Goal: Communication & Community: Answer question/provide support

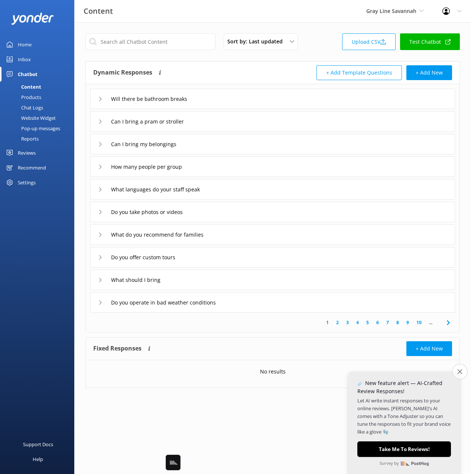
click at [461, 370] on icon "Close survey" at bounding box center [459, 371] width 5 height 5
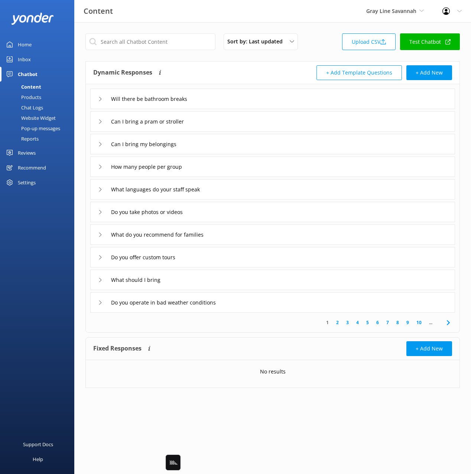
click at [373, 354] on div "+ Add New" at bounding box center [362, 349] width 179 height 15
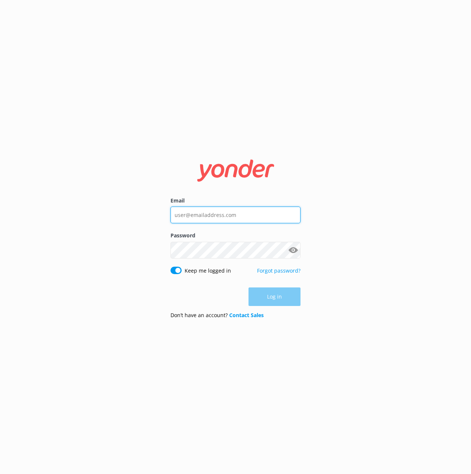
click at [225, 218] on input "Email" at bounding box center [235, 215] width 130 height 17
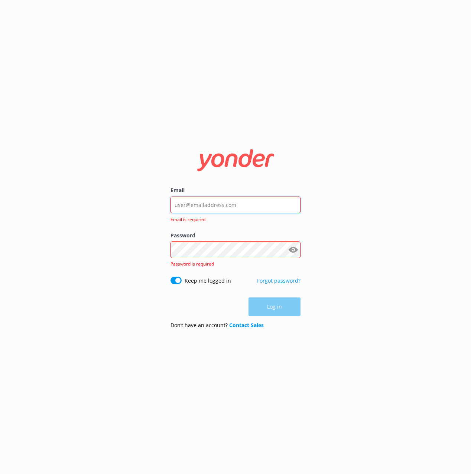
type input "mik@yonderhq.com"
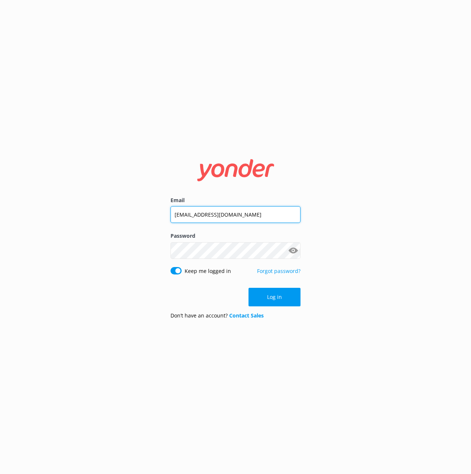
click button "Log in" at bounding box center [274, 297] width 52 height 19
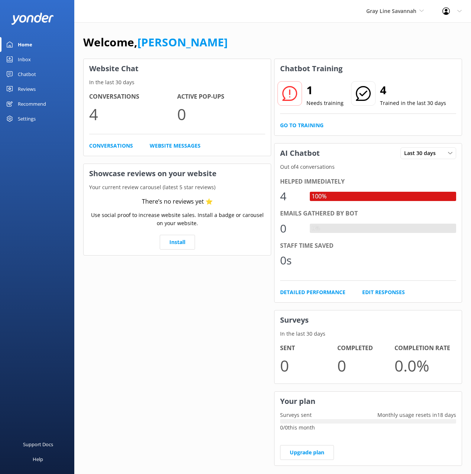
drag, startPoint x: 307, startPoint y: 22, endPoint x: 310, endPoint y: 37, distance: 16.2
click at [307, 22] on div "Gray Line Savannah Black Cat Cruises Banff Airporter International Antarctic Ce…" at bounding box center [235, 11] width 471 height 22
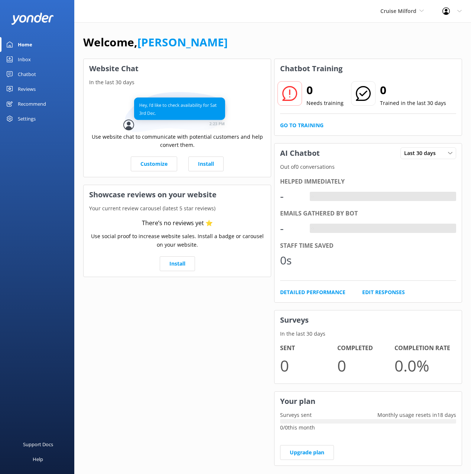
drag, startPoint x: 38, startPoint y: 71, endPoint x: 62, endPoint y: 72, distance: 24.2
click at [38, 71] on link "Chatbot" at bounding box center [37, 74] width 74 height 15
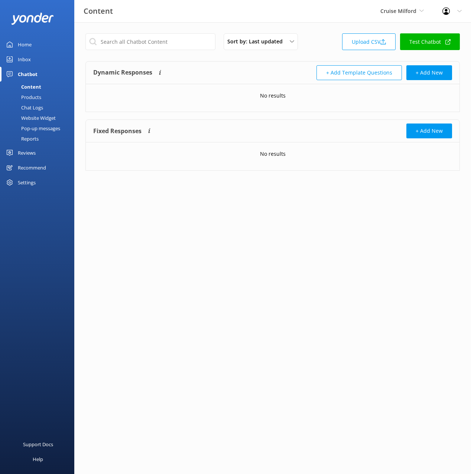
click at [252, 62] on div "Dynamic Responses The chatbot will generate a response based on the content inf…" at bounding box center [273, 73] width 374 height 23
click at [366, 40] on link "Upload CSV" at bounding box center [368, 41] width 53 height 17
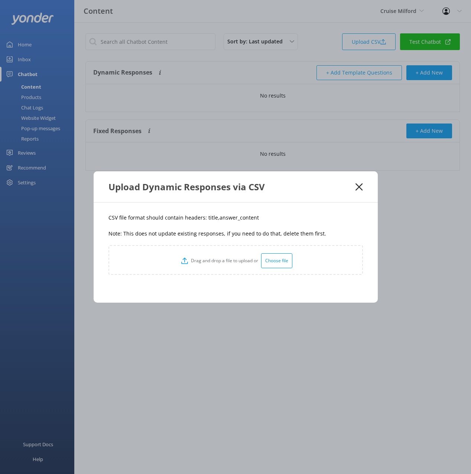
drag, startPoint x: 221, startPoint y: 213, endPoint x: 212, endPoint y: 218, distance: 9.3
click at [220, 214] on p "CSV file format should contain headers: title,answer_content" at bounding box center [235, 218] width 254 height 8
click at [207, 219] on p "CSV file format should contain headers: title,answer_content" at bounding box center [235, 218] width 254 height 8
drag, startPoint x: 207, startPoint y: 219, endPoint x: 366, endPoint y: 190, distance: 161.6
click at [208, 219] on p "CSV file format should contain headers: title,answer_content" at bounding box center [235, 218] width 254 height 8
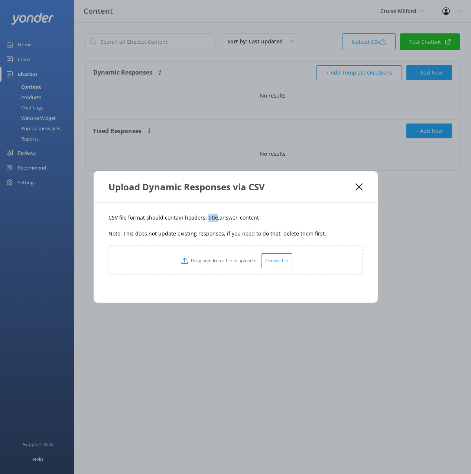
copy p "title"
drag, startPoint x: 243, startPoint y: 220, endPoint x: 216, endPoint y: 220, distance: 27.1
click at [216, 220] on p "CSV file format should contain headers: title,answer_content" at bounding box center [235, 218] width 254 height 8
copy p "answer_content"
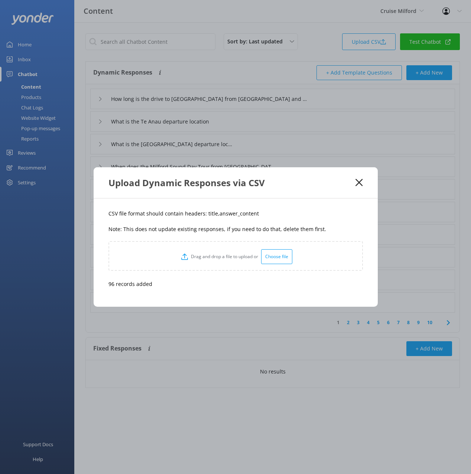
drag, startPoint x: 349, startPoint y: 208, endPoint x: 352, endPoint y: 202, distance: 6.3
click at [350, 205] on div "CSV file format should contain headers: title,answer_content Note: This does no…" at bounding box center [236, 253] width 284 height 108
click at [361, 179] on icon at bounding box center [358, 182] width 7 height 7
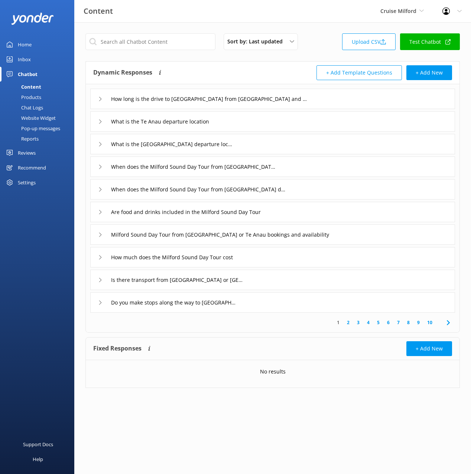
drag, startPoint x: 35, startPoint y: 98, endPoint x: 91, endPoint y: 97, distance: 55.7
click at [35, 98] on div "Products" at bounding box center [22, 97] width 37 height 10
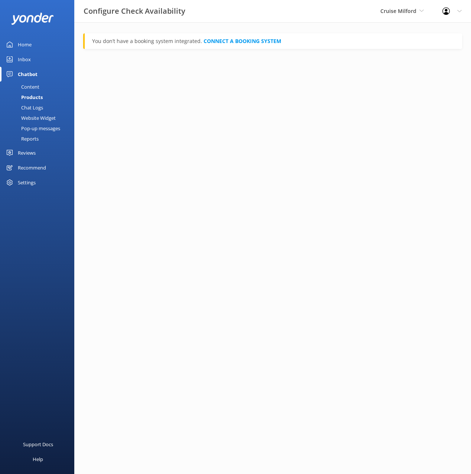
drag, startPoint x: 231, startPoint y: 96, endPoint x: 225, endPoint y: 97, distance: 5.6
click at [231, 96] on html "Configure Check Availability Cruise Milford Black Cat Cruises Banff Airporter I…" at bounding box center [235, 237] width 471 height 474
click at [39, 85] on link "Content" at bounding box center [39, 87] width 70 height 10
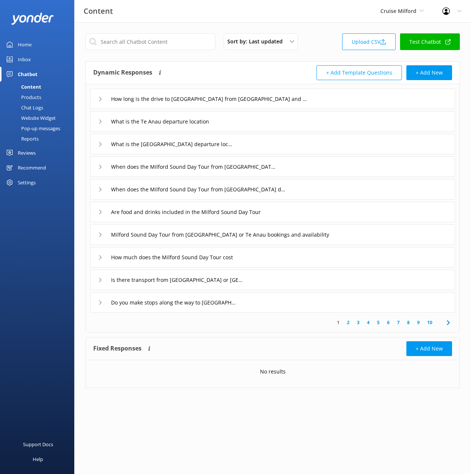
click at [238, 66] on div "Dynamic Responses The chatbot will generate a response based on the content inf…" at bounding box center [182, 72] width 179 height 15
click at [239, 66] on div "Dynamic Responses The chatbot will generate a response based on the content inf…" at bounding box center [182, 72] width 179 height 15
click at [185, 40] on input "text" at bounding box center [150, 41] width 130 height 17
paste input "Do you offer accommodation pick ups"
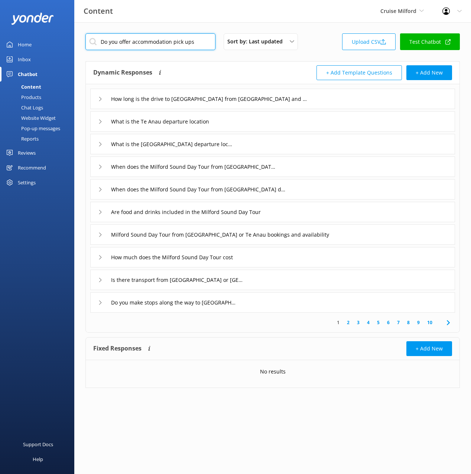
type input "Do you offer accommodation pick ups"
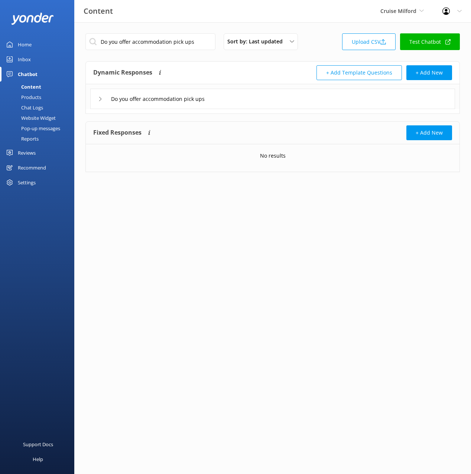
click at [260, 102] on div "Do you offer accommodation pick ups" at bounding box center [272, 99] width 365 height 20
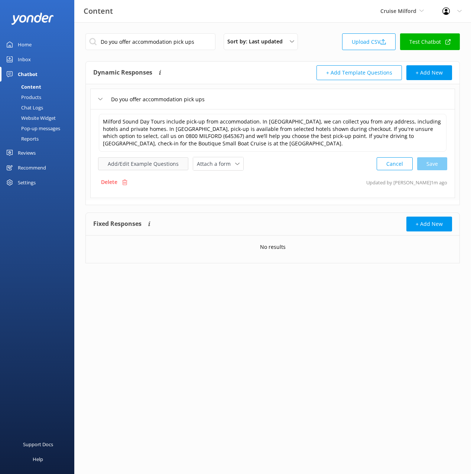
click at [163, 163] on button "Add/Edit Example Questions" at bounding box center [143, 163] width 90 height 13
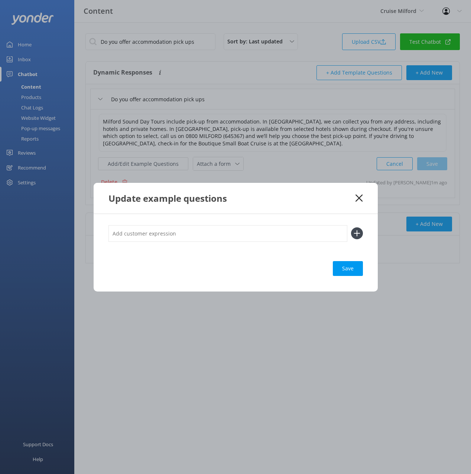
click at [236, 230] on input "text" at bounding box center [227, 233] width 239 height 17
paste input ""Can you pick us up from our hotel What time do you pickup from novotel hotel A…"
type input ""Can you pick us up from our hotel What time do you pickup from novotel hotel A…"
click at [351, 228] on button at bounding box center [357, 234] width 12 height 12
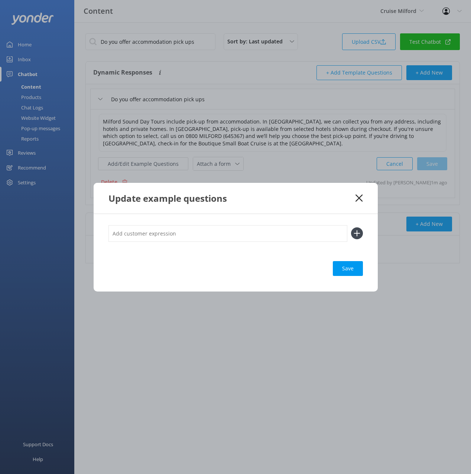
scroll to position [0, 0]
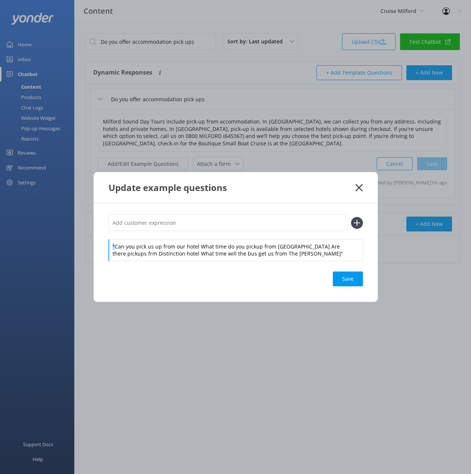
drag, startPoint x: 114, startPoint y: 245, endPoint x: 106, endPoint y: 247, distance: 8.3
click at [107, 247] on div ""Can you pick us up from our hotel What time do you pickup from novotel hotel A…" at bounding box center [236, 252] width 284 height 98
drag, startPoint x: 196, startPoint y: 247, endPoint x: 196, endPoint y: 239, distance: 7.8
click at [195, 240] on div "Can you pick us up from our hotel What time do you pickup from novotel hotel Ar…" at bounding box center [235, 250] width 254 height 22
drag, startPoint x: 221, startPoint y: 226, endPoint x: 261, endPoint y: 223, distance: 40.6
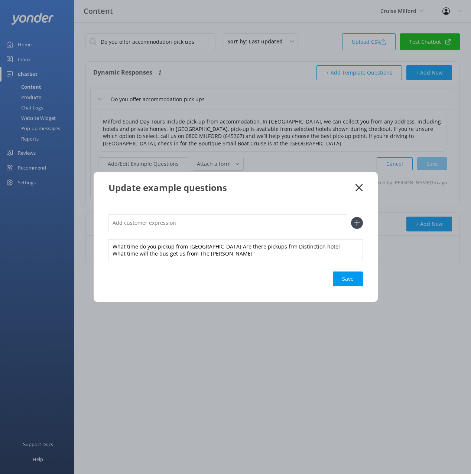
click at [221, 225] on input "text" at bounding box center [227, 223] width 239 height 17
paste input "Can you pick us up from our hotel"
type input "Can you pick us up from our hotel"
click at [359, 221] on icon at bounding box center [357, 223] width 12 height 12
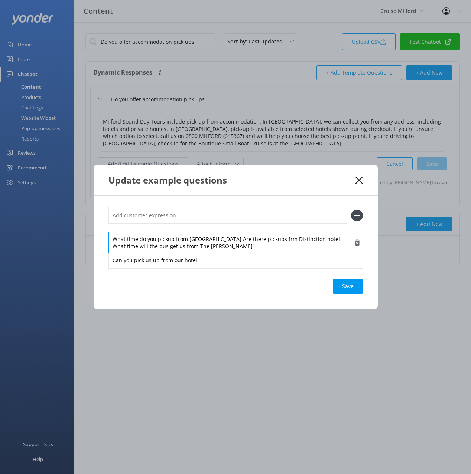
drag, startPoint x: 187, startPoint y: 248, endPoint x: 212, endPoint y: 245, distance: 25.0
click at [187, 247] on div "What time do you pickup from novotel hotel Are there pickups frm Distinction ho…" at bounding box center [235, 243] width 254 height 22
drag, startPoint x: 221, startPoint y: 240, endPoint x: 218, endPoint y: 236, distance: 5.3
click at [220, 235] on div "What time do you pickup from novotel hotel Are there pickups frm Distinction ho…" at bounding box center [235, 243] width 254 height 22
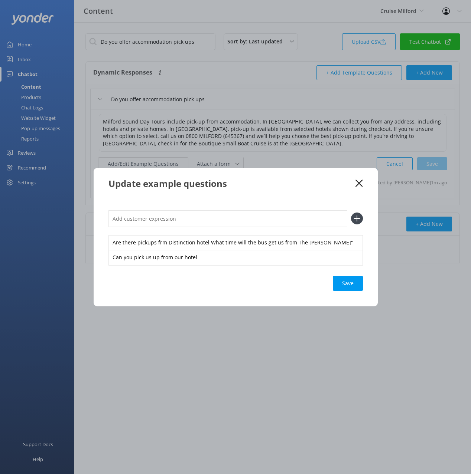
click at [223, 216] on input "text" at bounding box center [227, 219] width 239 height 17
paste input "What time do you pickup from novotel hotel"
type input "What time do you pickup from novotel hotel"
click at [360, 216] on icon at bounding box center [357, 219] width 12 height 12
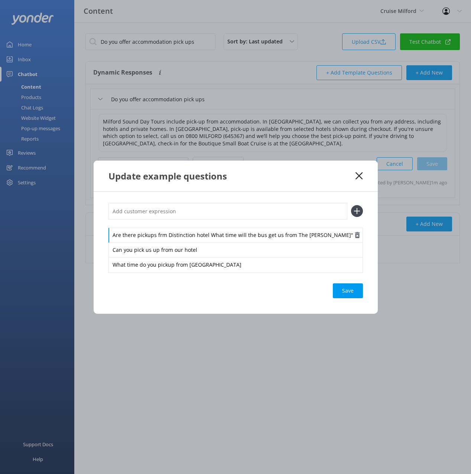
drag, startPoint x: 228, startPoint y: 234, endPoint x: 214, endPoint y: 237, distance: 13.7
click at [228, 234] on div "Are there pickups frm Distinction hotel What time will the bus get us from The …" at bounding box center [235, 236] width 254 height 16
drag, startPoint x: 208, startPoint y: 235, endPoint x: 326, endPoint y: 237, distance: 117.3
click at [326, 237] on div "Are there pickups frm Distinction hotel What time will the bus get us from The …" at bounding box center [235, 236] width 254 height 16
click at [283, 211] on input "text" at bounding box center [227, 211] width 239 height 17
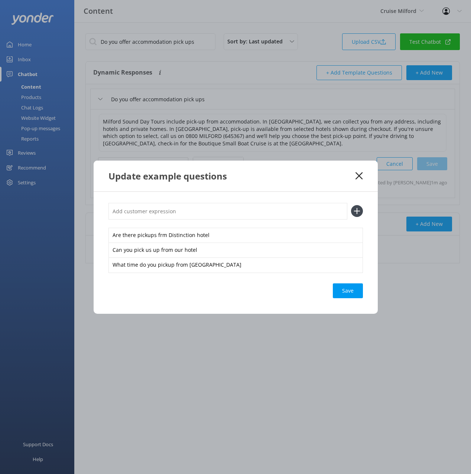
paste input "What time will the bus get us from The Rees""
type input "What time will the bus get us from The Rees"
click at [351, 205] on button at bounding box center [357, 211] width 12 height 12
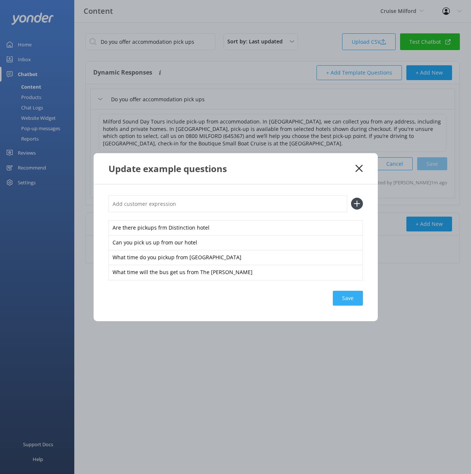
click at [341, 304] on div "Save" at bounding box center [348, 298] width 30 height 15
click at [350, 297] on div "Save" at bounding box center [348, 298] width 30 height 15
drag, startPoint x: 331, startPoint y: 175, endPoint x: 338, endPoint y: 172, distance: 7.5
click at [335, 174] on div "Update example questions" at bounding box center [236, 168] width 284 height 31
click at [362, 163] on div "Update example questions" at bounding box center [236, 168] width 284 height 31
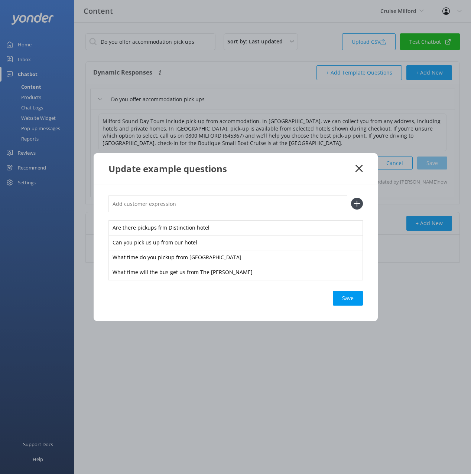
click at [360, 166] on icon at bounding box center [358, 168] width 7 height 7
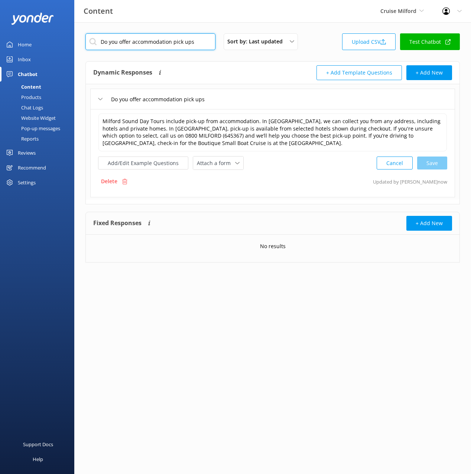
drag, startPoint x: 199, startPoint y: 42, endPoint x: 252, endPoint y: 60, distance: 56.0
click at [200, 42] on input "Do you offer accommodation pick ups" at bounding box center [150, 41] width 130 height 17
paste input "What is Te Anau like"
type input "What is Te Anau like"
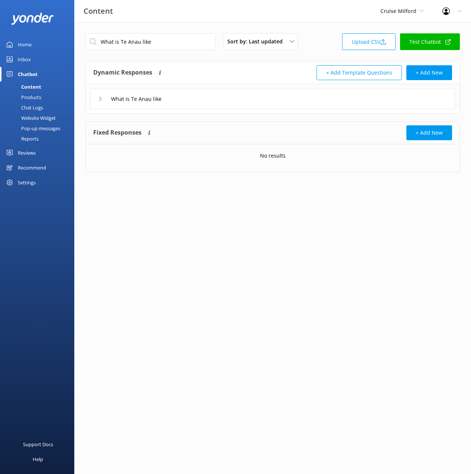
drag, startPoint x: 209, startPoint y: 95, endPoint x: 202, endPoint y: 108, distance: 14.4
click at [208, 95] on div "What is Te Anau like" at bounding box center [272, 99] width 365 height 20
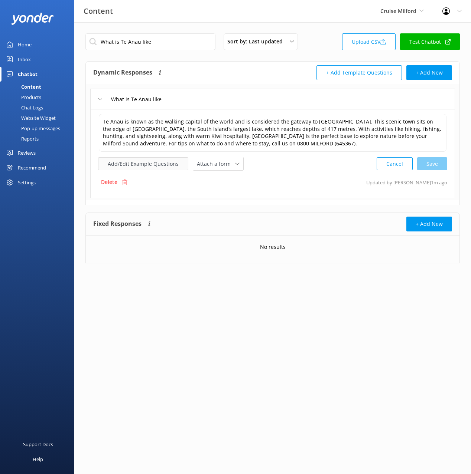
click at [156, 165] on button "Add/Edit Example Questions" at bounding box center [143, 163] width 90 height 13
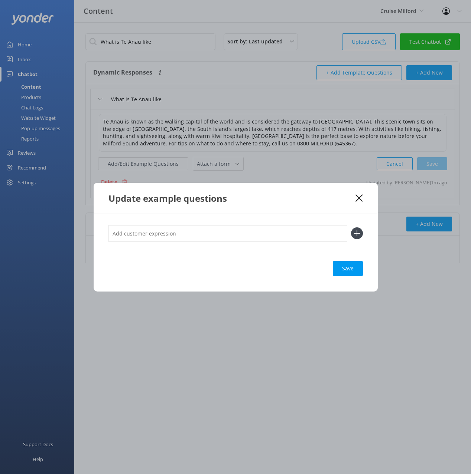
click at [329, 225] on input "text" at bounding box center [227, 233] width 239 height 17
paste input "Can you recommend accommodation in Te Anau"
type input "Can you recommend accommodation in Te Anau"
drag, startPoint x: 356, startPoint y: 233, endPoint x: 355, endPoint y: 263, distance: 29.7
click at [356, 233] on use at bounding box center [356, 234] width 6 height 6
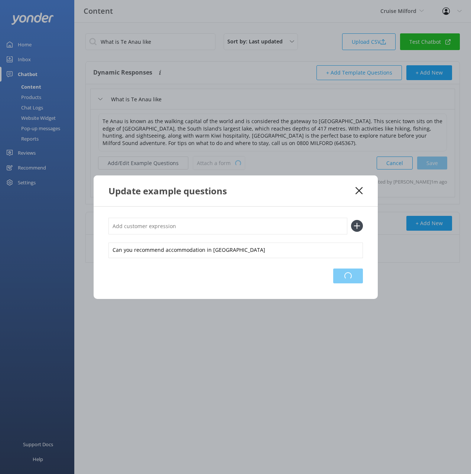
click at [353, 275] on div "Loading.." at bounding box center [348, 276] width 30 height 15
click at [356, 192] on icon at bounding box center [358, 190] width 7 height 7
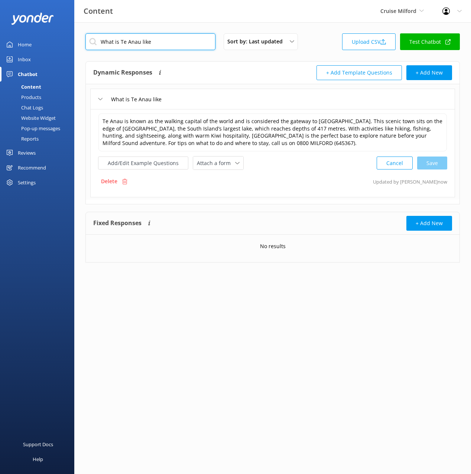
click at [176, 42] on input "What is Te Anau like" at bounding box center [150, 41] width 130 height 17
paste input "the weather like in Milford Sound"
type input "What is the weather like in [GEOGRAPHIC_DATA]"
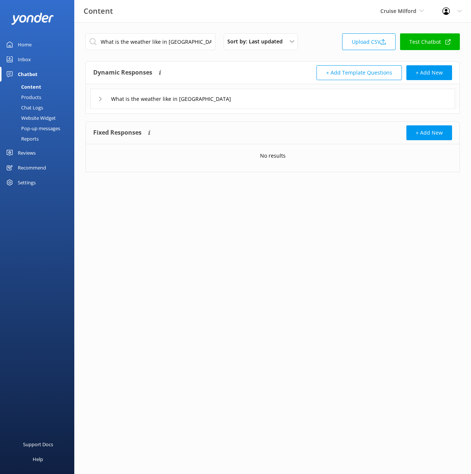
drag, startPoint x: 275, startPoint y: 78, endPoint x: 254, endPoint y: 86, distance: 23.0
click at [275, 78] on div "+ Add Template Questions + Add New" at bounding box center [362, 72] width 179 height 15
click at [250, 104] on div "What is the weather like in [GEOGRAPHIC_DATA]" at bounding box center [272, 99] width 365 height 20
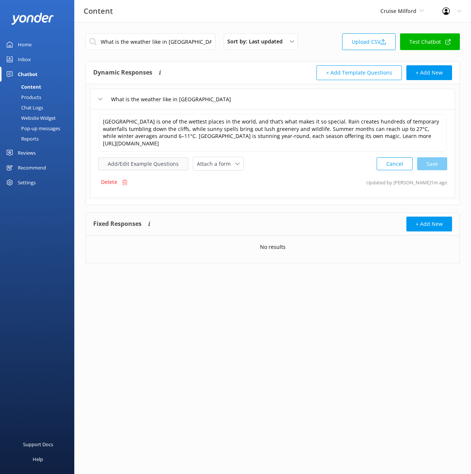
click at [166, 165] on button "Add/Edit Example Questions" at bounding box center [143, 163] width 90 height 13
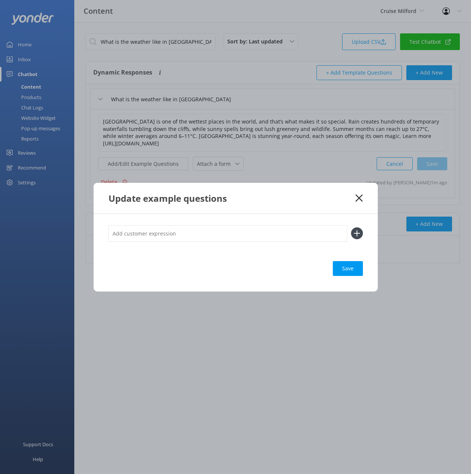
click at [316, 233] on input "text" at bounding box center [227, 233] width 239 height 17
paste input "Is milford worth visiting in the rain"
type input "Is milford worth visiting in the rain"
click at [356, 234] on use at bounding box center [356, 234] width 6 height 6
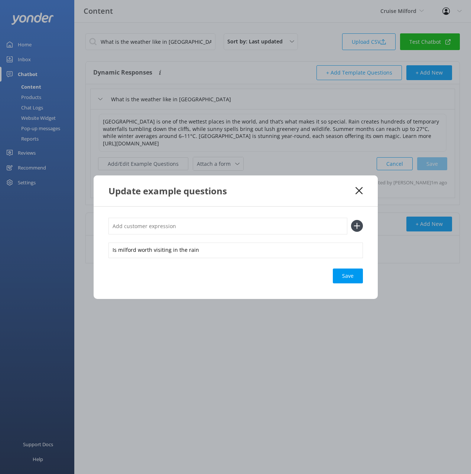
drag, startPoint x: 350, startPoint y: 286, endPoint x: 353, endPoint y: 285, distance: 3.7
click at [350, 286] on div "Is milford worth visiting in the rain Save" at bounding box center [236, 253] width 284 height 92
click at [350, 271] on div "Save" at bounding box center [348, 276] width 30 height 15
click at [360, 190] on use at bounding box center [358, 190] width 7 height 7
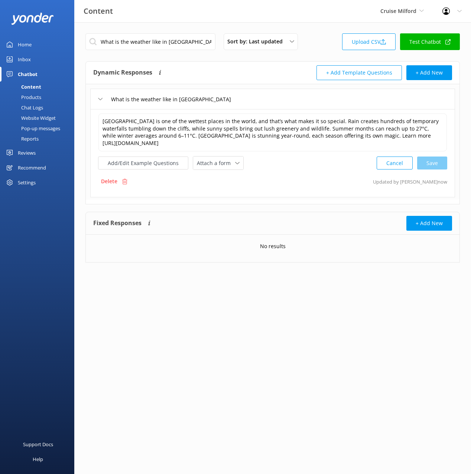
drag, startPoint x: 159, startPoint y: 51, endPoint x: 158, endPoint y: 45, distance: 6.4
click at [159, 51] on div "What is the weather like in Milford Sound Sort by: Last updated Title (A-Z) Las…" at bounding box center [272, 43] width 374 height 21
click at [157, 41] on input "What is the weather like in Milford Sound" at bounding box center [150, 41] width 130 height 17
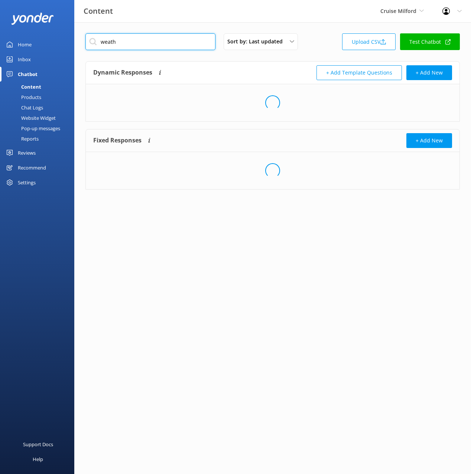
type input "weath"
drag, startPoint x: 229, startPoint y: 69, endPoint x: 229, endPoint y: 74, distance: 4.9
click at [229, 69] on div "Dynamic Responses The chatbot will generate a response based on the content inf…" at bounding box center [182, 72] width 179 height 15
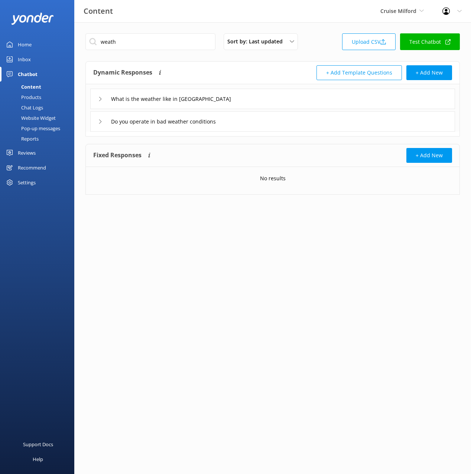
click at [260, 130] on div "Do you operate in bad weather conditions" at bounding box center [272, 121] width 365 height 20
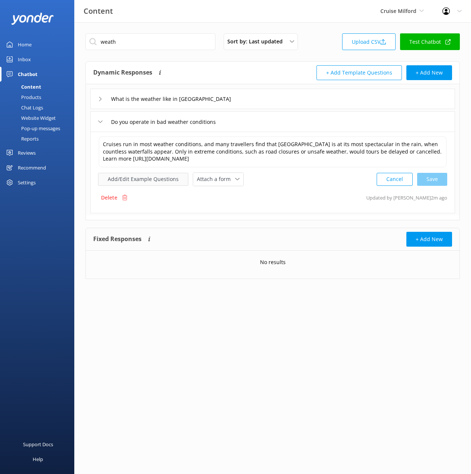
click at [148, 180] on button "Add/Edit Example Questions" at bounding box center [143, 179] width 90 height 13
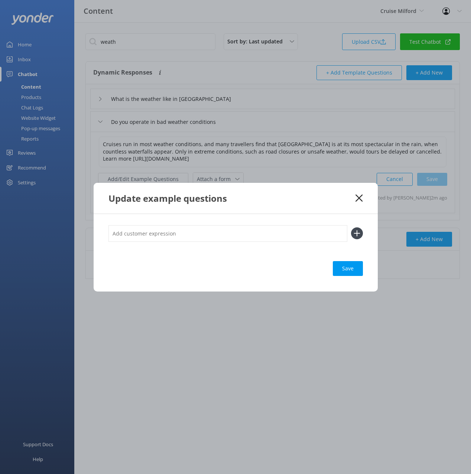
click at [245, 231] on input "text" at bounding box center [227, 233] width 239 height 17
paste input ""Will the cruise still go in the rain Will the trip go ahead if it's stormy""
type input ""Will the cruise still go in the rain Will the trip go ahead if it's stormy""
click at [351, 228] on button at bounding box center [357, 234] width 12 height 12
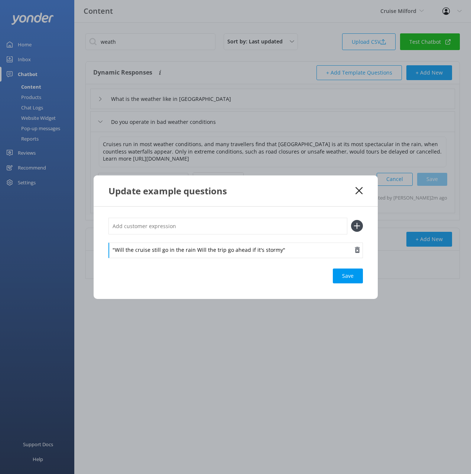
click at [290, 251] on div ""Will the cruise still go in the rain Will the trip go ahead if it's stormy"" at bounding box center [235, 251] width 254 height 16
drag, startPoint x: 216, startPoint y: 254, endPoint x: 191, endPoint y: 251, distance: 25.1
click at [193, 250] on div ""Will the cruise still go in the rain Will the trip go ahead if it's stormy" at bounding box center [235, 251] width 254 height 16
drag, startPoint x: 115, startPoint y: 250, endPoint x: 104, endPoint y: 250, distance: 10.8
click at [105, 250] on div ""Will the cruise still go in the rain Save" at bounding box center [236, 253] width 284 height 92
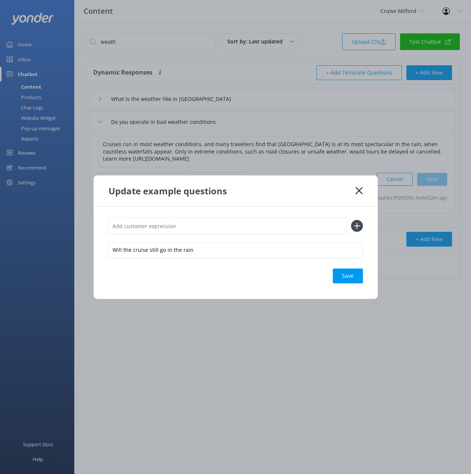
click at [198, 224] on input "text" at bounding box center [227, 226] width 239 height 17
paste input "Will the trip go ahead if it's stormy"
type input "Will the trip go ahead if it's stormy"
click at [351, 220] on button at bounding box center [357, 226] width 12 height 12
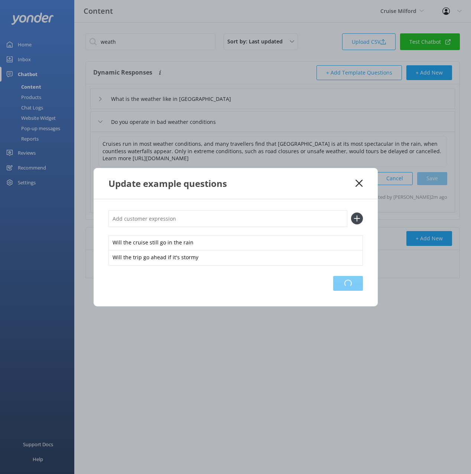
click at [347, 286] on div "Loading.." at bounding box center [348, 283] width 30 height 15
click at [359, 182] on icon at bounding box center [358, 183] width 7 height 7
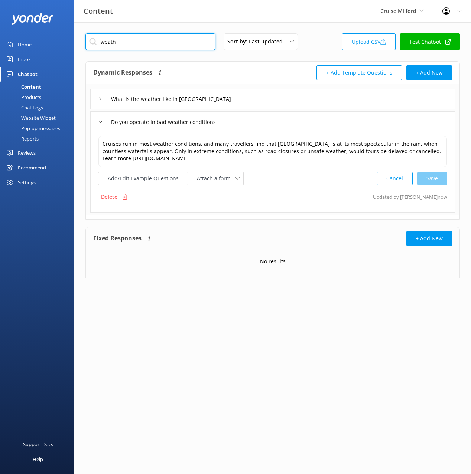
click at [180, 41] on input "weath" at bounding box center [150, 41] width 130 height 17
paste input "What is the Milford Sound Boutique Small Boat Cruise"
type input "What is the Milford Sound Boutique Small Boat Cruise"
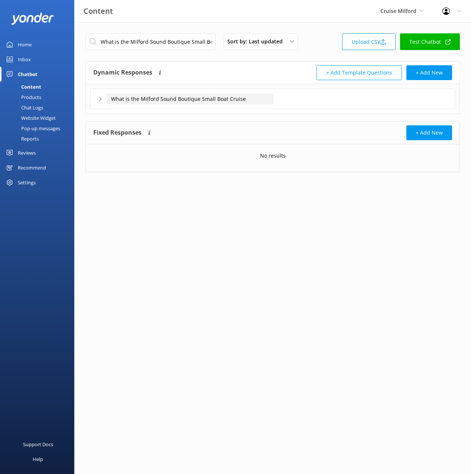
drag, startPoint x: 266, startPoint y: 103, endPoint x: 260, endPoint y: 105, distance: 6.3
click at [266, 103] on input "What is the Milford Sound Boutique Small Boat Cruise" at bounding box center [190, 99] width 166 height 11
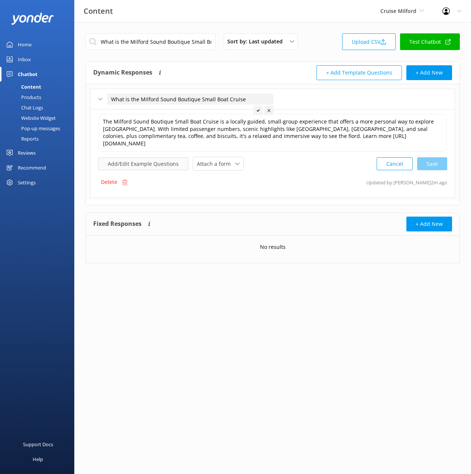
click at [151, 164] on button "Add/Edit Example Questions" at bounding box center [143, 163] width 90 height 13
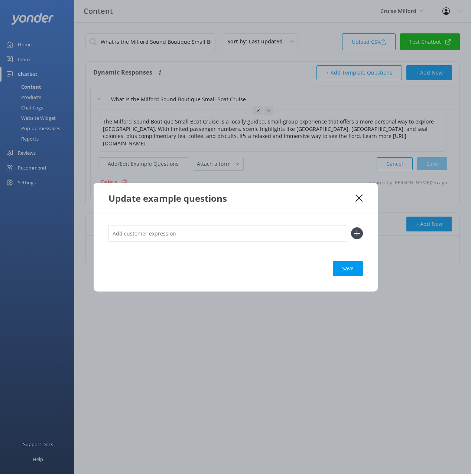
click at [262, 243] on div at bounding box center [235, 237] width 254 height 25
click at [271, 236] on input "text" at bounding box center [227, 233] width 239 height 17
paste input "Information about the Milford Sound Cruise"
type input "Information about the Milford Sound Cruise"
click at [352, 228] on icon at bounding box center [357, 234] width 12 height 12
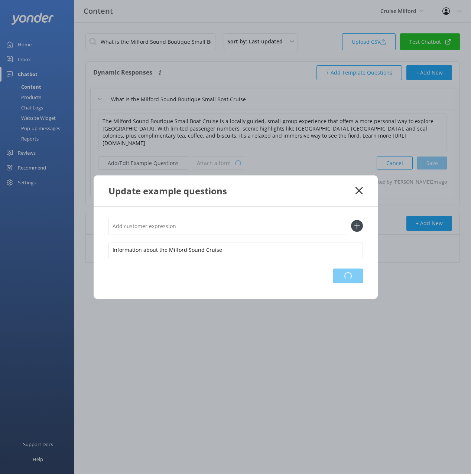
drag, startPoint x: 344, startPoint y: 283, endPoint x: 389, endPoint y: 280, distance: 44.6
click at [345, 282] on div "Loading.." at bounding box center [348, 276] width 30 height 15
click at [361, 188] on use at bounding box center [358, 190] width 7 height 7
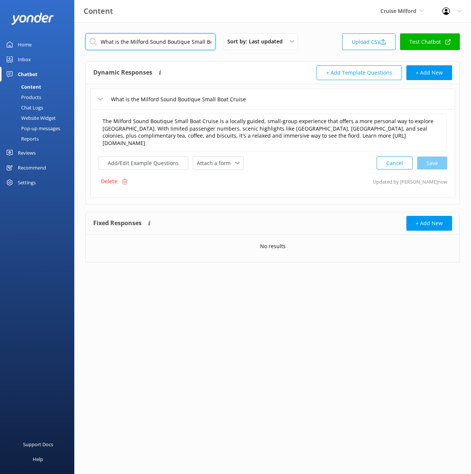
drag, startPoint x: 170, startPoint y: 41, endPoint x: 225, endPoint y: 64, distance: 59.9
click at [170, 41] on input "What is the Milford Sound Boutique Small Boat Cruise" at bounding box center [150, 41] width 130 height 17
paste input "How long is the Milford Sound Cruise"
type input "How long is the Milford Sound Cruise"
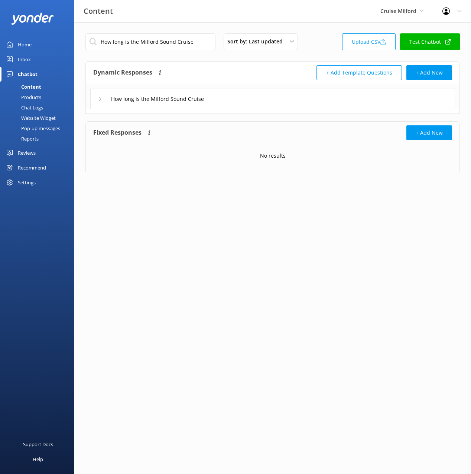
click at [270, 105] on div "How long is the Milford Sound Cruise" at bounding box center [272, 99] width 365 height 20
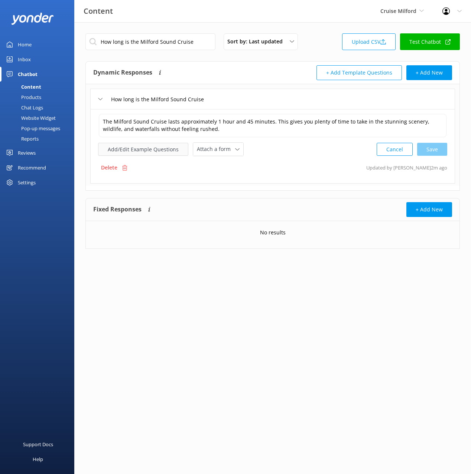
click at [153, 145] on button "Add/Edit Example Questions" at bounding box center [143, 149] width 90 height 13
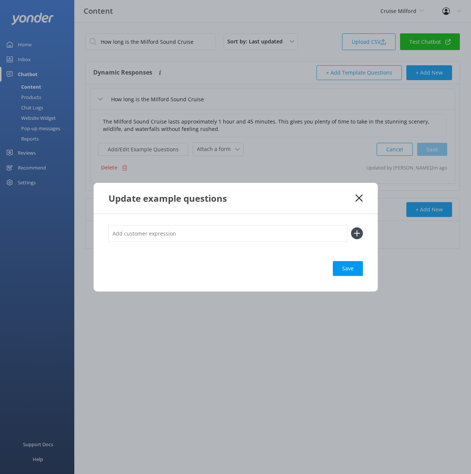
drag, startPoint x: 299, startPoint y: 235, endPoint x: 332, endPoint y: 236, distance: 32.7
click at [299, 235] on input "text" at bounding box center [227, 233] width 239 height 17
paste input "How long is the cruise"
type input "How long is the cruise"
click at [348, 232] on div "How long is the cruise" at bounding box center [235, 233] width 254 height 17
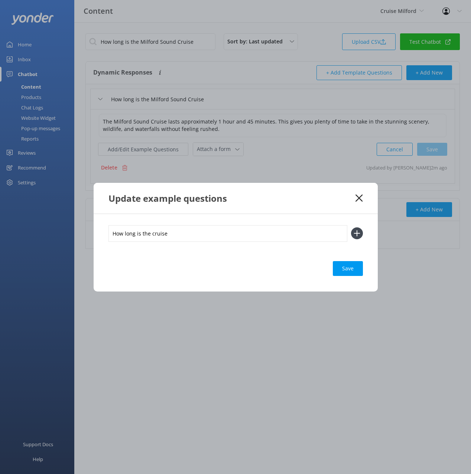
click at [353, 236] on icon at bounding box center [357, 234] width 12 height 12
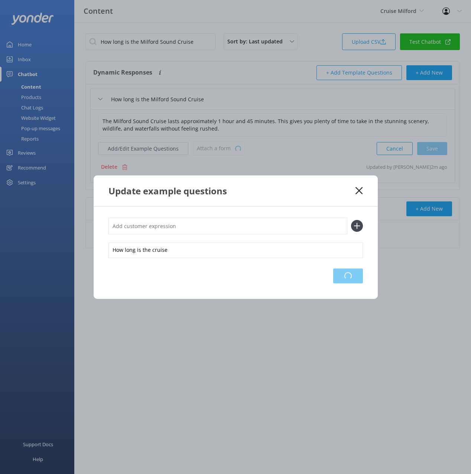
drag, startPoint x: 352, startPoint y: 275, endPoint x: 357, endPoint y: 274, distance: 4.8
click at [352, 275] on div "Loading.." at bounding box center [348, 276] width 30 height 15
drag, startPoint x: 357, startPoint y: 189, endPoint x: 325, endPoint y: 134, distance: 63.6
click at [356, 189] on icon at bounding box center [358, 190] width 7 height 7
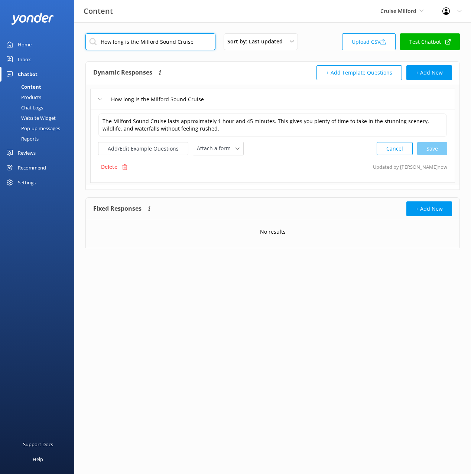
click at [185, 40] on input "How long is the Milford Sound Cruise" at bounding box center [150, 41] width 130 height 17
paste input "Where is the Milford Sound Cruise departure location"
type input "Where is the Milford Sound Cruise departure location"
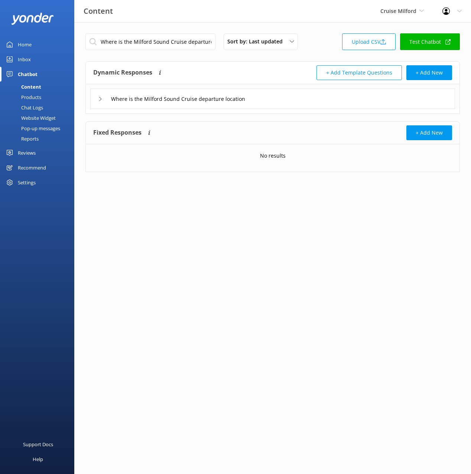
drag, startPoint x: 279, startPoint y: 100, endPoint x: 264, endPoint y: 105, distance: 15.4
click at [278, 100] on div "Where is the Milford Sound Cruise departure location" at bounding box center [272, 99] width 365 height 20
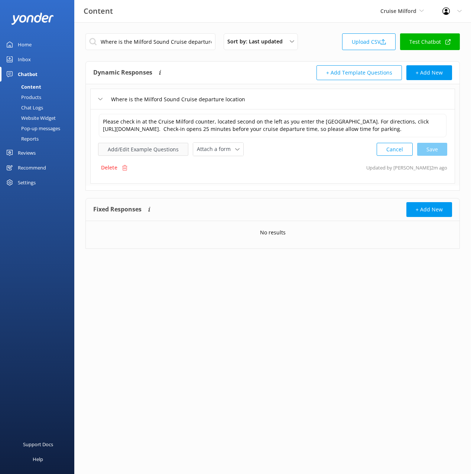
click at [147, 156] on button "Add/Edit Example Questions" at bounding box center [143, 149] width 90 height 13
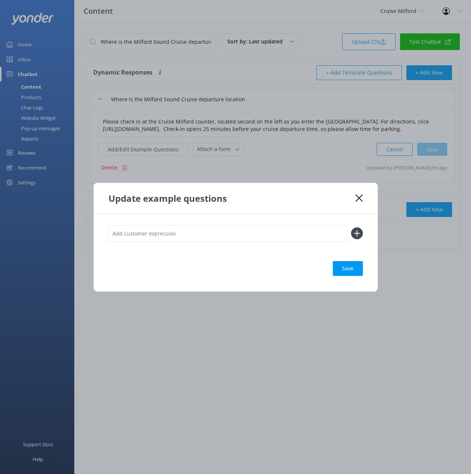
click at [290, 232] on input "text" at bounding box center [227, 233] width 239 height 17
paste input "Where is the visitor terminal located"
type input "Where is the visitor terminal located"
drag, startPoint x: 359, startPoint y: 232, endPoint x: 351, endPoint y: 264, distance: 32.4
click at [359, 232] on icon at bounding box center [357, 234] width 12 height 12
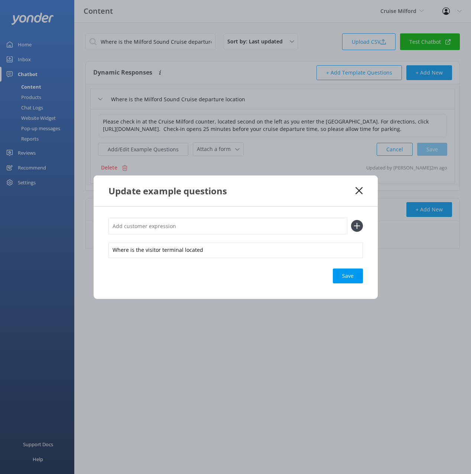
click at [350, 278] on div "Save" at bounding box center [348, 276] width 30 height 15
drag, startPoint x: 357, startPoint y: 189, endPoint x: 387, endPoint y: 193, distance: 29.9
click at [357, 189] on use at bounding box center [358, 190] width 7 height 7
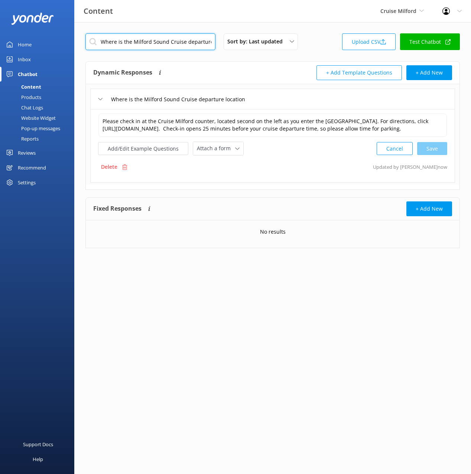
click at [176, 39] on input "Where is the Milford Sound Cruise departure location" at bounding box center [150, 41] width 130 height 17
paste input "How much does the Milford Sound Day Tour cost"
type input "How much does the Milford Sound Day Tour cost"
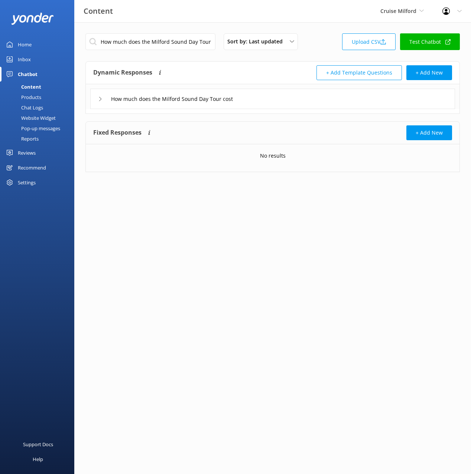
drag, startPoint x: 275, startPoint y: 102, endPoint x: 265, endPoint y: 105, distance: 10.6
click at [274, 102] on div "How much does the Milford Sound Day Tour cost" at bounding box center [272, 99] width 365 height 20
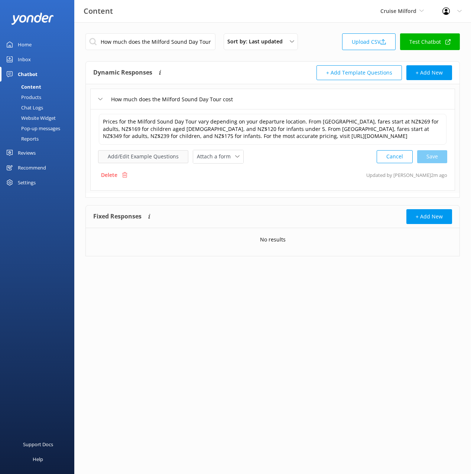
click at [143, 162] on button "Add/Edit Example Questions" at bounding box center [143, 156] width 90 height 13
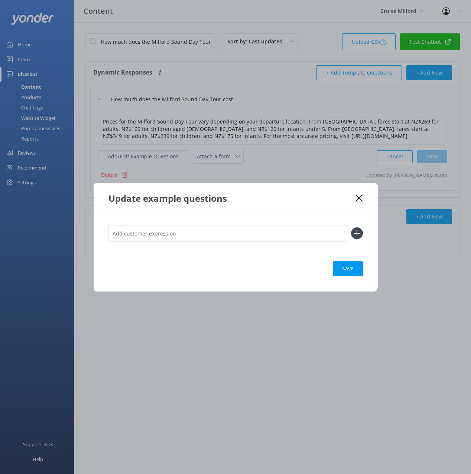
click at [252, 233] on input "text" at bounding box center [227, 233] width 239 height 17
paste input ""How much does it cost from Queenstown Whats the Milford Sound price from Te An…"
type input ""How much does it cost from Queenstown Whats the Milford Sound price from Te An…"
click at [351, 228] on button at bounding box center [357, 234] width 12 height 12
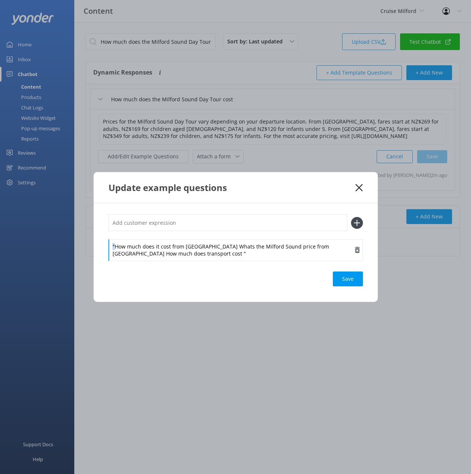
click at [100, 247] on div ""How much does it cost from Queenstown Whats the Milford Sound price from Te An…" at bounding box center [236, 252] width 284 height 98
click at [174, 255] on div "How much does it cost from Queenstown Whats the Milford Sound price from Te Ana…" at bounding box center [235, 250] width 254 height 22
drag, startPoint x: 215, startPoint y: 247, endPoint x: 210, endPoint y: 235, distance: 12.6
click at [214, 234] on div "How much does it cost from Queenstown Whats the Milford Sound price from Te Ana…" at bounding box center [235, 238] width 254 height 46
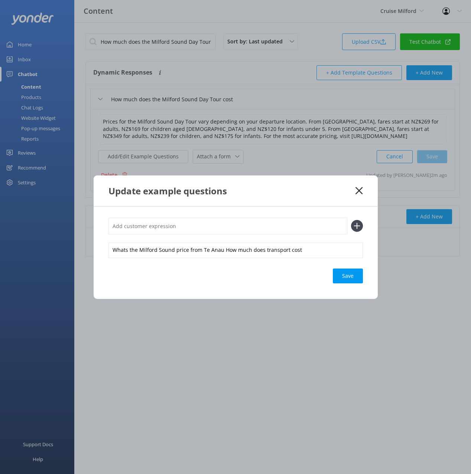
click at [231, 225] on input "text" at bounding box center [227, 226] width 239 height 17
paste input "How much does it cost from Queenstown"
type input "How much does it cost from Queenstown"
click at [359, 222] on icon at bounding box center [357, 226] width 12 height 12
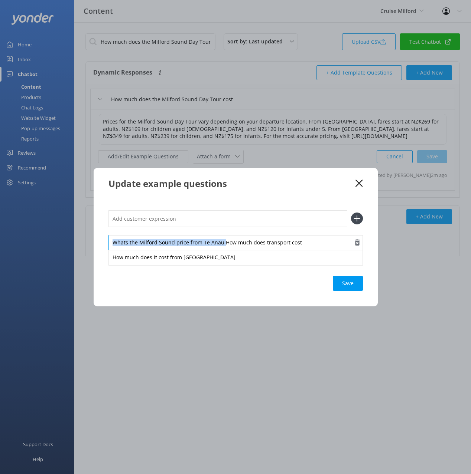
drag, startPoint x: 222, startPoint y: 242, endPoint x: 308, endPoint y: 239, distance: 86.2
click at [308, 239] on div "Whats the Milford Sound price from Te Anau How much does transport cost" at bounding box center [235, 243] width 254 height 16
click at [216, 222] on input "text" at bounding box center [227, 219] width 239 height 17
paste input "Whats the Milford Sound price from Te Anau"
type input "Whats the Milford Sound price from Te Anau"
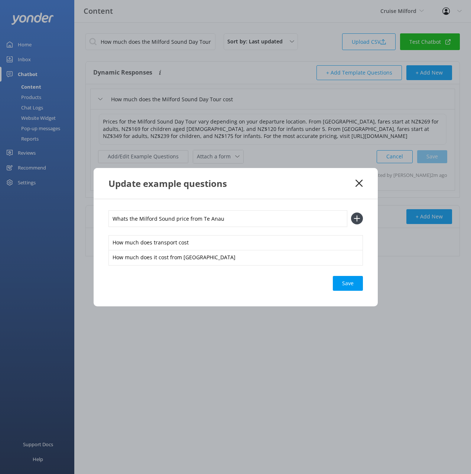
drag, startPoint x: 357, startPoint y: 221, endPoint x: 355, endPoint y: 274, distance: 53.5
click at [357, 221] on icon at bounding box center [357, 219] width 12 height 12
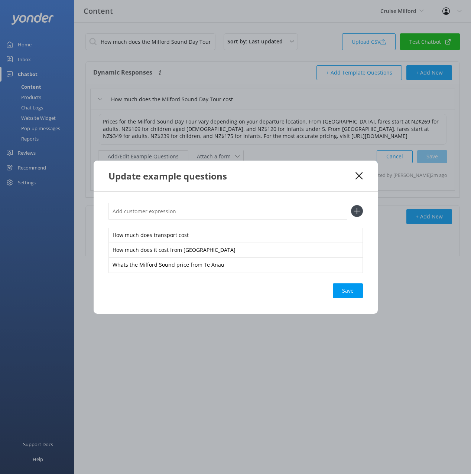
click at [351, 293] on div "Save" at bounding box center [348, 291] width 30 height 15
click at [346, 291] on div "Save" at bounding box center [348, 291] width 30 height 15
drag, startPoint x: 332, startPoint y: 182, endPoint x: 352, endPoint y: 177, distance: 20.9
click at [332, 182] on div "Update example questions" at bounding box center [231, 176] width 247 height 12
click at [357, 175] on icon at bounding box center [358, 175] width 7 height 7
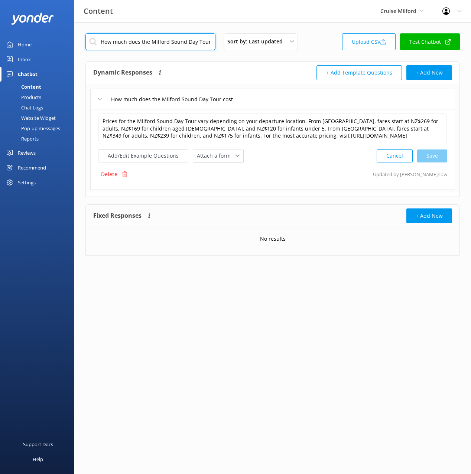
click at [172, 40] on input "How much does the Milford Sound Day Tour cost" at bounding box center [150, 41] width 130 height 17
paste input "Milford Sound Day Tour from Queenstown or Te Anau bookings and availability"
type input "Milford Sound Day Tour from Queenstown or Te Anau bookings and availability"
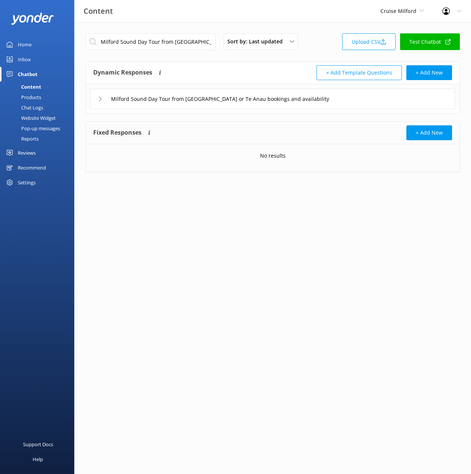
drag, startPoint x: 350, startPoint y: 105, endPoint x: 338, endPoint y: 108, distance: 12.6
click at [349, 105] on div "Milford Sound Day Tour from Queenstown or Te Anau bookings and availability" at bounding box center [272, 99] width 365 height 20
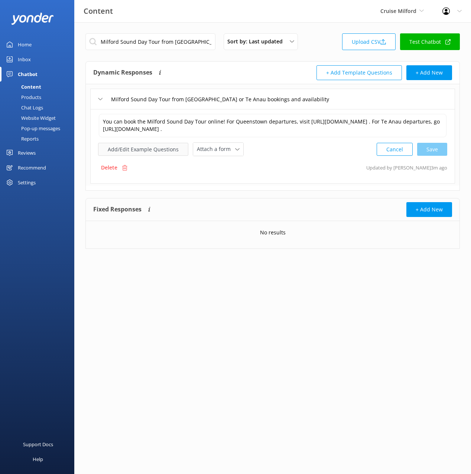
click at [148, 156] on button "Add/Edit Example Questions" at bounding box center [143, 149] width 90 height 13
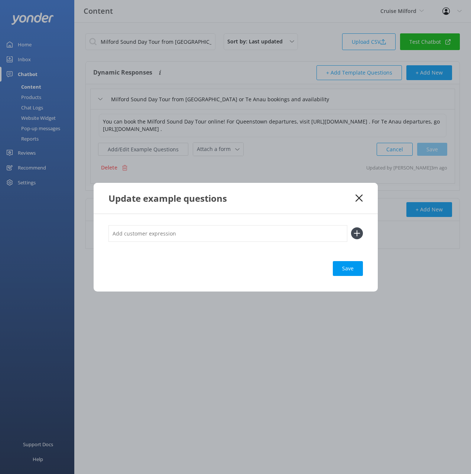
drag, startPoint x: 211, startPoint y: 234, endPoint x: 214, endPoint y: 236, distance: 4.2
click at [211, 234] on input "text" at bounding box center [227, 233] width 239 height 17
paste input ""We want to book for 4 adults for the Day Trip from Queenstown Book the bus fro…"
type input ""We want to book for 4 adults for the Day Trip from Queenstown Book the bus fro…"
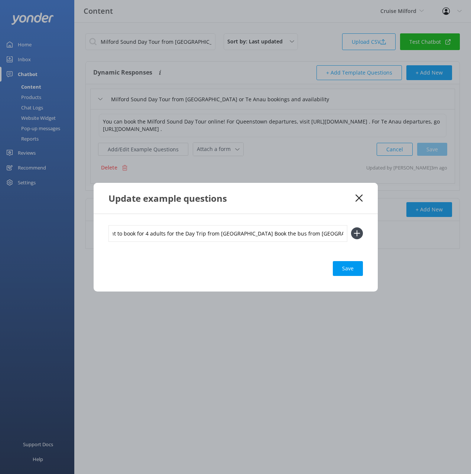
click at [351, 228] on button at bounding box center [357, 234] width 12 height 12
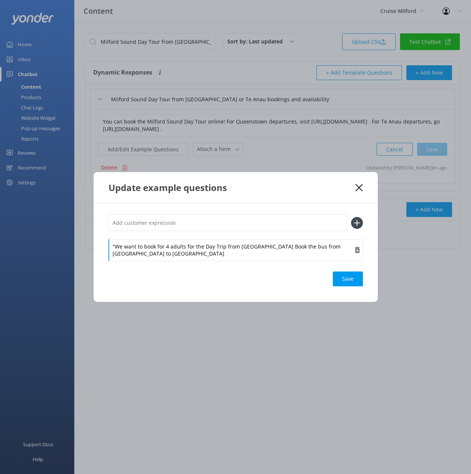
drag, startPoint x: 212, startPoint y: 251, endPoint x: 245, endPoint y: 251, distance: 33.0
click at [214, 251] on div ""We want to book for 4 adults for the Day Trip from Queenstown Book the bus fro…" at bounding box center [235, 250] width 254 height 22
drag, startPoint x: 245, startPoint y: 249, endPoint x: 262, endPoint y: 247, distance: 16.9
click at [245, 249] on div ""We want to book for 4 adults for the Day Trip from Queenstown Book the bus fro…" at bounding box center [235, 250] width 254 height 22
drag, startPoint x: 270, startPoint y: 247, endPoint x: 268, endPoint y: 237, distance: 9.7
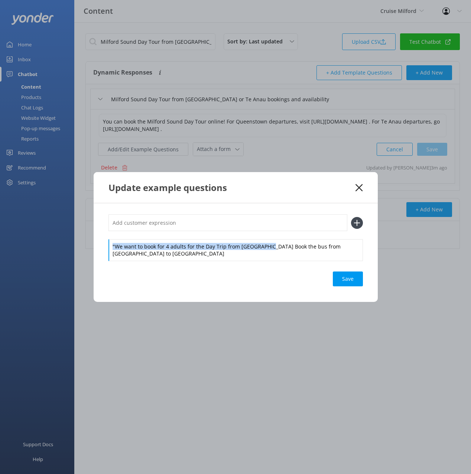
click at [269, 237] on div ""We want to book for 4 adults for the Day Trip from Queenstown Book the bus fro…" at bounding box center [235, 238] width 254 height 46
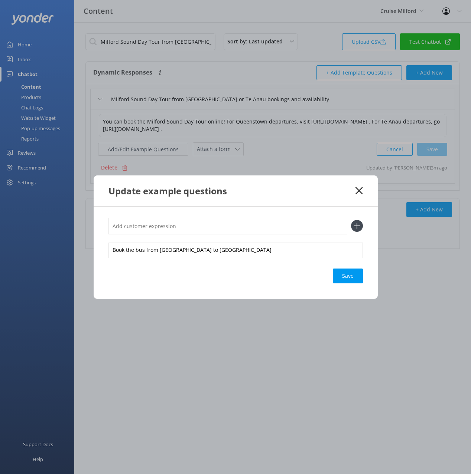
click at [232, 222] on input "text" at bounding box center [227, 226] width 239 height 17
paste input ""We want to book for 4 adults for the Day Trip from Queenstown"
click at [109, 226] on input ""We want to book for 4 adults for the Day Trip from Queenstown" at bounding box center [227, 226] width 239 height 17
type input "We want to book for 4 adults for the Day Trip from Queenstown"
click at [351, 220] on button at bounding box center [357, 226] width 12 height 12
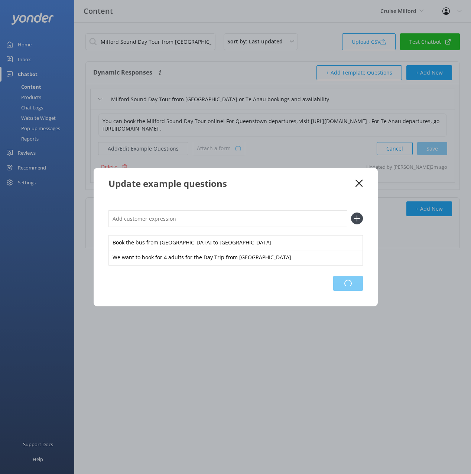
click at [352, 287] on div "Loading.." at bounding box center [348, 283] width 30 height 15
click at [352, 282] on div "Save" at bounding box center [348, 283] width 30 height 15
drag, startPoint x: 358, startPoint y: 186, endPoint x: 303, endPoint y: 151, distance: 65.1
click at [358, 186] on icon at bounding box center [358, 183] width 7 height 7
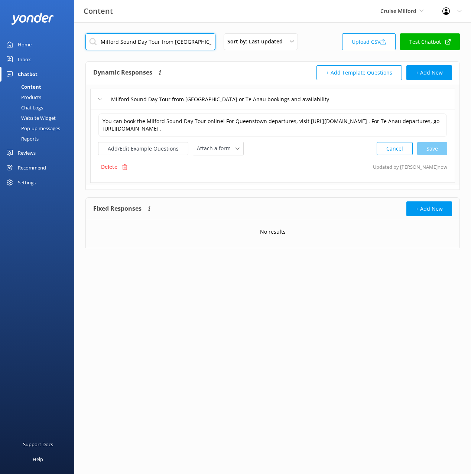
click at [168, 42] on input "Milford Sound Day Tour from Queenstown or Te Anau bookings and availability" at bounding box center [150, 41] width 130 height 17
paste input "Is there transport from Queenstown or Te Anau"
type input "Is there transport from Queenstown or Te Anau"
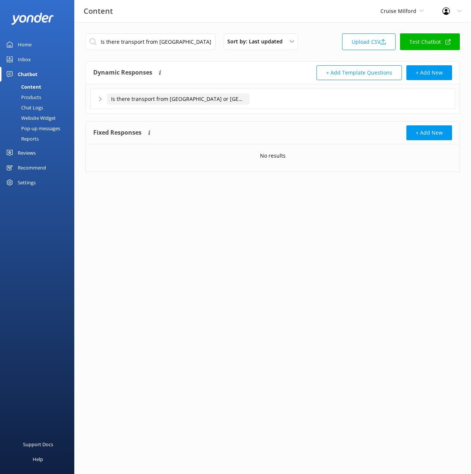
click at [254, 95] on div "Is there transport from Queenstown or Te Anau" at bounding box center [272, 99] width 365 height 20
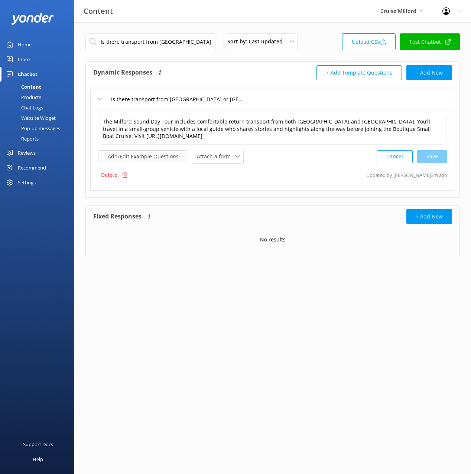
click at [148, 156] on button "Add/Edit Example Questions" at bounding box center [143, 156] width 90 height 13
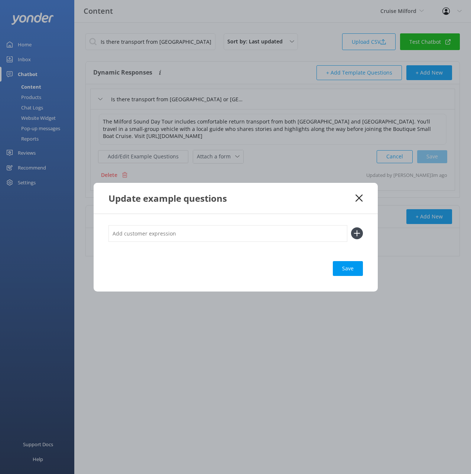
click at [210, 235] on input "text" at bounding box center [227, 233] width 239 height 17
paste input ""Can you drive us to Milford Sound Are there any transport options""
drag, startPoint x: 200, startPoint y: 231, endPoint x: 204, endPoint y: 244, distance: 13.5
click at [204, 245] on div ""Can you drive us to Milford Sound Are there any transport options" at bounding box center [235, 237] width 254 height 25
drag, startPoint x: 108, startPoint y: 233, endPoint x: 103, endPoint y: 232, distance: 4.9
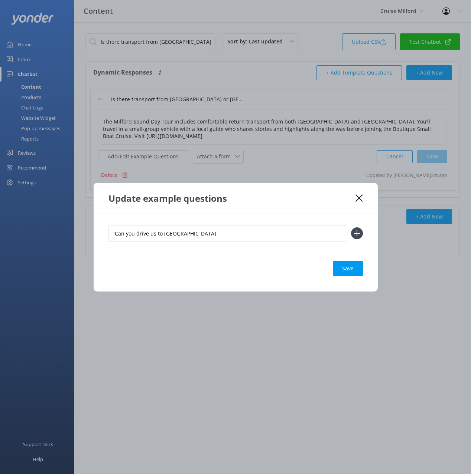
click at [103, 232] on div ""Can you drive us to Milford Sound Save" at bounding box center [236, 253] width 284 height 78
type input "Can you drive us to Milford Sound"
click at [351, 228] on button at bounding box center [357, 234] width 12 height 12
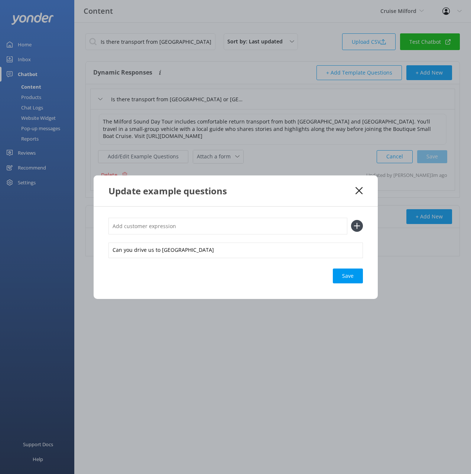
paste input "Are there any transport options"
type input "Are there any transport options"
click at [351, 220] on button at bounding box center [357, 226] width 12 height 12
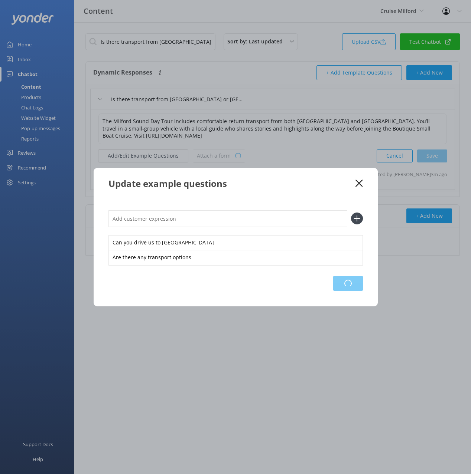
drag, startPoint x: 343, startPoint y: 280, endPoint x: 463, endPoint y: 291, distance: 119.6
click at [344, 280] on div "Loading.." at bounding box center [348, 283] width 30 height 15
click at [358, 184] on use at bounding box center [358, 183] width 7 height 7
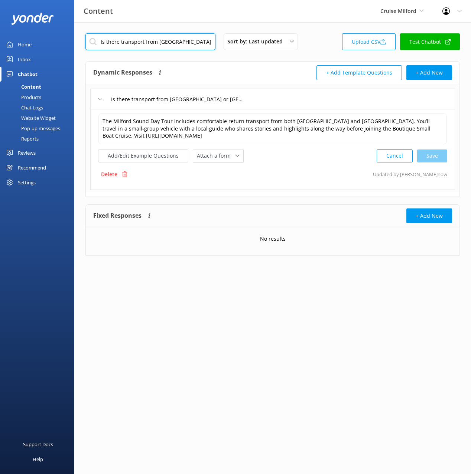
click at [193, 48] on input "Is there transport from Queenstown or Te Anau" at bounding box center [150, 41] width 130 height 17
paste input "Are food and drinks included in the Milford Sound Day Tour"
type input "Are food and drinks included in the Milford Sound Day Tour"
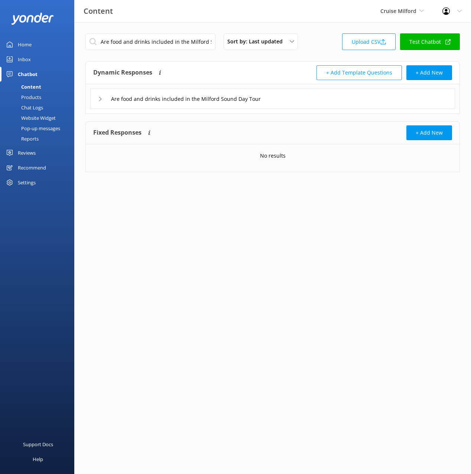
click at [293, 100] on div "Are food and drinks included in the Milford Sound Day Tour" at bounding box center [272, 99] width 365 height 20
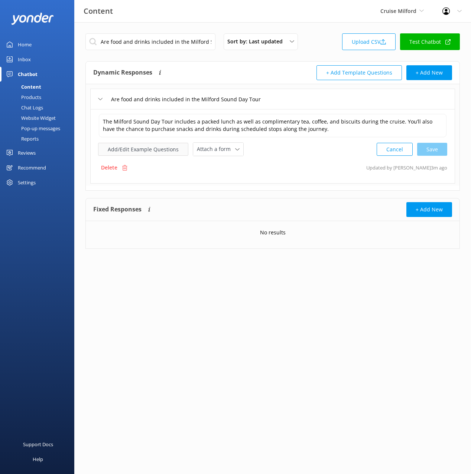
click at [160, 155] on button "Add/Edit Example Questions" at bounding box center [143, 149] width 90 height 13
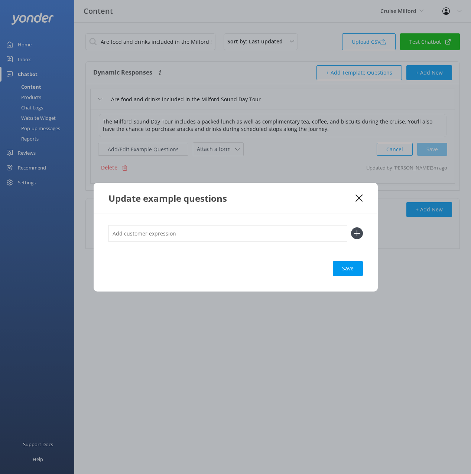
click at [303, 230] on input "text" at bounding box center [227, 233] width 239 height 17
paste input "Do we get lunch"
type input "Do we get lunch"
click at [351, 228] on button at bounding box center [357, 234] width 12 height 12
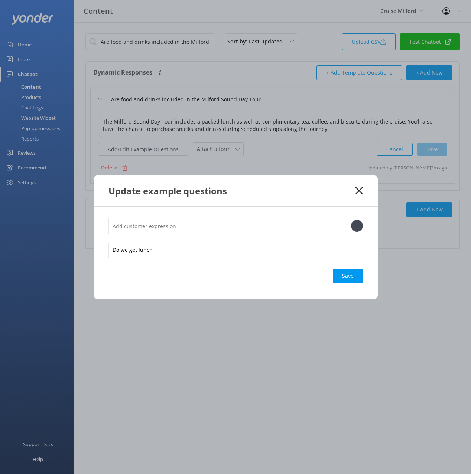
drag, startPoint x: 344, startPoint y: 275, endPoint x: 374, endPoint y: 272, distance: 29.9
click at [344, 275] on div "Save" at bounding box center [348, 276] width 30 height 15
click at [358, 190] on use at bounding box center [358, 190] width 7 height 7
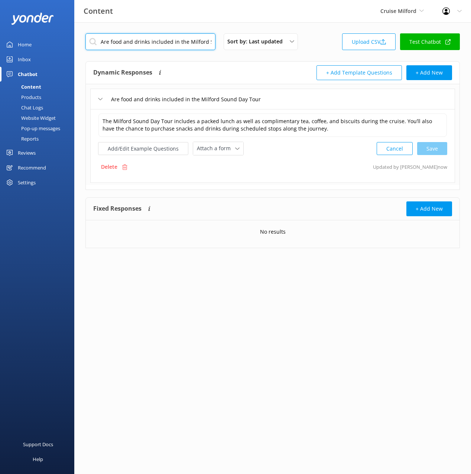
drag, startPoint x: 193, startPoint y: 42, endPoint x: 420, endPoint y: 108, distance: 236.7
click at [193, 42] on input "Are food and drinks included in the Milford Sound Day Tour" at bounding box center [150, 41] width 130 height 17
paste input "Do you make stops along the way to Milford"
type input "Do you make stops along the way to Milford"
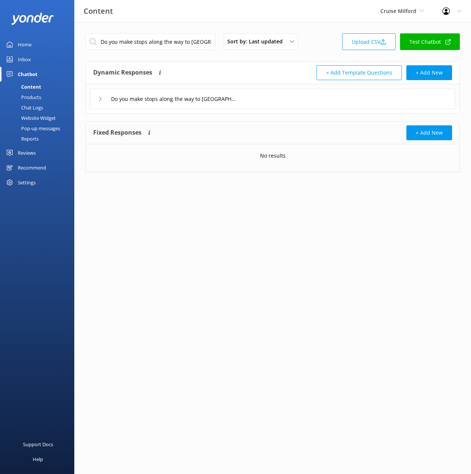
drag, startPoint x: 270, startPoint y: 97, endPoint x: 253, endPoint y: 106, distance: 19.4
click at [268, 98] on div "Do you make stops along the way to Milford" at bounding box center [272, 99] width 365 height 20
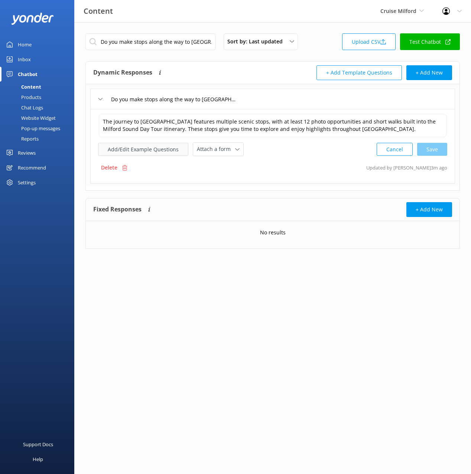
click at [149, 153] on button "Add/Edit Example Questions" at bounding box center [143, 149] width 90 height 13
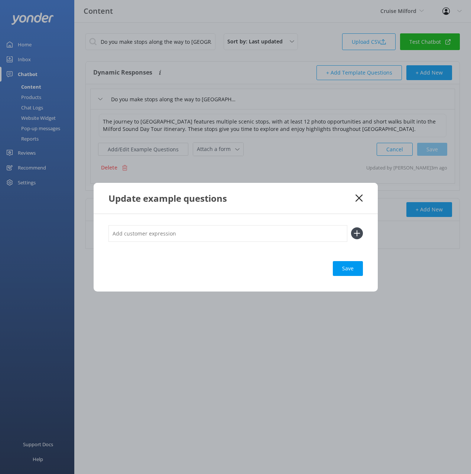
click at [274, 235] on input "text" at bounding box center [227, 233] width 239 height 17
paste input ""Is there time for us to stratch our legs on the drive Where are the stops alon…"
type input ""Is there time for us to stratch our legs on the drive Where are the stops alon…"
click at [351, 228] on button at bounding box center [357, 234] width 12 height 12
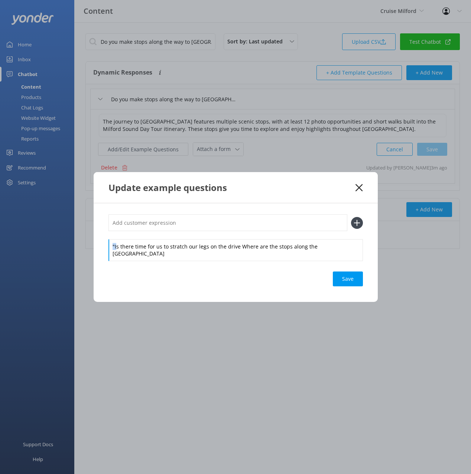
drag, startPoint x: 111, startPoint y: 251, endPoint x: 94, endPoint y: 250, distance: 16.3
click at [95, 251] on div ""Is there time for us to stratch our legs on the drive Where are the stops alon…" at bounding box center [236, 252] width 284 height 98
drag, startPoint x: 243, startPoint y: 251, endPoint x: 237, endPoint y: 252, distance: 6.4
click at [242, 251] on div "Is there time for us to stratch our legs on the drive Where are the stops along…" at bounding box center [235, 250] width 254 height 22
click at [175, 250] on div "Is there time for us to stratch our legs on the drive Where are the stops along…" at bounding box center [235, 250] width 254 height 22
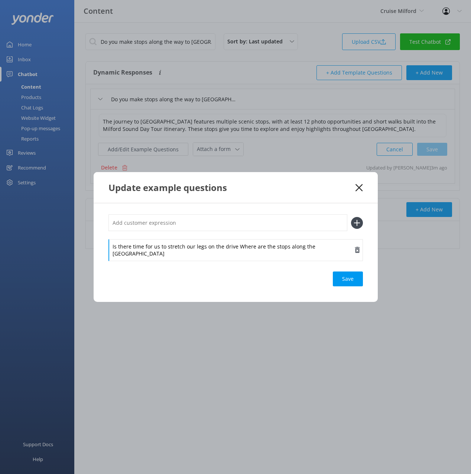
click at [225, 251] on div "Is there time for us to stretch our legs on the drive Where are the stops along…" at bounding box center [235, 250] width 254 height 22
drag, startPoint x: 236, startPoint y: 250, endPoint x: 236, endPoint y: 262, distance: 12.6
click at [236, 262] on div "Is there time for us to stretch our legs on the drive Where are the stops along…" at bounding box center [236, 252] width 284 height 98
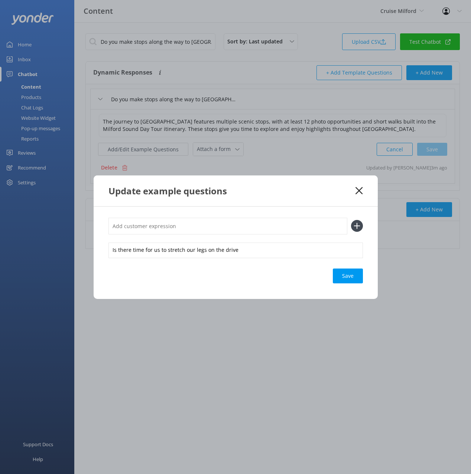
click at [233, 228] on input "text" at bounding box center [227, 226] width 239 height 17
paste input "Where are the stops along the Milford Road"
type input "Where are the stops along the Milford Road"
click at [351, 220] on button at bounding box center [357, 226] width 12 height 12
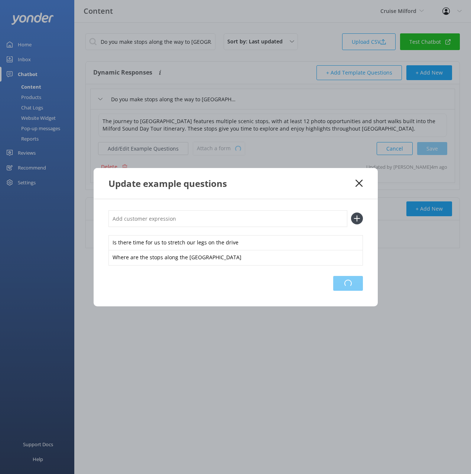
click at [348, 282] on div "Loading.." at bounding box center [348, 283] width 30 height 15
click at [359, 183] on use at bounding box center [358, 183] width 7 height 7
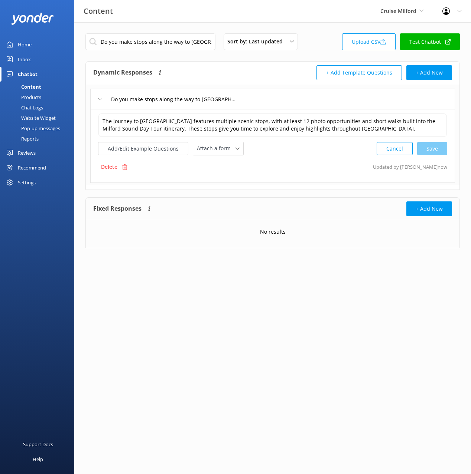
click at [164, 27] on div "Do you make stops along the way to Milford Sort by: Last updated Title (A-Z) La…" at bounding box center [272, 146] width 397 height 248
click at [163, 37] on input "Do you make stops along the way to Milford" at bounding box center [150, 41] width 130 height 17
paste input "When does the Milford Sound Day Tour from Te Anau depart"
type input "When does the Milford Sound Day Tour from Te Anau depart"
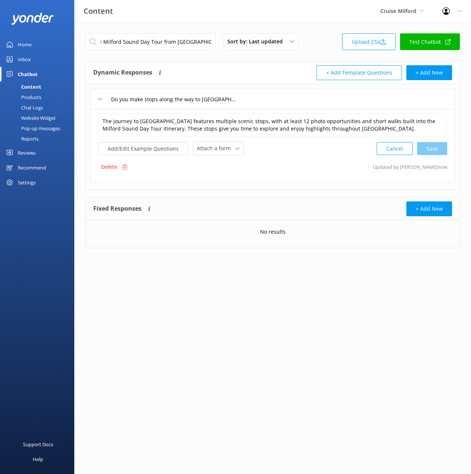
scroll to position [0, 0]
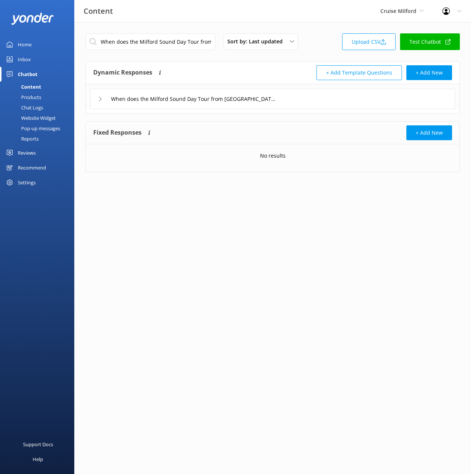
drag, startPoint x: 293, startPoint y: 102, endPoint x: 289, endPoint y: 104, distance: 4.0
click at [293, 102] on div "When does the Milford Sound Day Tour from Te Anau depart" at bounding box center [272, 99] width 365 height 20
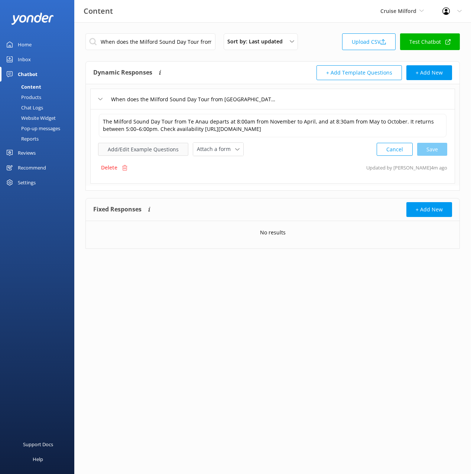
click at [128, 150] on button "Add/Edit Example Questions" at bounding box center [143, 149] width 90 height 13
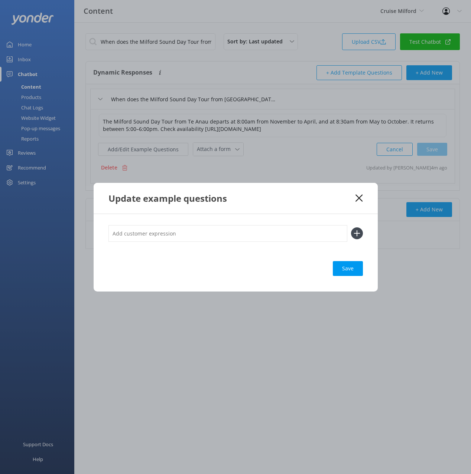
click at [213, 235] on input "text" at bounding box center [227, 233] width 239 height 17
paste input "What time does the bus leave from Te Anau When is the Te Anau departure time Wh…"
type input "What time does the bus leave from Te Anau When is the Te Anau departure time Wh…"
click at [351, 228] on button at bounding box center [357, 234] width 12 height 12
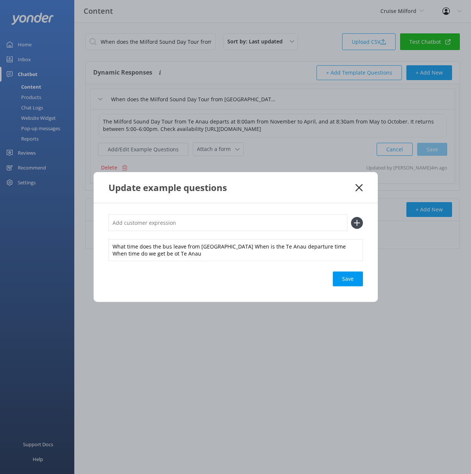
scroll to position [0, 0]
drag, startPoint x: 204, startPoint y: 258, endPoint x: 212, endPoint y: 256, distance: 7.7
click at [205, 258] on div "What time does the bus leave from Te Anau When is the Te Anau departure time Wh…" at bounding box center [235, 250] width 254 height 22
drag, startPoint x: 221, startPoint y: 248, endPoint x: 221, endPoint y: 238, distance: 10.0
click at [221, 238] on div "What time does the bus leave from Te Anau When is the Te Anau departure time Wh…" at bounding box center [235, 238] width 254 height 46
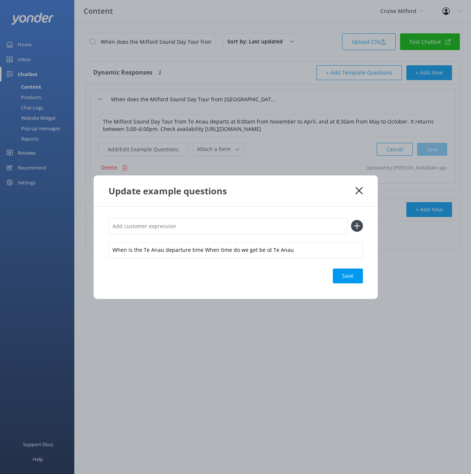
drag, startPoint x: 225, startPoint y: 229, endPoint x: 250, endPoint y: 226, distance: 25.9
click at [225, 229] on input "text" at bounding box center [227, 226] width 239 height 17
paste input "What time does the bus leave from Te Anau"
type input "What time does the bus leave from Te Anau"
drag, startPoint x: 357, startPoint y: 225, endPoint x: 290, endPoint y: 244, distance: 69.5
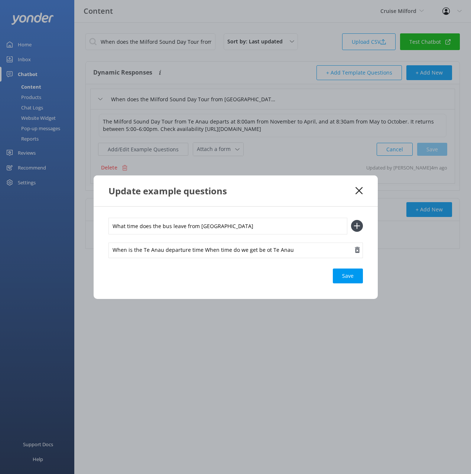
click at [357, 225] on icon at bounding box center [357, 226] width 12 height 12
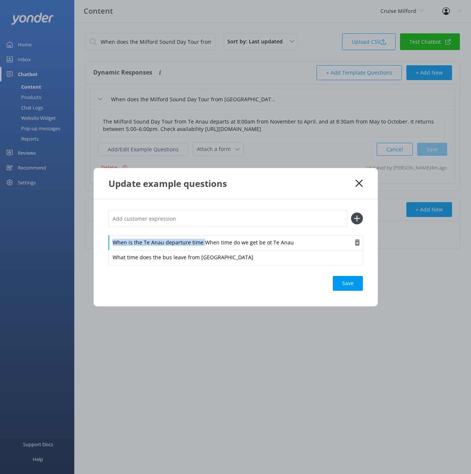
drag, startPoint x: 201, startPoint y: 244, endPoint x: 202, endPoint y: 238, distance: 5.8
click at [201, 237] on div "When is the Te Anau departure time When time do we get be ot Te Anau" at bounding box center [235, 243] width 254 height 16
click at [202, 217] on input "text" at bounding box center [227, 219] width 239 height 17
paste input "When is the Te Anau departure time"
type input "When is the Te Anau departure time"
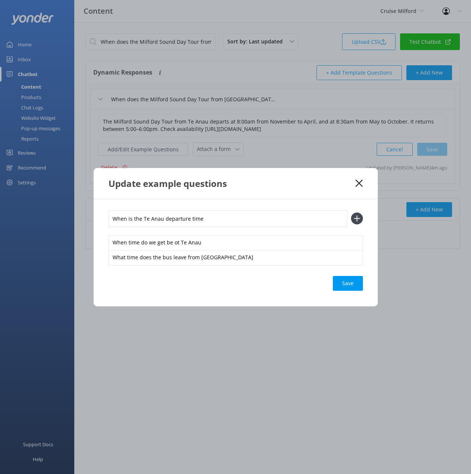
drag, startPoint x: 357, startPoint y: 219, endPoint x: 346, endPoint y: 281, distance: 63.8
click at [357, 219] on use at bounding box center [356, 219] width 6 height 6
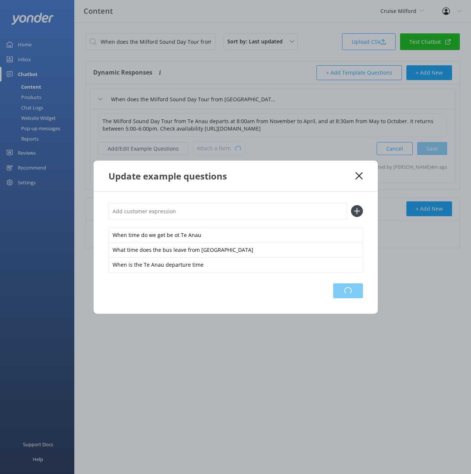
drag, startPoint x: 346, startPoint y: 295, endPoint x: 457, endPoint y: 286, distance: 111.4
click at [346, 294] on div "Loading.." at bounding box center [348, 291] width 30 height 15
click at [352, 293] on div "Loading.." at bounding box center [348, 291] width 30 height 15
click at [330, 193] on div "When time do we get be ot Te Anau What time does the bus leave from Te Anau Whe…" at bounding box center [236, 253] width 284 height 122
drag, startPoint x: 359, startPoint y: 175, endPoint x: 355, endPoint y: 170, distance: 6.6
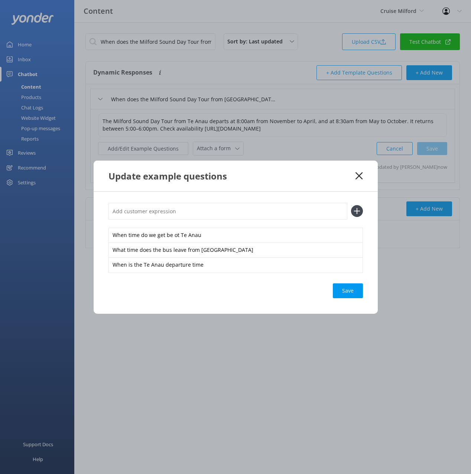
click at [359, 175] on use at bounding box center [358, 175] width 7 height 7
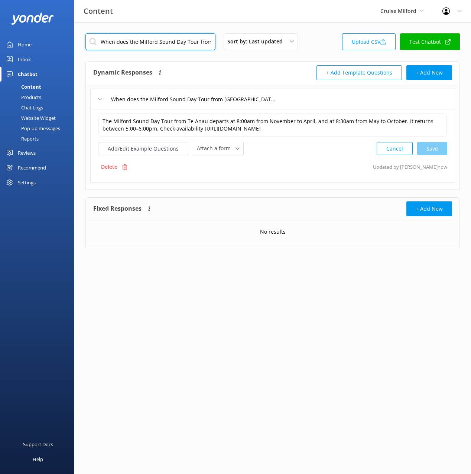
drag, startPoint x: 192, startPoint y: 46, endPoint x: 196, endPoint y: 48, distance: 4.3
click at [192, 46] on input "When does the Milford Sound Day Tour from Te Anau depart" at bounding box center [150, 41] width 130 height 17
paste input "Queenstown"
type input "When does the Milford Sound Day Tour from Queenstown depart"
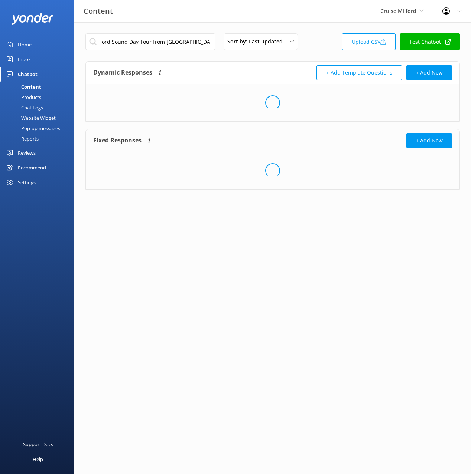
scroll to position [0, 0]
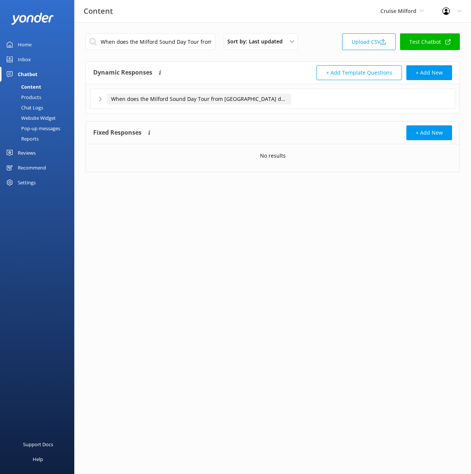
click at [294, 97] on div "When does the Milford Sound Day Tour from Queenstown depart" at bounding box center [272, 99] width 365 height 20
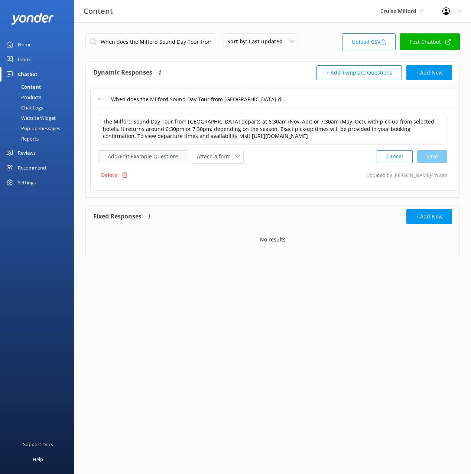
click at [143, 156] on button "Add/Edit Example Questions" at bounding box center [143, 156] width 90 height 13
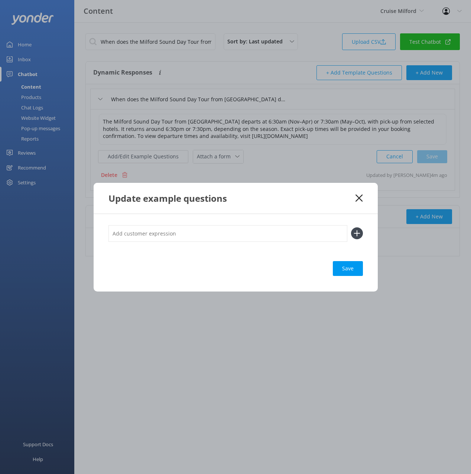
click at [214, 232] on input "text" at bounding box center [227, 233] width 239 height 17
paste input "When does the bus leave from Queenstown What time do you pick up us frm Queenst…"
type input "When does the bus leave from Queenstown What time do you pick up us frm Queenst…"
drag, startPoint x: 362, startPoint y: 232, endPoint x: 355, endPoint y: 236, distance: 8.1
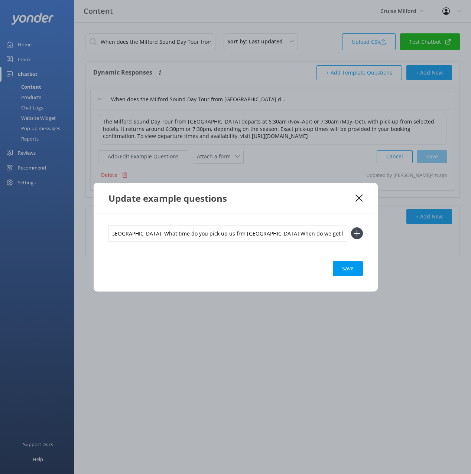
click at [362, 232] on icon at bounding box center [357, 234] width 12 height 12
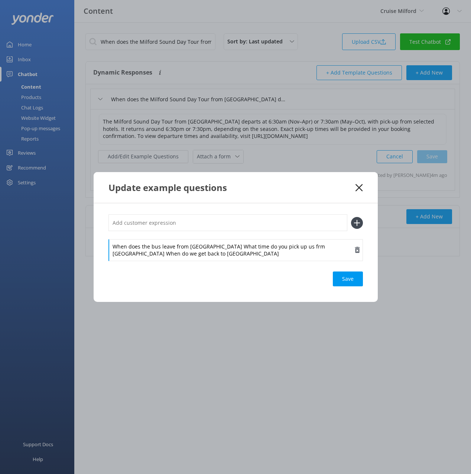
click at [225, 251] on div "When does the bus leave from Queenstown What time do you pick up us frm Queenst…" at bounding box center [235, 250] width 254 height 22
drag, startPoint x: 219, startPoint y: 240, endPoint x: 221, endPoint y: 235, distance: 5.8
click at [219, 239] on div "When does the bus leave from Queenstown What time do you pick up us frm Queenst…" at bounding box center [235, 238] width 254 height 46
click at [228, 223] on input "text" at bounding box center [227, 223] width 239 height 17
paste input "When does the bus leave from Queenstown"
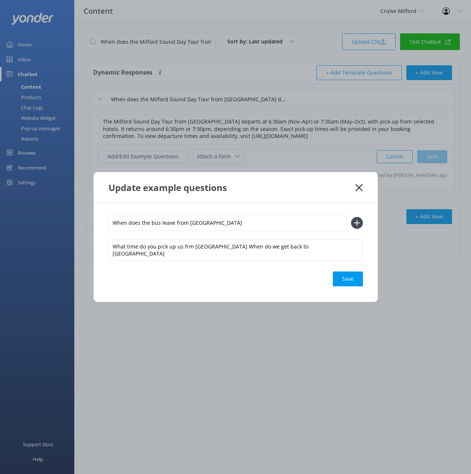
type input "When does the bus leave from Queenstown"
click at [359, 224] on icon at bounding box center [357, 223] width 12 height 12
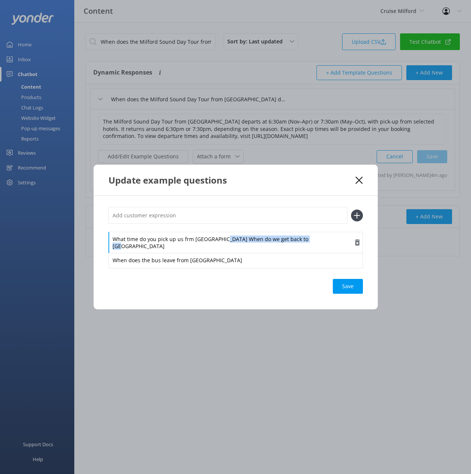
drag, startPoint x: 226, startPoint y: 242, endPoint x: 335, endPoint y: 241, distance: 108.4
click at [335, 241] on div "What time do you pick up us frm Queenstown When do we get back to Queenstown" at bounding box center [235, 243] width 254 height 22
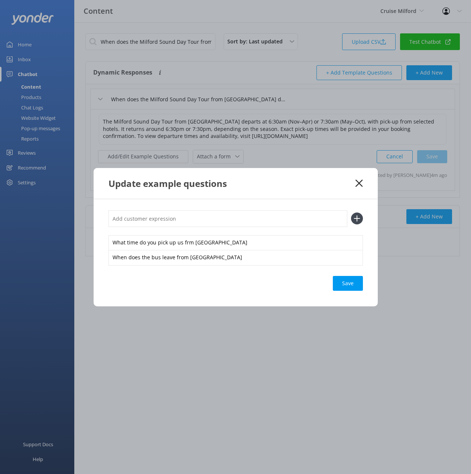
click at [277, 212] on input "text" at bounding box center [227, 219] width 239 height 17
paste input "When do we get back to Queenstown"
type input "When do we get back to Queenstown"
click at [356, 216] on icon at bounding box center [357, 219] width 12 height 12
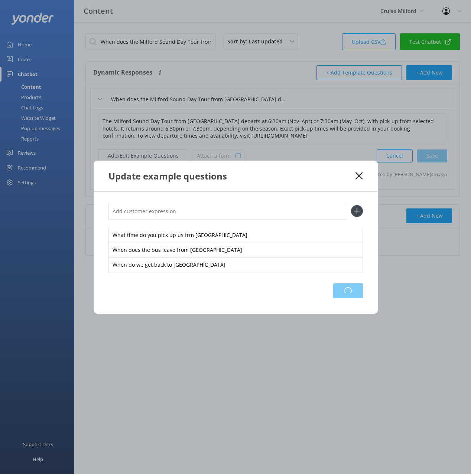
drag, startPoint x: 352, startPoint y: 295, endPoint x: 459, endPoint y: 304, distance: 107.6
click at [352, 295] on div "Loading.." at bounding box center [348, 291] width 30 height 15
click at [356, 180] on div "Update example questions" at bounding box center [236, 176] width 284 height 31
drag, startPoint x: 352, startPoint y: 289, endPoint x: 363, endPoint y: 243, distance: 47.5
click at [352, 289] on div "Save" at bounding box center [348, 291] width 30 height 15
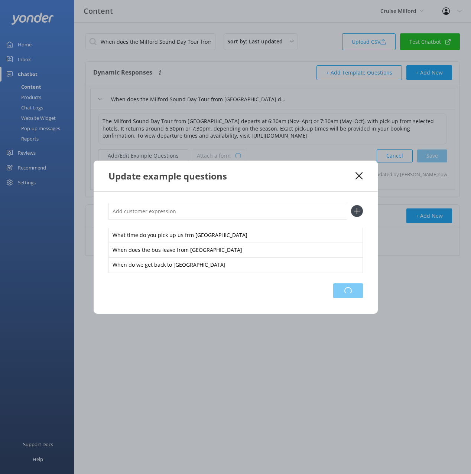
drag, startPoint x: 343, startPoint y: 180, endPoint x: 354, endPoint y: 180, distance: 10.8
click at [345, 180] on div "Update example questions" at bounding box center [231, 176] width 247 height 12
drag, startPoint x: 358, startPoint y: 178, endPoint x: 242, endPoint y: 82, distance: 150.3
click at [358, 178] on icon at bounding box center [358, 175] width 7 height 7
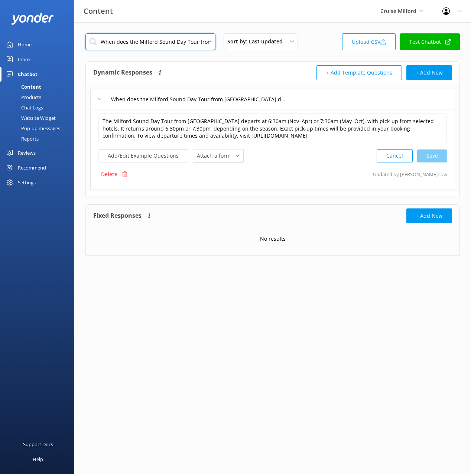
drag, startPoint x: 182, startPoint y: 38, endPoint x: 393, endPoint y: 97, distance: 219.4
click at [182, 38] on input "When does the Milford Sound Day Tour from Queenstown depart" at bounding box center [150, 41] width 130 height 17
paste input "at is the Te Anau departure location"
type input "What is the Te Anau departure location"
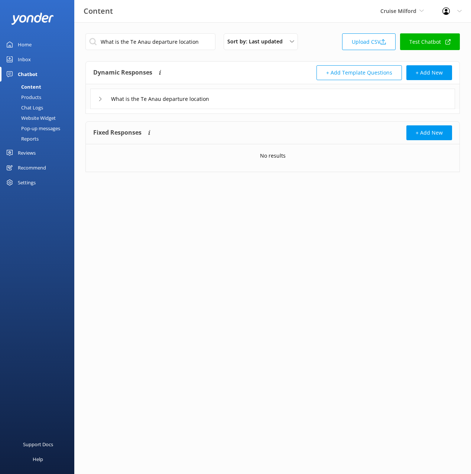
drag, startPoint x: 245, startPoint y: 101, endPoint x: 217, endPoint y: 185, distance: 89.3
click at [245, 101] on div "What is the Te Anau departure location" at bounding box center [272, 99] width 365 height 20
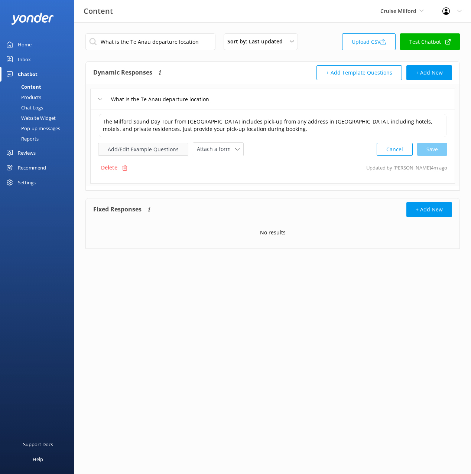
click at [163, 149] on button "Add/Edit Example Questions" at bounding box center [143, 149] width 90 height 13
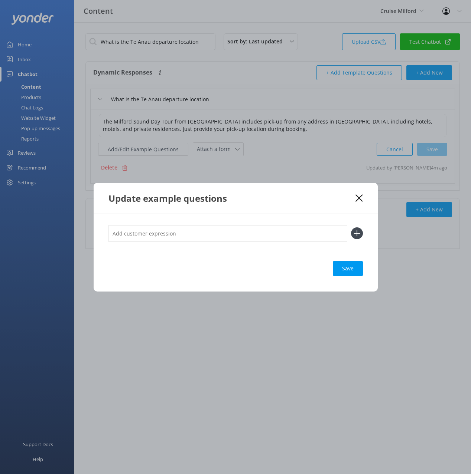
click at [250, 231] on input "text" at bounding box center [227, 233] width 239 height 17
paste input "Where does the bus leave from in Te Anau"
type input "Where does the bus leave from in Te Anau"
drag, startPoint x: 358, startPoint y: 234, endPoint x: 358, endPoint y: 274, distance: 40.8
click at [358, 234] on use at bounding box center [356, 234] width 6 height 6
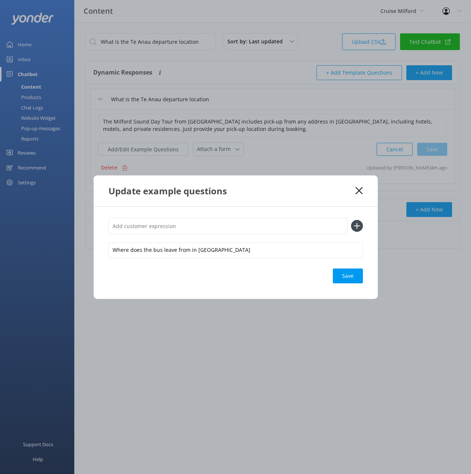
click at [357, 277] on div "Save" at bounding box center [348, 276] width 30 height 15
click at [359, 192] on use at bounding box center [358, 190] width 7 height 7
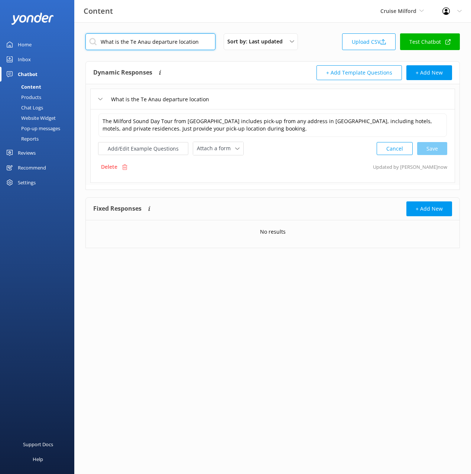
drag, startPoint x: 194, startPoint y: 47, endPoint x: 444, endPoint y: 122, distance: 261.6
click at [194, 46] on input "What is the Te Anau departure location" at bounding box center [150, 41] width 130 height 17
paste input "Queenstown departure location"
type input "What is the Queenstown departure location"
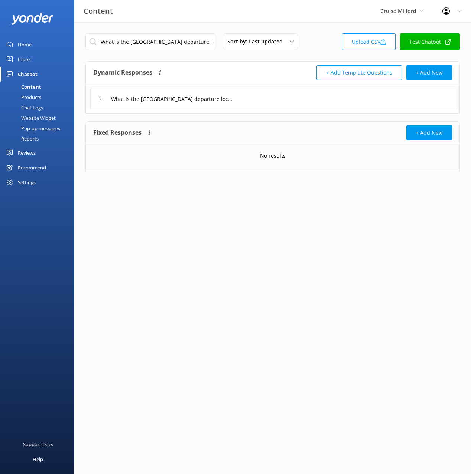
click at [246, 99] on div "What is the Queenstown departure location" at bounding box center [272, 99] width 365 height 20
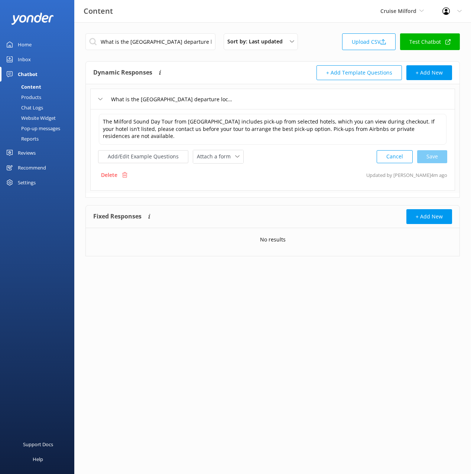
click at [150, 142] on div "The Milford Sound Day Tour from Queenstown includes pick-up from selected hotel…" at bounding box center [272, 138] width 349 height 50
click at [158, 150] on button "Add/Edit Example Questions" at bounding box center [143, 156] width 90 height 13
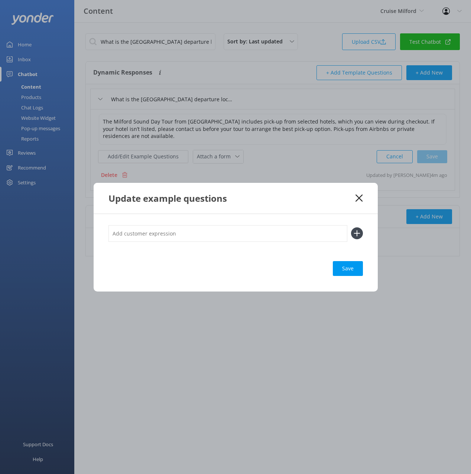
drag, startPoint x: 262, startPoint y: 234, endPoint x: 287, endPoint y: 241, distance: 26.0
click at [262, 234] on input "text" at bounding box center [227, 233] width 239 height 17
paste input "Where is the Queenstown vistor centre"
type input "Where is the Queenstown vistor centre"
drag, startPoint x: 354, startPoint y: 234, endPoint x: 353, endPoint y: 263, distance: 29.4
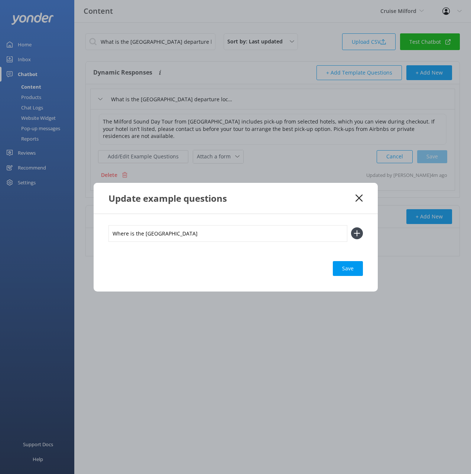
click at [354, 234] on use at bounding box center [356, 234] width 6 height 6
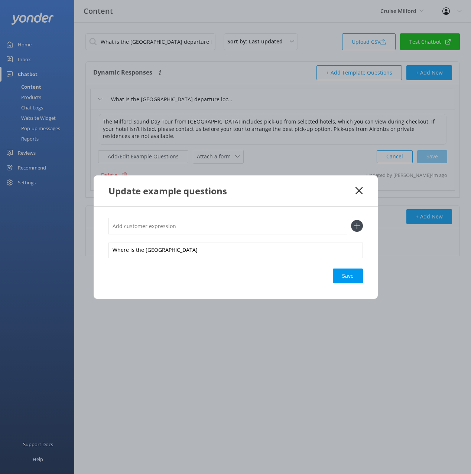
click at [348, 278] on div "Save" at bounding box center [348, 276] width 30 height 15
click at [355, 189] on icon at bounding box center [358, 190] width 7 height 7
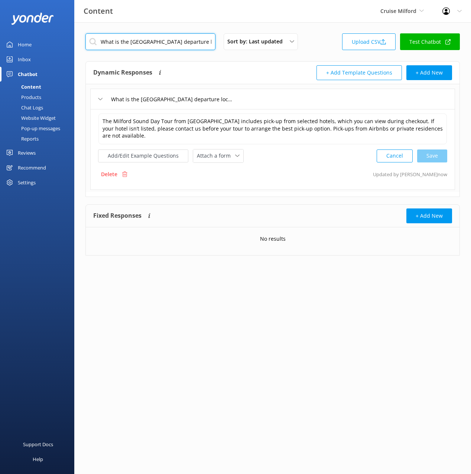
drag, startPoint x: 181, startPoint y: 43, endPoint x: 228, endPoint y: 68, distance: 53.6
click at [181, 43] on input "What is the Queenstown departure location" at bounding box center [150, 41] width 130 height 17
paste input "How long is the drive to Milford Sound from Queenstown and Te Anau"
type input "How long is the drive to Milford Sound from Queenstown and Te Anau"
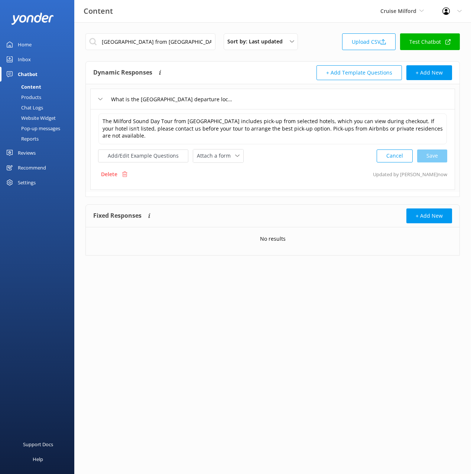
scroll to position [0, 0]
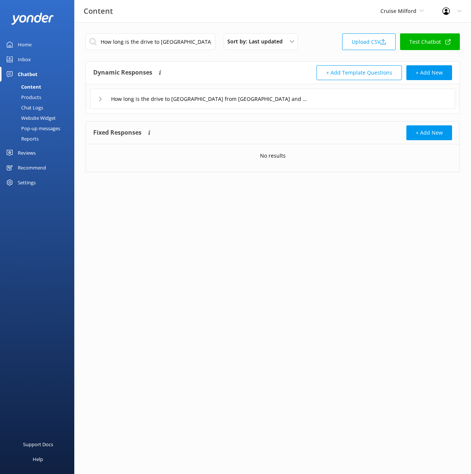
click at [334, 98] on div "How long is the drive to Milford Sound from Queenstown and Te Anau" at bounding box center [272, 99] width 365 height 20
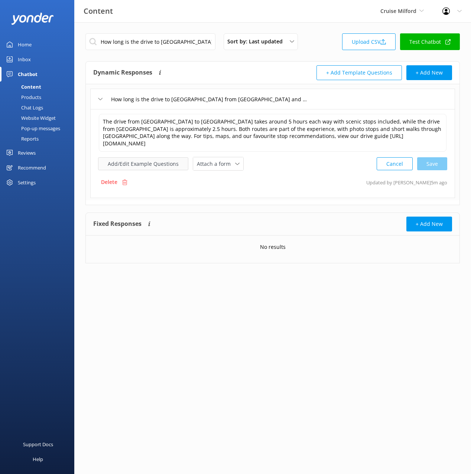
click at [140, 164] on button "Add/Edit Example Questions" at bounding box center [143, 163] width 90 height 13
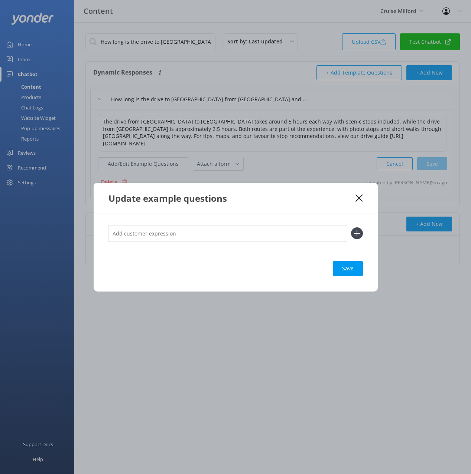
click at [209, 241] on input "text" at bounding box center [227, 233] width 239 height 17
paste input "How long does it take to get to Milford from Queenstown Can I drive myself to M…"
drag, startPoint x: 253, startPoint y: 232, endPoint x: 255, endPoint y: 245, distance: 13.1
click at [255, 245] on div "How long does it take to get to Milford from Queenstown Can I drive myself to M…" at bounding box center [235, 237] width 254 height 25
type input "How long does it take to get to Milford from Queenstown"
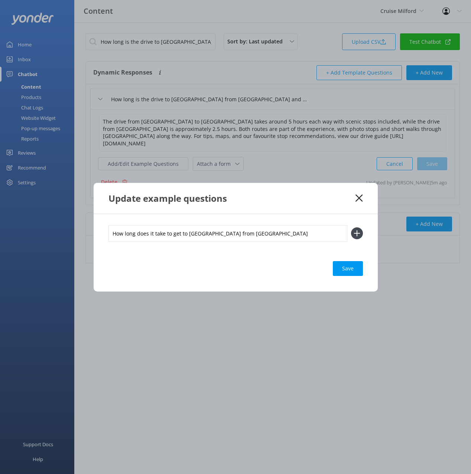
click at [351, 228] on button at bounding box center [357, 234] width 12 height 12
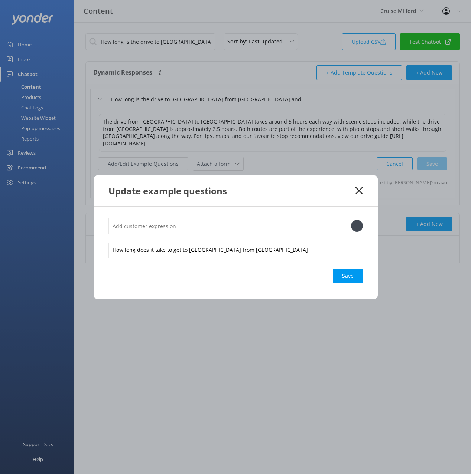
paste input "Can I drive myself to Milford Sound"
type input "Can I drive myself to Milford Sound"
click at [351, 220] on button at bounding box center [357, 226] width 12 height 12
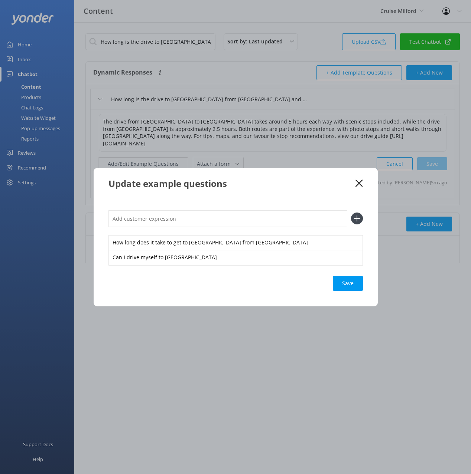
click at [341, 285] on div "Save" at bounding box center [348, 283] width 30 height 15
click at [358, 183] on icon at bounding box center [358, 183] width 7 height 7
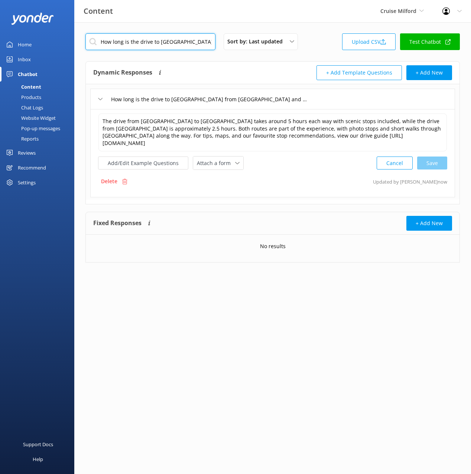
click at [157, 39] on input "How long is the drive to Milford Sound from Queenstown and Te Anau" at bounding box center [150, 41] width 130 height 17
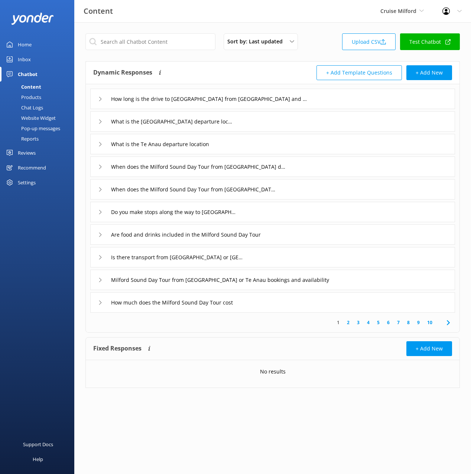
drag, startPoint x: 223, startPoint y: 74, endPoint x: 223, endPoint y: 70, distance: 3.7
click at [222, 74] on div "Dynamic Responses The chatbot will generate a response based on the content inf…" at bounding box center [182, 72] width 179 height 15
drag, startPoint x: 230, startPoint y: 69, endPoint x: 241, endPoint y: 75, distance: 12.1
click at [230, 69] on div "Dynamic Responses The chatbot will generate a response based on the content inf…" at bounding box center [182, 72] width 179 height 15
click at [314, 166] on div "When does the Milford Sound Day Tour from Queenstown depart" at bounding box center [272, 167] width 365 height 20
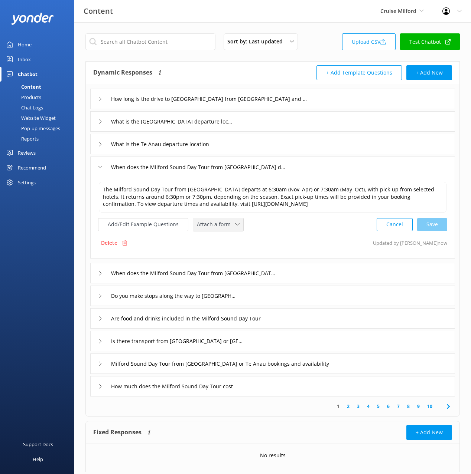
click at [211, 224] on span "Attach a form" at bounding box center [216, 225] width 38 height 8
click at [212, 257] on div "Check availability" at bounding box center [215, 255] width 37 height 7
click at [304, 273] on div "When does the Milford Sound Day Tour from Te Anau depart" at bounding box center [272, 272] width 365 height 20
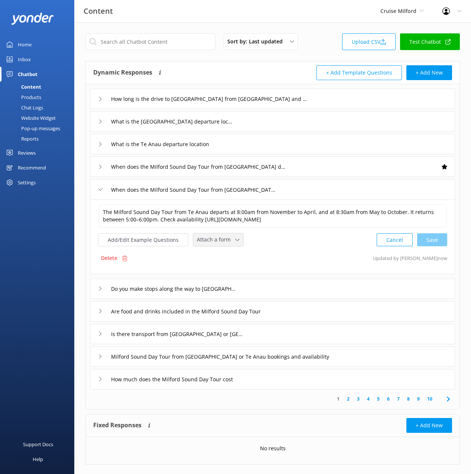
drag, startPoint x: 233, startPoint y: 248, endPoint x: 226, endPoint y: 244, distance: 7.5
click at [233, 248] on div "The Milford Sound Day Tour from Te Anau departs at 8:00am from November to Apri…" at bounding box center [272, 237] width 365 height 75
drag, startPoint x: 225, startPoint y: 241, endPoint x: 234, endPoint y: 254, distance: 16.2
click at [225, 241] on span "Attach a form" at bounding box center [216, 240] width 38 height 8
click at [238, 267] on link "Check availability" at bounding box center [226, 271] width 66 height 15
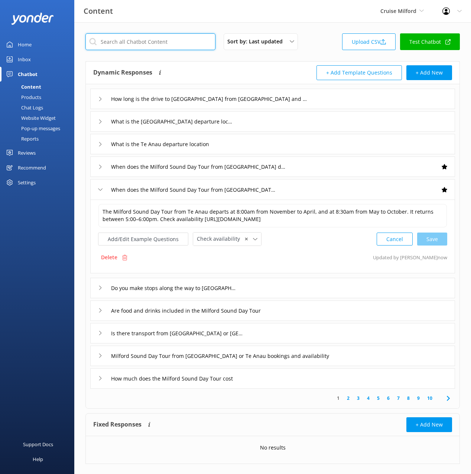
click at [177, 45] on input "text" at bounding box center [150, 41] width 130 height 17
type input "s"
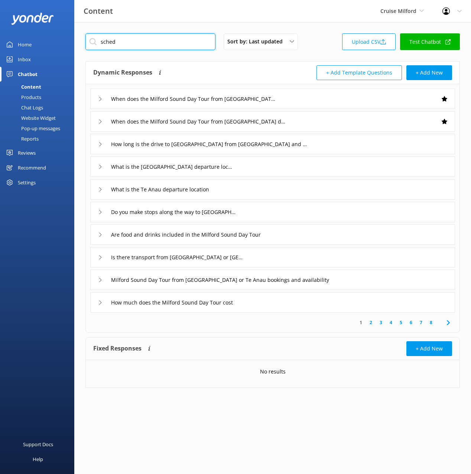
type input "sched"
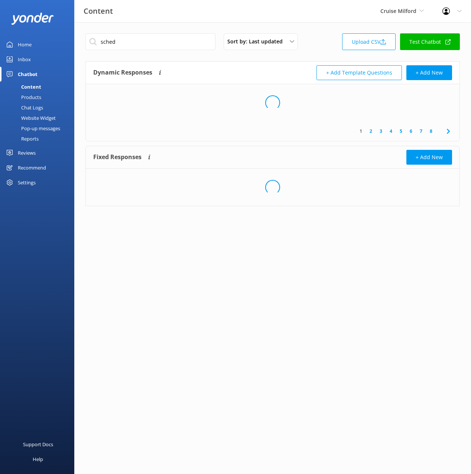
click at [208, 65] on div "Dynamic Responses The chatbot will generate a response based on the content inf…" at bounding box center [273, 73] width 374 height 23
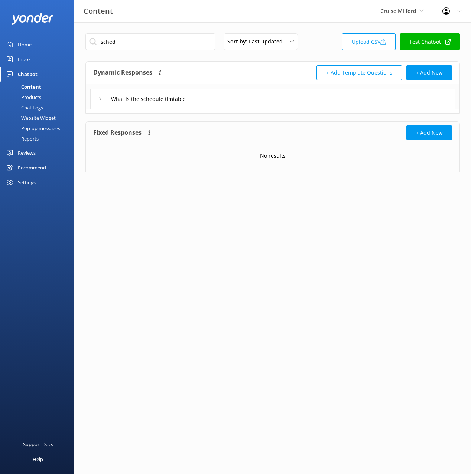
click at [232, 102] on div "What is the schedule timtable" at bounding box center [272, 99] width 365 height 20
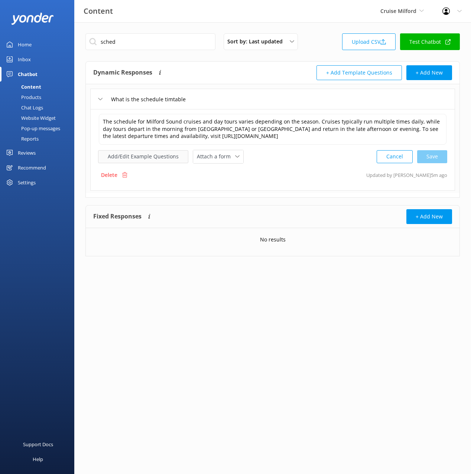
click at [156, 154] on button "Add/Edit Example Questions" at bounding box center [143, 156] width 90 height 13
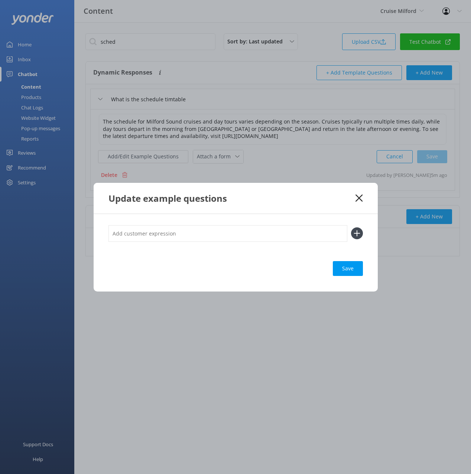
click at [251, 231] on input "text" at bounding box center [227, 233] width 239 height 17
type input "when do cruises run"
click at [351, 228] on button at bounding box center [357, 234] width 12 height 12
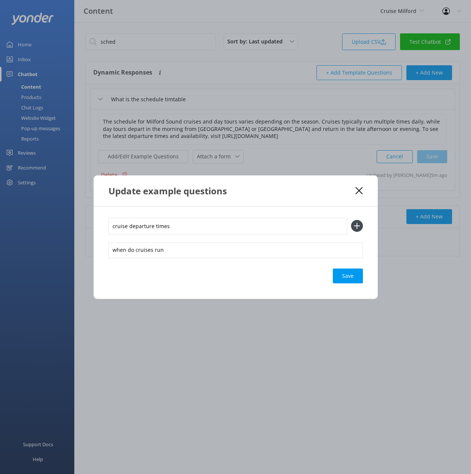
type input "cruise departure times"
click at [351, 220] on button at bounding box center [357, 226] width 12 height 12
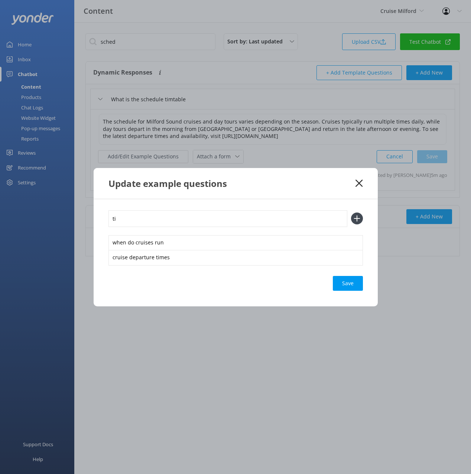
type input "t"
type input "where can i find the timetable"
click at [351, 213] on button at bounding box center [357, 219] width 12 height 12
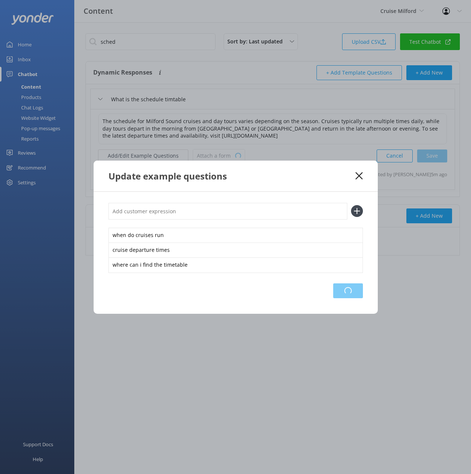
click at [345, 296] on div "Loading.." at bounding box center [348, 291] width 30 height 15
click at [337, 180] on div "Update example questions" at bounding box center [231, 176] width 247 height 12
click at [360, 177] on use at bounding box center [358, 175] width 7 height 7
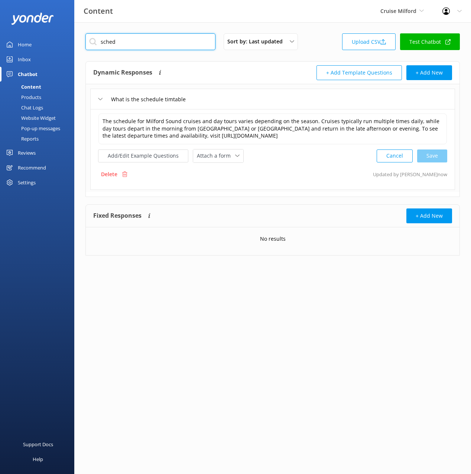
click at [140, 40] on input "sched" at bounding box center [150, 41] width 130 height 17
click at [218, 74] on div "Dynamic Responses The chatbot will generate a response based on the content inf…" at bounding box center [182, 72] width 179 height 15
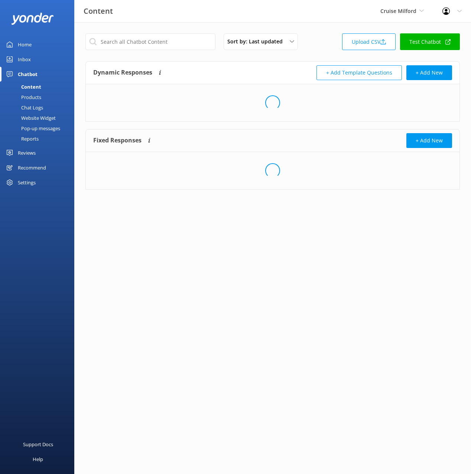
click at [205, 64] on div "Dynamic Responses The chatbot will generate a response based on the content inf…" at bounding box center [273, 73] width 374 height 23
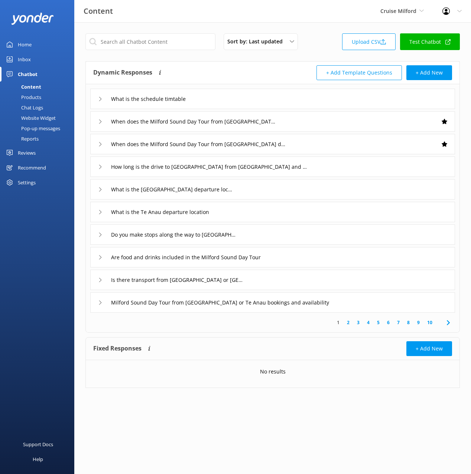
click at [234, 98] on div "What is the schedule timtable" at bounding box center [272, 99] width 365 height 20
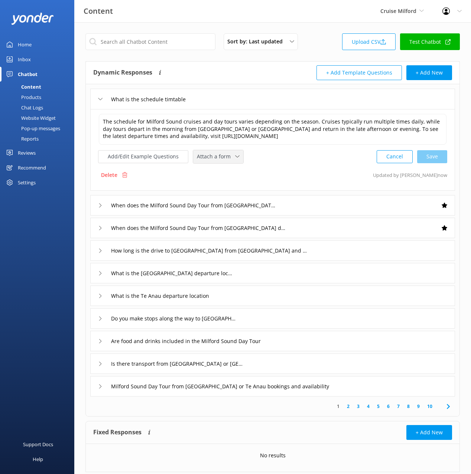
click at [210, 160] on span "Attach a form" at bounding box center [216, 157] width 38 height 8
click at [220, 189] on div "Check availability" at bounding box center [215, 187] width 37 height 7
click at [344, 390] on div "Milford Sound Day Tour from Queenstown or Te Anau bookings and availability" at bounding box center [272, 386] width 365 height 20
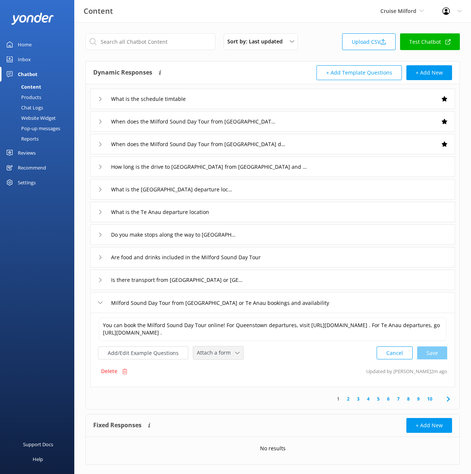
click at [222, 357] on span "Attach a form" at bounding box center [216, 353] width 38 height 8
click at [225, 388] on div "Check availability" at bounding box center [215, 384] width 37 height 7
click at [447, 403] on icon at bounding box center [448, 398] width 9 height 9
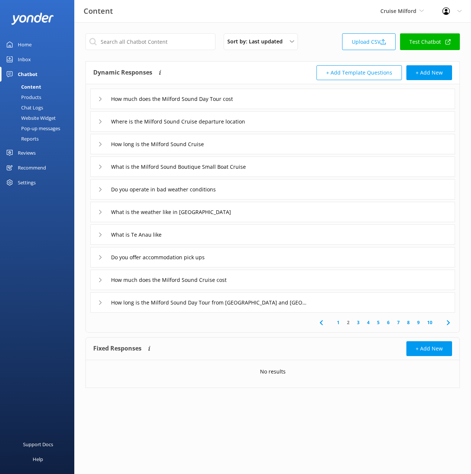
drag, startPoint x: 277, startPoint y: 98, endPoint x: 272, endPoint y: 106, distance: 9.0
click at [277, 98] on div "How much does the Milford Sound Day Tour cost" at bounding box center [272, 99] width 365 height 20
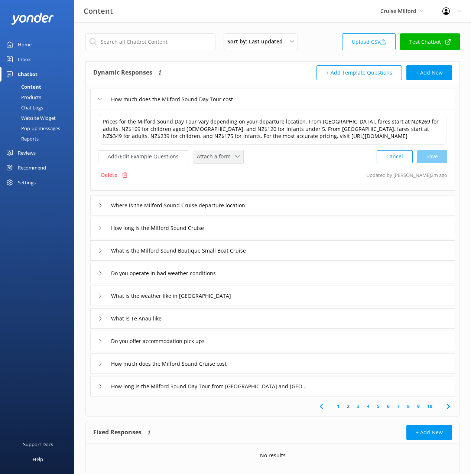
drag, startPoint x: 217, startPoint y: 163, endPoint x: 224, endPoint y: 198, distance: 35.9
click at [216, 161] on span "Attach a form" at bounding box center [216, 157] width 38 height 8
click at [223, 191] on div "Check availability" at bounding box center [215, 187] width 37 height 7
click at [287, 260] on div "What is the Milford Sound Boutique Small Boat Cruise" at bounding box center [272, 250] width 365 height 20
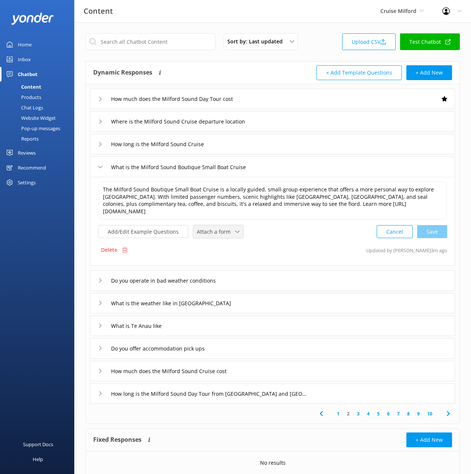
click at [211, 228] on span "Attach a form" at bounding box center [216, 232] width 38 height 8
click at [221, 263] on div "Check availability" at bounding box center [215, 262] width 37 height 7
click at [288, 371] on div "How much does the Milford Sound Cruise cost" at bounding box center [272, 371] width 365 height 20
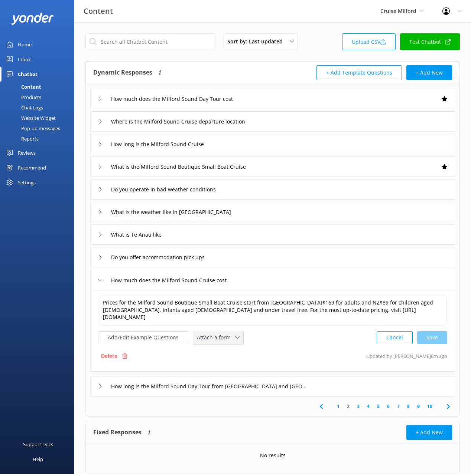
click at [219, 334] on span "Attach a form" at bounding box center [216, 338] width 38 height 8
click at [227, 365] on div "Check availability" at bounding box center [215, 368] width 37 height 7
click at [445, 402] on icon at bounding box center [448, 406] width 9 height 9
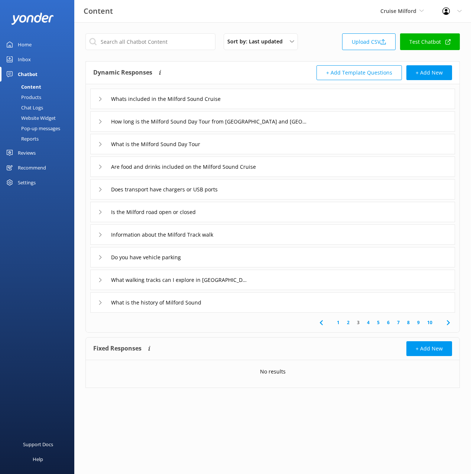
click at [237, 146] on div "What is the Milford Sound Day Tour" at bounding box center [272, 144] width 365 height 20
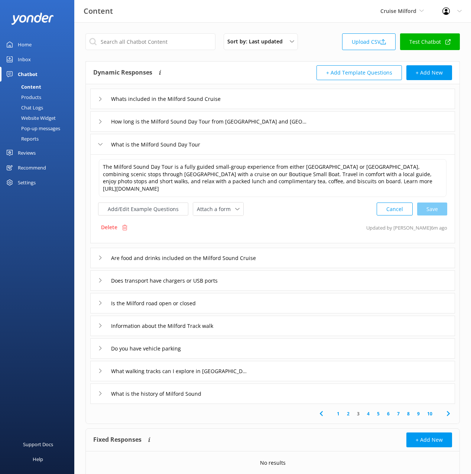
click at [231, 217] on div "The Milford Sound Day Tour is a fully guided small-group experience from either…" at bounding box center [272, 198] width 365 height 89
click at [226, 208] on span "Attach a form" at bounding box center [216, 209] width 38 height 8
drag, startPoint x: 232, startPoint y: 241, endPoint x: 279, endPoint y: 249, distance: 47.4
click at [232, 241] on div "Check availability" at bounding box center [215, 240] width 37 height 7
drag, startPoint x: 209, startPoint y: 349, endPoint x: 213, endPoint y: 353, distance: 5.0
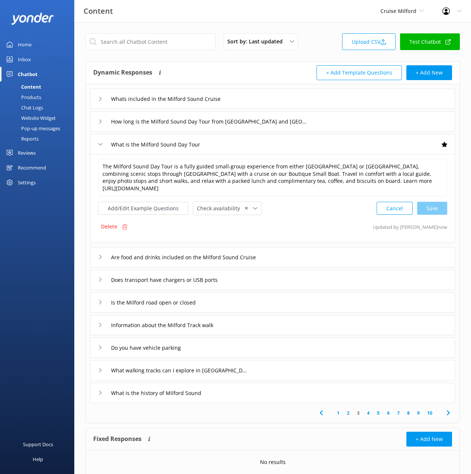
click at [209, 349] on div "Do you have vehicle parking" at bounding box center [272, 348] width 365 height 20
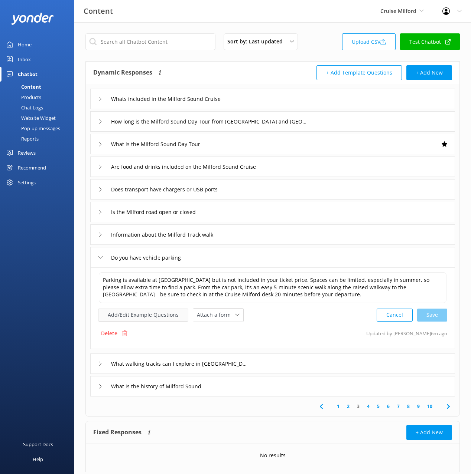
click at [153, 314] on button "Add/Edit Example Questions" at bounding box center [143, 315] width 90 height 13
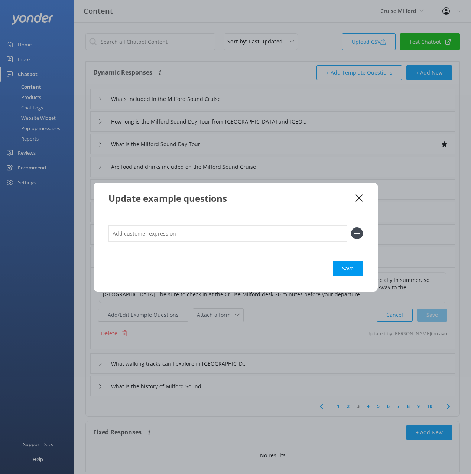
click at [194, 239] on input "text" at bounding box center [227, 233] width 239 height 17
type input "how much does parking cost"
click at [351, 228] on button at bounding box center [357, 234] width 12 height 12
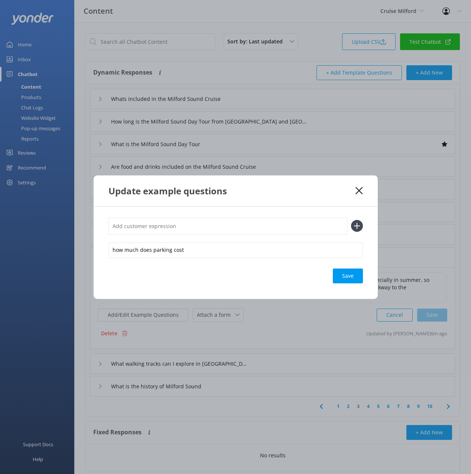
click at [352, 275] on div "Save" at bounding box center [348, 276] width 30 height 15
drag, startPoint x: 344, startPoint y: 200, endPoint x: 349, endPoint y: 204, distance: 6.9
click at [345, 199] on div "Update example questions" at bounding box center [236, 191] width 284 height 31
click at [358, 189] on icon at bounding box center [358, 190] width 7 height 7
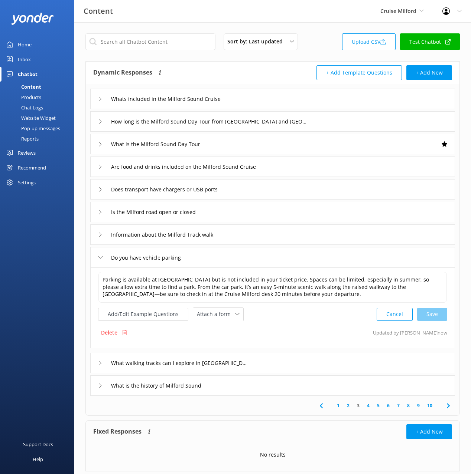
drag, startPoint x: 216, startPoint y: 264, endPoint x: 224, endPoint y: 269, distance: 8.9
click at [216, 264] on div "Do you have vehicle parking" at bounding box center [272, 257] width 365 height 20
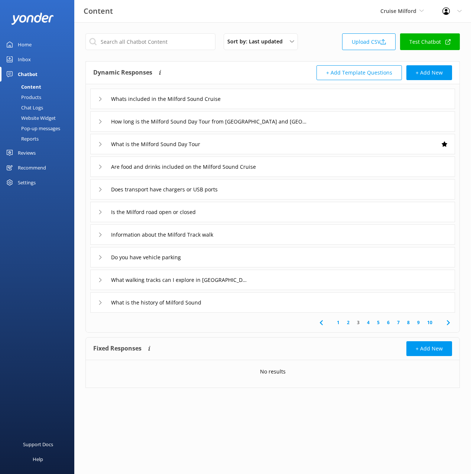
click at [447, 320] on use at bounding box center [447, 322] width 3 height 5
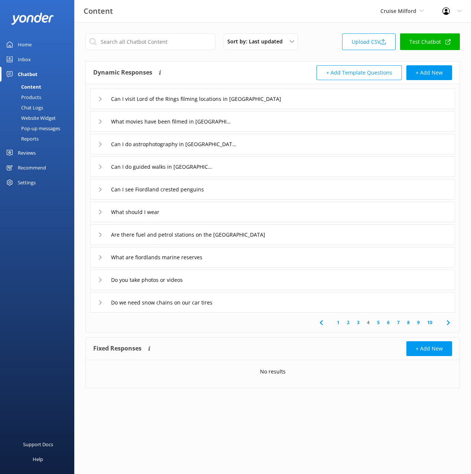
click at [202, 218] on div "What should I wear" at bounding box center [272, 212] width 365 height 20
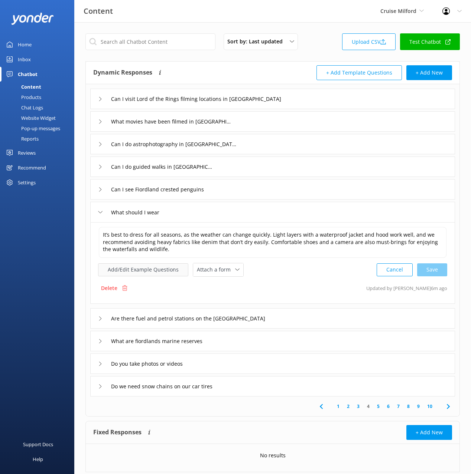
click at [144, 266] on button "Add/Edit Example Questions" at bounding box center [143, 270] width 90 height 13
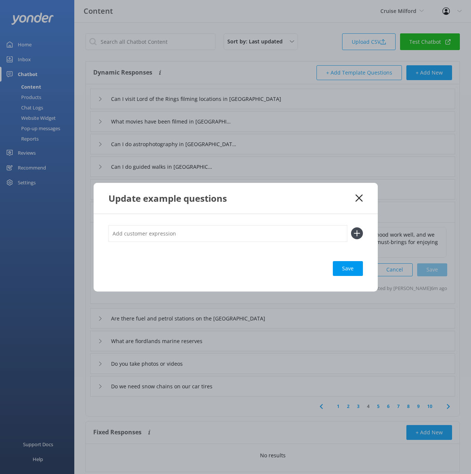
click at [211, 227] on input "text" at bounding box center [227, 233] width 239 height 17
type input "do i need to bring a rain coat"
click at [351, 228] on button at bounding box center [357, 234] width 12 height 12
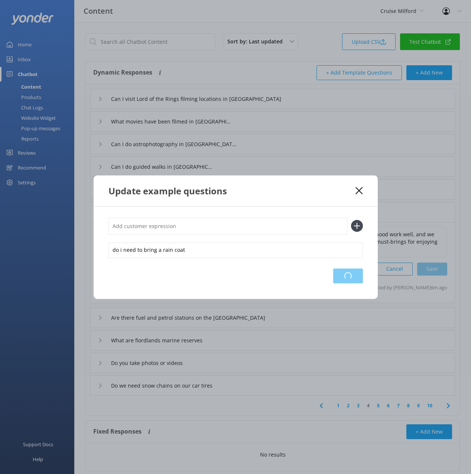
click at [345, 276] on div "Loading.." at bounding box center [348, 276] width 30 height 15
drag, startPoint x: 319, startPoint y: 192, endPoint x: 353, endPoint y: 192, distance: 34.5
click at [319, 193] on div "Update example questions" at bounding box center [231, 191] width 247 height 12
click at [358, 188] on icon at bounding box center [358, 190] width 7 height 7
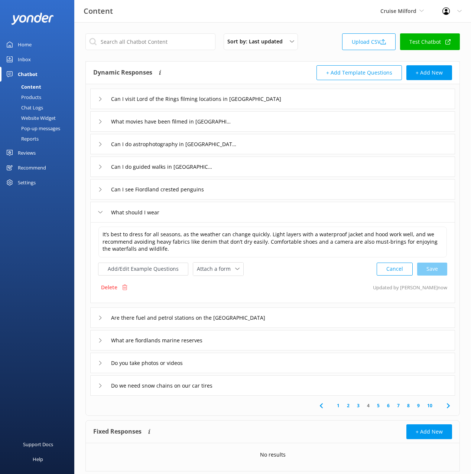
click at [222, 214] on div "What should I wear" at bounding box center [272, 212] width 365 height 20
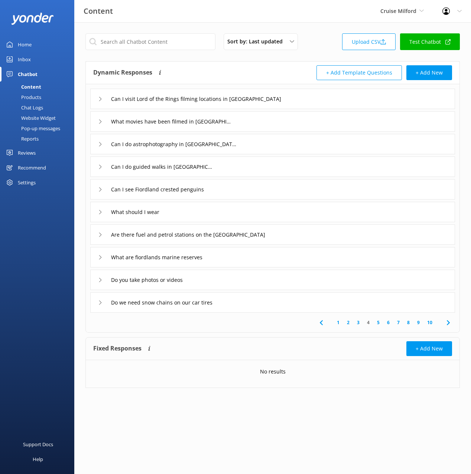
drag, startPoint x: 449, startPoint y: 322, endPoint x: 445, endPoint y: 318, distance: 5.6
click at [449, 322] on icon at bounding box center [448, 323] width 9 height 9
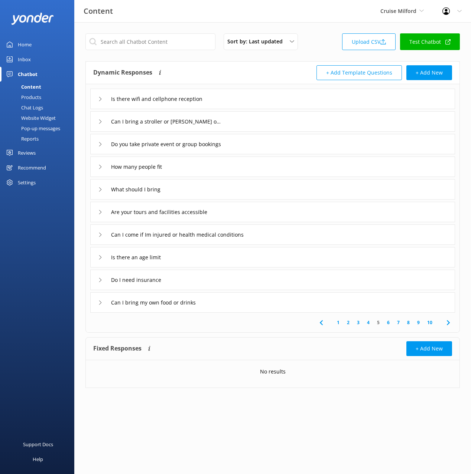
drag, startPoint x: 261, startPoint y: 147, endPoint x: 252, endPoint y: 153, distance: 10.4
click at [261, 147] on div "Do you take private event or group bookings" at bounding box center [272, 144] width 365 height 20
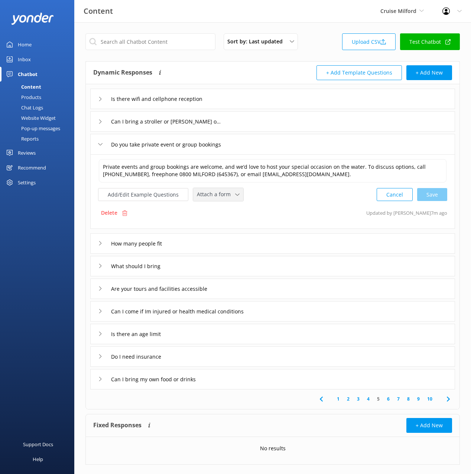
click at [212, 198] on span "Attach a form" at bounding box center [216, 194] width 38 height 8
click at [218, 208] on div "Leave contact details" at bounding box center [219, 210] width 45 height 7
click at [224, 239] on div "How many people fit" at bounding box center [272, 243] width 365 height 20
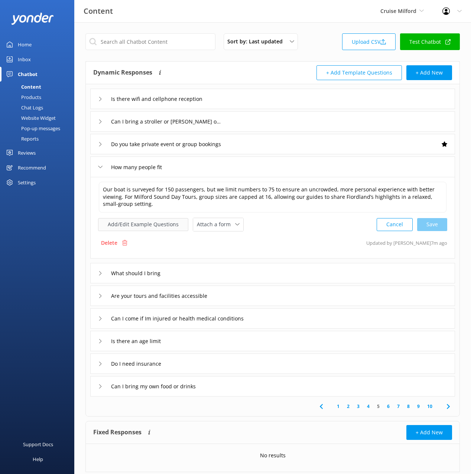
click at [164, 222] on button "Add/Edit Example Questions" at bounding box center [143, 224] width 90 height 13
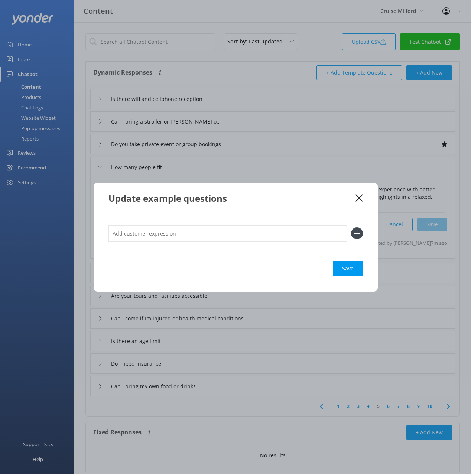
click at [214, 233] on input "text" at bounding box center [227, 233] width 239 height 17
type input "whats the baot capacity"
click at [351, 228] on button at bounding box center [357, 234] width 12 height 12
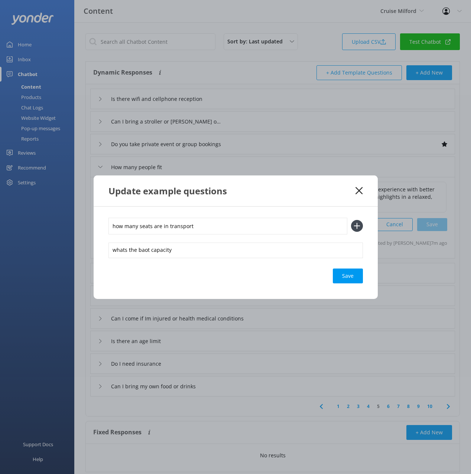
type input "how many seats are in transport"
click at [351, 220] on button at bounding box center [357, 226] width 12 height 12
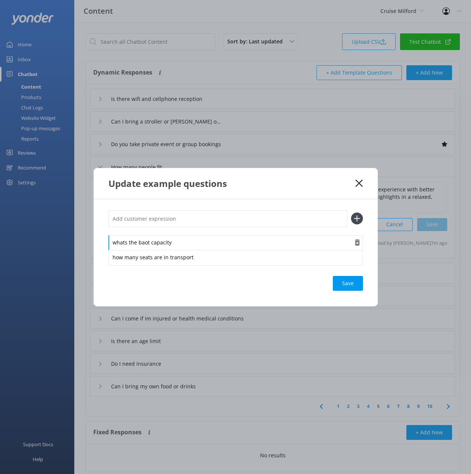
click at [145, 243] on div "whats the baot capacity" at bounding box center [235, 243] width 254 height 16
click at [334, 281] on div "Save" at bounding box center [348, 283] width 30 height 15
click at [330, 190] on div "Update example questions" at bounding box center [236, 183] width 284 height 31
click at [358, 182] on use at bounding box center [358, 183] width 7 height 7
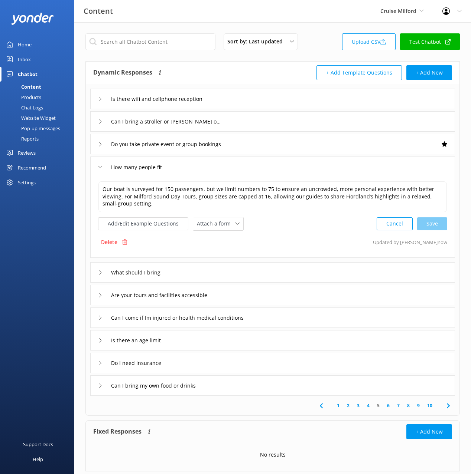
drag, startPoint x: 206, startPoint y: 166, endPoint x: 211, endPoint y: 172, distance: 7.7
click at [206, 166] on div "How many people fit" at bounding box center [272, 167] width 365 height 20
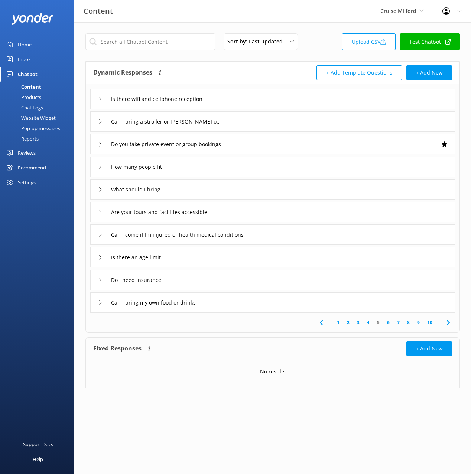
drag, startPoint x: 255, startPoint y: 210, endPoint x: 246, endPoint y: 218, distance: 12.6
click at [255, 210] on div "Are your tours and facilities accessible" at bounding box center [272, 212] width 365 height 20
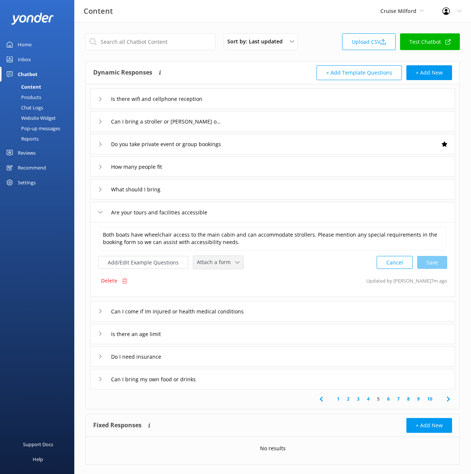
drag, startPoint x: 211, startPoint y: 262, endPoint x: 214, endPoint y: 271, distance: 9.5
click at [211, 262] on span "Attach a form" at bounding box center [216, 262] width 38 height 8
drag, startPoint x: 311, startPoint y: 275, endPoint x: 290, endPoint y: 234, distance: 45.7
click at [311, 275] on div "Delete Updated by Mikayla 7m ago" at bounding box center [272, 281] width 349 height 14
drag, startPoint x: 264, startPoint y: 211, endPoint x: 266, endPoint y: 226, distance: 15.8
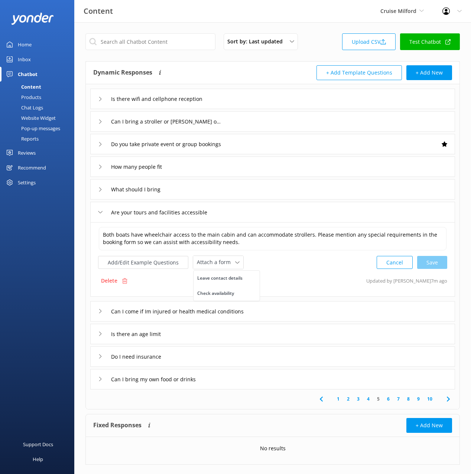
click at [264, 211] on div "Are your tours and facilities accessible" at bounding box center [272, 212] width 365 height 20
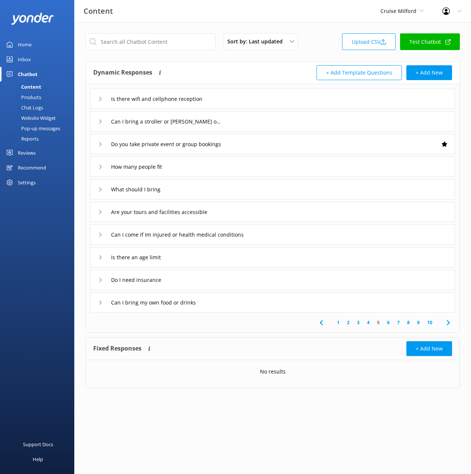
click at [447, 321] on use at bounding box center [447, 322] width 3 height 5
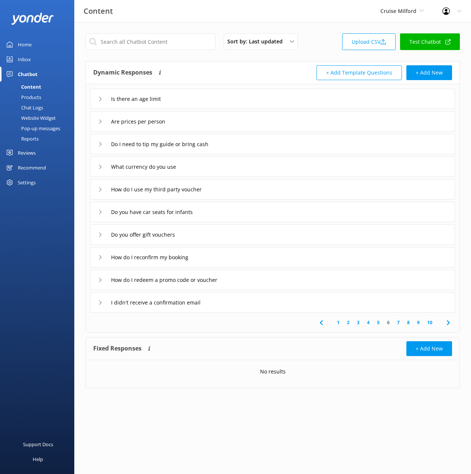
click at [238, 260] on div "How do I reconfirm my booking" at bounding box center [272, 257] width 365 height 20
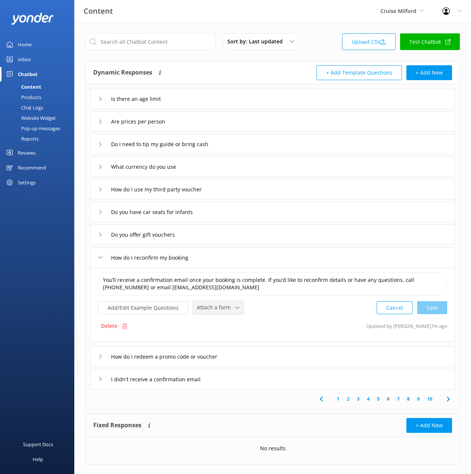
drag, startPoint x: 228, startPoint y: 306, endPoint x: 230, endPoint y: 319, distance: 12.9
click at [228, 306] on span "Attach a form" at bounding box center [216, 308] width 38 height 8
click at [232, 323] on div "Leave contact details" at bounding box center [219, 323] width 45 height 7
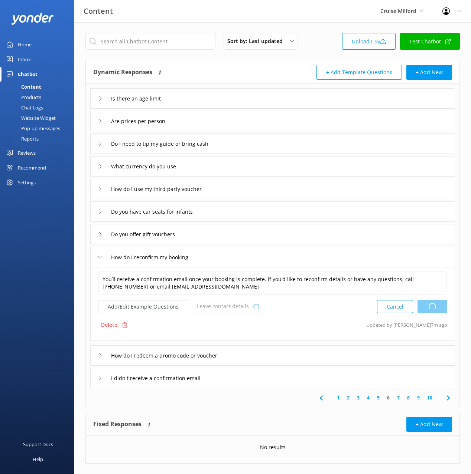
scroll to position [12, 0]
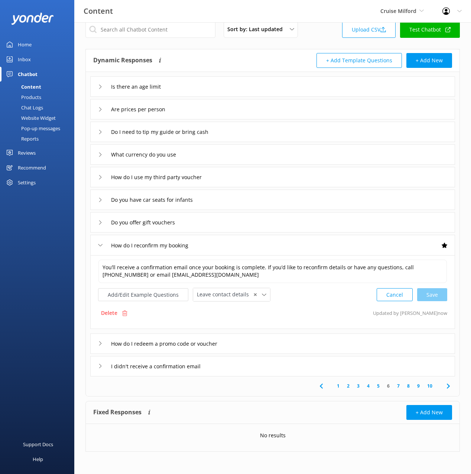
click at [247, 368] on div "I didn't receive a confirmation email" at bounding box center [272, 366] width 365 height 20
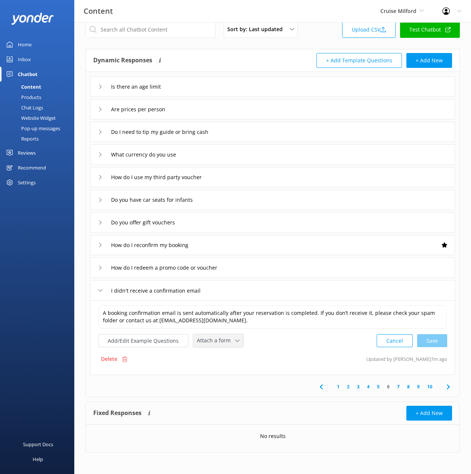
drag, startPoint x: 224, startPoint y: 339, endPoint x: 230, endPoint y: 350, distance: 12.6
click at [224, 339] on span "Attach a form" at bounding box center [216, 341] width 38 height 8
click at [235, 359] on div "Leave contact details" at bounding box center [219, 356] width 45 height 7
click at [446, 388] on icon at bounding box center [448, 386] width 9 height 9
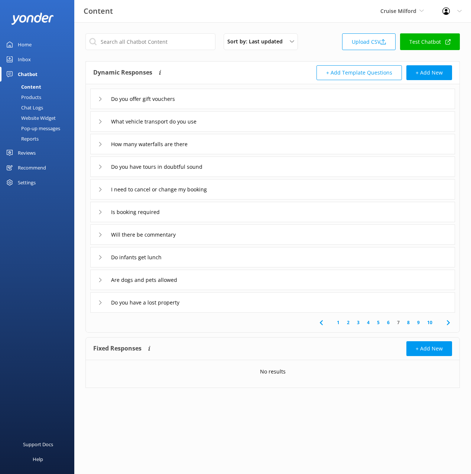
click at [261, 121] on div "What vehicle transport do you use" at bounding box center [272, 121] width 365 height 20
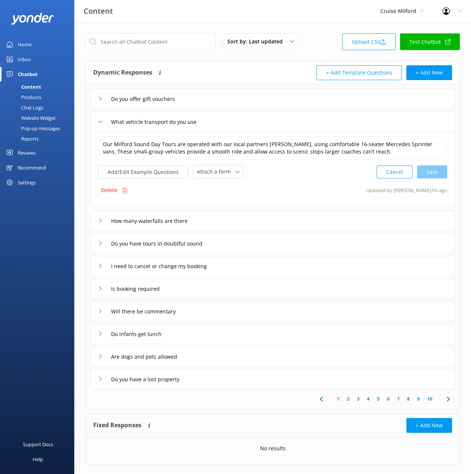
click at [261, 121] on div "What vehicle transport do you use" at bounding box center [272, 121] width 365 height 20
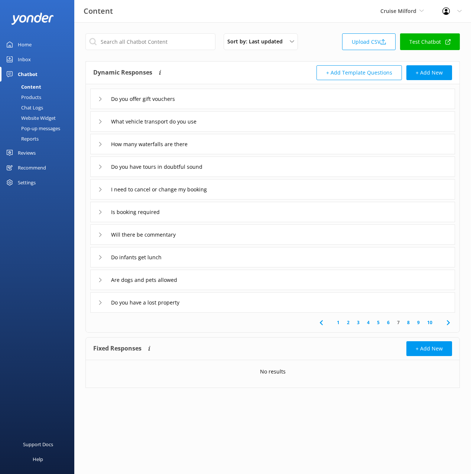
click at [261, 121] on div "What vehicle transport do you use" at bounding box center [272, 121] width 365 height 20
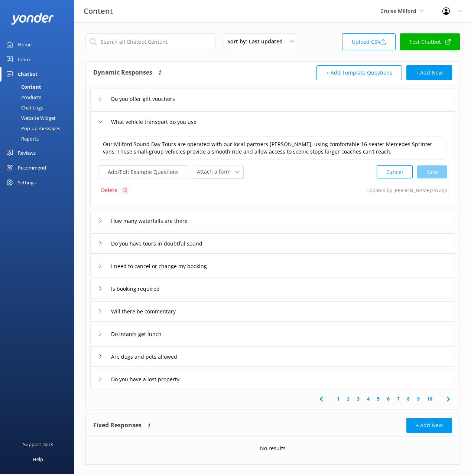
click at [261, 121] on div "What vehicle transport do you use" at bounding box center [272, 121] width 365 height 20
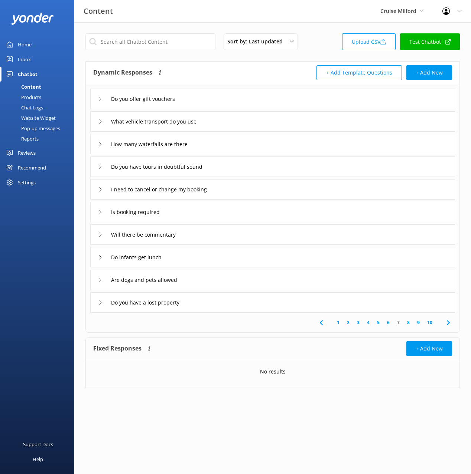
click at [242, 192] on div "I need to cancel or change my booking" at bounding box center [272, 189] width 365 height 20
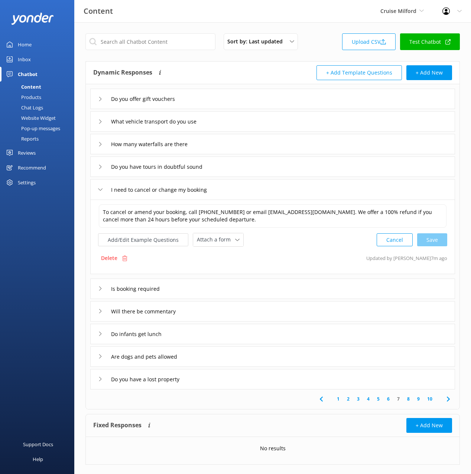
click at [242, 192] on div "I need to cancel or change my booking" at bounding box center [272, 189] width 365 height 20
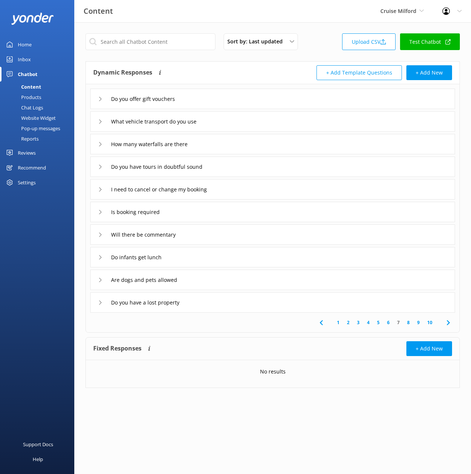
click at [226, 213] on div "Is booking required" at bounding box center [272, 212] width 365 height 20
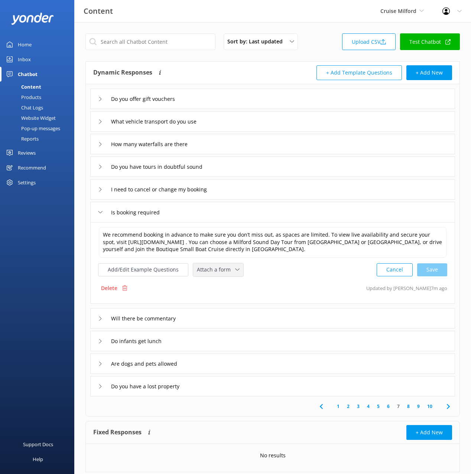
drag, startPoint x: 212, startPoint y: 268, endPoint x: 219, endPoint y: 298, distance: 30.9
click at [212, 268] on span "Attach a form" at bounding box center [216, 270] width 38 height 8
click at [219, 298] on div "Check availability" at bounding box center [215, 300] width 37 height 7
click at [448, 404] on icon at bounding box center [448, 406] width 9 height 9
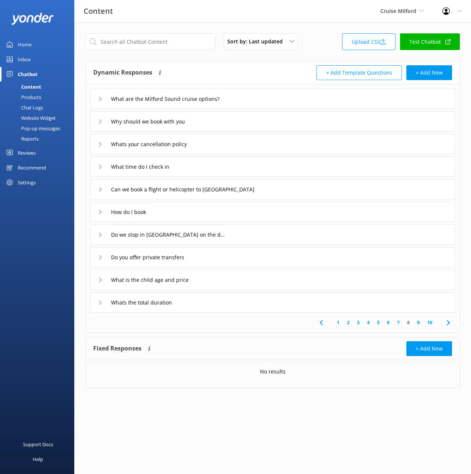
drag, startPoint x: 254, startPoint y: 99, endPoint x: 251, endPoint y: 105, distance: 7.0
click at [254, 99] on div "What are the Milford Sound cruise options?" at bounding box center [272, 99] width 365 height 20
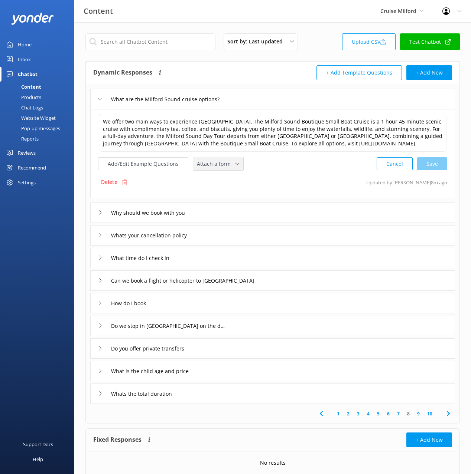
drag, startPoint x: 230, startPoint y: 160, endPoint x: 236, endPoint y: 194, distance: 35.0
click at [230, 160] on span "Attach a form" at bounding box center [216, 164] width 38 height 8
click at [233, 193] on link "Check availability" at bounding box center [226, 194] width 66 height 15
click at [221, 213] on div "Why should we book with you" at bounding box center [272, 212] width 365 height 20
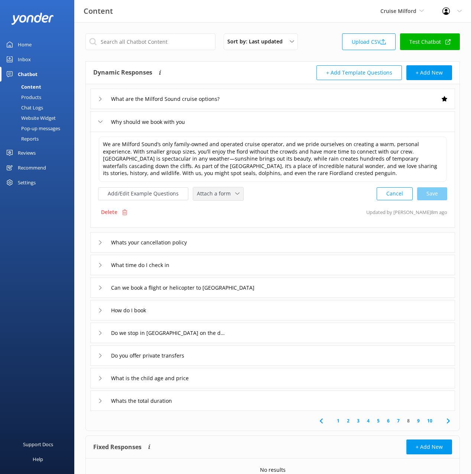
drag, startPoint x: 217, startPoint y: 184, endPoint x: 217, endPoint y: 190, distance: 6.7
click at [216, 184] on div "We are Milford Sound’s only family-owned and operated cruise operator, and we p…" at bounding box center [272, 168] width 349 height 65
drag, startPoint x: 217, startPoint y: 191, endPoint x: 222, endPoint y: 207, distance: 17.0
click at [216, 191] on span "Attach a form" at bounding box center [216, 194] width 38 height 8
click at [221, 225] on div "Check availability" at bounding box center [215, 224] width 37 height 7
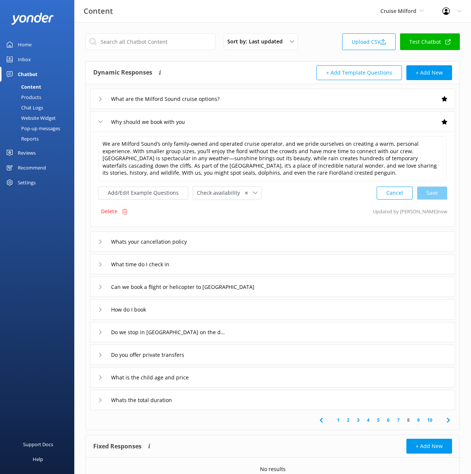
drag, startPoint x: 229, startPoint y: 312, endPoint x: 226, endPoint y: 305, distance: 7.2
click at [229, 312] on div "How do I book" at bounding box center [272, 310] width 365 height 20
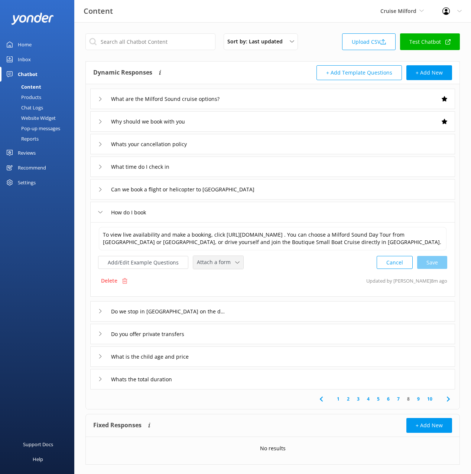
drag, startPoint x: 215, startPoint y: 269, endPoint x: 227, endPoint y: 303, distance: 35.8
click at [215, 267] on span "Attach a form" at bounding box center [216, 262] width 38 height 8
drag, startPoint x: 226, startPoint y: 301, endPoint x: 243, endPoint y: 299, distance: 17.0
click at [226, 297] on div "Check availability" at bounding box center [215, 293] width 37 height 7
click at [134, 266] on button "Add/Edit Example Questions" at bounding box center [143, 261] width 90 height 13
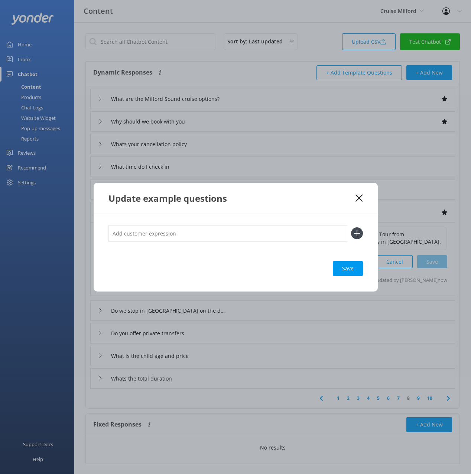
click at [238, 234] on input "text" at bounding box center [227, 233] width 239 height 17
type input "check availabiliy"
click at [351, 228] on button at bounding box center [357, 234] width 12 height 12
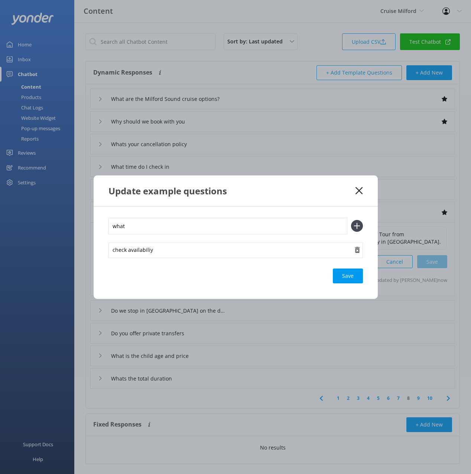
type input "what"
click at [193, 251] on div "check availabiliy" at bounding box center [235, 251] width 254 height 16
click at [142, 225] on input "what" at bounding box center [227, 226] width 239 height 17
type input "whats available"
click at [351, 220] on button at bounding box center [357, 226] width 12 height 12
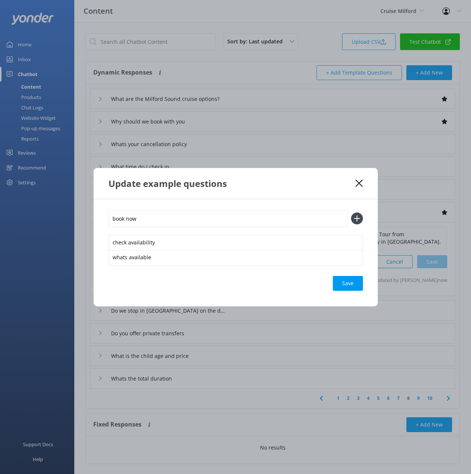
type input "book now"
click at [351, 213] on button at bounding box center [357, 219] width 12 height 12
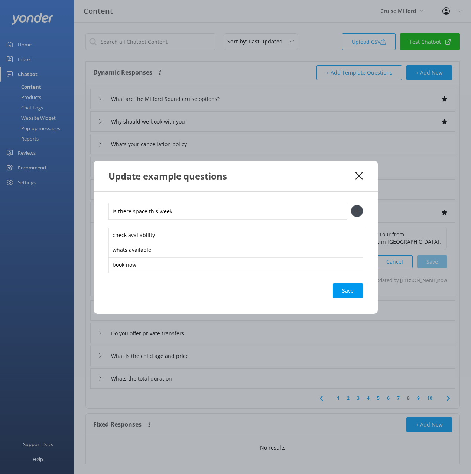
type input "is there space this week"
click at [351, 205] on button at bounding box center [357, 211] width 12 height 12
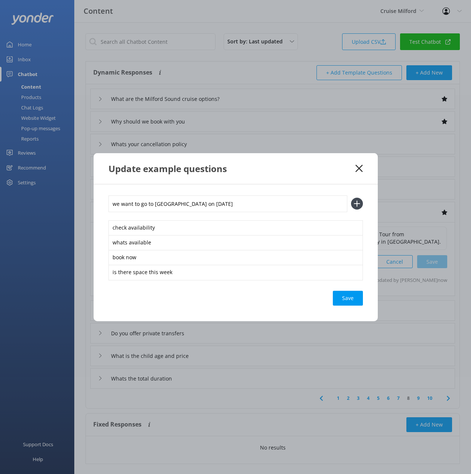
type input "we want to go to milford on july 17th"
click at [351, 198] on button at bounding box center [357, 204] width 12 height 12
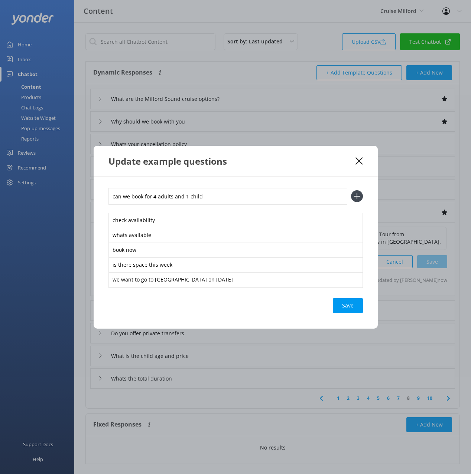
type input "can we book for 4 adults and 1 child"
click at [351, 190] on button at bounding box center [357, 196] width 12 height 12
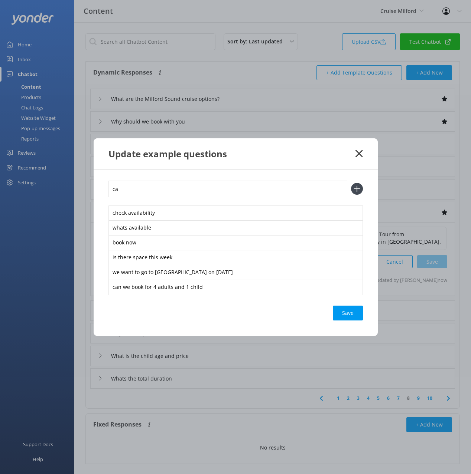
type input "c"
type input "can we join the 4pm"
click at [351, 183] on button at bounding box center [357, 189] width 12 height 12
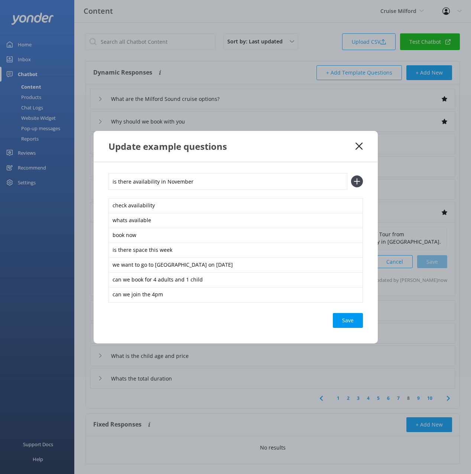
type input "is there availability in November"
click at [351, 176] on button at bounding box center [357, 182] width 12 height 12
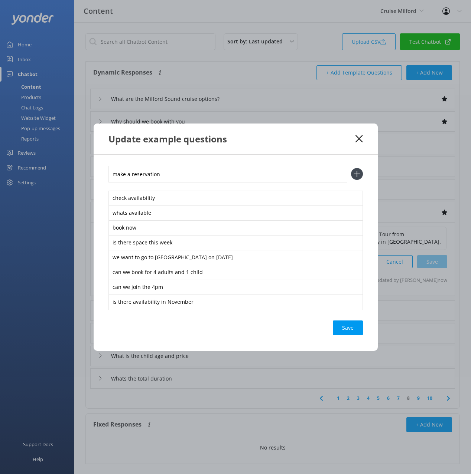
type input "make a reservation"
click at [351, 168] on button at bounding box center [357, 174] width 12 height 12
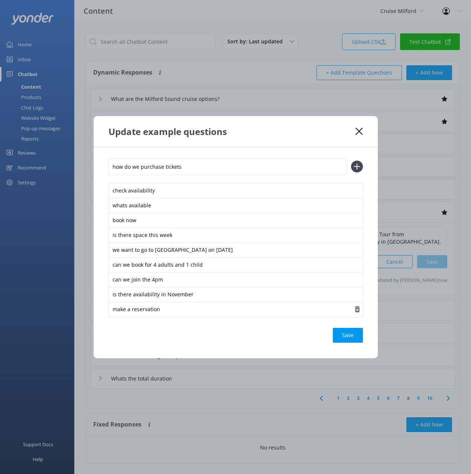
type input "how do we purchase tickets"
click at [351, 161] on button at bounding box center [357, 167] width 12 height 12
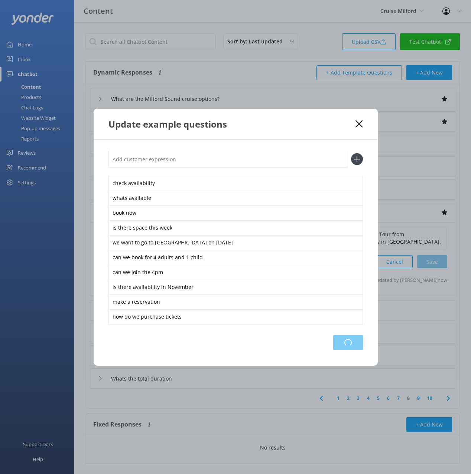
click at [346, 344] on div "Loading.." at bounding box center [348, 343] width 30 height 15
click at [314, 125] on div "Update example questions" at bounding box center [231, 124] width 247 height 12
click at [356, 120] on icon at bounding box center [358, 123] width 7 height 7
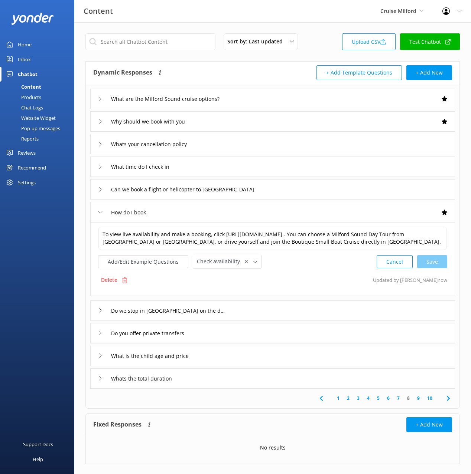
click at [251, 209] on div "How do I book" at bounding box center [272, 212] width 365 height 20
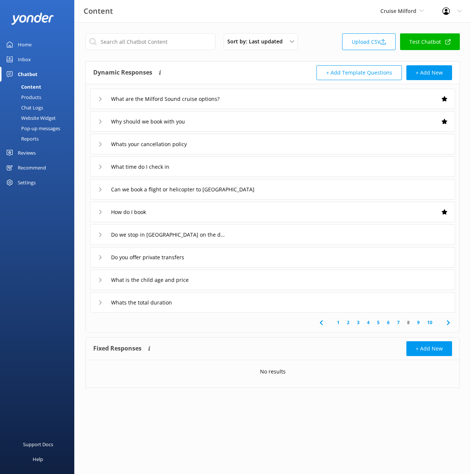
click at [257, 257] on div "Do you offer private transfers" at bounding box center [272, 257] width 365 height 20
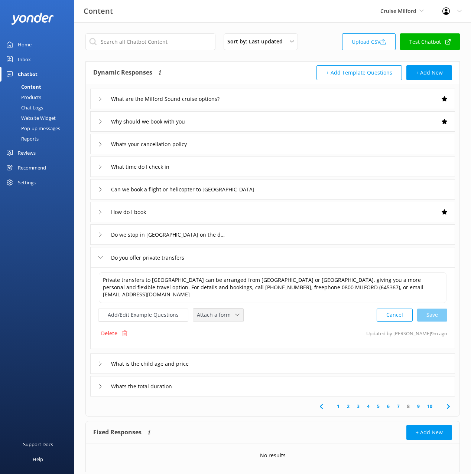
click at [221, 311] on span "Attach a form" at bounding box center [216, 315] width 38 height 8
click at [220, 327] on div "Leave contact details" at bounding box center [219, 330] width 45 height 7
click at [228, 381] on div "Whats the total duration" at bounding box center [272, 386] width 365 height 20
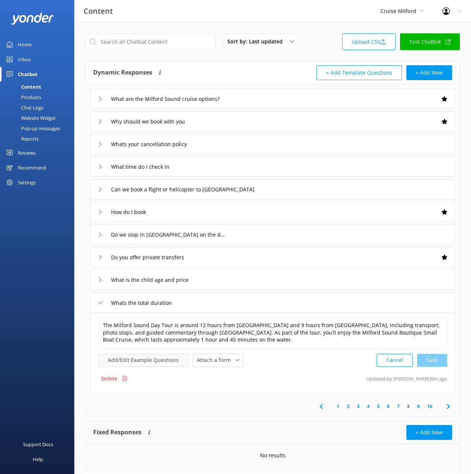
click at [152, 362] on button "Add/Edit Example Questions" at bounding box center [143, 360] width 90 height 13
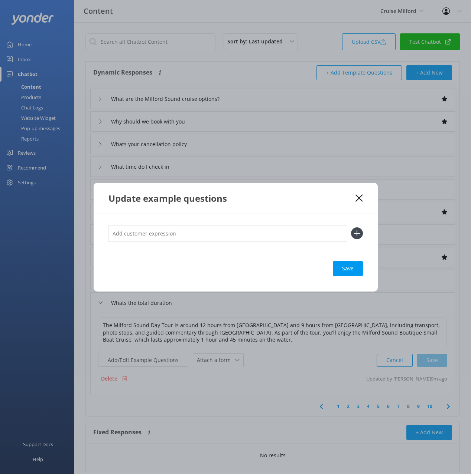
click at [205, 236] on input "text" at bounding box center [227, 233] width 239 height 17
type input "h"
type input "how long is the trip"
click at [351, 228] on button at bounding box center [357, 234] width 12 height 12
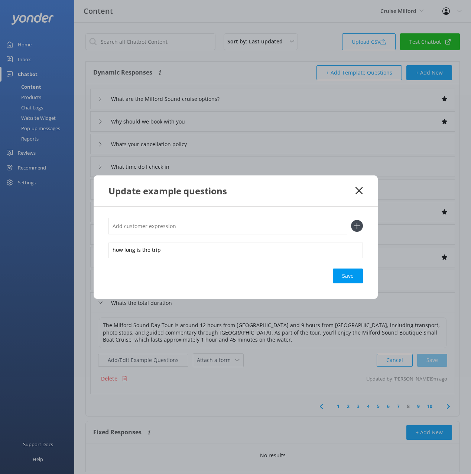
click at [354, 282] on div "Save" at bounding box center [348, 276] width 30 height 15
drag, startPoint x: 339, startPoint y: 196, endPoint x: 348, endPoint y: 192, distance: 9.6
click at [339, 196] on div "Update example questions" at bounding box center [231, 191] width 247 height 12
drag, startPoint x: 358, startPoint y: 188, endPoint x: 420, endPoint y: 351, distance: 173.8
click at [358, 188] on icon at bounding box center [358, 190] width 7 height 7
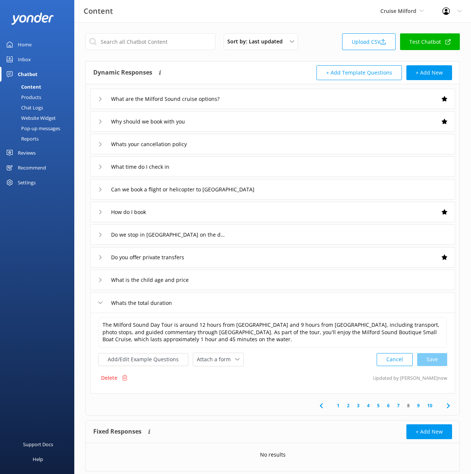
click at [447, 406] on icon at bounding box center [448, 406] width 9 height 9
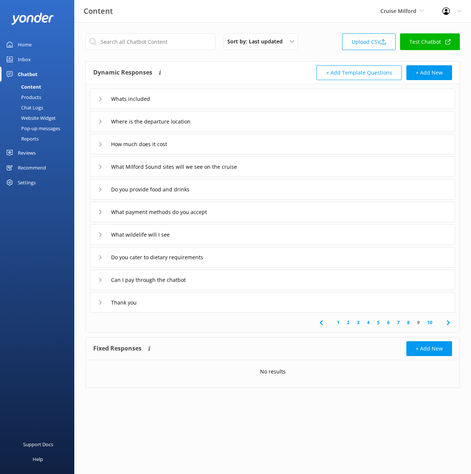
click at [227, 124] on div "Where is the departure location" at bounding box center [272, 121] width 365 height 20
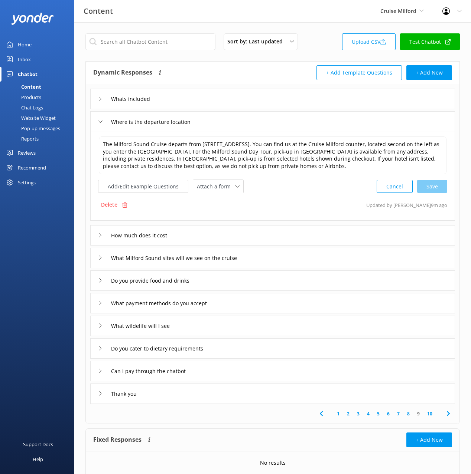
click at [288, 202] on div "Delete Updated by Mikayla 9m ago" at bounding box center [272, 205] width 349 height 14
click at [222, 115] on div "Where is the departure location" at bounding box center [272, 121] width 365 height 20
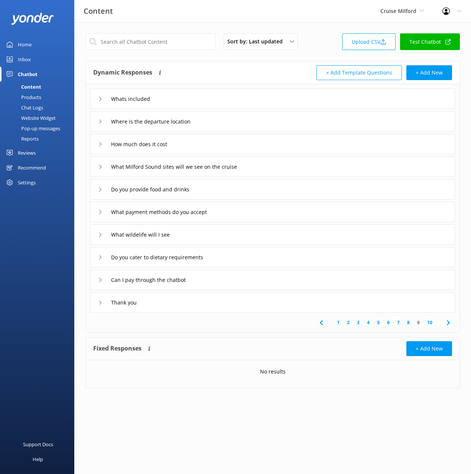
drag, startPoint x: 203, startPoint y: 143, endPoint x: 203, endPoint y: 151, distance: 8.6
click at [203, 143] on div "How much does it cost" at bounding box center [272, 144] width 365 height 20
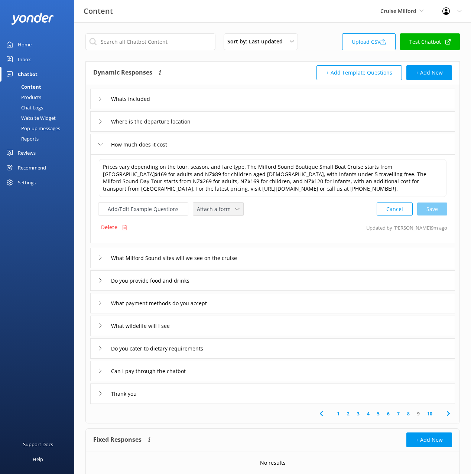
click at [219, 211] on span "Attach a form" at bounding box center [216, 209] width 38 height 8
drag, startPoint x: 216, startPoint y: 237, endPoint x: 234, endPoint y: 239, distance: 17.2
click at [216, 237] on div "Check availability" at bounding box center [215, 240] width 37 height 7
click at [229, 352] on div "Do you cater to dietary requirements" at bounding box center [272, 348] width 365 height 20
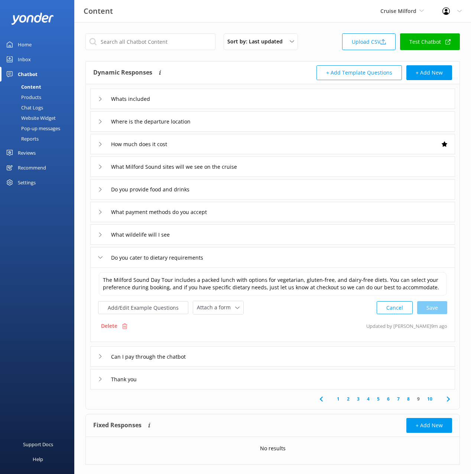
drag, startPoint x: 446, startPoint y: 401, endPoint x: 440, endPoint y: 401, distance: 5.2
click at [445, 401] on icon at bounding box center [448, 399] width 9 height 9
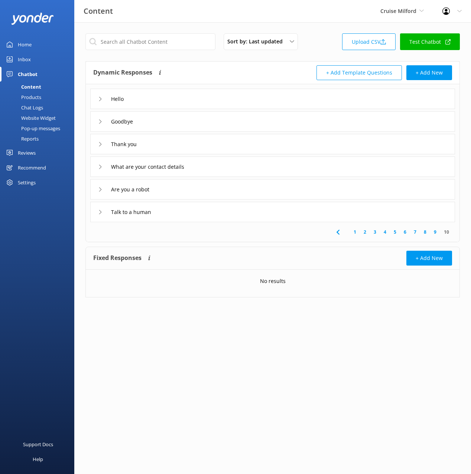
drag, startPoint x: 217, startPoint y: 166, endPoint x: 217, endPoint y: 170, distance: 3.7
click at [217, 166] on div "What are your contact details" at bounding box center [272, 167] width 365 height 20
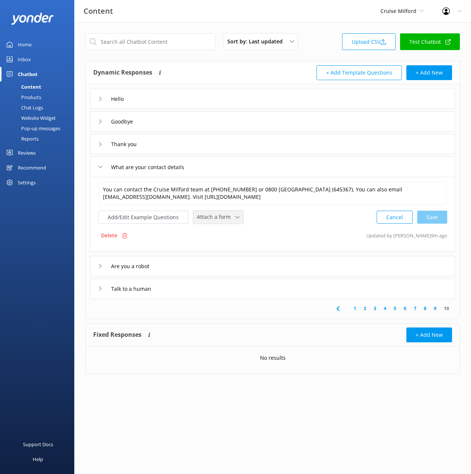
click at [220, 221] on span "Attach a form" at bounding box center [216, 217] width 38 height 8
click at [225, 234] on div "Leave contact details" at bounding box center [219, 232] width 45 height 7
click at [200, 290] on div "Talk to a human" at bounding box center [272, 288] width 365 height 20
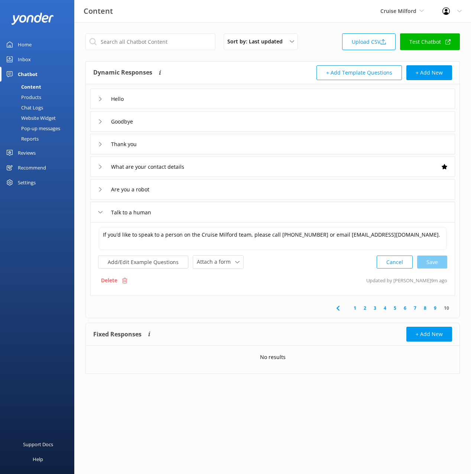
click at [216, 255] on div "If you’d like to speak to a person on the Cruise Milford team, please call +64 …" at bounding box center [272, 247] width 349 height 43
click at [221, 265] on span "Attach a form" at bounding box center [216, 262] width 38 height 8
click at [224, 277] on div "Leave contact details" at bounding box center [219, 277] width 45 height 7
click at [140, 260] on button "Add/Edit Example Questions" at bounding box center [143, 261] width 90 height 13
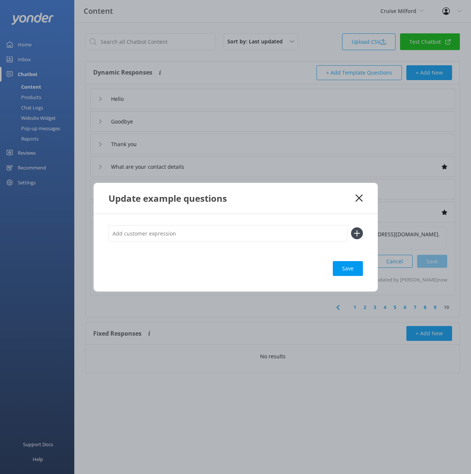
click at [220, 235] on input "text" at bounding box center [227, 233] width 239 height 17
type input "live agent"
click at [351, 228] on button at bounding box center [357, 234] width 12 height 12
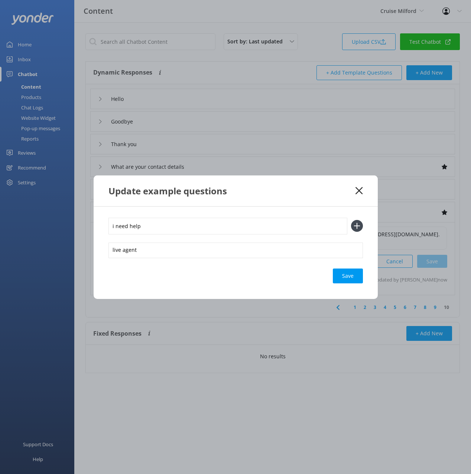
type input "i need help"
click at [351, 220] on button at bounding box center [357, 226] width 12 height 12
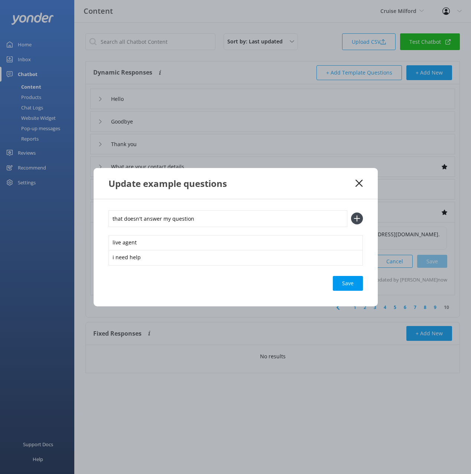
type input "that doesn't answer my question"
click at [351, 213] on button at bounding box center [357, 219] width 12 height 12
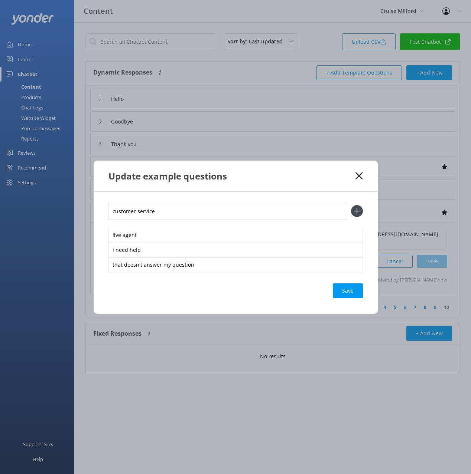
type input "customer service"
click at [351, 205] on button at bounding box center [357, 211] width 12 height 12
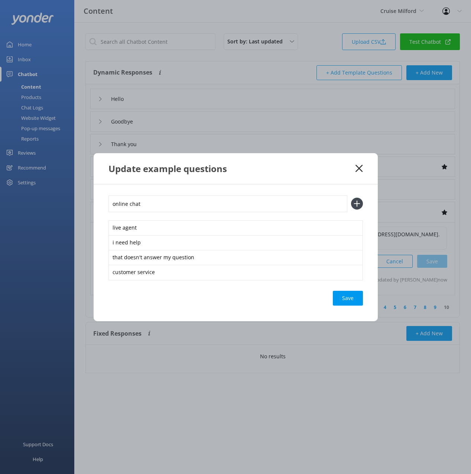
type input "online chat"
click at [351, 198] on button at bounding box center [357, 204] width 12 height 12
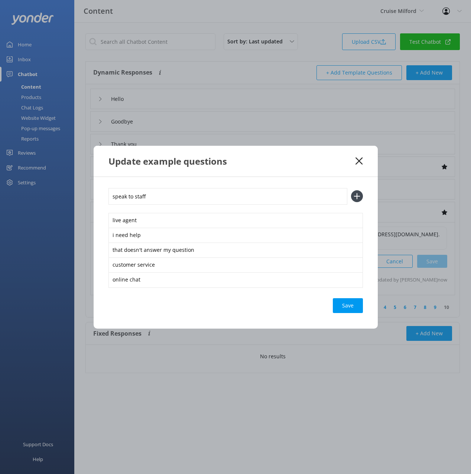
type input "speak to staff"
click at [351, 190] on button at bounding box center [357, 196] width 12 height 12
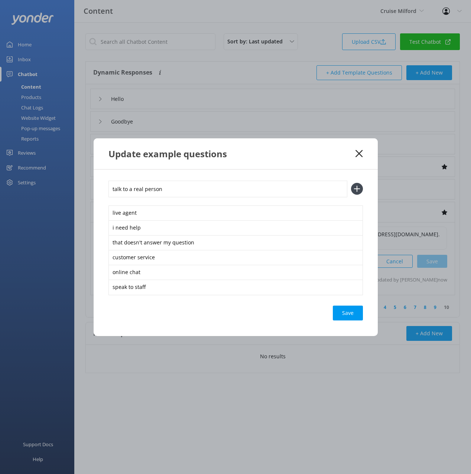
type input "talk to a real person"
click at [351, 183] on button at bounding box center [357, 189] width 12 height 12
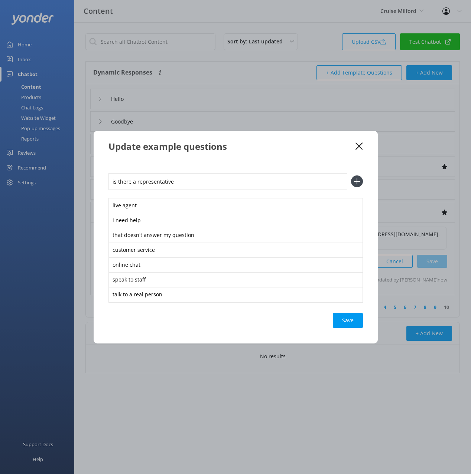
type input "is there a representative"
click at [351, 176] on button at bounding box center [357, 182] width 12 height 12
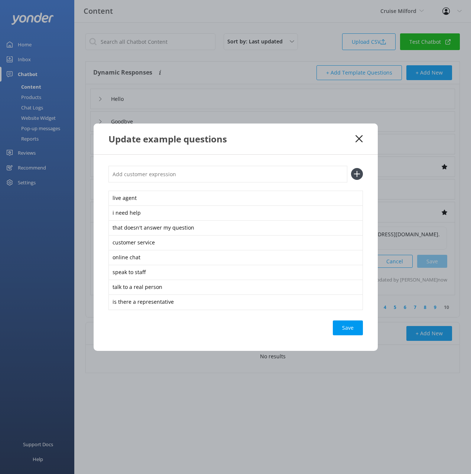
click at [347, 327] on div "Save" at bounding box center [348, 328] width 30 height 15
click at [187, 175] on input "text" at bounding box center [227, 174] width 239 height 17
type input "agent"
click at [351, 168] on button at bounding box center [357, 174] width 12 height 12
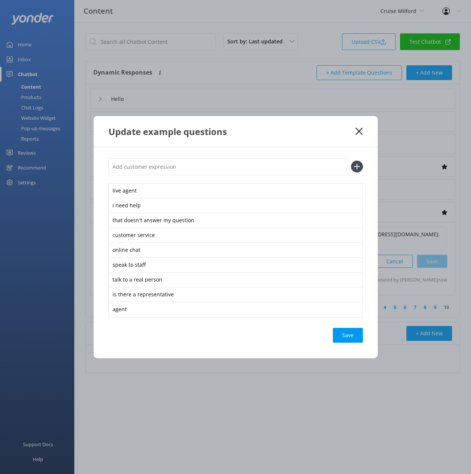
click at [350, 330] on div "Save" at bounding box center [348, 335] width 30 height 15
drag, startPoint x: 345, startPoint y: 133, endPoint x: 353, endPoint y: 133, distance: 7.8
click at [346, 133] on div "Update example questions" at bounding box center [231, 131] width 247 height 12
drag, startPoint x: 359, startPoint y: 130, endPoint x: 303, endPoint y: 90, distance: 68.6
click at [358, 130] on icon at bounding box center [358, 131] width 7 height 7
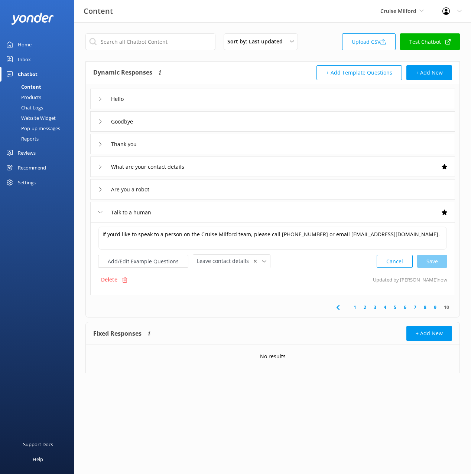
drag, startPoint x: 206, startPoint y: 60, endPoint x: 200, endPoint y: 63, distance: 7.1
click at [206, 61] on div "Sort by: Last updated Title (A-Z) Last updated Upload CSV Test Chatbot Dynamic …" at bounding box center [272, 209] width 397 height 374
click at [34, 97] on div "Products" at bounding box center [22, 97] width 37 height 10
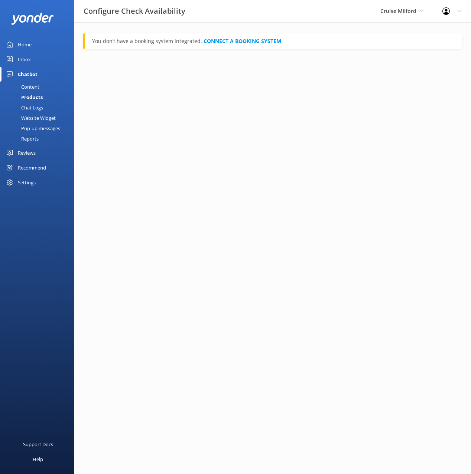
click at [34, 85] on div "Content" at bounding box center [21, 87] width 35 height 10
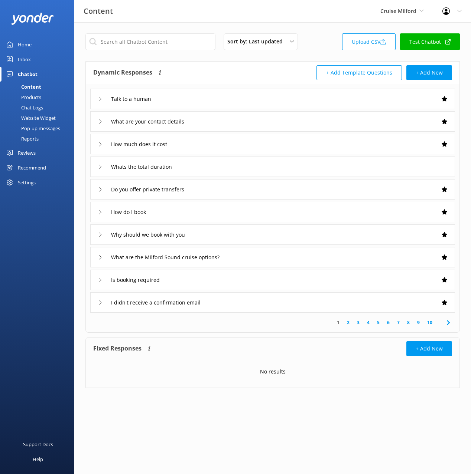
drag, startPoint x: 221, startPoint y: 6, endPoint x: 218, endPoint y: 0, distance: 6.6
click at [221, 5] on div "Content Cruise Milford Black Cat Cruises Banff Airporter International Antarcti…" at bounding box center [235, 11] width 471 height 22
drag, startPoint x: 326, startPoint y: 45, endPoint x: 303, endPoint y: 36, distance: 24.3
click at [326, 45] on div "Sort by: Last updated Title (A-Z) Last updated Upload CSV Test Chatbot" at bounding box center [272, 43] width 374 height 21
drag, startPoint x: 301, startPoint y: 26, endPoint x: 297, endPoint y: 25, distance: 4.0
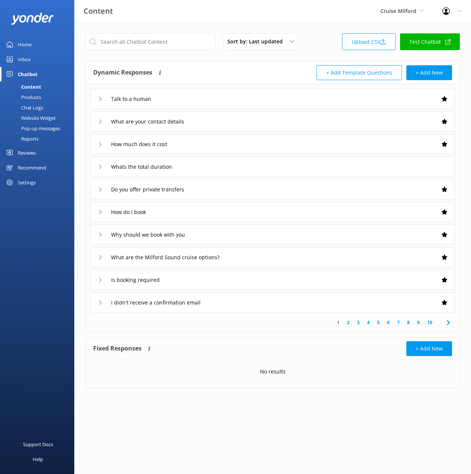
click at [301, 26] on div "Sort by: Last updated Title (A-Z) Last updated Upload CSV Test Chatbot Dynamic …" at bounding box center [272, 216] width 397 height 388
click at [283, 16] on div "Content Cruise Milford Black Cat Cruises Banff Airporter International Antarcti…" at bounding box center [235, 11] width 471 height 22
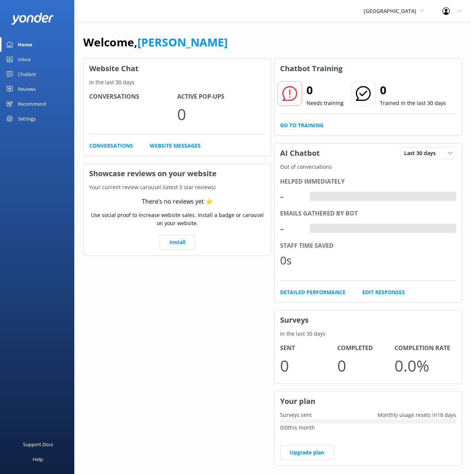
click at [43, 75] on link "Chatbot" at bounding box center [37, 74] width 74 height 15
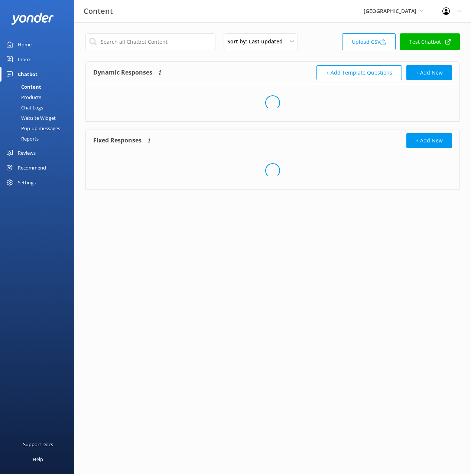
drag, startPoint x: 299, startPoint y: 79, endPoint x: 337, endPoint y: 58, distance: 44.2
click at [299, 79] on div "+ Add Template Questions + Add New" at bounding box center [362, 72] width 179 height 15
click at [322, 41] on div "Sort by: Last updated Title (A-Z) Last updated Upload CSV Test Chatbot" at bounding box center [272, 43] width 374 height 21
drag, startPoint x: 324, startPoint y: 37, endPoint x: 327, endPoint y: 41, distance: 4.7
click at [324, 37] on div "Sort by: Last updated Title (A-Z) Last updated Upload CSV Test Chatbot" at bounding box center [272, 43] width 374 height 21
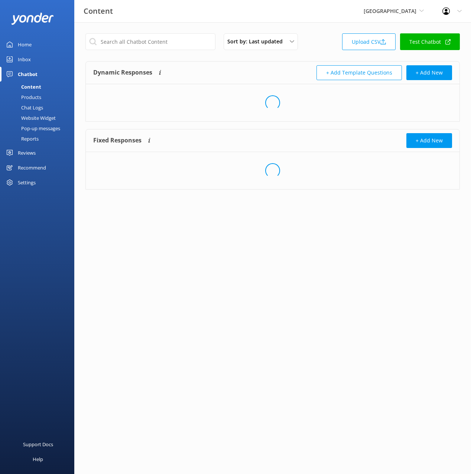
click at [329, 45] on div "Sort by: Last updated Title (A-Z) Last updated Upload CSV Test Chatbot" at bounding box center [272, 43] width 374 height 21
click at [244, 73] on div "Dynamic Responses The chatbot will generate a response based on the content inf…" at bounding box center [182, 72] width 179 height 15
click at [378, 39] on link "Upload CSV" at bounding box center [368, 41] width 53 height 17
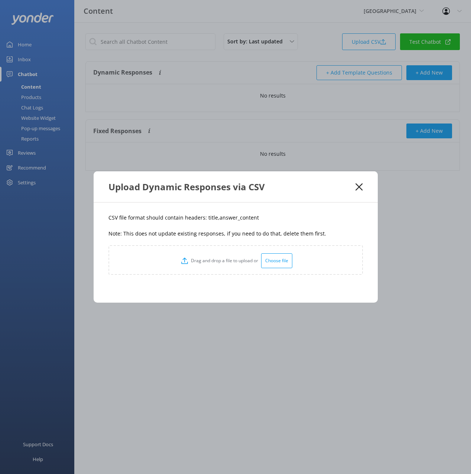
drag, startPoint x: 263, startPoint y: 225, endPoint x: 325, endPoint y: 125, distance: 117.7
click at [264, 224] on div "CSV file format should contain headers: title,answer_content Note: This does no…" at bounding box center [236, 253] width 284 height 100
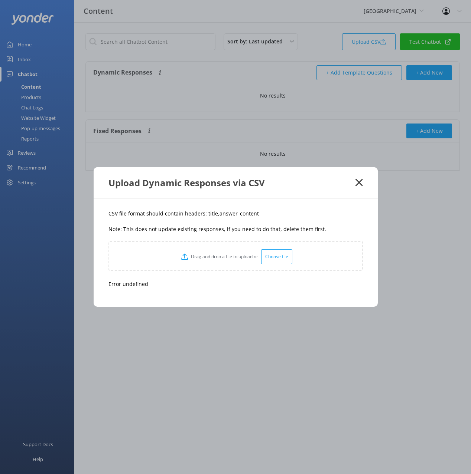
click at [258, 215] on p "CSV file format should contain headers: title,answer_content" at bounding box center [235, 214] width 254 height 8
drag, startPoint x: 339, startPoint y: 207, endPoint x: 358, endPoint y: 189, distance: 26.5
click at [341, 206] on div "CSV file format should contain headers: title,answer_content Note: This does no…" at bounding box center [236, 253] width 284 height 108
drag, startPoint x: 358, startPoint y: 183, endPoint x: 355, endPoint y: 189, distance: 6.5
click at [358, 183] on use at bounding box center [358, 182] width 7 height 7
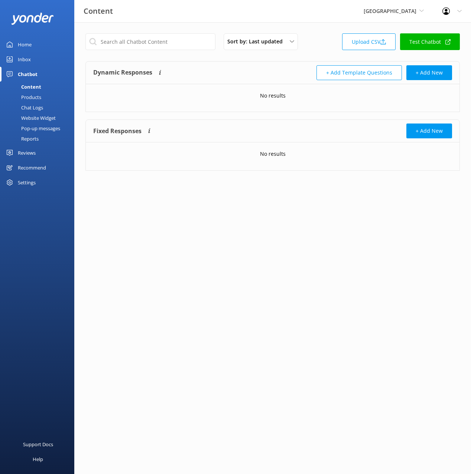
click at [277, 58] on div "Sort by: Last updated Title (A-Z) Last updated Upload CSV Test Chatbot Dynamic …" at bounding box center [272, 107] width 397 height 171
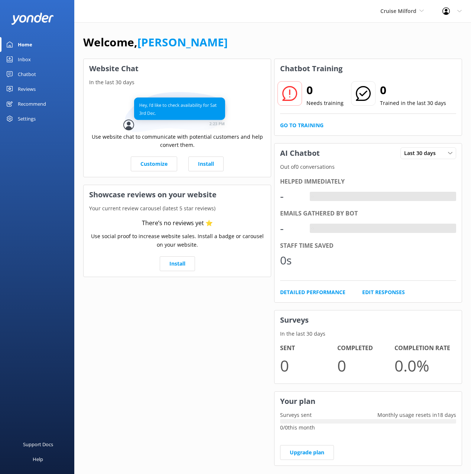
click at [321, 45] on div "Welcome, [PERSON_NAME]" at bounding box center [272, 45] width 379 height 25
drag, startPoint x: 43, startPoint y: 78, endPoint x: 48, endPoint y: 77, distance: 4.9
click at [43, 78] on link "Chatbot" at bounding box center [37, 74] width 74 height 15
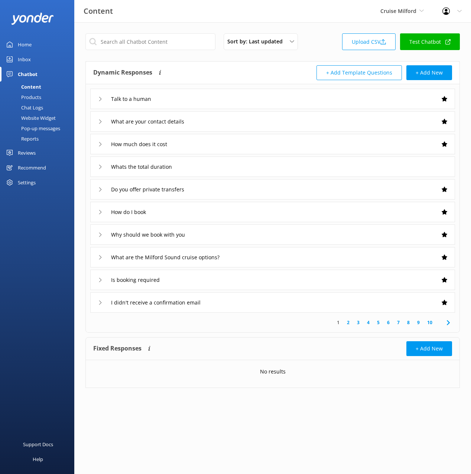
click at [287, 68] on div "+ Add Template Questions + Add New" at bounding box center [362, 72] width 179 height 15
click at [318, 37] on div "Sort by: Last updated Title (A-Z) Last updated Upload CSV Test Chatbot" at bounding box center [272, 43] width 374 height 21
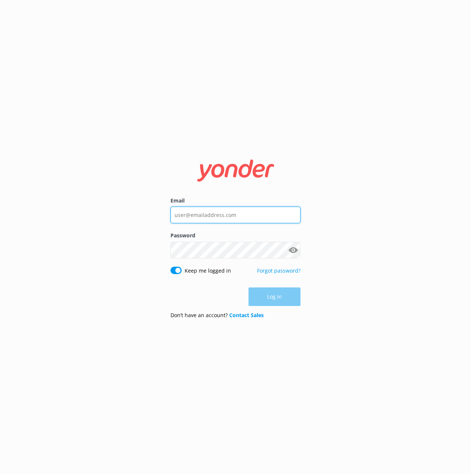
drag, startPoint x: 225, startPoint y: 217, endPoint x: 222, endPoint y: 224, distance: 7.5
click at [225, 217] on input "Email" at bounding box center [235, 215] width 130 height 17
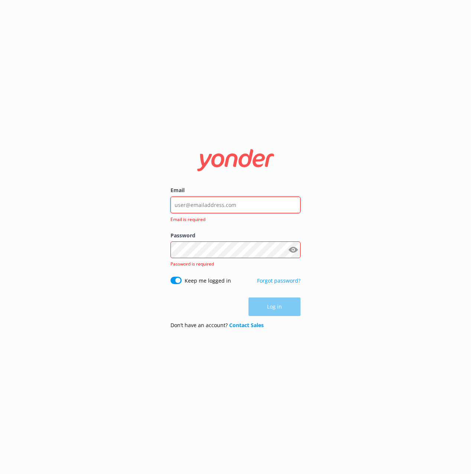
type input "[EMAIL_ADDRESS][DOMAIN_NAME]"
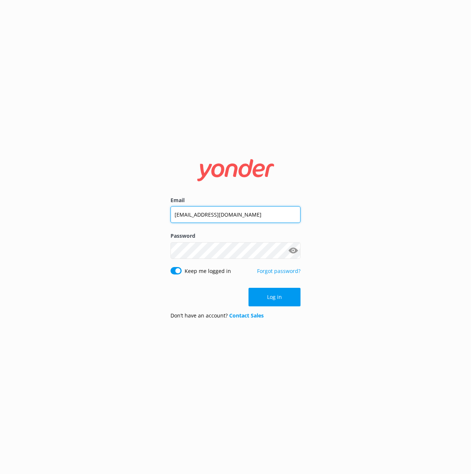
click button "Log in" at bounding box center [274, 297] width 52 height 19
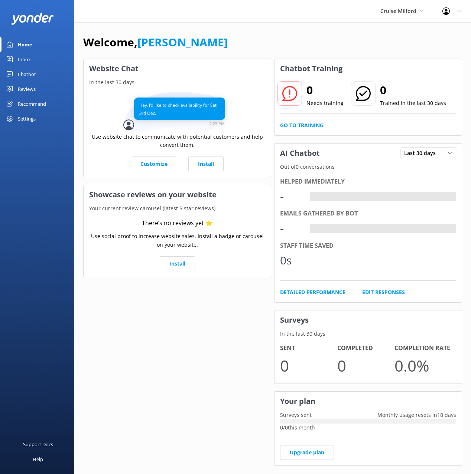
click at [293, 49] on div "Welcome, [PERSON_NAME]" at bounding box center [272, 45] width 379 height 25
click at [288, 34] on div "Welcome, [PERSON_NAME]" at bounding box center [272, 45] width 379 height 25
drag, startPoint x: 9, startPoint y: 70, endPoint x: 16, endPoint y: 72, distance: 7.7
click at [10, 70] on link "Chatbot" at bounding box center [37, 74] width 74 height 15
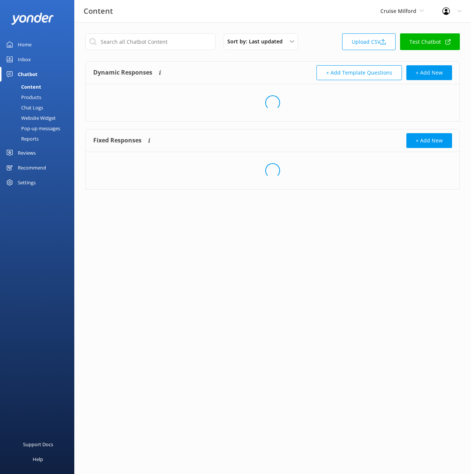
click at [358, 51] on div "Sort by: Last updated Title (A-Z) Last updated Upload CSV Test Chatbot" at bounding box center [272, 43] width 374 height 21
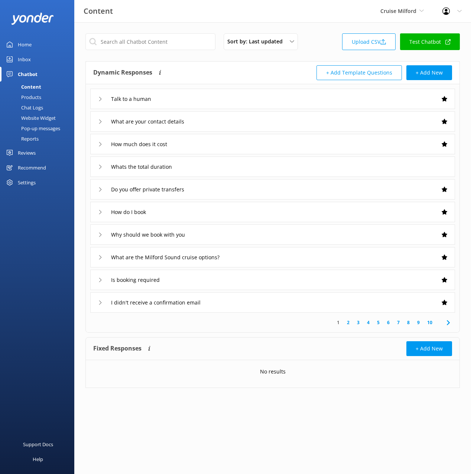
click at [422, 43] on link "Test Chatbot" at bounding box center [430, 41] width 60 height 17
drag, startPoint x: 324, startPoint y: 16, endPoint x: 332, endPoint y: 17, distance: 7.5
click at [325, 16] on div "Content Cruise Milford Black Cat Cruises Banff Airporter International Antarcti…" at bounding box center [235, 11] width 471 height 22
drag, startPoint x: 36, startPoint y: 114, endPoint x: 74, endPoint y: 125, distance: 39.0
click at [36, 114] on div "Website Widget" at bounding box center [29, 118] width 51 height 10
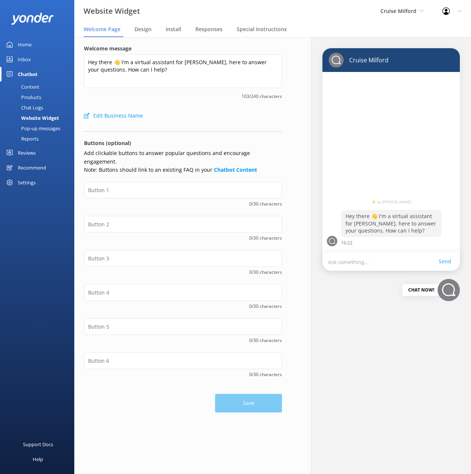
click at [200, 101] on div "Welcome message Hey there 👋 I'm a virtual assistant for Cruise Milford, here to…" at bounding box center [183, 77] width 198 height 64
click at [143, 34] on div "Design" at bounding box center [144, 29] width 20 height 15
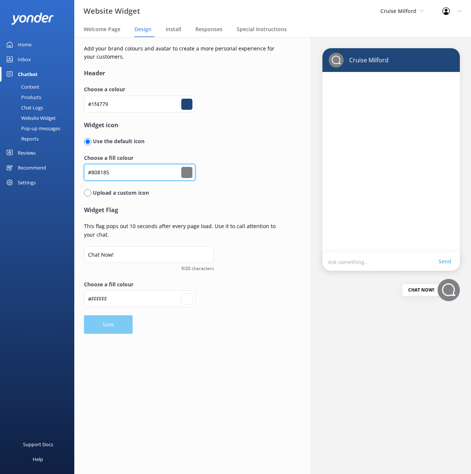
click at [128, 172] on input "#808185" at bounding box center [139, 172] width 111 height 17
click at [126, 104] on input "#1f4779" at bounding box center [139, 104] width 111 height 17
click at [112, 169] on input "#808185" at bounding box center [139, 172] width 111 height 17
paste input "1f4779"
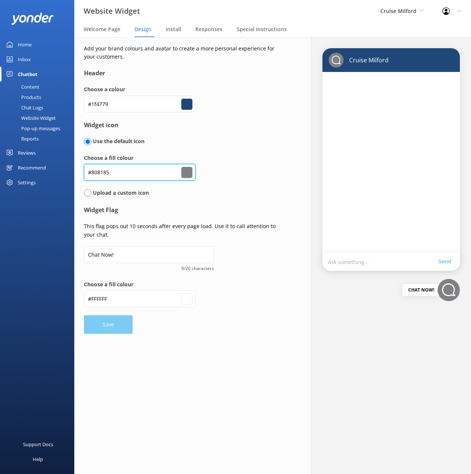
type input "#1f4779"
type input "#ffffff"
type input "#1f4779"
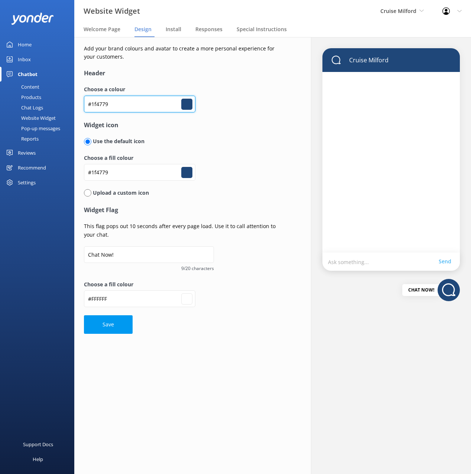
drag, startPoint x: 137, startPoint y: 107, endPoint x: 140, endPoint y: 111, distance: 5.5
click at [137, 107] on input "#1f4779" at bounding box center [139, 104] width 111 height 17
paste input "808185"
type input "#808185"
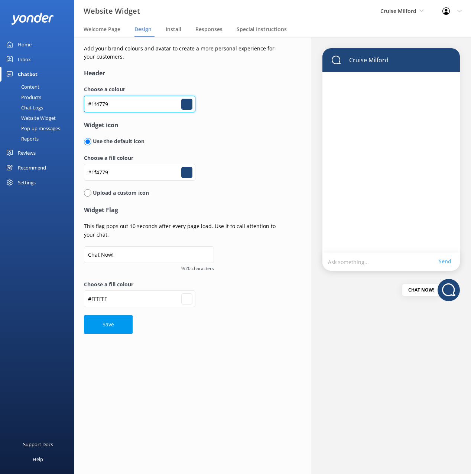
type input "#ffffff"
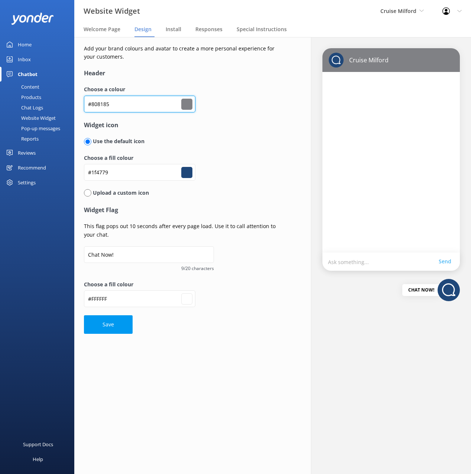
type input "#808185"
drag, startPoint x: 203, startPoint y: 318, endPoint x: 105, endPoint y: 314, distance: 98.1
click at [200, 317] on form "Header Choose a colour #808185 #808185 Widget icon Use the default icon Choose …" at bounding box center [183, 202] width 198 height 266
drag, startPoint x: 95, startPoint y: 316, endPoint x: 168, endPoint y: 327, distance: 73.3
click at [96, 316] on button "Save" at bounding box center [108, 325] width 49 height 19
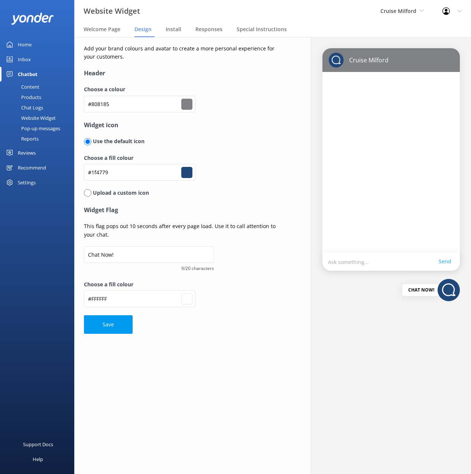
type input "#ffffff"
click at [242, 327] on form "Header Choose a colour #808185 #808185 Widget icon Use the default icon Choose …" at bounding box center [183, 202] width 198 height 266
drag, startPoint x: 237, startPoint y: 150, endPoint x: 207, endPoint y: 88, distance: 69.1
click at [237, 150] on div "Use the default icon" at bounding box center [183, 145] width 198 height 16
click at [205, 86] on label "Choose a colour" at bounding box center [183, 89] width 198 height 8
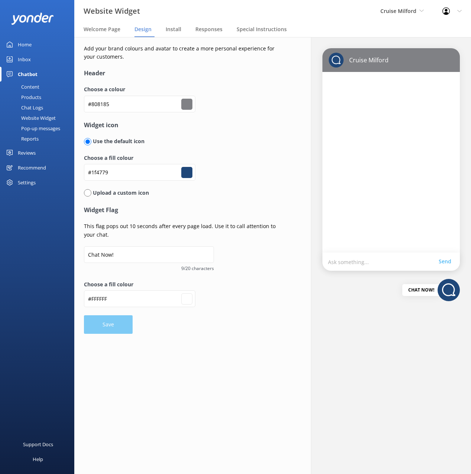
drag, startPoint x: 56, startPoint y: 88, endPoint x: 63, endPoint y: 88, distance: 7.1
click at [56, 88] on link "Content" at bounding box center [39, 87] width 70 height 10
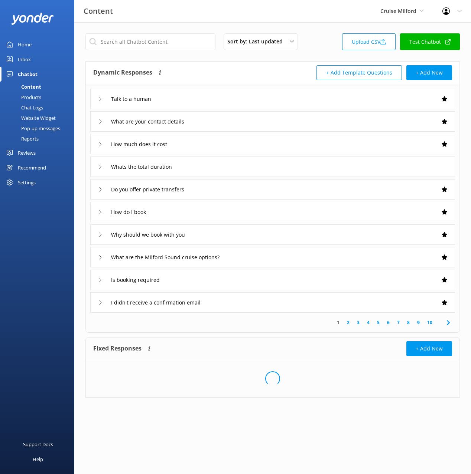
click at [304, 56] on div "Sort by: Last updated Title (A-Z) Last updated Upload CSV Test Chatbot Dynamic …" at bounding box center [272, 221] width 397 height 398
drag, startPoint x: 323, startPoint y: 48, endPoint x: 371, endPoint y: 69, distance: 52.4
click at [324, 49] on div "Sort by: Last updated Title (A-Z) Last updated Upload CSV Test Chatbot" at bounding box center [272, 43] width 374 height 21
drag, startPoint x: 371, startPoint y: 25, endPoint x: 394, endPoint y: 35, distance: 25.3
click at [371, 25] on div "Sort by: Last updated Title (A-Z) Last updated Upload CSV Test Chatbot Dynamic …" at bounding box center [272, 216] width 397 height 388
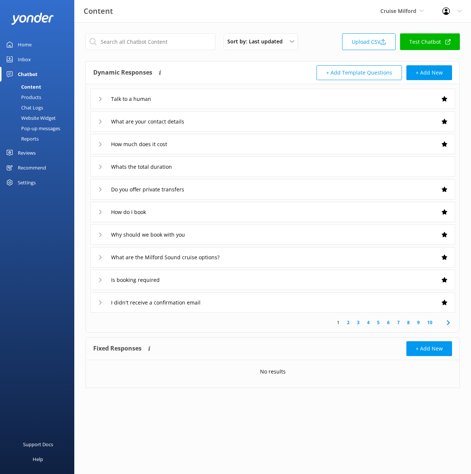
drag, startPoint x: 246, startPoint y: 17, endPoint x: 241, endPoint y: 20, distance: 6.1
click at [243, 18] on div "Content Cruise Milford Black Cat Cruises Banff Airporter International Antarcti…" at bounding box center [235, 11] width 471 height 22
drag, startPoint x: 55, startPoint y: 117, endPoint x: 69, endPoint y: 131, distance: 20.2
click at [55, 117] on div "Website Widget" at bounding box center [29, 118] width 51 height 10
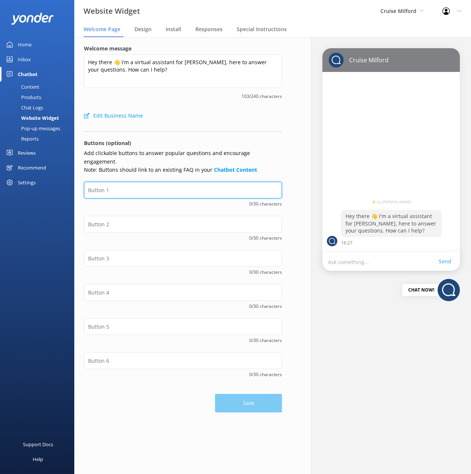
click at [179, 186] on input "text" at bounding box center [183, 190] width 198 height 17
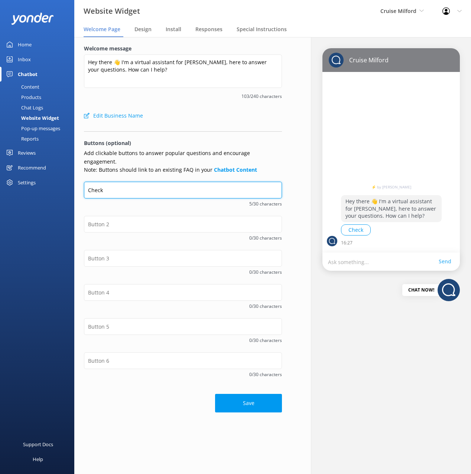
type input "Check Availability"
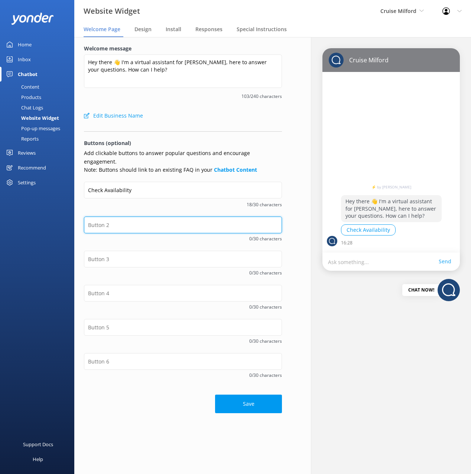
click at [158, 221] on input "text" at bounding box center [183, 225] width 198 height 17
paste input "Whats included"
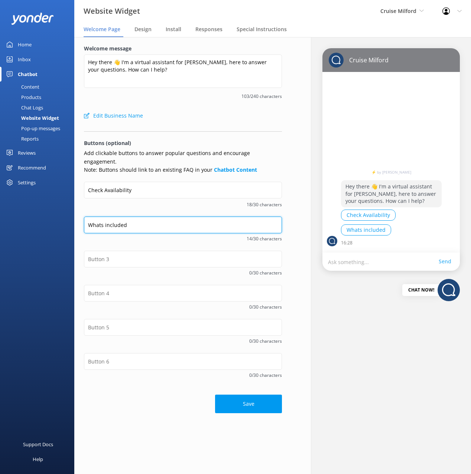
drag, startPoint x: 107, startPoint y: 216, endPoint x: 108, endPoint y: 219, distance: 3.9
click at [108, 217] on input "Whats included" at bounding box center [183, 225] width 198 height 17
type input "Whats Included"
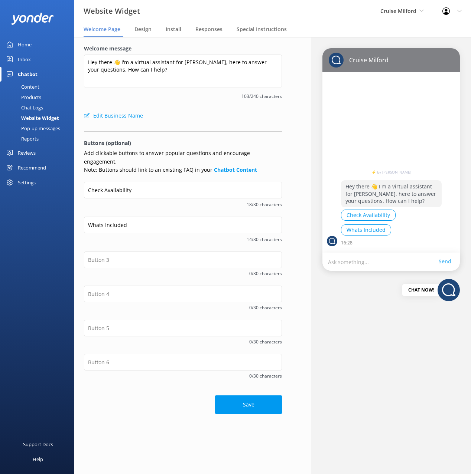
drag, startPoint x: 147, startPoint y: 198, endPoint x: 326, endPoint y: 226, distance: 181.8
click at [147, 201] on span "18/30 characters" at bounding box center [183, 204] width 198 height 7
click at [246, 396] on button "Save" at bounding box center [248, 405] width 67 height 19
click at [222, 111] on div "Edit Business Name" at bounding box center [183, 115] width 198 height 15
drag, startPoint x: 51, startPoint y: 85, endPoint x: 56, endPoint y: 85, distance: 4.8
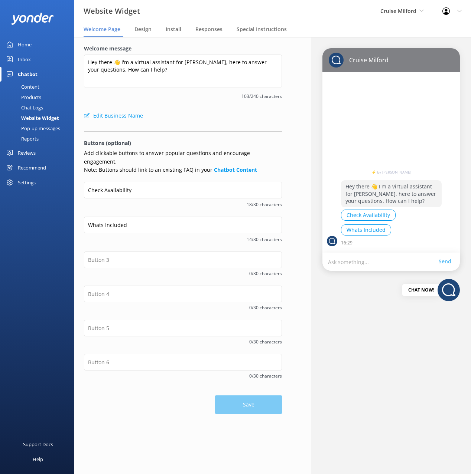
click at [52, 85] on link "Content" at bounding box center [39, 87] width 70 height 10
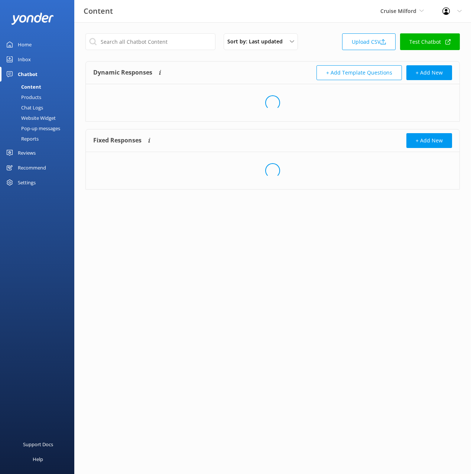
click at [317, 46] on div "Sort by: Last updated Title (A-Z) Last updated Upload CSV Test Chatbot" at bounding box center [272, 43] width 374 height 21
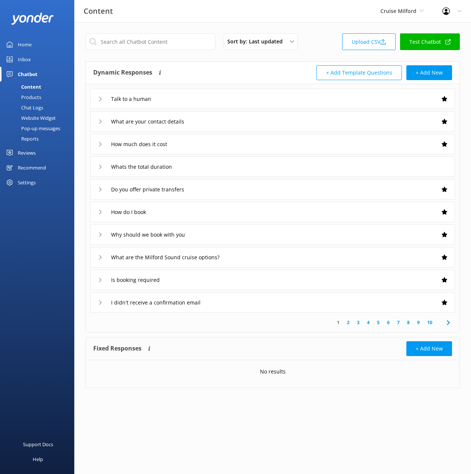
click at [433, 40] on link "Test Chatbot" at bounding box center [430, 41] width 60 height 17
click at [34, 106] on div "Chat Logs" at bounding box center [23, 107] width 39 height 10
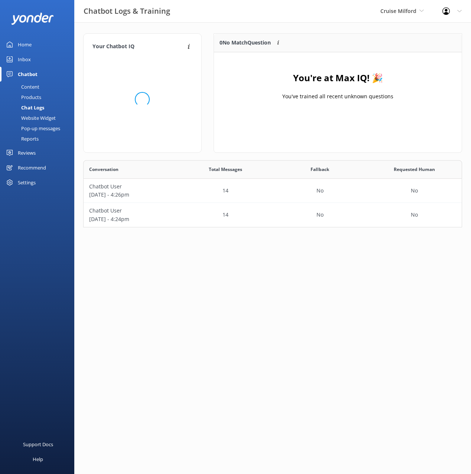
scroll to position [67, 379]
click at [241, 162] on div "Total Messages" at bounding box center [225, 169] width 95 height 19
click at [278, 196] on div "No" at bounding box center [320, 191] width 95 height 24
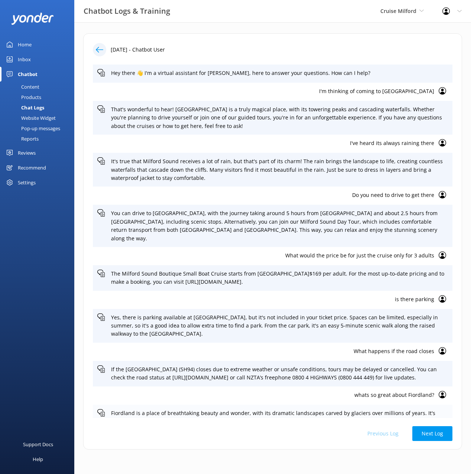
scroll to position [29, 0]
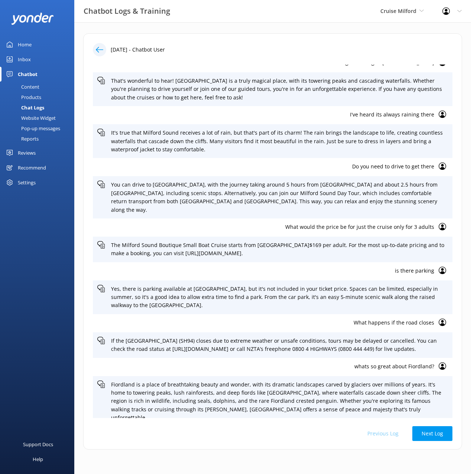
click at [382, 369] on p "whats so great about Fiordland?" at bounding box center [265, 367] width 337 height 8
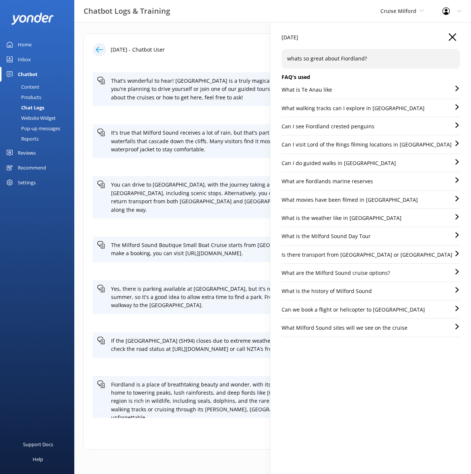
click at [99, 49] on icon at bounding box center [99, 49] width 7 height 7
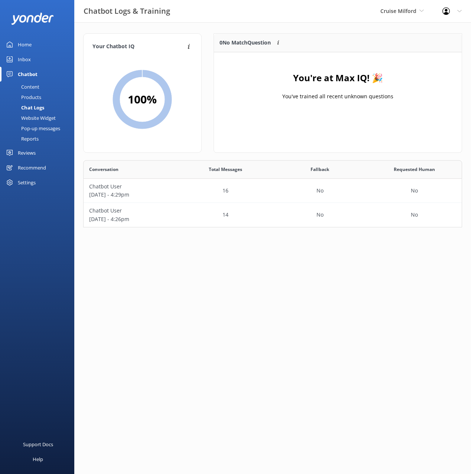
scroll to position [67, 379]
click at [286, 188] on div "No" at bounding box center [320, 191] width 95 height 24
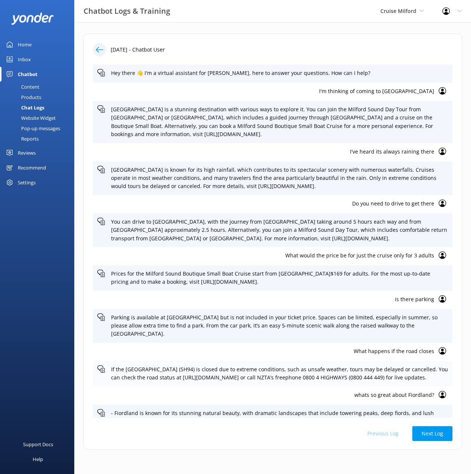
scroll to position [106, 0]
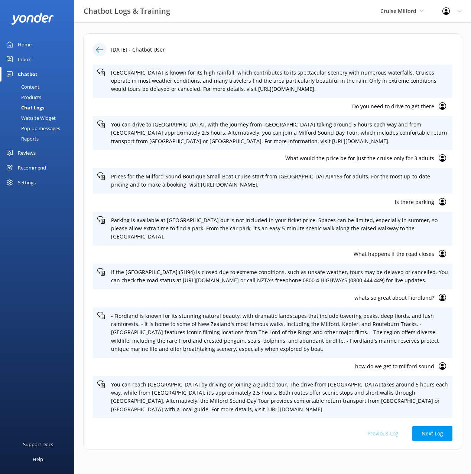
click at [401, 369] on p "how do we get to milford sound" at bounding box center [265, 367] width 337 height 8
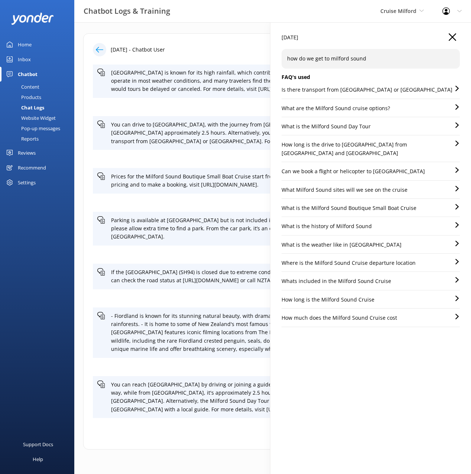
click at [385, 108] on p "What are the Milford Sound cruise options?" at bounding box center [335, 108] width 108 height 8
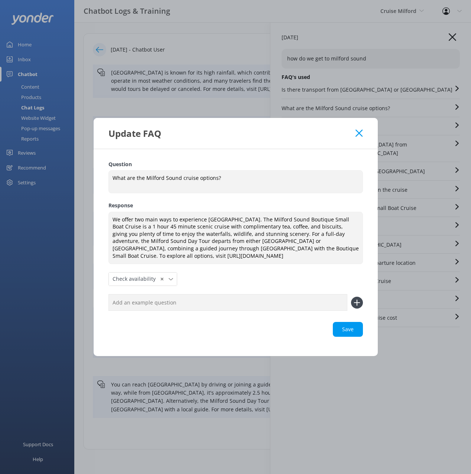
click at [359, 133] on use at bounding box center [358, 133] width 7 height 7
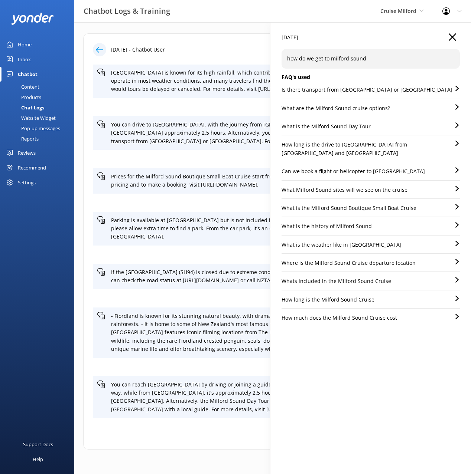
click at [313, 91] on p "Is there transport from Queenstown or Te Anau" at bounding box center [366, 90] width 171 height 8
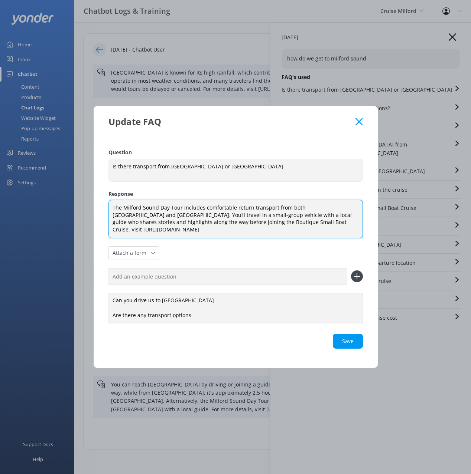
drag, startPoint x: 293, startPoint y: 210, endPoint x: 268, endPoint y: 209, distance: 25.7
click at [293, 210] on textarea "The Milford Sound Day Tour includes comfortable return transport from both Quee…" at bounding box center [235, 219] width 254 height 38
click at [260, 210] on textarea "The Milford Sound Day Tour includes comfortable return transport from both Quee…" at bounding box center [235, 219] width 254 height 38
drag, startPoint x: 149, startPoint y: 210, endPoint x: 270, endPoint y: 219, distance: 121.4
click at [270, 218] on textarea "The Milford Sound Day Tour includes comfortable return transport from both Quee…" at bounding box center [235, 219] width 254 height 38
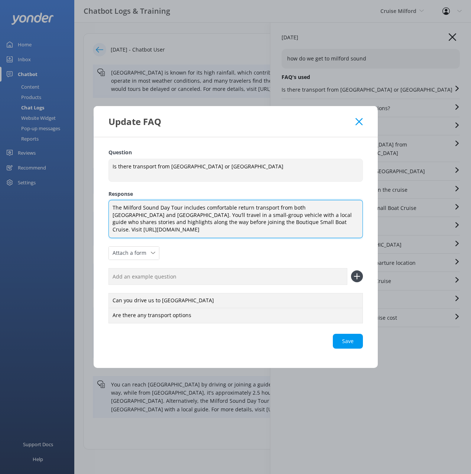
drag, startPoint x: 167, startPoint y: 215, endPoint x: 241, endPoint y: 224, distance: 75.2
click at [243, 223] on textarea "The Milford Sound Day Tour includes comfortable return transport from both Quee…" at bounding box center [235, 219] width 254 height 38
click at [249, 218] on textarea "The Milford Sound Day Tour includes comfortable return transport from both Quee…" at bounding box center [235, 219] width 254 height 38
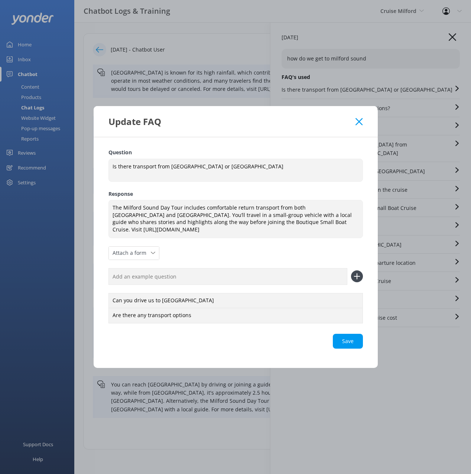
click at [336, 135] on div "Update FAQ" at bounding box center [236, 121] width 284 height 31
click at [358, 123] on icon at bounding box center [358, 121] width 7 height 7
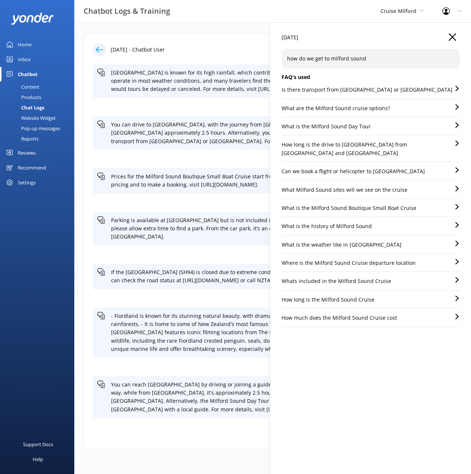
click at [326, 105] on p "What are the Milford Sound cruise options?" at bounding box center [335, 108] width 108 height 8
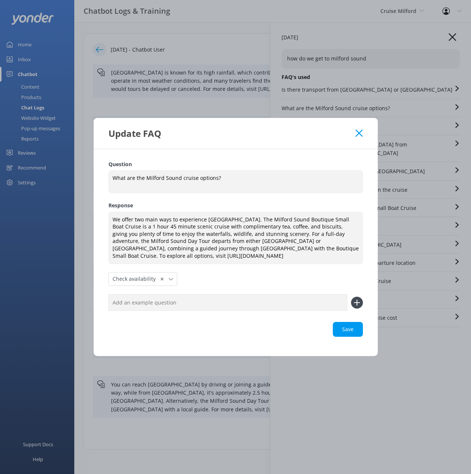
click at [257, 156] on div "Question What are the Milford Sound cruise options? What are the Milford Sound …" at bounding box center [236, 252] width 284 height 207
click at [307, 159] on div "Question What are the Milford Sound cruise options? What are the Milford Sound …" at bounding box center [236, 252] width 284 height 207
click at [360, 134] on icon at bounding box center [358, 133] width 7 height 7
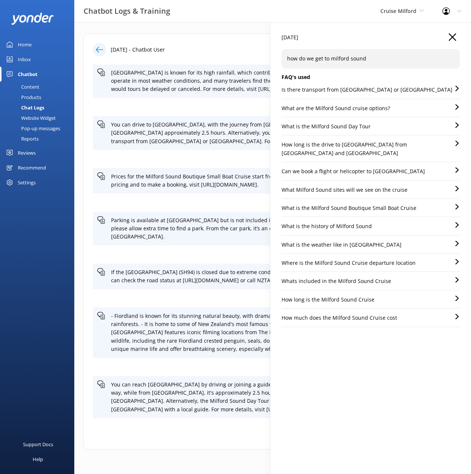
click at [452, 38] on icon "button" at bounding box center [452, 36] width 7 height 7
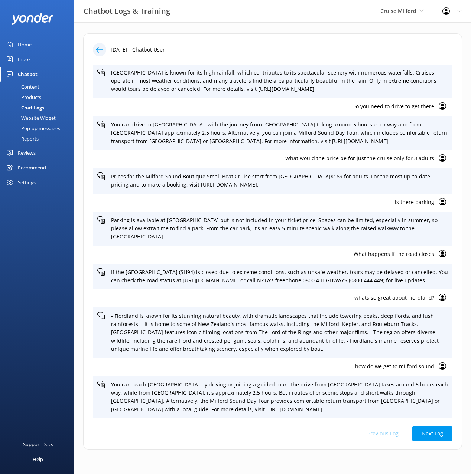
click at [39, 86] on link "Content" at bounding box center [39, 87] width 70 height 10
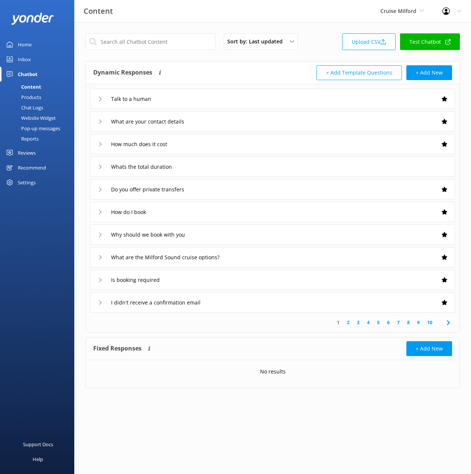
click at [35, 110] on div "Chat Logs" at bounding box center [23, 107] width 39 height 10
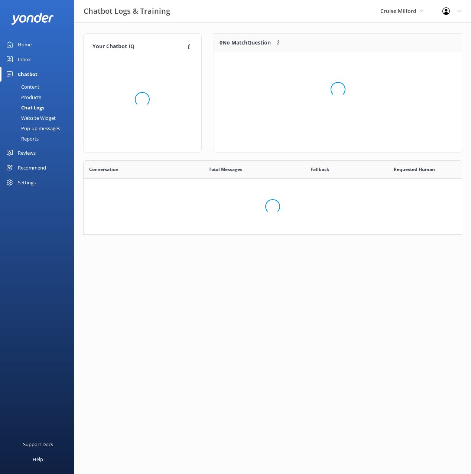
scroll to position [75, 379]
click at [42, 121] on div "Website Widget" at bounding box center [29, 118] width 51 height 10
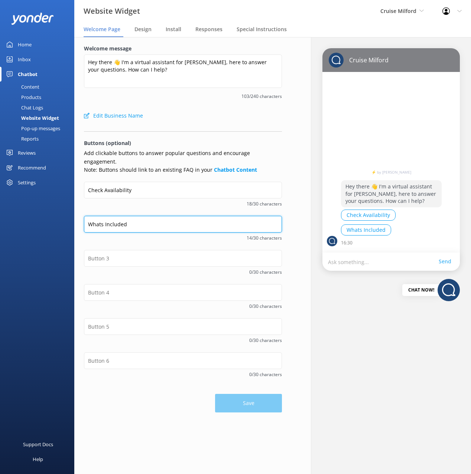
click at [127, 216] on input "Whats Included" at bounding box center [183, 224] width 198 height 17
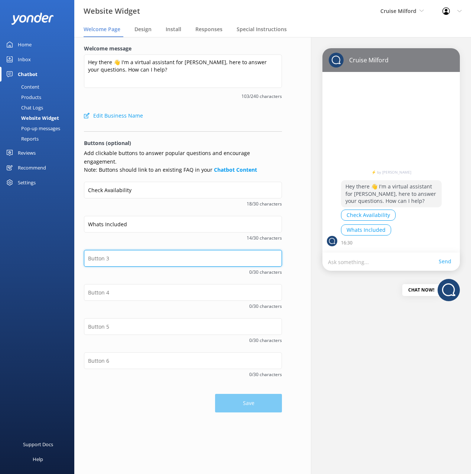
drag, startPoint x: 100, startPoint y: 255, endPoint x: 102, endPoint y: 252, distance: 4.2
click at [100, 255] on input "text" at bounding box center [183, 258] width 198 height 17
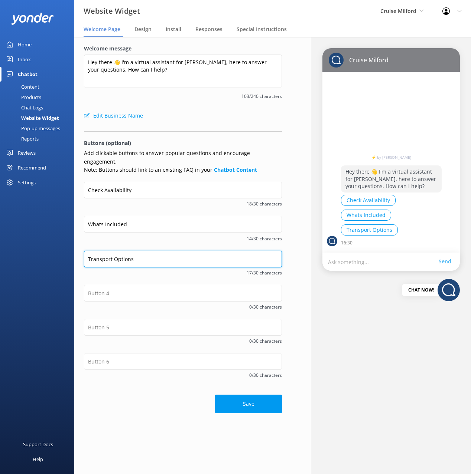
type input "Transport Options"
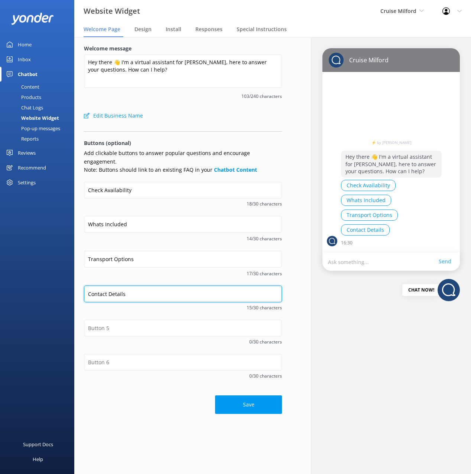
type input "Contact Details"
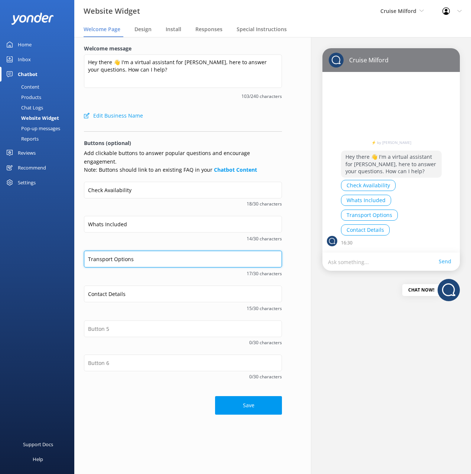
click at [132, 251] on input "Transport Options" at bounding box center [183, 259] width 198 height 17
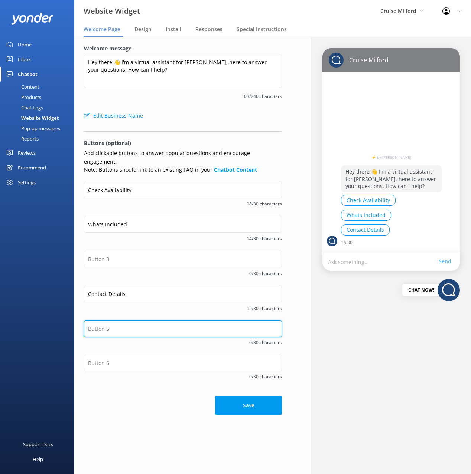
click at [138, 323] on input "text" at bounding box center [183, 329] width 198 height 17
paste input "Transport Options"
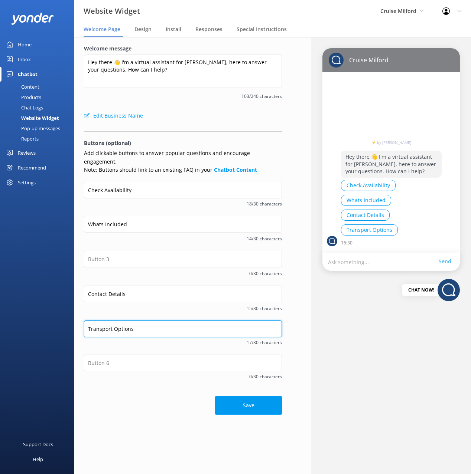
type input "Transport Options"
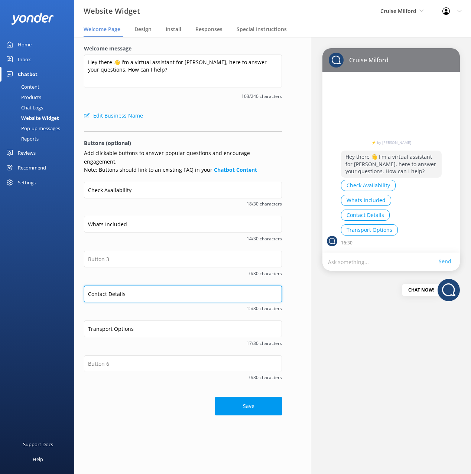
click at [120, 287] on input "Contact Details" at bounding box center [183, 294] width 198 height 17
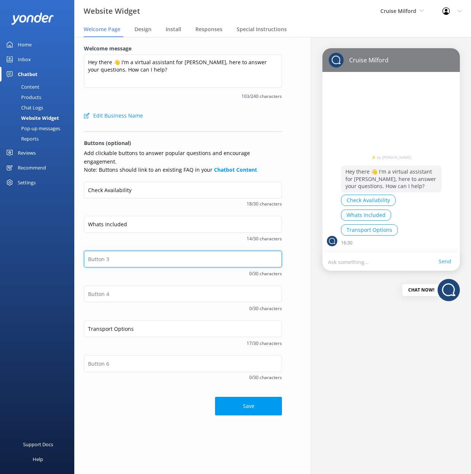
click at [114, 251] on input "text" at bounding box center [183, 259] width 198 height 17
paste input "Contact Details"
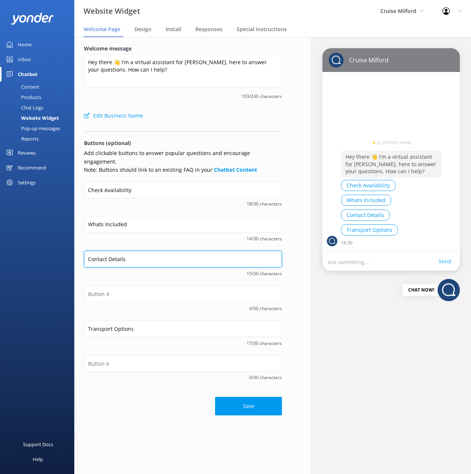
click at [120, 252] on input "Contact Details" at bounding box center [183, 259] width 198 height 17
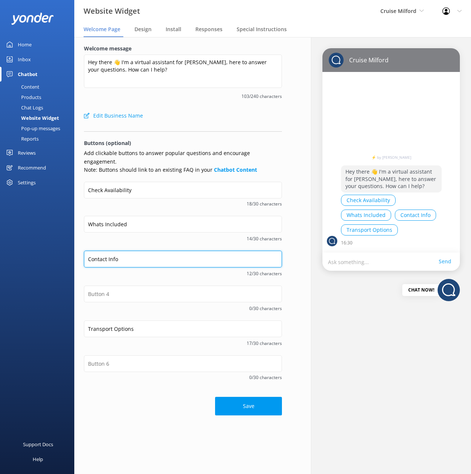
click at [112, 251] on input "Contact Info" at bounding box center [183, 259] width 198 height 17
drag, startPoint x: 112, startPoint y: 250, endPoint x: 115, endPoint y: 255, distance: 5.7
click at [112, 251] on input "Contact Info" at bounding box center [183, 259] width 198 height 17
type input "Contact Us"
drag, startPoint x: 111, startPoint y: 251, endPoint x: 85, endPoint y: 251, distance: 26.4
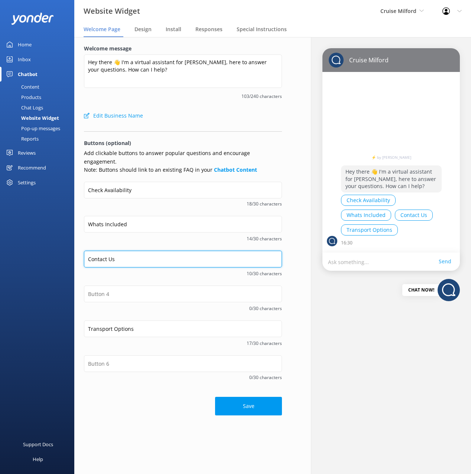
click at [85, 251] on input "Contact Us" at bounding box center [183, 259] width 198 height 17
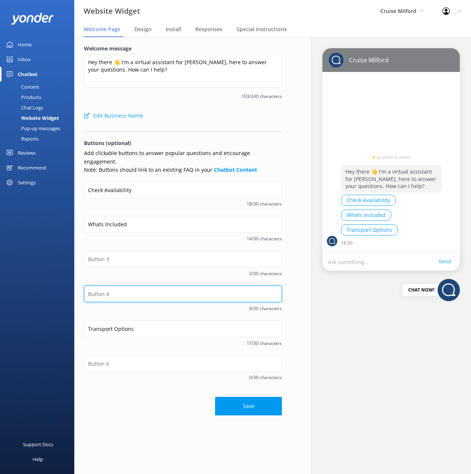
click at [104, 286] on input "text" at bounding box center [183, 294] width 198 height 17
paste input "Contact Us"
type input "Contact Us"
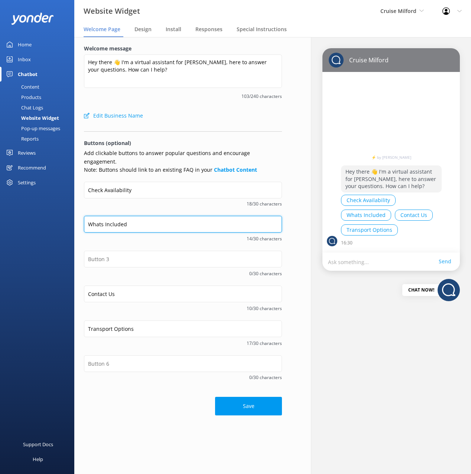
drag, startPoint x: 114, startPoint y: 215, endPoint x: 116, endPoint y: 224, distance: 9.9
click at [114, 216] on input "Whats Included" at bounding box center [183, 224] width 198 height 17
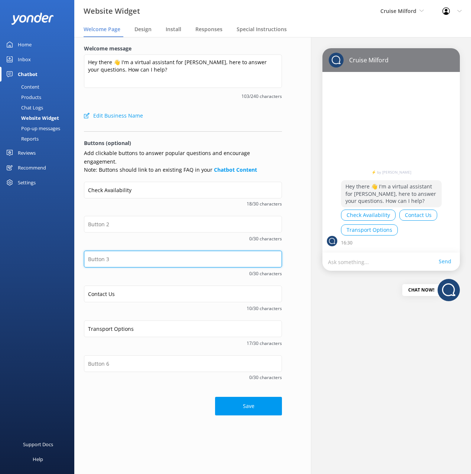
click at [103, 252] on input "text" at bounding box center [183, 259] width 198 height 17
paste input "Whats Included"
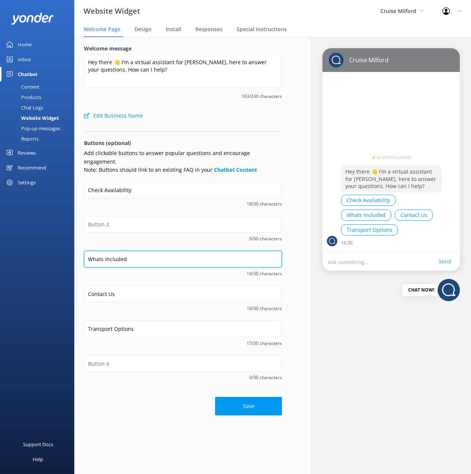
type input "Whats Included"
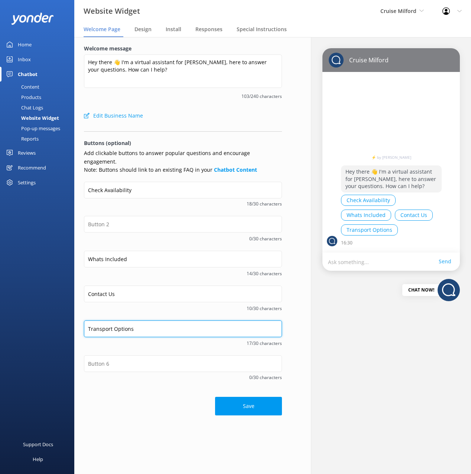
click at [111, 321] on input "Transport Options" at bounding box center [183, 329] width 198 height 17
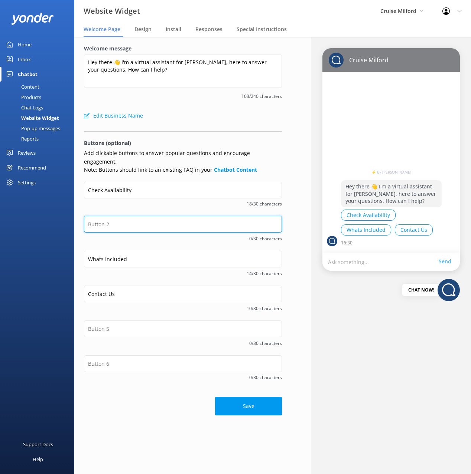
click at [123, 216] on input "text" at bounding box center [183, 224] width 198 height 17
paste input "Transport Options"
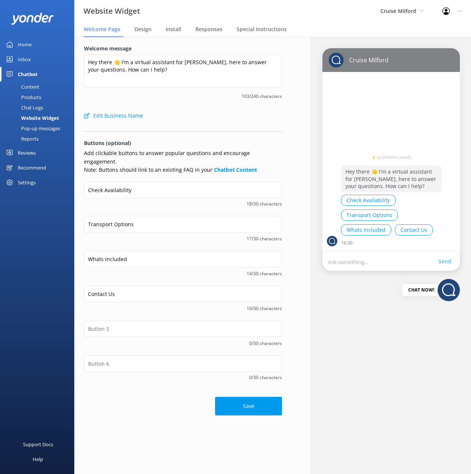
drag, startPoint x: 178, startPoint y: 192, endPoint x: 184, endPoint y: 196, distance: 7.0
click at [178, 200] on span "18/30 characters" at bounding box center [183, 203] width 198 height 7
click at [147, 200] on div "Check Availability 18/30 characters" at bounding box center [183, 199] width 198 height 34
click at [124, 217] on input "Transport Options" at bounding box center [183, 224] width 198 height 17
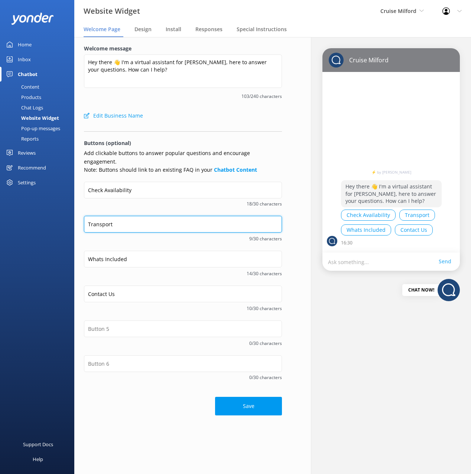
type input "Transport"
click at [164, 238] on div "Transport 9/30 characters" at bounding box center [183, 233] width 198 height 35
click at [102, 216] on input "Transport" at bounding box center [183, 224] width 198 height 17
click at [128, 216] on input "Transport" at bounding box center [183, 224] width 198 height 17
click at [143, 201] on div "Check Availability 18/30 characters" at bounding box center [183, 199] width 198 height 34
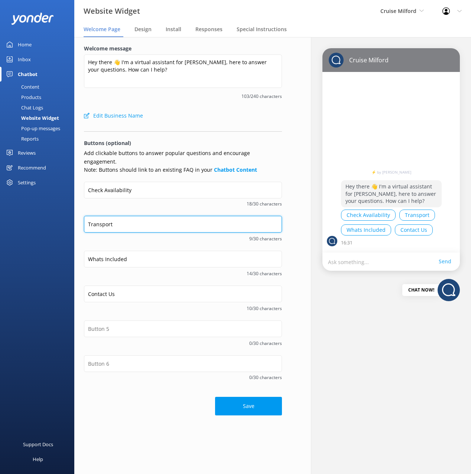
drag, startPoint x: 137, startPoint y: 215, endPoint x: 135, endPoint y: 205, distance: 9.8
click at [137, 216] on input "Transport" at bounding box center [183, 224] width 198 height 17
click at [130, 200] on span "18/30 characters" at bounding box center [183, 203] width 198 height 7
click at [102, 216] on input "Transport" at bounding box center [183, 224] width 198 height 17
drag, startPoint x: 108, startPoint y: 199, endPoint x: 183, endPoint y: 293, distance: 120.0
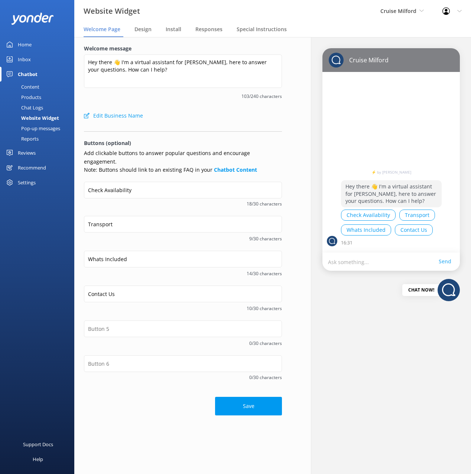
click at [108, 200] on span "18/30 characters" at bounding box center [183, 203] width 198 height 7
click at [192, 391] on div "Save" at bounding box center [183, 403] width 198 height 26
click at [241, 398] on button "Save" at bounding box center [248, 406] width 67 height 19
click at [42, 87] on link "Content" at bounding box center [39, 87] width 70 height 10
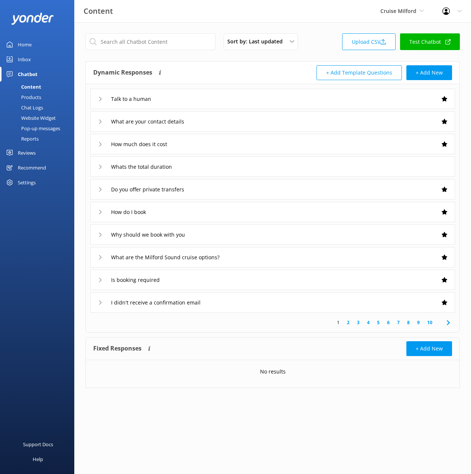
drag, startPoint x: 304, startPoint y: 53, endPoint x: 300, endPoint y: 55, distance: 4.2
click at [304, 53] on div "Sort by: Last updated Title (A-Z) Last updated Upload CSV Test Chatbot" at bounding box center [272, 43] width 374 height 21
click at [308, 31] on div "Sort by: Last updated Title (A-Z) Last updated Upload CSV Test Chatbot Dynamic …" at bounding box center [272, 216] width 397 height 388
click at [32, 63] on link "Inbox" at bounding box center [37, 59] width 74 height 15
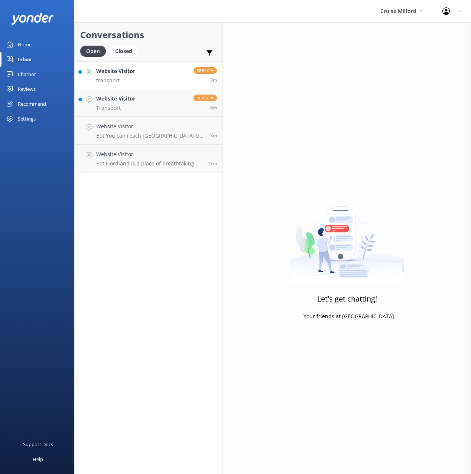
drag, startPoint x: 173, startPoint y: 53, endPoint x: 168, endPoint y: 62, distance: 10.8
click at [173, 53] on div "Open Closed Important Assigned to me Unassigned" at bounding box center [148, 55] width 137 height 18
click at [163, 71] on link "Website Visitor transport Reply 3m" at bounding box center [149, 75] width 148 height 28
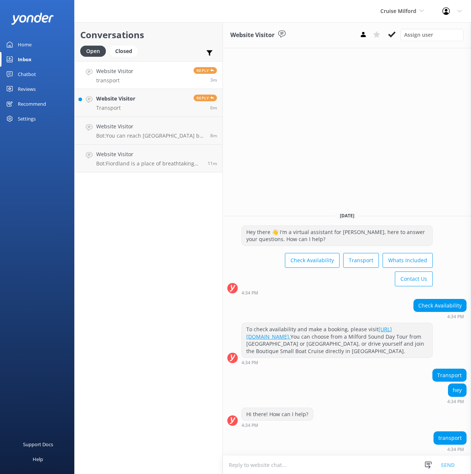
click at [161, 38] on h2 "Conversations" at bounding box center [148, 35] width 137 height 14
click at [185, 40] on h2 "Conversations" at bounding box center [148, 35] width 137 height 14
click at [190, 39] on h2 "Conversations" at bounding box center [148, 35] width 137 height 14
drag, startPoint x: 310, startPoint y: 142, endPoint x: 281, endPoint y: 165, distance: 37.8
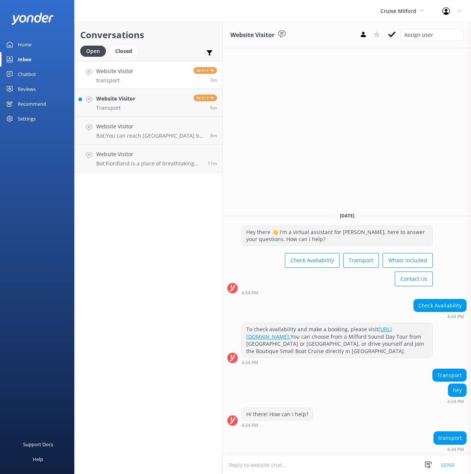
click at [310, 142] on div "Website Visitor Assign user Today Hey there 👋 I'm a virtual assistant for Cruis…" at bounding box center [347, 248] width 248 height 452
click at [265, 178] on div "Website Visitor Assign user Today Hey there 👋 I'm a virtual assistant for Cruis…" at bounding box center [347, 248] width 248 height 452
click at [212, 202] on div "Conversations Open Closed Important Assigned to me Unassigned Website Visitor t…" at bounding box center [148, 248] width 149 height 452
click at [289, 192] on div "Website Visitor Assign user Today Hey there 👋 I'm a virtual assistant for Cruis…" at bounding box center [347, 248] width 248 height 452
click at [208, 235] on div "Conversations Open Closed Important Assigned to me Unassigned Website Visitor t…" at bounding box center [148, 248] width 149 height 452
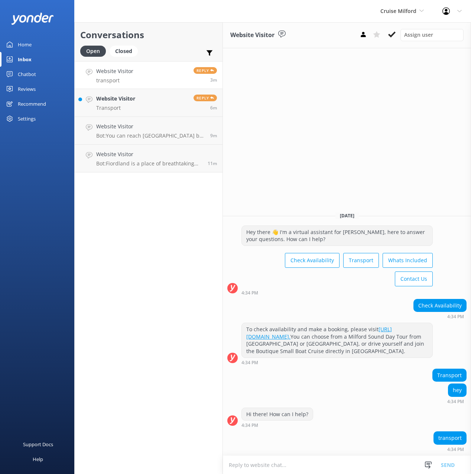
click at [204, 229] on div "Conversations Open Closed Important Assigned to me Unassigned Website Visitor t…" at bounding box center [148, 248] width 149 height 452
drag, startPoint x: 304, startPoint y: 143, endPoint x: 298, endPoint y: 145, distance: 6.1
click at [303, 143] on div "Website Visitor Assign user Today Hey there 👋 I'm a virtual assistant for Cruis…" at bounding box center [347, 248] width 248 height 452
click at [185, 202] on div "Conversations Open Closed Important Assigned to me Unassigned Website Visitor t…" at bounding box center [148, 248] width 149 height 452
drag, startPoint x: 172, startPoint y: 46, endPoint x: 8, endPoint y: 169, distance: 204.7
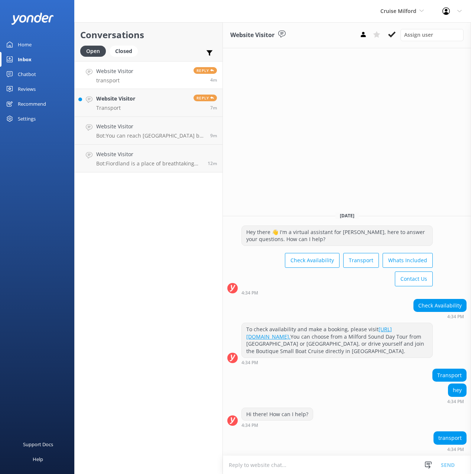
click at [171, 46] on div "Open Closed Important Assigned to me Unassigned" at bounding box center [148, 55] width 137 height 18
drag, startPoint x: 165, startPoint y: 29, endPoint x: 171, endPoint y: 23, distance: 8.4
click at [165, 29] on h2 "Conversations" at bounding box center [148, 35] width 137 height 14
click at [171, 23] on div "Conversations Open Closed Important Assigned to me Unassigned" at bounding box center [149, 41] width 148 height 39
drag, startPoint x: 170, startPoint y: 24, endPoint x: 166, endPoint y: 27, distance: 5.5
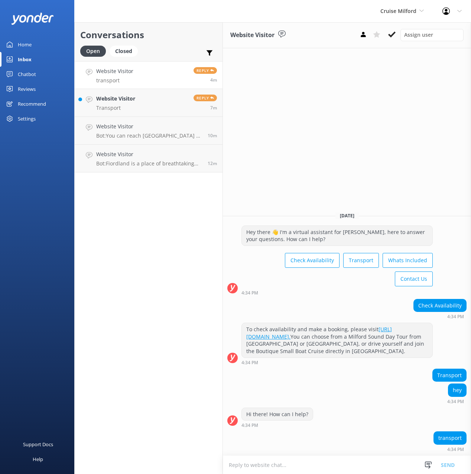
click at [170, 24] on div "Conversations Open Closed Important Assigned to me Unassigned" at bounding box center [149, 41] width 148 height 39
drag, startPoint x: 19, startPoint y: 72, endPoint x: 23, endPoint y: 75, distance: 4.8
click at [19, 72] on div "Chatbot" at bounding box center [27, 74] width 18 height 15
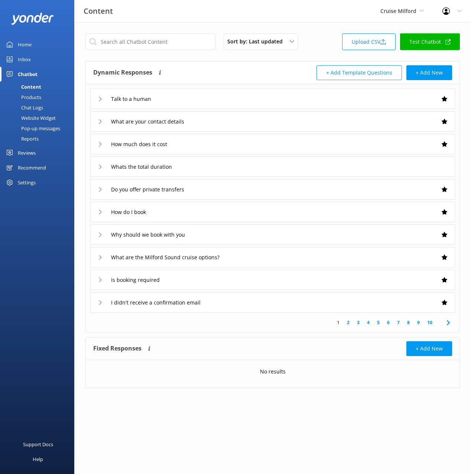
click at [31, 117] on div "Website Widget" at bounding box center [29, 118] width 51 height 10
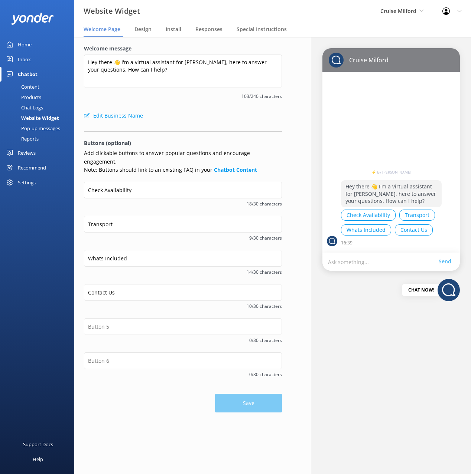
drag, startPoint x: 226, startPoint y: 114, endPoint x: 222, endPoint y: 113, distance: 4.5
click at [226, 114] on div "Edit Business Name" at bounding box center [183, 115] width 198 height 15
click at [222, 113] on div "Edit Business Name" at bounding box center [183, 115] width 198 height 15
click at [223, 113] on div "Edit Business Name" at bounding box center [183, 115] width 198 height 15
drag, startPoint x: 225, startPoint y: 111, endPoint x: 226, endPoint y: 124, distance: 12.6
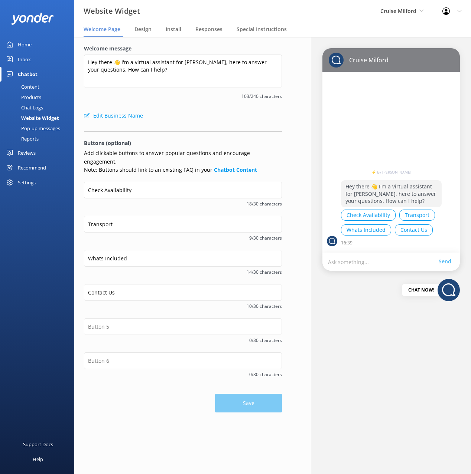
click at [225, 111] on div "Edit Business Name" at bounding box center [183, 115] width 198 height 15
drag, startPoint x: 40, startPoint y: 247, endPoint x: 76, endPoint y: 322, distance: 83.5
click at [39, 247] on div "Support Docs Help" at bounding box center [37, 355] width 74 height 237
drag, startPoint x: 129, startPoint y: 391, endPoint x: 67, endPoint y: 371, distance: 65.2
click at [128, 391] on div "Save" at bounding box center [183, 400] width 198 height 26
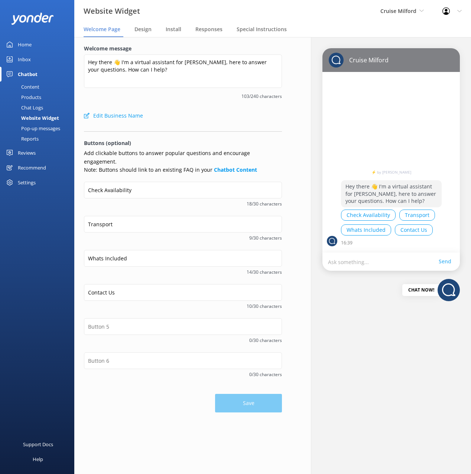
click at [53, 365] on div "Support Docs Help" at bounding box center [37, 355] width 74 height 237
click at [122, 389] on div "Save" at bounding box center [183, 400] width 198 height 26
click at [123, 394] on div "Save" at bounding box center [183, 400] width 198 height 26
drag, startPoint x: 195, startPoint y: 118, endPoint x: 97, endPoint y: 118, distance: 98.0
click at [192, 118] on div "Edit Business Name" at bounding box center [183, 115] width 198 height 15
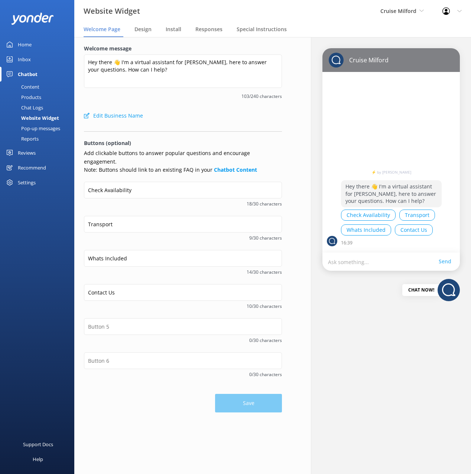
drag, startPoint x: 53, startPoint y: 107, endPoint x: 68, endPoint y: 112, distance: 16.3
click at [53, 107] on link "Chat Logs" at bounding box center [39, 107] width 70 height 10
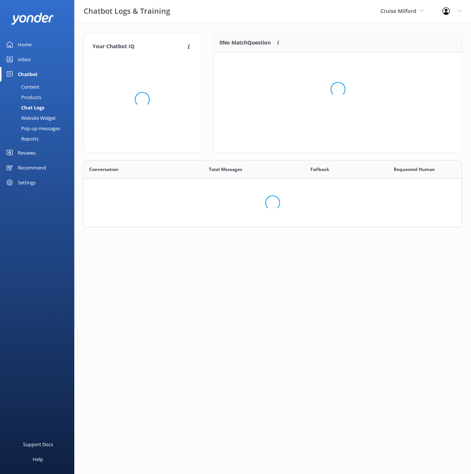
scroll to position [115, 379]
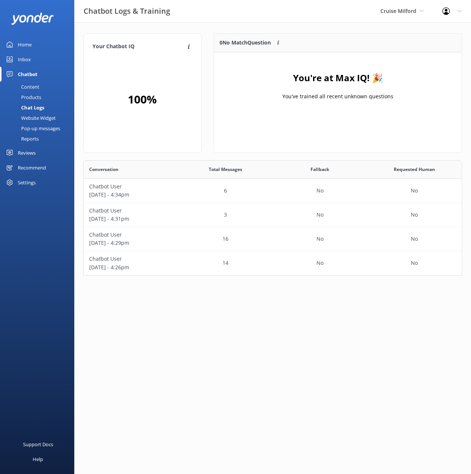
click at [245, 158] on div "0 No Match Question Customers sometimes ask questions that don't fully match an…" at bounding box center [338, 96] width 260 height 127
click at [262, 182] on div "6" at bounding box center [225, 191] width 95 height 24
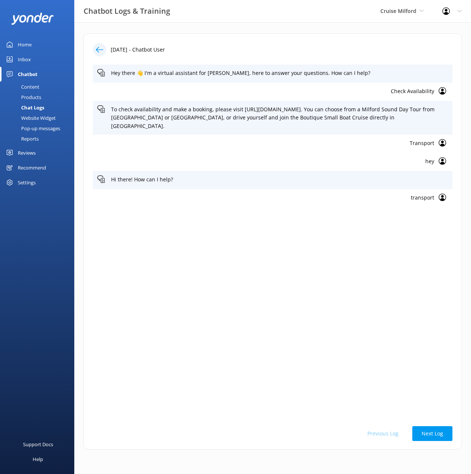
drag, startPoint x: 393, startPoint y: 280, endPoint x: 394, endPoint y: 267, distance: 12.7
click at [393, 278] on div "Hey there 👋 I'm a virtual assistant for Cruise Milford, here to answer your que…" at bounding box center [272, 242] width 359 height 354
click at [427, 141] on p "Transport" at bounding box center [265, 143] width 337 height 8
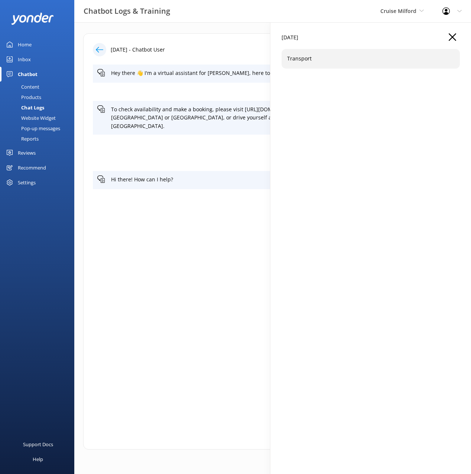
click at [452, 35] on icon "button" at bounding box center [452, 36] width 7 height 7
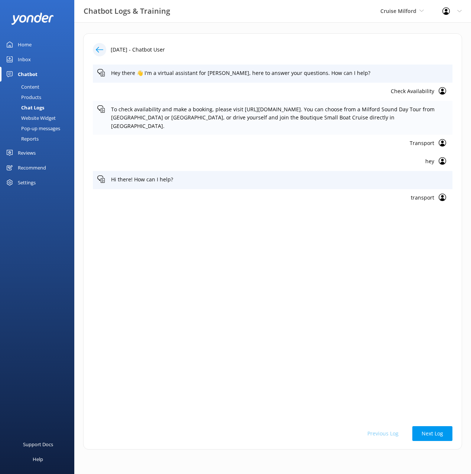
drag, startPoint x: 309, startPoint y: 28, endPoint x: 329, endPoint y: 118, distance: 92.1
click at [309, 28] on div "12th Sep 2025 - Chatbot User Hey there 👋 I'm a virtual assistant for Cruise Mil…" at bounding box center [272, 243] width 397 height 443
click at [34, 85] on div "Content" at bounding box center [21, 87] width 35 height 10
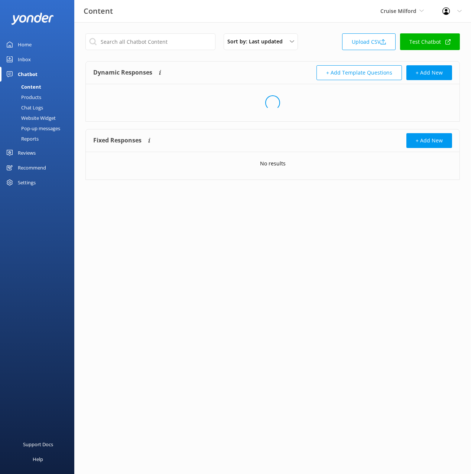
click at [212, 69] on div "Dynamic Responses The chatbot will generate a response based on the content inf…" at bounding box center [182, 72] width 179 height 15
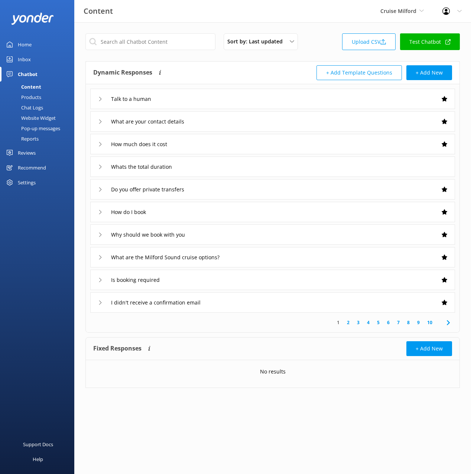
drag, startPoint x: 26, startPoint y: 56, endPoint x: 53, endPoint y: 56, distance: 27.1
click at [26, 56] on div "Inbox" at bounding box center [24, 59] width 13 height 15
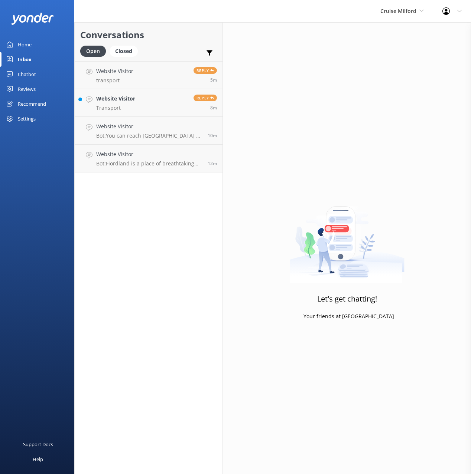
click at [159, 42] on div "Conversations Open Closed Important Assigned to me Unassigned" at bounding box center [149, 41] width 148 height 39
drag, startPoint x: 150, startPoint y: 104, endPoint x: 198, endPoint y: 105, distance: 47.9
click at [150, 104] on link "Website Visitor Transport Reply 8m" at bounding box center [149, 103] width 148 height 28
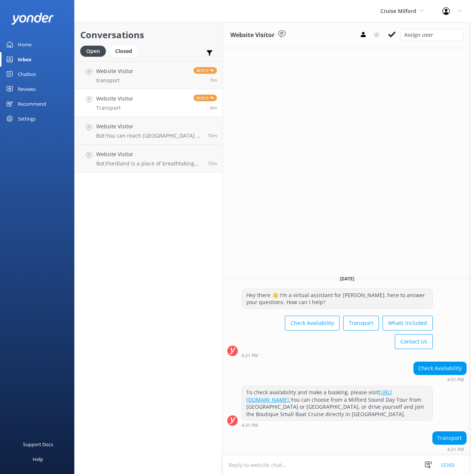
drag, startPoint x: 388, startPoint y: 36, endPoint x: 313, endPoint y: 48, distance: 75.5
click at [388, 36] on icon at bounding box center [391, 34] width 7 height 7
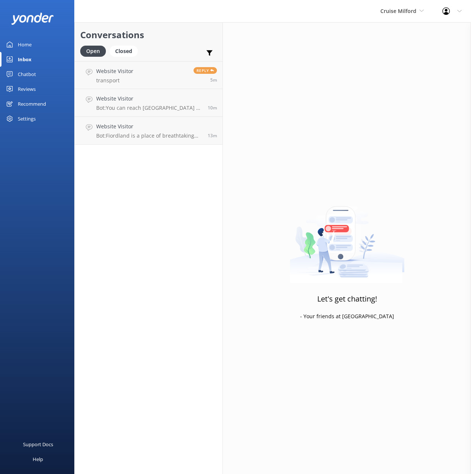
click at [184, 34] on h2 "Conversations" at bounding box center [148, 35] width 137 height 14
drag, startPoint x: 46, startPoint y: 79, endPoint x: 61, endPoint y: 81, distance: 14.9
click at [46, 79] on link "Chatbot" at bounding box center [37, 74] width 74 height 15
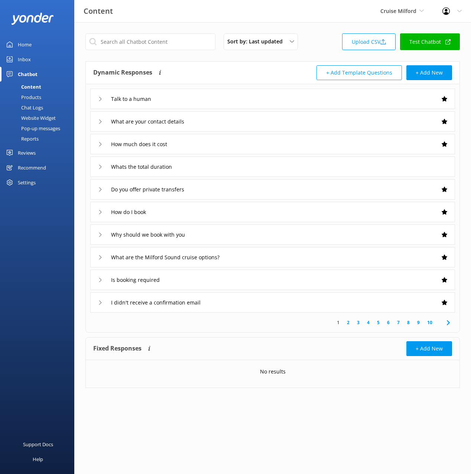
drag, startPoint x: 299, startPoint y: 77, endPoint x: 277, endPoint y: 68, distance: 22.8
click at [297, 77] on div "+ Add Template Questions + Add New" at bounding box center [362, 72] width 179 height 15
click at [277, 68] on div "+ Add Template Questions + Add New" at bounding box center [362, 72] width 179 height 15
drag, startPoint x: 304, startPoint y: 25, endPoint x: 317, endPoint y: 9, distance: 20.8
click at [305, 23] on div "Sort by: Last updated Title (A-Z) Last updated Upload CSV Test Chatbot Dynamic …" at bounding box center [272, 216] width 397 height 388
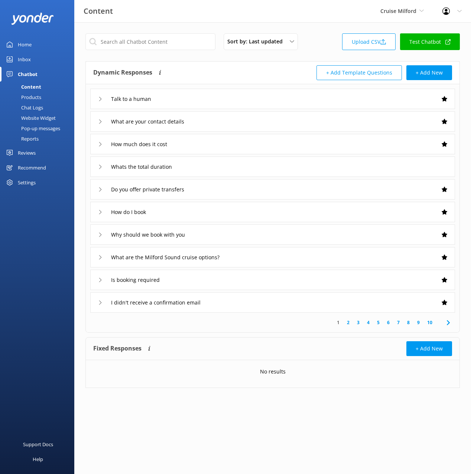
drag, startPoint x: 331, startPoint y: 25, endPoint x: 330, endPoint y: 36, distance: 11.6
click at [331, 25] on div "Sort by: Last updated Title (A-Z) Last updated Upload CSV Test Chatbot Dynamic …" at bounding box center [272, 216] width 397 height 388
click at [39, 120] on div "Website Widget" at bounding box center [29, 118] width 51 height 10
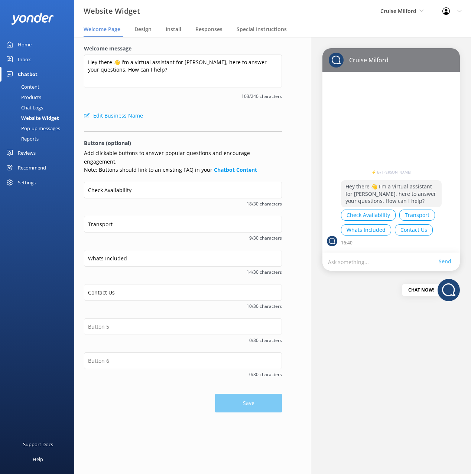
drag, startPoint x: 207, startPoint y: 120, endPoint x: 196, endPoint y: 115, distance: 12.5
click at [206, 120] on div "Edit Business Name" at bounding box center [183, 115] width 198 height 15
drag, startPoint x: 31, startPoint y: 44, endPoint x: 49, endPoint y: 42, distance: 18.0
click at [31, 44] on div "Home" at bounding box center [25, 44] width 14 height 15
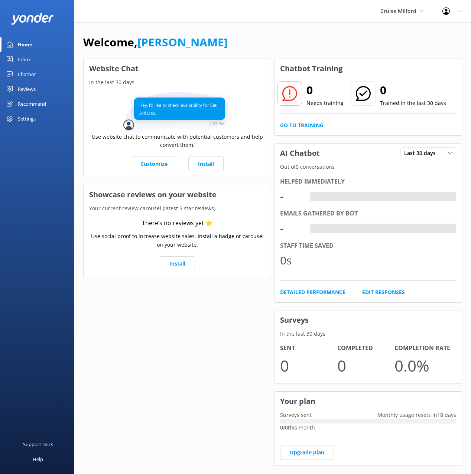
click at [333, 55] on div "Welcome, [PERSON_NAME]" at bounding box center [272, 45] width 379 height 25
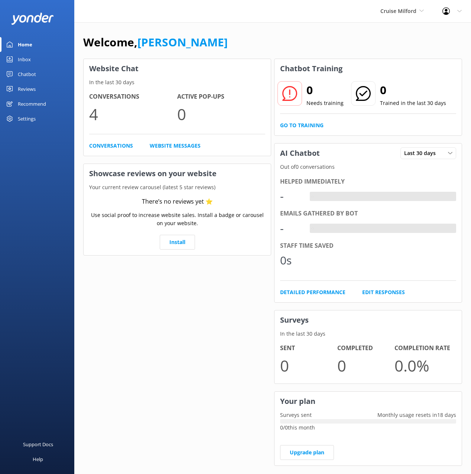
drag, startPoint x: 297, startPoint y: 25, endPoint x: 339, endPoint y: 27, distance: 41.7
click at [298, 25] on div "Welcome, Mikayla Website Chat In the last 30 days Conversations 4 Active Pop-up…" at bounding box center [272, 255] width 397 height 466
click at [50, 193] on div "Home Inbox Chatbot Content Products Chat Logs Website Widget Pop-up messages Re…" at bounding box center [37, 118] width 74 height 237
click at [26, 117] on div "Settings" at bounding box center [27, 118] width 18 height 15
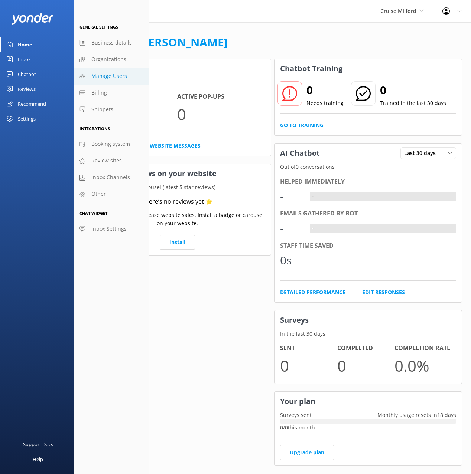
click at [104, 72] on span "Manage Users" at bounding box center [109, 76] width 36 height 8
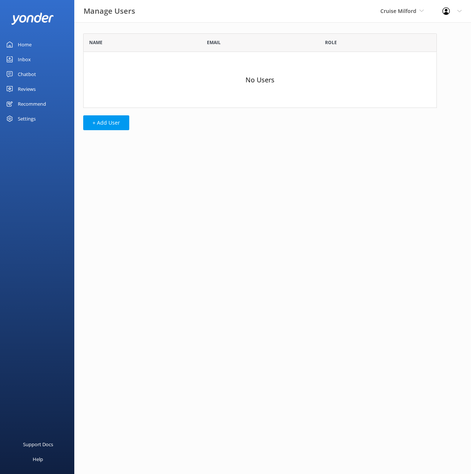
scroll to position [75, 353]
drag, startPoint x: 206, startPoint y: 39, endPoint x: 131, endPoint y: 113, distance: 105.8
click at [203, 42] on div "Email" at bounding box center [260, 42] width 118 height 19
click at [120, 117] on button "+ Add User" at bounding box center [106, 122] width 46 height 15
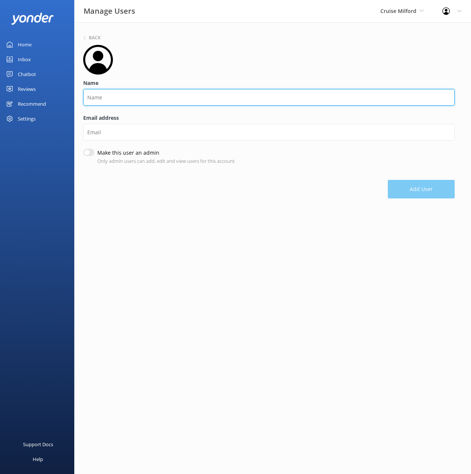
click at [123, 97] on input "Name" at bounding box center [268, 97] width 371 height 17
type input "Lisa"
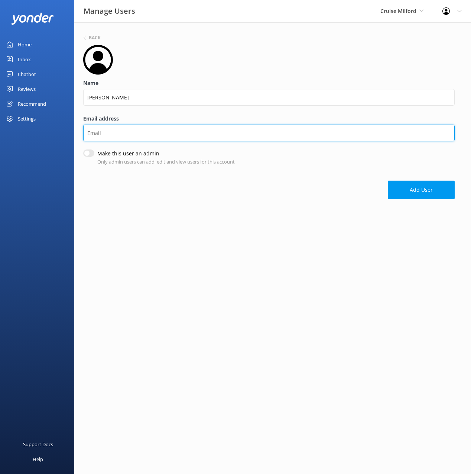
paste input "lisa@cruisemilfornz.com"
type input "lisa@cruisemilfornz.com"
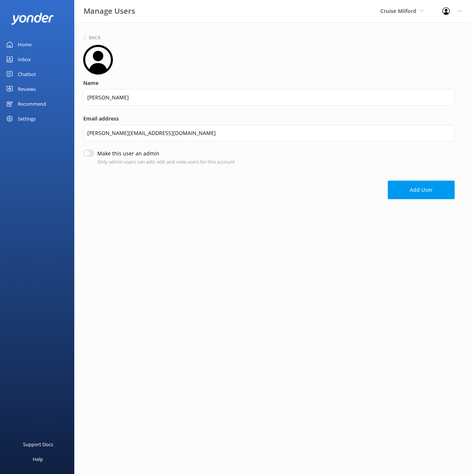
click at [85, 153] on input "Make this user an admin" at bounding box center [88, 153] width 11 height 7
checkbox input "true"
click at [261, 214] on div "Back Name Lisa Email address lisa@cruisemilfornz.com Make this user an admin On…" at bounding box center [272, 118] width 397 height 193
click at [269, 212] on div "Back Name Lisa Email address lisa@cruisemilfornz.com Make this user an admin On…" at bounding box center [272, 118] width 397 height 193
drag, startPoint x: 228, startPoint y: 72, endPoint x: 222, endPoint y: 83, distance: 12.4
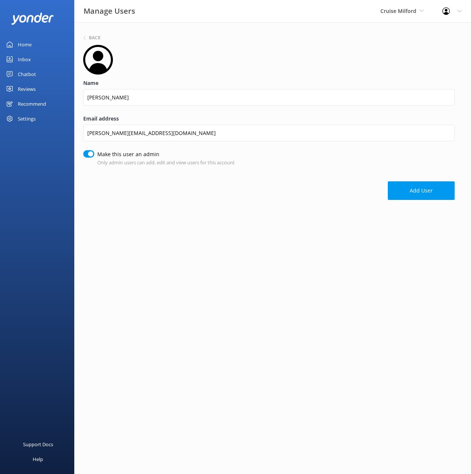
click at [228, 72] on div at bounding box center [268, 60] width 371 height 30
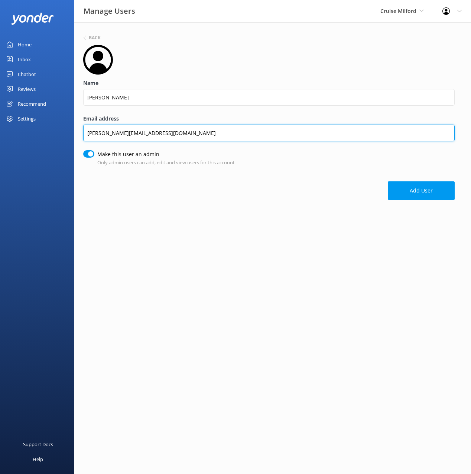
click at [156, 130] on input "lisa@cruisemilfornz.com" at bounding box center [268, 133] width 371 height 17
paste input "d"
type input "lisa@cruisemilfordnz.com"
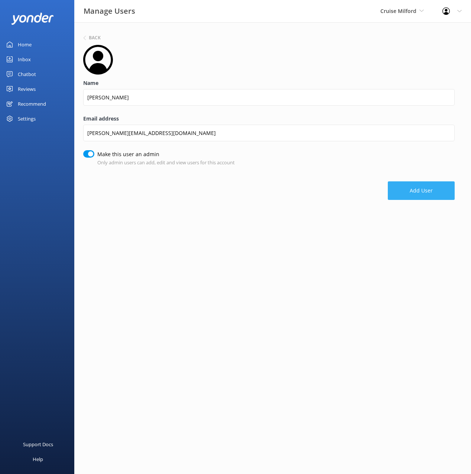
click at [407, 188] on button "Add User" at bounding box center [421, 191] width 67 height 19
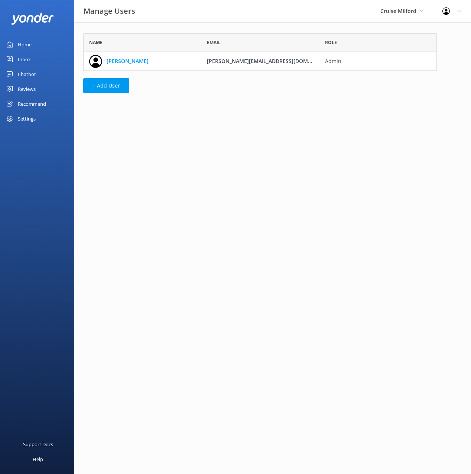
scroll to position [37, 353]
click at [226, 226] on html "Manage Users Cruise Milford Black Cat Cruises Banff Airporter International Ant…" at bounding box center [235, 237] width 471 height 474
click at [103, 26] on div "Name Email Role Lisa lisa@cruisemilfordnz.com Admin + Add User" at bounding box center [259, 65] width 371 height 86
click at [153, 127] on html "Manage Users Cruise Milford Black Cat Cruises Banff Airporter International Ant…" at bounding box center [235, 237] width 471 height 474
drag, startPoint x: 23, startPoint y: 72, endPoint x: 56, endPoint y: 71, distance: 32.4
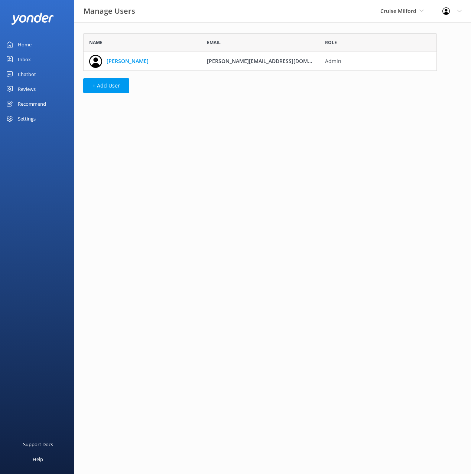
click at [24, 72] on div "Chatbot" at bounding box center [27, 74] width 18 height 15
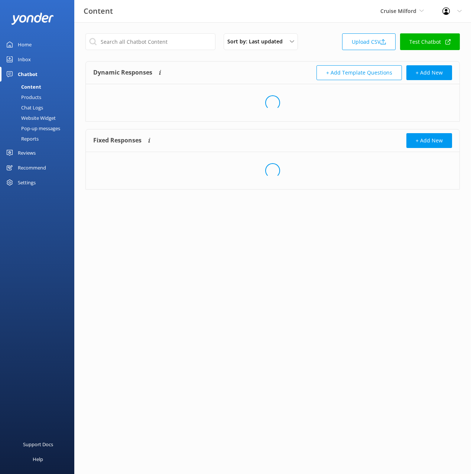
click at [272, 61] on div "Dynamic Responses The chatbot will generate a response based on the content inf…" at bounding box center [272, 91] width 374 height 61
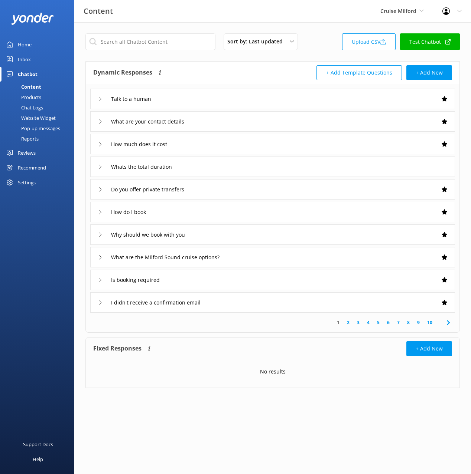
drag, startPoint x: 230, startPoint y: 4, endPoint x: 226, endPoint y: 2, distance: 4.0
click at [226, 2] on div "Content Cruise Milford Black Cat Cruises Banff Airporter International Antarcti…" at bounding box center [235, 11] width 471 height 22
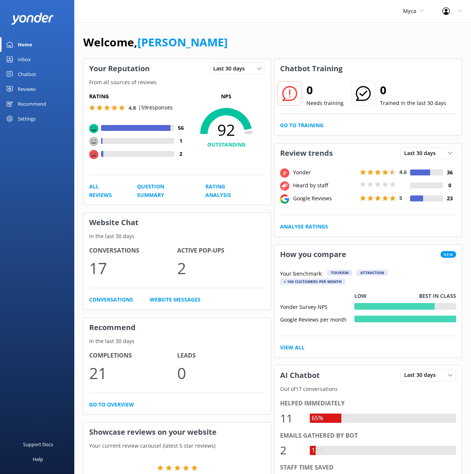
click at [37, 76] on link "Chatbot" at bounding box center [37, 74] width 74 height 15
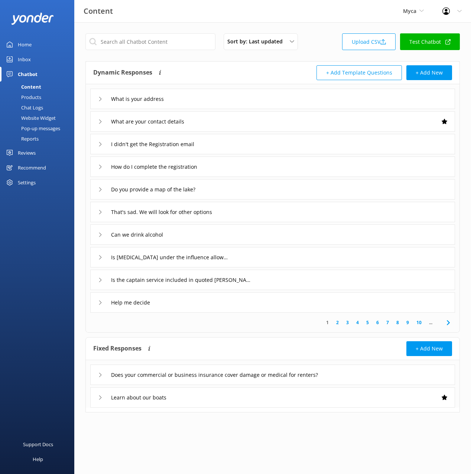
drag, startPoint x: 224, startPoint y: 70, endPoint x: 209, endPoint y: 79, distance: 17.0
click at [224, 71] on div "Dynamic Responses The chatbot will generate a response based on the content inf…" at bounding box center [182, 72] width 179 height 15
click at [215, 348] on div "Fixed Responses The chatbot will provide the exact word-for-word response you a…" at bounding box center [182, 349] width 179 height 15
click at [369, 378] on div "Does your commercial or business insurance cover damage or medical for renters?" at bounding box center [272, 375] width 365 height 20
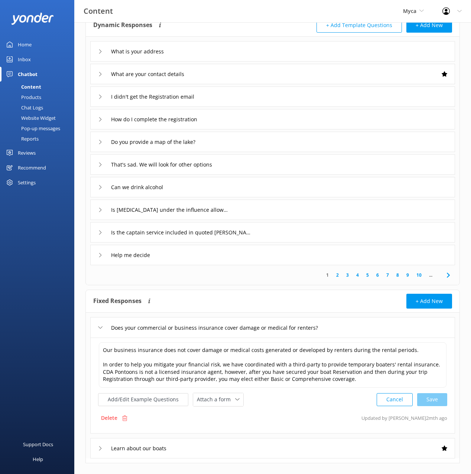
scroll to position [49, 0]
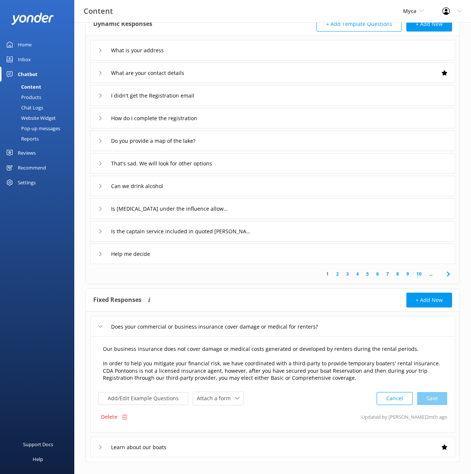
click at [102, 363] on textarea "Our business insurance does not cover damage or medical costs generated or deve…" at bounding box center [273, 364] width 348 height 45
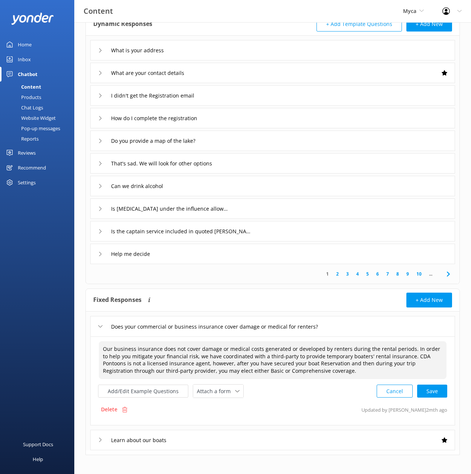
click at [438, 388] on div "Cancel Save" at bounding box center [411, 392] width 71 height 14
type textarea "Our business insurance does not cover damage or medical costs generated or deve…"
click at [397, 327] on div "Does your commercial or business insurance cover damage or medical for renters?" at bounding box center [272, 326] width 365 height 20
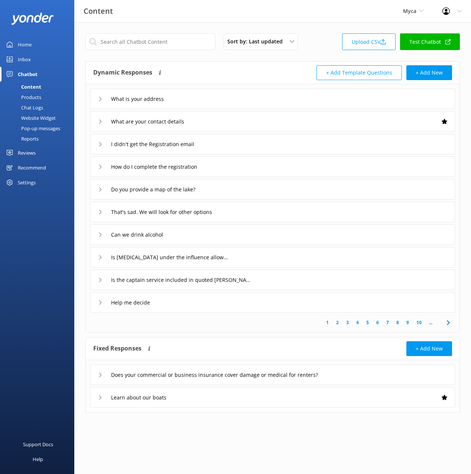
click at [237, 310] on div "Help me decide" at bounding box center [272, 303] width 365 height 20
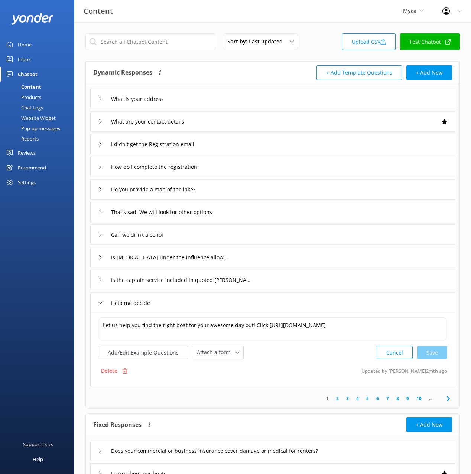
click at [236, 305] on div "Help me decide" at bounding box center [272, 303] width 365 height 20
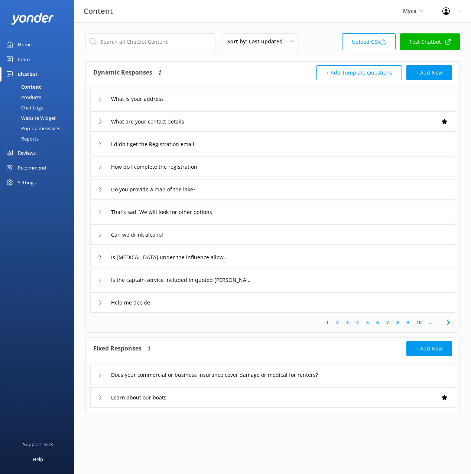
click at [307, 284] on div "Is the captain service included in quoted [PERSON_NAME]?" at bounding box center [272, 280] width 365 height 20
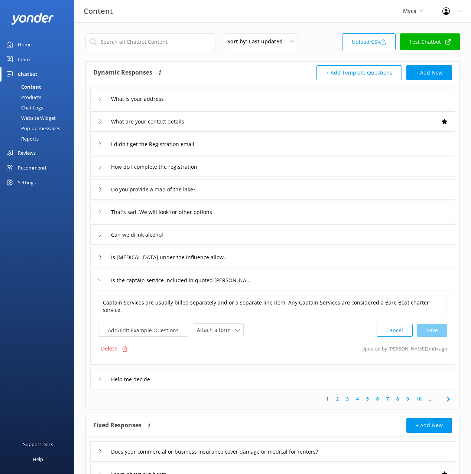
click at [275, 260] on div "Is [MEDICAL_DATA] under the influence allowed?" at bounding box center [272, 257] width 365 height 20
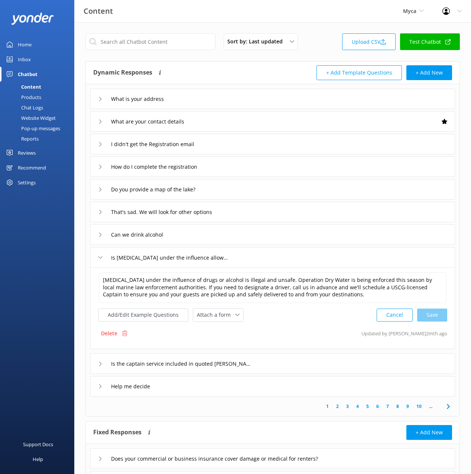
click at [244, 241] on div "Can we drink alcohol" at bounding box center [272, 235] width 365 height 20
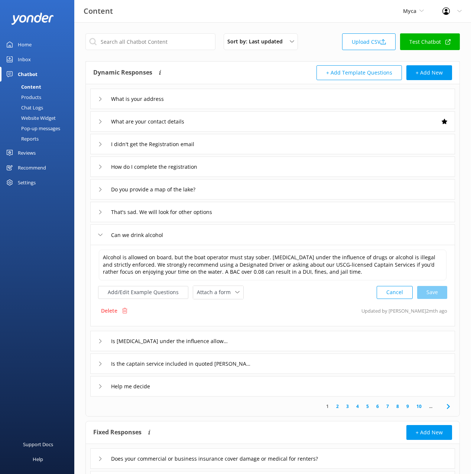
click at [262, 212] on div "That's sad. We will look for other options" at bounding box center [272, 212] width 365 height 20
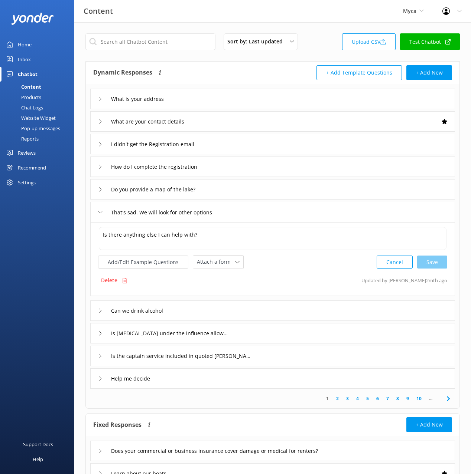
click at [112, 279] on p "Delete" at bounding box center [109, 281] width 16 height 8
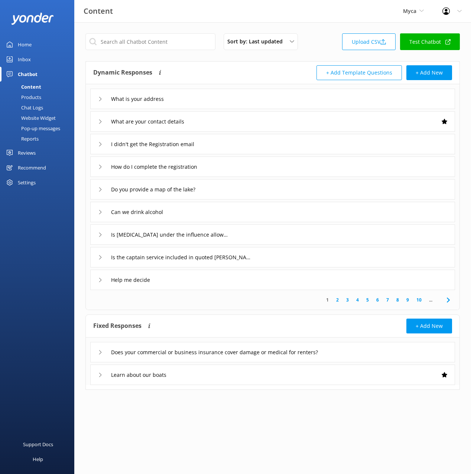
click at [228, 215] on div "Can we drink alcohol" at bounding box center [272, 212] width 365 height 20
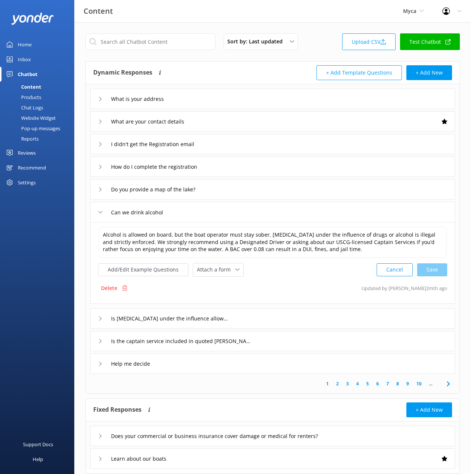
click at [259, 186] on div "Do you provide a map of the lake?" at bounding box center [272, 189] width 365 height 20
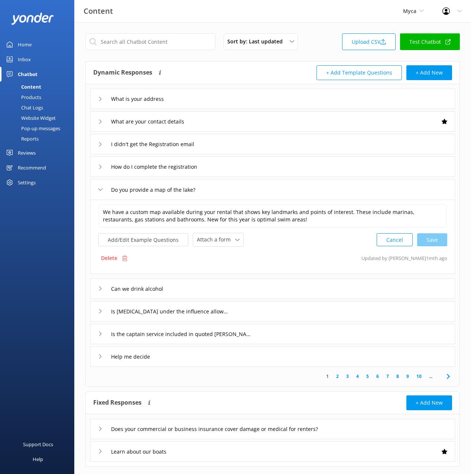
click at [231, 162] on div "How do I complete the registration" at bounding box center [272, 167] width 365 height 20
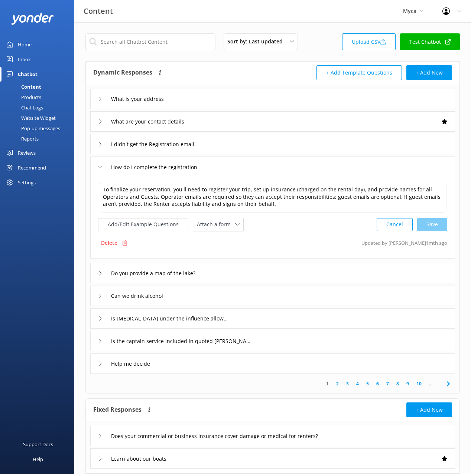
click at [235, 146] on div "I didn't get the Registration email" at bounding box center [272, 144] width 365 height 20
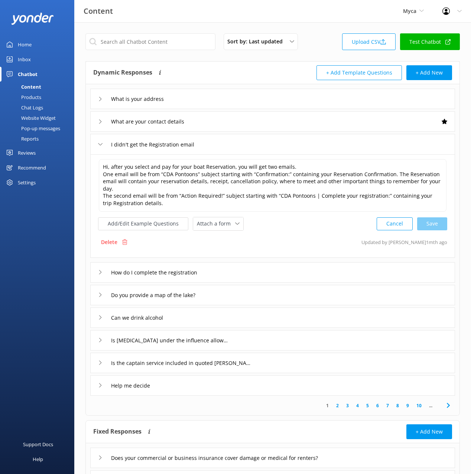
click at [227, 127] on div "What are your contact details" at bounding box center [272, 121] width 365 height 20
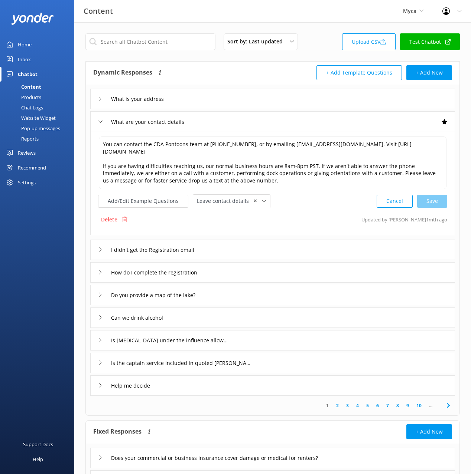
click at [209, 103] on div "What is your address" at bounding box center [272, 99] width 365 height 20
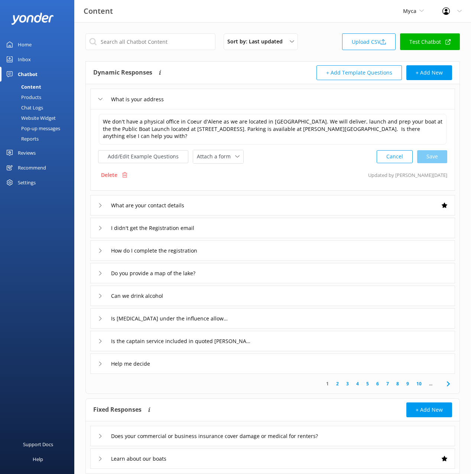
drag, startPoint x: 40, startPoint y: 109, endPoint x: 52, endPoint y: 107, distance: 11.7
click at [40, 109] on div "Chat Logs" at bounding box center [23, 107] width 39 height 10
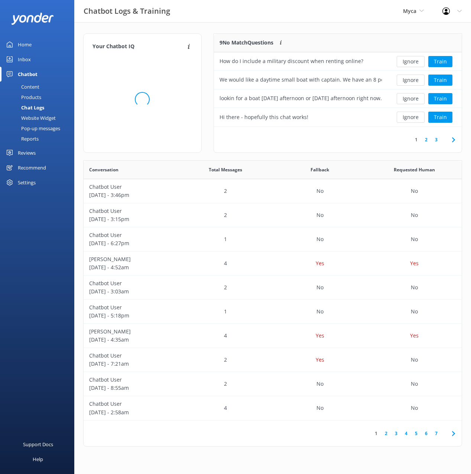
scroll to position [93, 248]
click at [273, 23] on div "Your Chatbot IQ Your Chatbot IQ is the percentage of trained FAQs against untra…" at bounding box center [272, 242] width 397 height 440
drag, startPoint x: 306, startPoint y: 22, endPoint x: 348, endPoint y: 32, distance: 43.2
click at [306, 22] on div "Chatbot Logs & Training Myca Black Cat Cruises Banff Airporter International An…" at bounding box center [235, 11] width 471 height 22
click at [366, 32] on div "Your Chatbot IQ Your Chatbot IQ is the percentage of trained FAQs against untra…" at bounding box center [272, 242] width 397 height 440
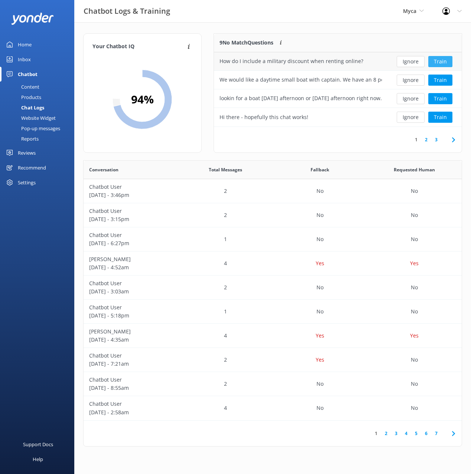
click at [435, 60] on button "Train" at bounding box center [440, 61] width 24 height 11
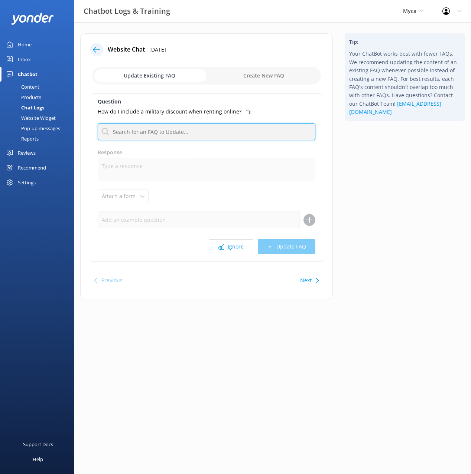
click at [195, 130] on input "text" at bounding box center [207, 132] width 218 height 17
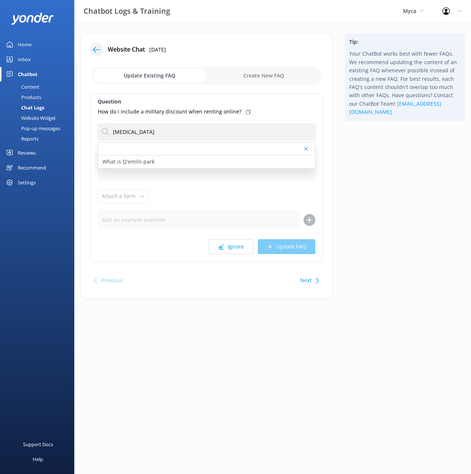
click at [372, 167] on div "Tip: Your ChatBot works best with fewer FAQs. We recommend updating the content…" at bounding box center [405, 170] width 132 height 274
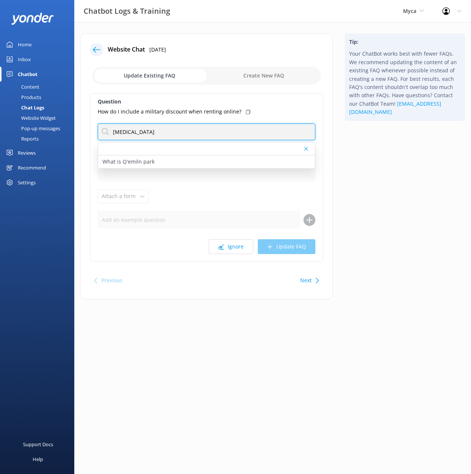
click at [143, 130] on input "mili" at bounding box center [207, 132] width 218 height 17
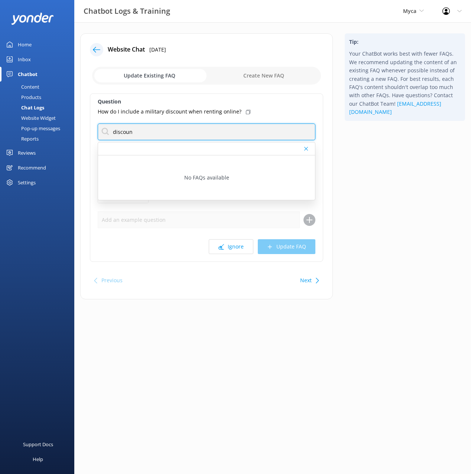
type input "discoun"
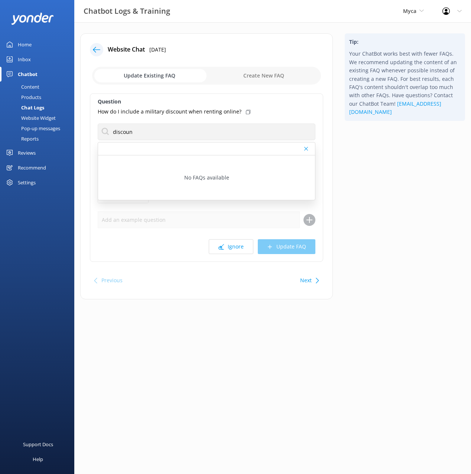
click at [364, 183] on div "Tip: Your ChatBot works best with fewer FAQs. We recommend updating the content…" at bounding box center [405, 170] width 132 height 274
click at [307, 277] on button "Next" at bounding box center [306, 280] width 12 height 15
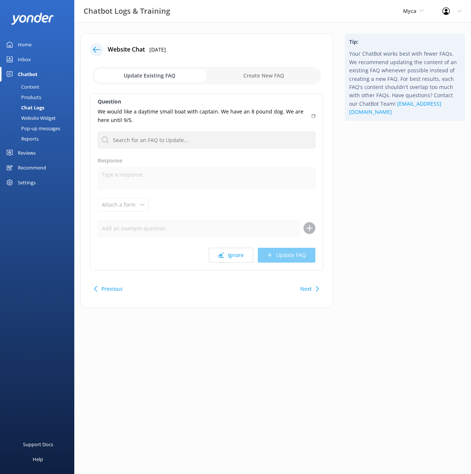
click at [382, 240] on div "Tip: Your ChatBot works best with fewer FAQs. We recommend updating the content…" at bounding box center [405, 174] width 132 height 282
click at [382, 200] on div "Tip: Your ChatBot works best with fewer FAQs. We recommend updating the content…" at bounding box center [405, 174] width 132 height 282
click at [388, 188] on div "Tip: Your ChatBot works best with fewer FAQs. We recommend updating the content…" at bounding box center [405, 174] width 132 height 282
drag, startPoint x: 365, startPoint y: 154, endPoint x: 323, endPoint y: 150, distance: 42.2
click at [364, 154] on div "Tip: Your ChatBot works best with fewer FAQs. We recommend updating the content…" at bounding box center [405, 174] width 132 height 282
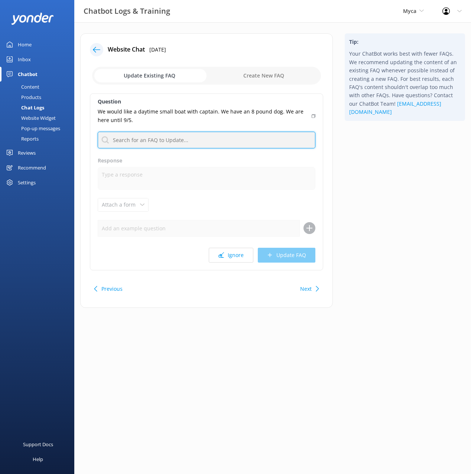
click at [266, 137] on input "text" at bounding box center [207, 140] width 218 height 17
type input "dog"
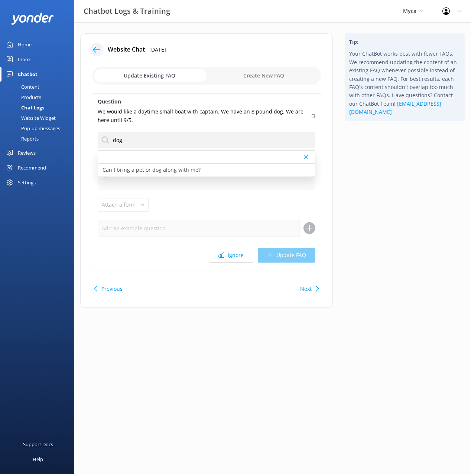
click at [415, 158] on div "Tip: Your ChatBot works best with fewer FAQs. We recommend updating the content…" at bounding box center [405, 174] width 132 height 282
drag, startPoint x: 202, startPoint y: 169, endPoint x: 265, endPoint y: 122, distance: 79.3
click at [202, 169] on div "Can I bring a pet or dog along with me?" at bounding box center [206, 170] width 217 height 13
type textarea "While we love our fur-babies and hate to leave them on shore, at this time we d…"
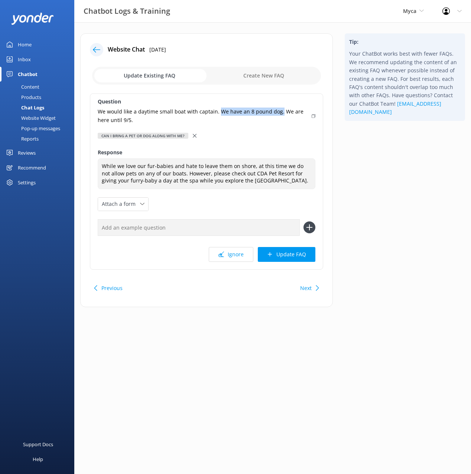
drag, startPoint x: 216, startPoint y: 111, endPoint x: 277, endPoint y: 114, distance: 61.3
click at [277, 114] on p "We would like a daytime small boat with captain. We have an 8 pound dog. We are…" at bounding box center [202, 116] width 209 height 17
copy p "We have an 8 pound dog."
click at [48, 86] on link "Content" at bounding box center [39, 87] width 70 height 10
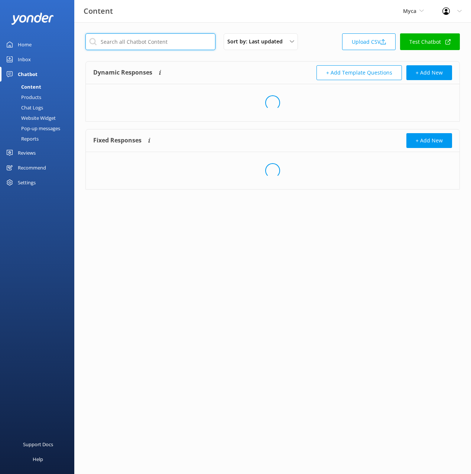
click at [179, 39] on input "text" at bounding box center [150, 41] width 130 height 17
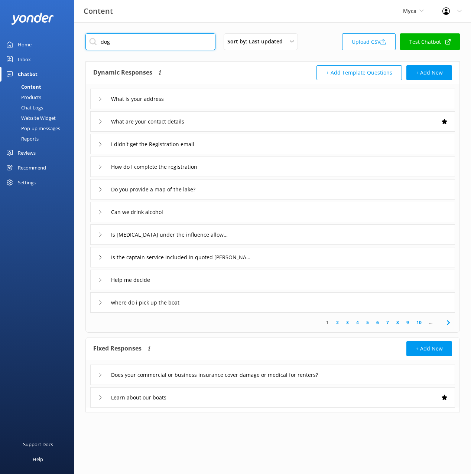
type input "dog"
click at [261, 61] on div "Dynamic Responses The chatbot will generate a response based on the content inf…" at bounding box center [272, 197] width 374 height 272
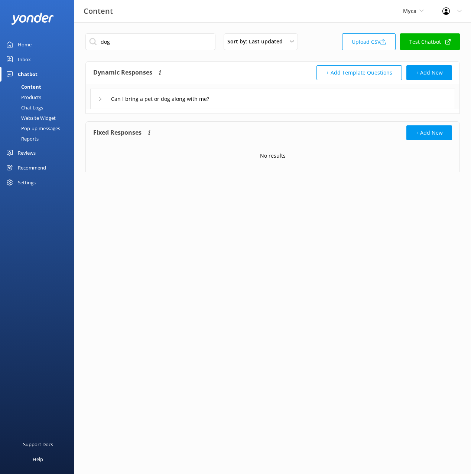
drag, startPoint x: 252, startPoint y: 101, endPoint x: 242, endPoint y: 105, distance: 10.5
click at [251, 101] on div "Can I bring a pet or dog along with me?" at bounding box center [272, 99] width 365 height 20
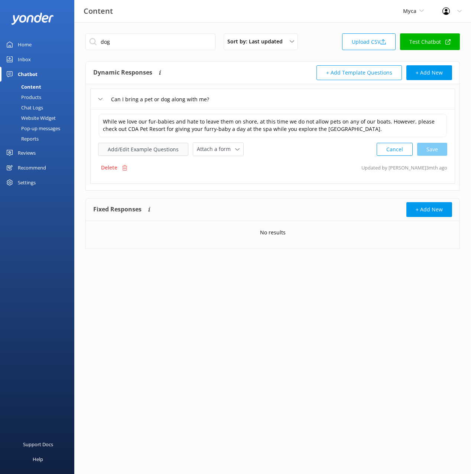
click at [151, 147] on button "Add/Edit Example Questions" at bounding box center [143, 149] width 90 height 13
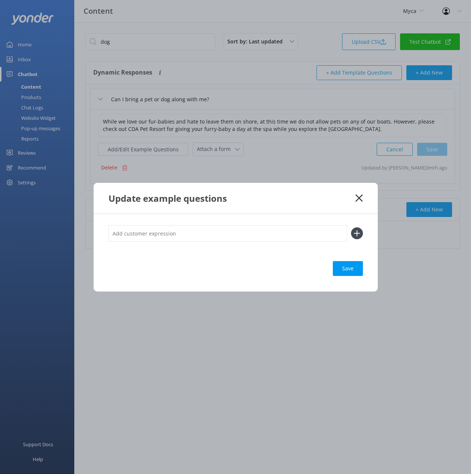
click at [218, 226] on input "text" at bounding box center [227, 233] width 239 height 17
paste input "We have an 8 pound dog."
type input "We have an 8 pound dog."
click at [351, 228] on button at bounding box center [357, 234] width 12 height 12
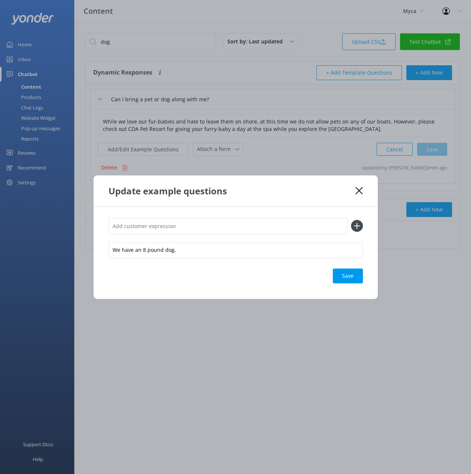
click at [349, 267] on div "We have an 8 pound dog. Save" at bounding box center [236, 253] width 284 height 92
click at [349, 274] on div "Loading.." at bounding box center [348, 276] width 30 height 15
drag, startPoint x: 320, startPoint y: 195, endPoint x: 346, endPoint y: 194, distance: 26.4
click at [326, 194] on div "Update example questions" at bounding box center [231, 191] width 247 height 12
click at [356, 192] on icon at bounding box center [358, 190] width 7 height 7
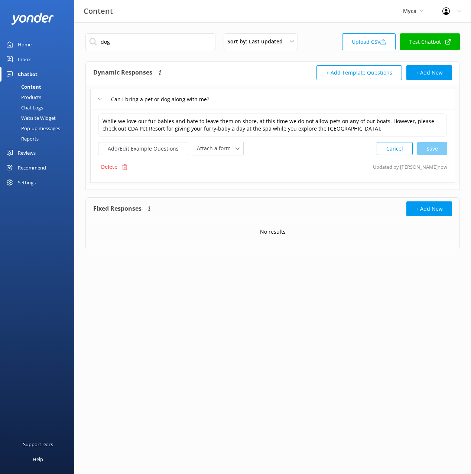
click at [43, 107] on div "Chat Logs" at bounding box center [23, 107] width 39 height 10
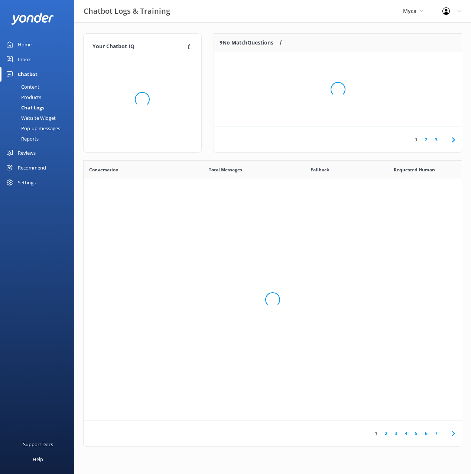
scroll to position [260, 378]
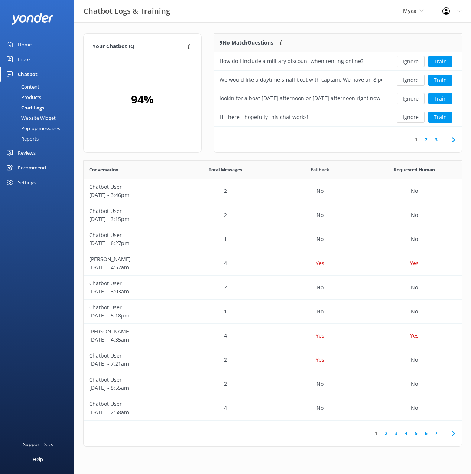
drag, startPoint x: 309, startPoint y: 28, endPoint x: 343, endPoint y: 45, distance: 38.5
click at [308, 28] on div "Your Chatbot IQ Your Chatbot IQ is the percentage of trained FAQs against untra…" at bounding box center [272, 242] width 397 height 440
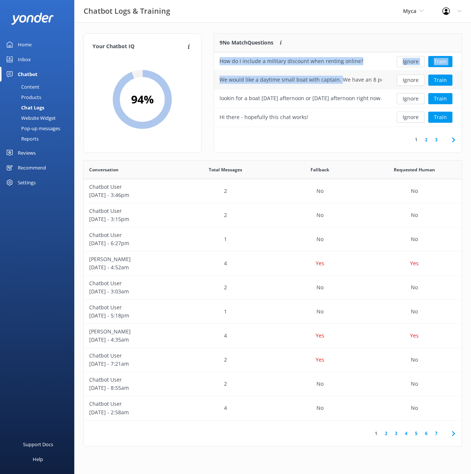
drag, startPoint x: 338, startPoint y: 80, endPoint x: 215, endPoint y: 83, distance: 122.9
click at [212, 82] on div "9 No Match Questions Customers sometimes ask questions that don't fully match a…" at bounding box center [338, 96] width 260 height 127
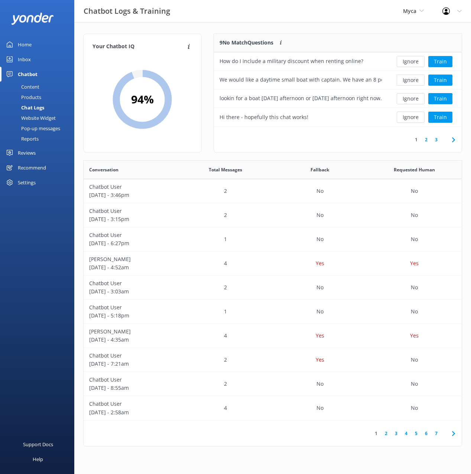
click at [317, 34] on div "9 No Match Questions Customers sometimes ask questions that don't fully match a…" at bounding box center [300, 43] width 173 height 19
drag, startPoint x: 338, startPoint y: 82, endPoint x: 220, endPoint y: 82, distance: 118.1
click at [220, 82] on div "We would like a daytime small boat with captain. We have an 8 pound dog. We are…" at bounding box center [300, 80] width 162 height 8
copy div "We would like a daytime small boat with captain."
click at [39, 88] on div "Content" at bounding box center [21, 87] width 35 height 10
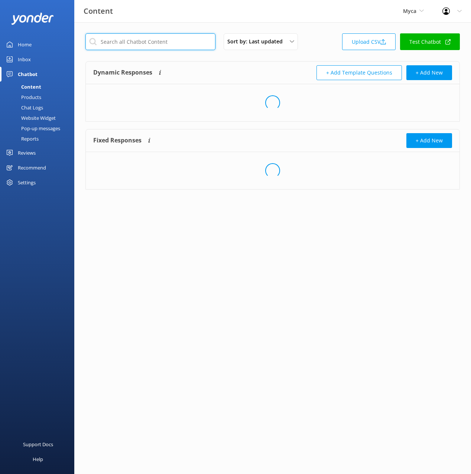
click at [146, 42] on input "text" at bounding box center [150, 41] width 130 height 17
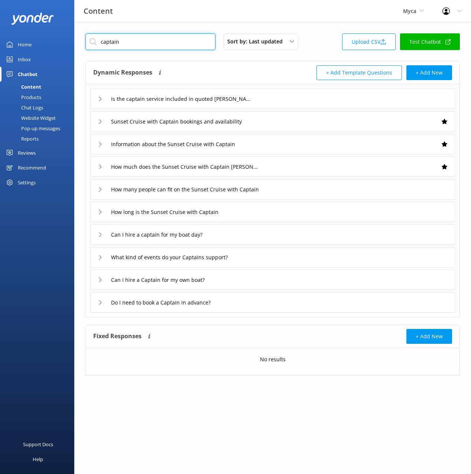
type input "captain"
click at [229, 59] on div "captain Sort by: Last updated Title (A-Z) Last updated Upload CSV Test Chatbot …" at bounding box center [272, 210] width 397 height 376
click at [237, 73] on div "Dynamic Responses The chatbot will generate a response based on the content inf…" at bounding box center [182, 72] width 179 height 15
click at [228, 237] on div "Can I hire a captain for my boat day?" at bounding box center [272, 235] width 365 height 20
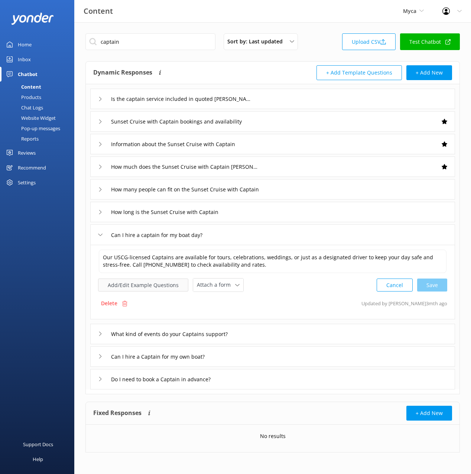
click at [165, 283] on button "Add/Edit Example Questions" at bounding box center [143, 285] width 90 height 13
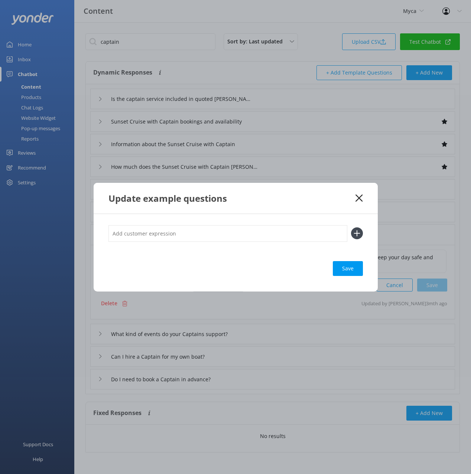
click at [361, 198] on icon at bounding box center [358, 198] width 7 height 7
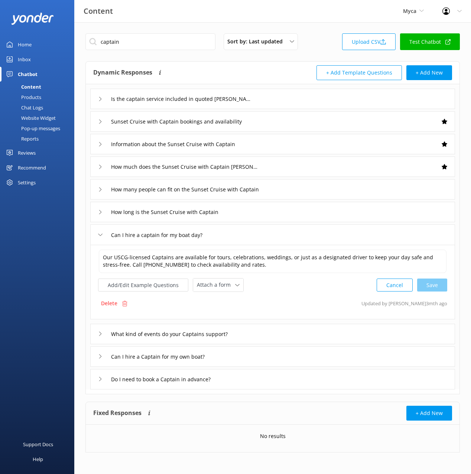
click at [247, 380] on div "Do I need to book a Captain in advance?" at bounding box center [272, 379] width 365 height 20
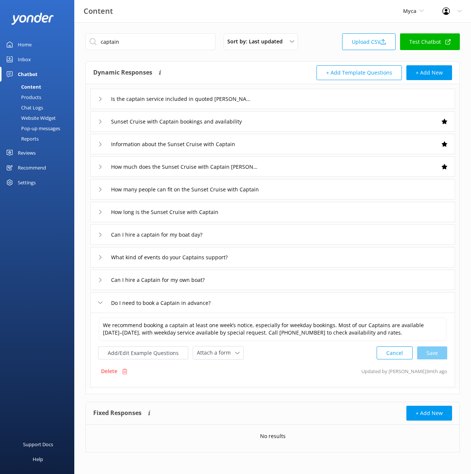
click at [235, 237] on div "Can I hire a captain for my boat day?" at bounding box center [272, 235] width 365 height 20
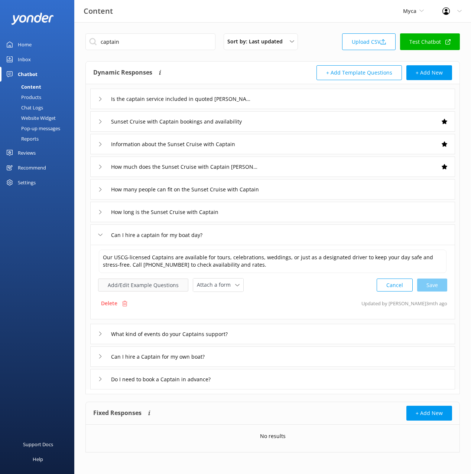
click at [158, 286] on button "Add/Edit Example Questions" at bounding box center [143, 285] width 90 height 13
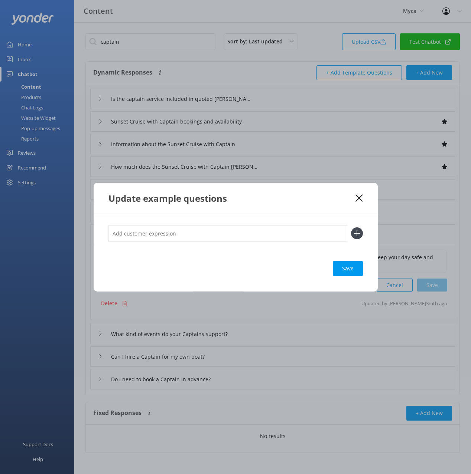
click at [226, 231] on input "text" at bounding box center [227, 233] width 239 height 17
paste input "We would like a daytime small boat with captain."
type input "We would like a daytime small boat with captain"
click at [351, 228] on button at bounding box center [357, 234] width 12 height 12
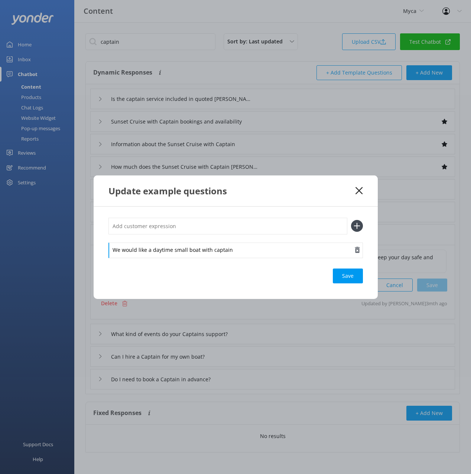
drag, startPoint x: 177, startPoint y: 251, endPoint x: 186, endPoint y: 253, distance: 8.7
click at [177, 251] on div "We would like a daytime small boat with captain" at bounding box center [235, 251] width 254 height 16
drag, startPoint x: 340, startPoint y: 278, endPoint x: 335, endPoint y: 278, distance: 4.8
click at [340, 278] on div "Save" at bounding box center [348, 276] width 30 height 15
drag, startPoint x: 336, startPoint y: 202, endPoint x: 360, endPoint y: 193, distance: 25.4
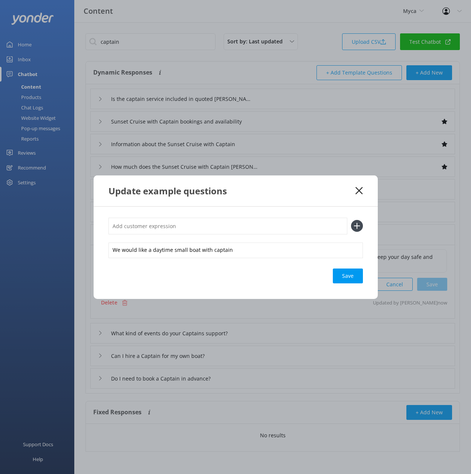
click at [337, 202] on div "Update example questions" at bounding box center [236, 191] width 284 height 31
click at [361, 192] on use at bounding box center [358, 190] width 7 height 7
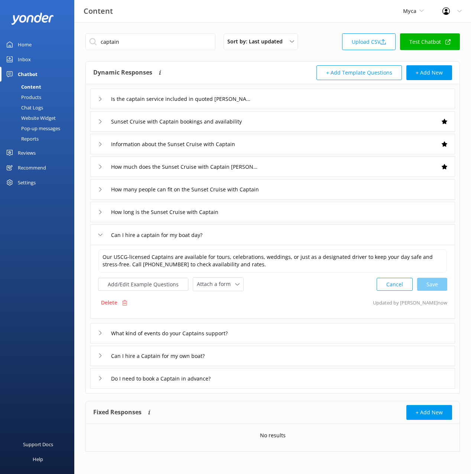
drag, startPoint x: 46, startPoint y: 109, endPoint x: 73, endPoint y: 109, distance: 27.1
click at [46, 109] on link "Chat Logs" at bounding box center [39, 107] width 70 height 10
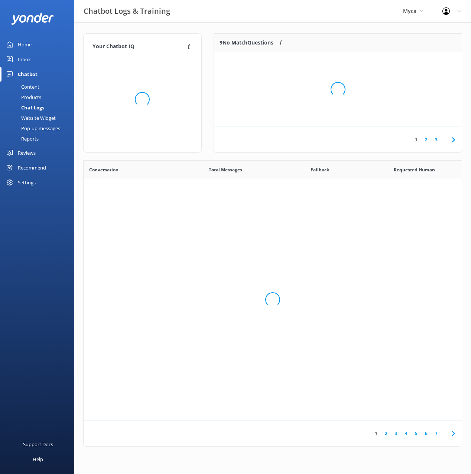
scroll to position [260, 378]
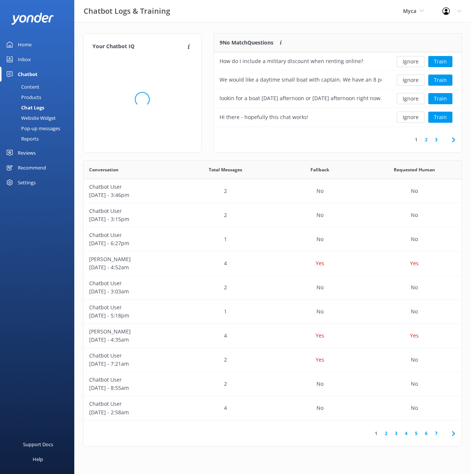
click at [312, 26] on div "Your Chatbot IQ Your Chatbot IQ is the percentage of trained FAQs against untra…" at bounding box center [272, 242] width 397 height 440
click at [437, 79] on button "Train" at bounding box center [440, 80] width 24 height 11
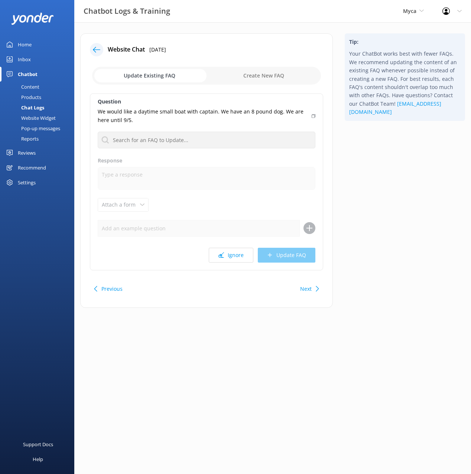
click at [387, 170] on div "Tip: Your ChatBot works best with fewer FAQs. We recommend updating the content…" at bounding box center [405, 174] width 132 height 282
drag, startPoint x: 397, startPoint y: 166, endPoint x: 337, endPoint y: 142, distance: 63.8
click at [396, 165] on div "Tip: Your ChatBot works best with fewer FAQs. We recommend updating the content…" at bounding box center [405, 174] width 132 height 282
drag, startPoint x: 280, startPoint y: 118, endPoint x: 279, endPoint y: 113, distance: 4.5
click at [279, 113] on p "We would like a daytime small boat with captain. We have an 8 pound dog. We are…" at bounding box center [202, 116] width 209 height 17
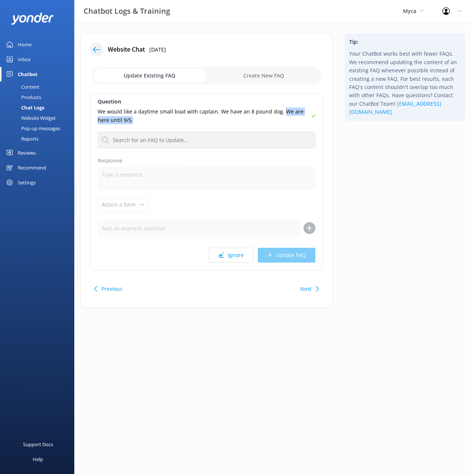
copy p "We are here until 9/5."
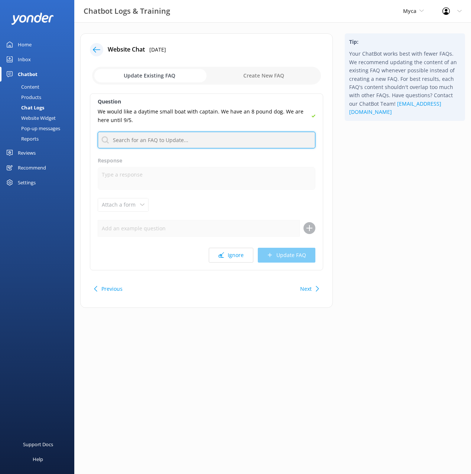
click at [211, 146] on input "text" at bounding box center [207, 140] width 218 height 17
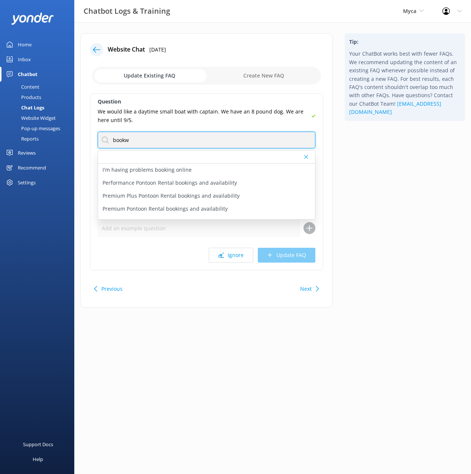
scroll to position [100, 0]
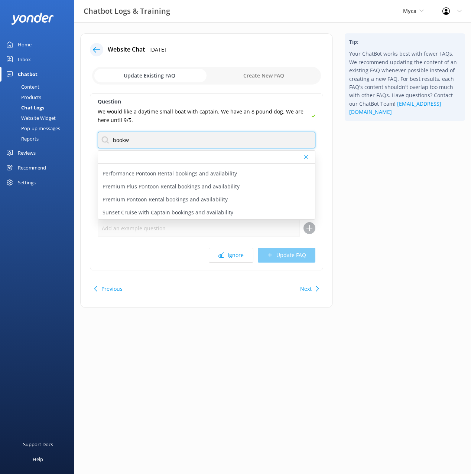
type input "bookw"
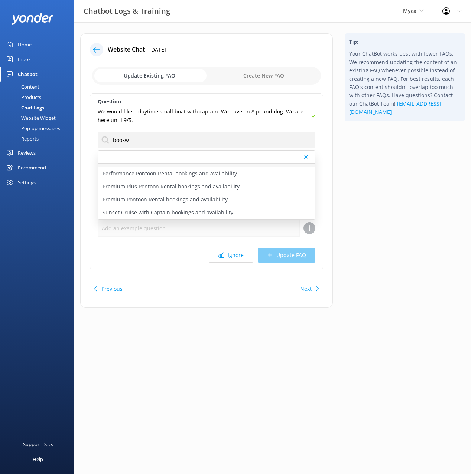
drag, startPoint x: 398, startPoint y: 176, endPoint x: 268, endPoint y: 164, distance: 130.4
click at [398, 176] on div "Tip: Your ChatBot works best with fewer FAQs. We recommend updating the content…" at bounding box center [405, 174] width 132 height 282
drag, startPoint x: 34, startPoint y: 88, endPoint x: 46, endPoint y: 97, distance: 15.6
click at [34, 88] on div "Content" at bounding box center [21, 87] width 35 height 10
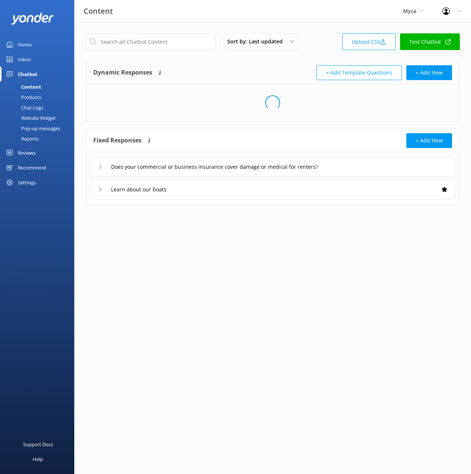
drag, startPoint x: 34, startPoint y: 118, endPoint x: 35, endPoint y: 112, distance: 5.7
click at [34, 118] on div "Website Widget" at bounding box center [29, 118] width 51 height 10
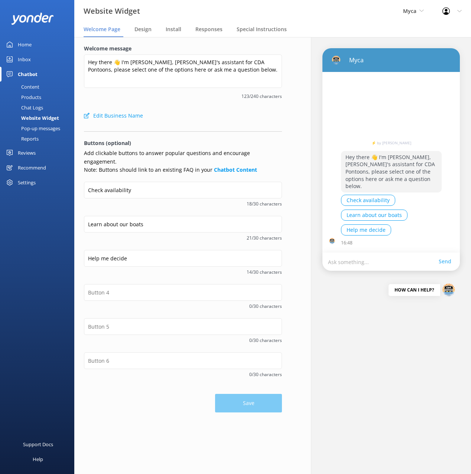
click at [36, 87] on div "Content" at bounding box center [21, 87] width 35 height 10
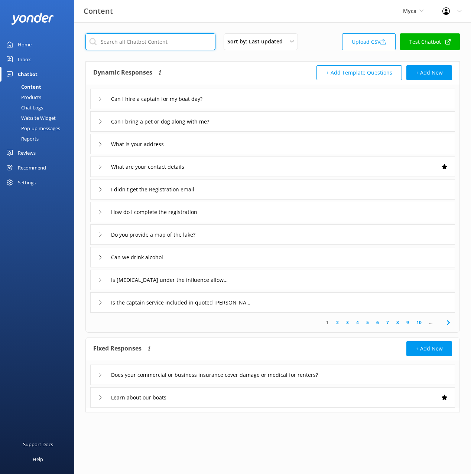
click at [163, 43] on input "text" at bounding box center [150, 41] width 130 height 17
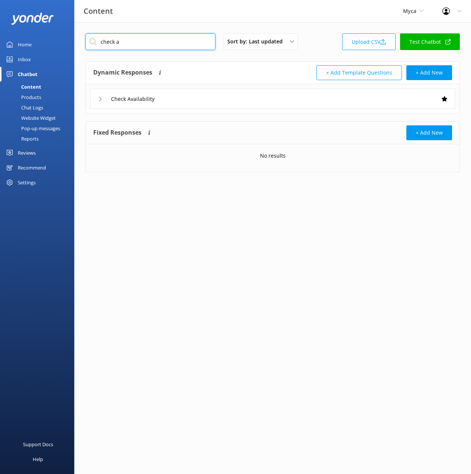
type input "check a"
drag, startPoint x: 271, startPoint y: 66, endPoint x: 221, endPoint y: 94, distance: 57.2
click at [271, 66] on div "Dynamic Responses The chatbot will generate a response based on the content inf…" at bounding box center [182, 72] width 179 height 15
click at [205, 101] on div "Check Availability" at bounding box center [272, 99] width 365 height 20
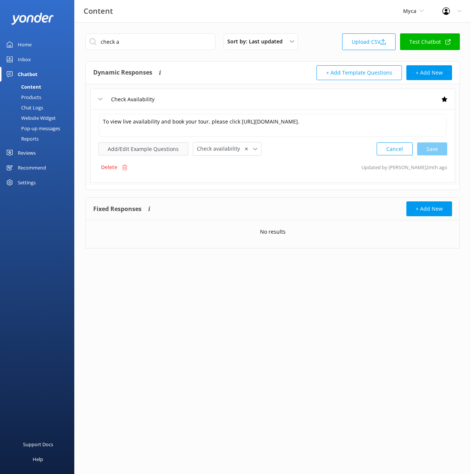
click at [163, 145] on button "Add/Edit Example Questions" at bounding box center [143, 149] width 90 height 13
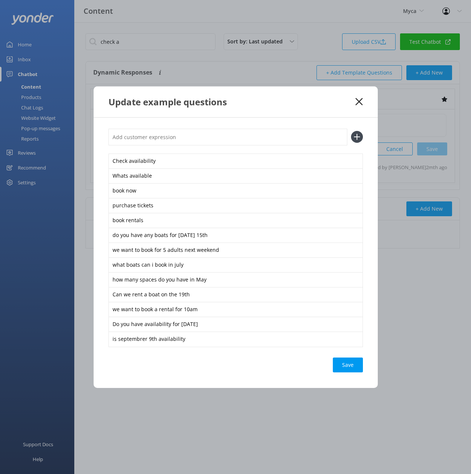
drag, startPoint x: 177, startPoint y: 130, endPoint x: 182, endPoint y: 138, distance: 10.1
click at [177, 130] on input "text" at bounding box center [227, 137] width 239 height 17
click at [182, 139] on input "text" at bounding box center [227, 137] width 239 height 17
paste input "We are here until 9/5."
type input "We are here until 9/5."
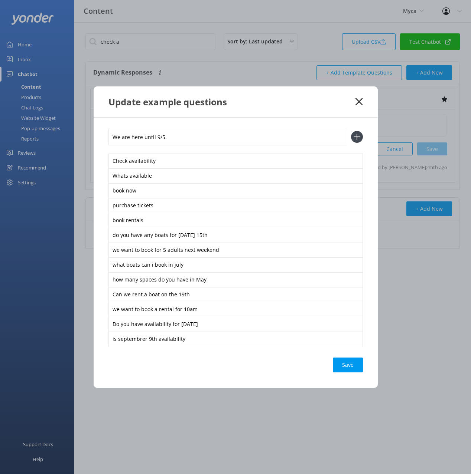
click at [351, 131] on button at bounding box center [357, 137] width 12 height 12
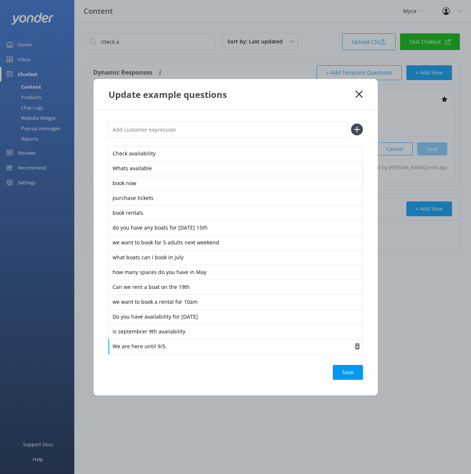
click at [206, 347] on div "We are here until 9/5." at bounding box center [235, 347] width 254 height 16
click at [345, 366] on div "Save" at bounding box center [348, 372] width 30 height 15
click at [359, 93] on use at bounding box center [358, 94] width 7 height 7
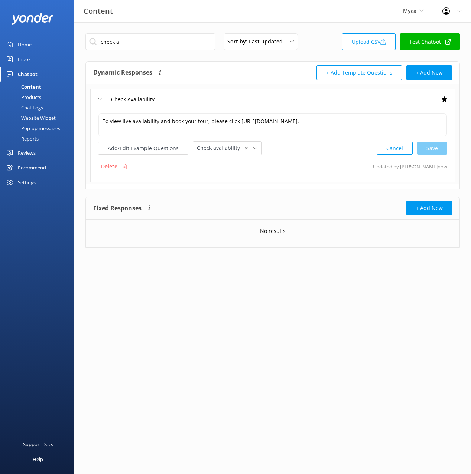
click at [39, 105] on div "Chat Logs" at bounding box center [23, 107] width 39 height 10
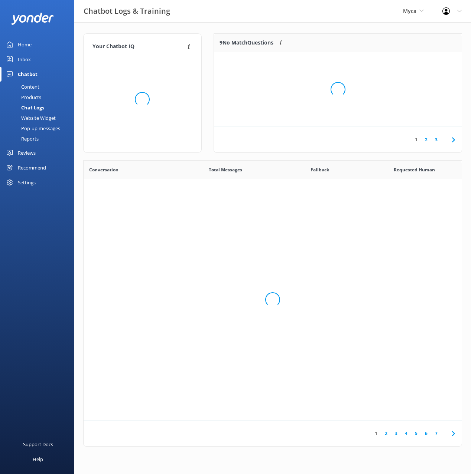
scroll to position [260, 378]
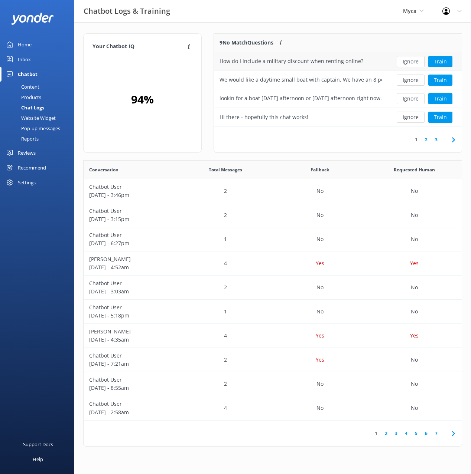
drag, startPoint x: 311, startPoint y: 23, endPoint x: 366, endPoint y: 63, distance: 68.2
click at [311, 23] on div "Your Chatbot IQ Your Chatbot IQ is the percentage of trained FAQs against untra…" at bounding box center [272, 242] width 397 height 440
click at [414, 79] on button "Ignore" at bounding box center [411, 80] width 28 height 11
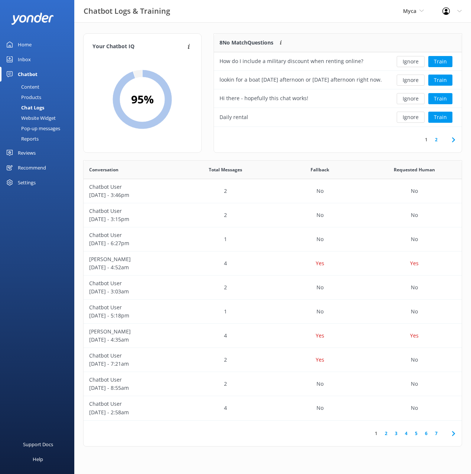
click at [345, 27] on div "Your Chatbot IQ Your Chatbot IQ is the percentage of trained FAQs against untra…" at bounding box center [272, 242] width 397 height 440
click at [439, 78] on button "Train" at bounding box center [440, 80] width 24 height 11
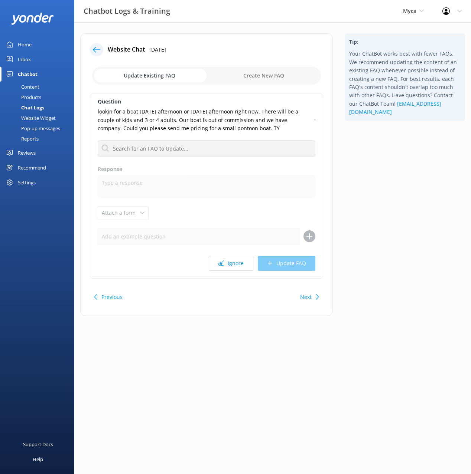
drag, startPoint x: 389, startPoint y: 192, endPoint x: 341, endPoint y: 159, distance: 58.9
click at [389, 192] on div "Tip: Your ChatBot works best with fewer FAQs. We recommend updating the content…" at bounding box center [405, 178] width 132 height 290
click at [362, 137] on div "Tip: Your ChatBot works best with fewer FAQs. We recommend updating the content…" at bounding box center [405, 178] width 132 height 290
drag, startPoint x: 314, startPoint y: 120, endPoint x: 320, endPoint y: 125, distance: 7.7
click at [314, 120] on icon at bounding box center [314, 120] width 1 height 4
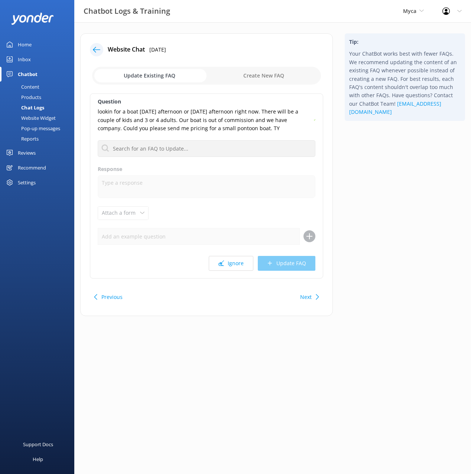
drag, startPoint x: 348, startPoint y: 145, endPoint x: 199, endPoint y: 109, distance: 153.5
click at [348, 145] on div "Tip: Your ChatBot works best with fewer FAQs. We recommend updating the content…" at bounding box center [405, 178] width 132 height 290
click at [229, 265] on button "Ignore" at bounding box center [231, 263] width 45 height 15
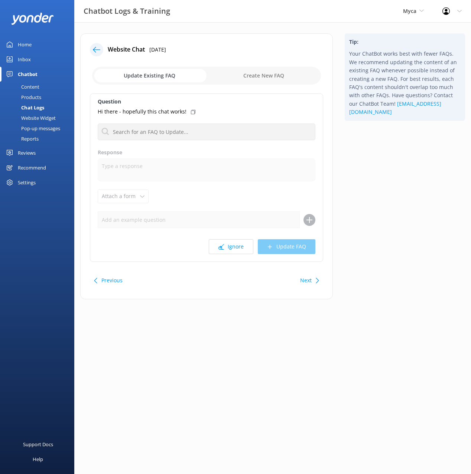
click at [24, 84] on div "Content" at bounding box center [21, 87] width 35 height 10
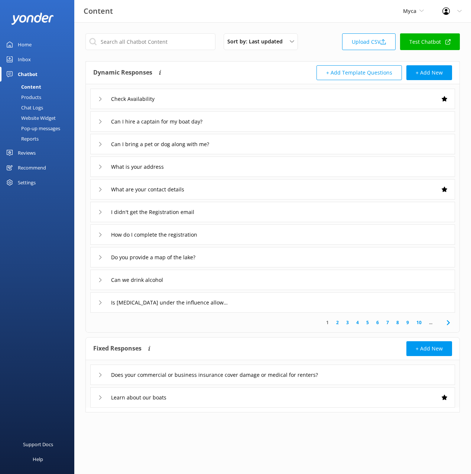
drag, startPoint x: 239, startPoint y: 68, endPoint x: 233, endPoint y: 73, distance: 7.9
click at [236, 70] on div "Dynamic Responses The chatbot will generate a response based on the content inf…" at bounding box center [182, 72] width 179 height 15
drag, startPoint x: 201, startPoint y: 102, endPoint x: 200, endPoint y: 107, distance: 4.1
click at [201, 103] on div "Check Availability" at bounding box center [272, 99] width 365 height 20
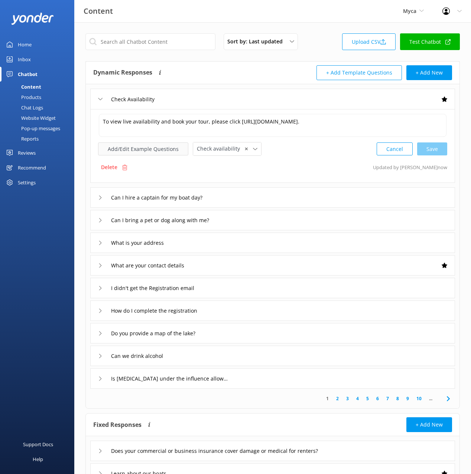
click at [153, 150] on button "Add/Edit Example Questions" at bounding box center [143, 149] width 90 height 13
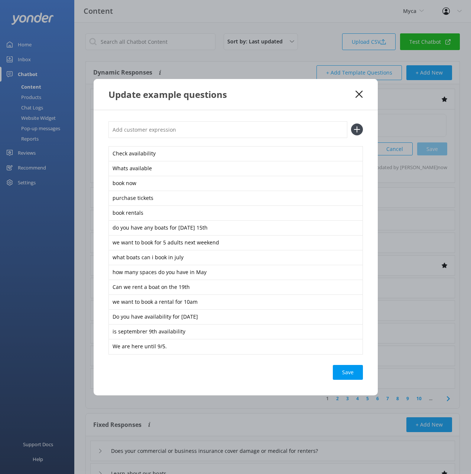
click at [213, 129] on input "text" at bounding box center [227, 129] width 239 height 17
paste input "lookin for a boat tomorrow afternoon or FrIDAY afternoon right now. There will …"
type input "lookin for a boat tomorrow afternoon or FrIDAY afternoon right now. There will …"
click at [351, 124] on button at bounding box center [357, 130] width 12 height 12
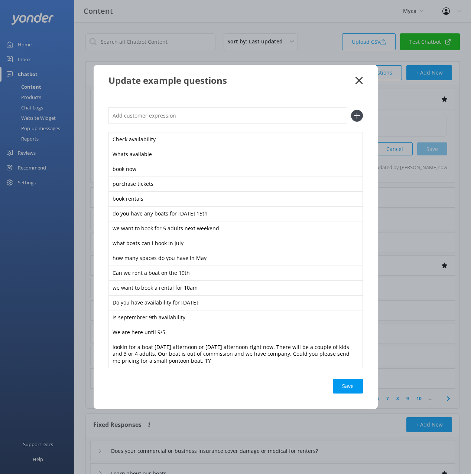
click at [345, 386] on div "Save" at bounding box center [348, 386] width 30 height 15
drag, startPoint x: 288, startPoint y: 353, endPoint x: 291, endPoint y: 363, distance: 11.0
click at [291, 363] on div "lookin for a boat tomorrow afternoon or FrIDAY afternoon right now. There will …" at bounding box center [235, 354] width 254 height 29
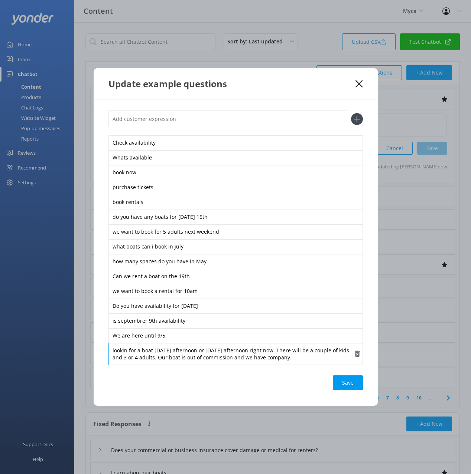
drag, startPoint x: 160, startPoint y: 358, endPoint x: 327, endPoint y: 359, distance: 167.1
click at [327, 359] on div "lookin for a boat tomorrow afternoon or FrIDAY afternoon right now. There will …" at bounding box center [235, 354] width 254 height 22
click at [346, 384] on div "Save" at bounding box center [348, 383] width 30 height 15
click at [312, 123] on input "text" at bounding box center [227, 119] width 239 height 17
paste input "Could you please send me pricing for a small pontoon boat. TY"
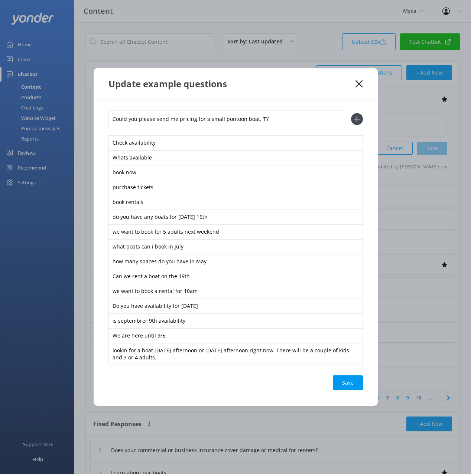
type input "Could you please send me pricing for a small pontoon boat. TY"
click at [360, 85] on use at bounding box center [358, 83] width 7 height 7
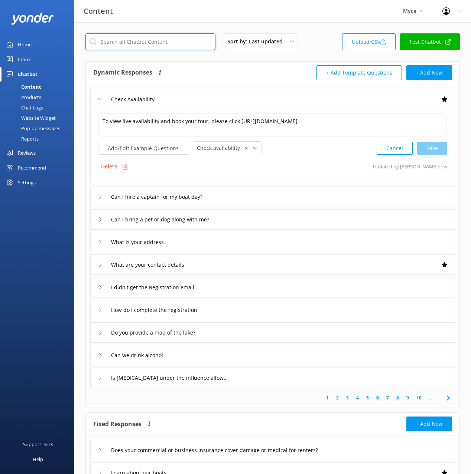
click at [158, 43] on input "text" at bounding box center [150, 41] width 130 height 17
type input "cost"
click at [253, 65] on div "Dynamic Responses The chatbot will generate a response based on the content inf…" at bounding box center [182, 72] width 179 height 15
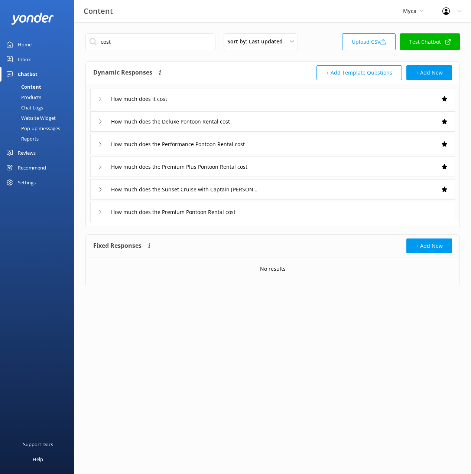
click at [251, 107] on div "How much does it cost" at bounding box center [272, 99] width 365 height 20
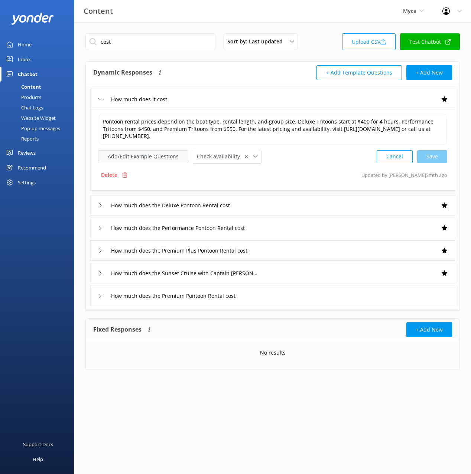
click at [164, 157] on button "Add/Edit Example Questions" at bounding box center [143, 156] width 90 height 13
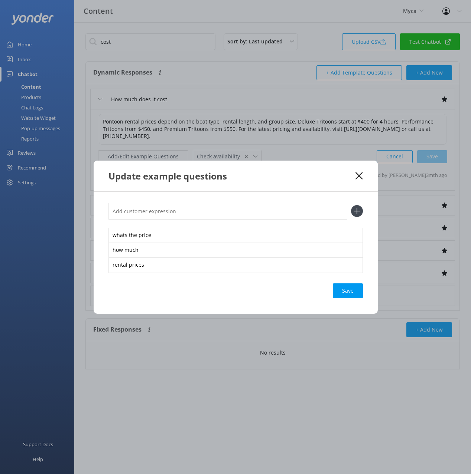
click at [272, 212] on input "text" at bounding box center [227, 211] width 239 height 17
paste input "Could you please send me pricing for a small pontoon boat. TY"
type input "Could you please send me pricing for a small pontoon boat. TY"
click at [351, 205] on button at bounding box center [357, 211] width 12 height 12
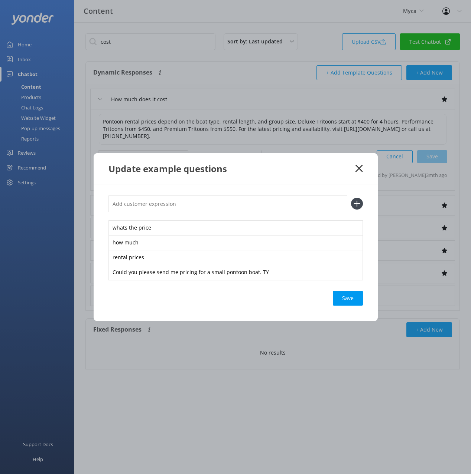
click at [339, 290] on div "whats the price how much rental prices Could you please send me pricing for a s…" at bounding box center [236, 253] width 284 height 137
drag, startPoint x: 345, startPoint y: 296, endPoint x: 358, endPoint y: 235, distance: 62.2
click at [345, 296] on div "Loading.." at bounding box center [348, 298] width 30 height 15
drag, startPoint x: 359, startPoint y: 169, endPoint x: 178, endPoint y: 143, distance: 182.7
click at [359, 169] on icon at bounding box center [358, 168] width 7 height 7
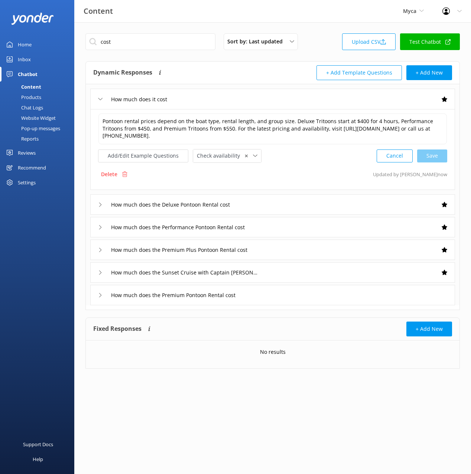
click at [46, 113] on div "Website Widget" at bounding box center [29, 118] width 51 height 10
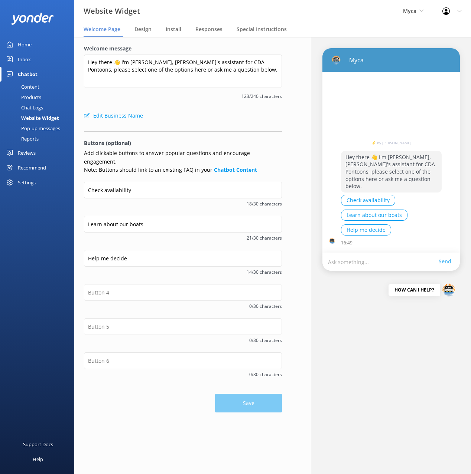
drag, startPoint x: 42, startPoint y: 106, endPoint x: 74, endPoint y: 105, distance: 31.6
click at [42, 106] on div "Chat Logs" at bounding box center [23, 107] width 39 height 10
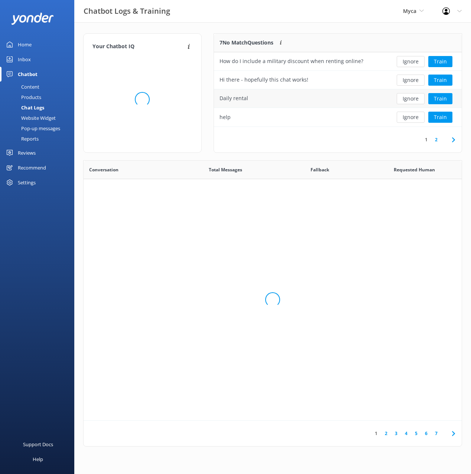
scroll to position [260, 378]
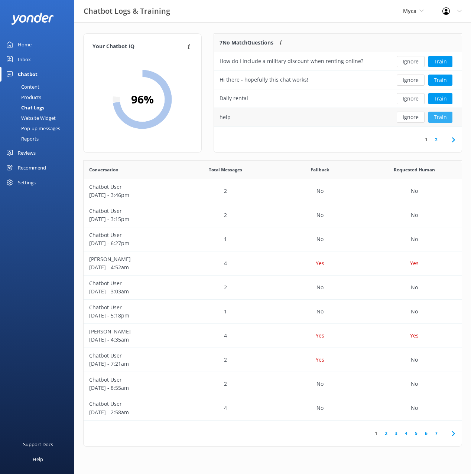
drag, startPoint x: 443, startPoint y: 117, endPoint x: 414, endPoint y: 140, distance: 36.5
click at [443, 117] on button "Train" at bounding box center [440, 117] width 24 height 11
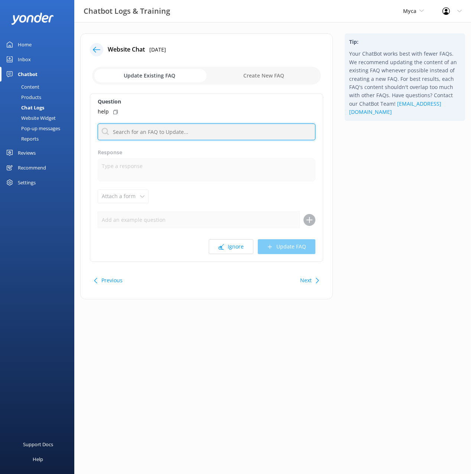
click at [177, 135] on input "text" at bounding box center [207, 132] width 218 height 17
type input "human"
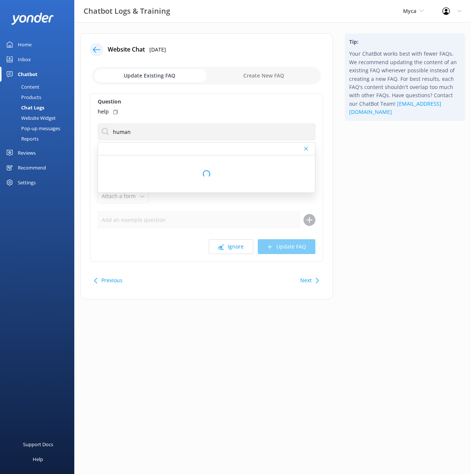
click at [116, 111] on icon at bounding box center [115, 112] width 4 height 4
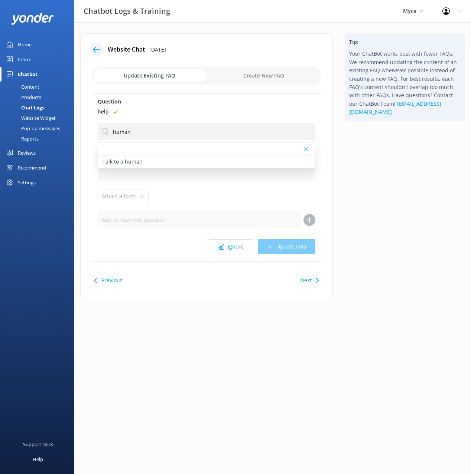
click at [205, 163] on div "Talk to a human" at bounding box center [206, 162] width 217 height 13
type textarea "If you’d like to speak to a person on the CDA Pontoons team, please call (208) …"
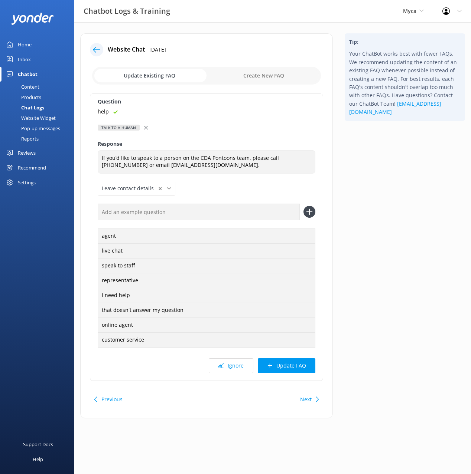
click at [188, 211] on input "text" at bounding box center [199, 212] width 202 height 17
paste input "help"
type input "help"
click at [303, 206] on button at bounding box center [309, 212] width 12 height 12
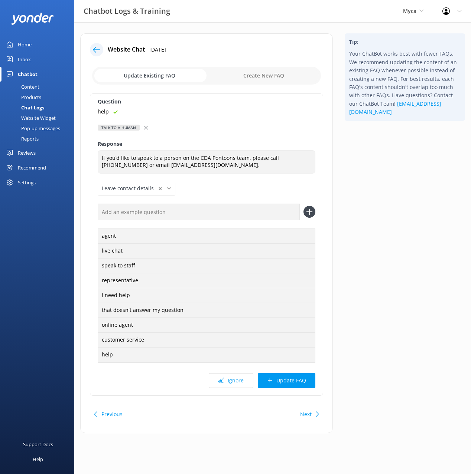
click at [301, 381] on button "Update FAQ" at bounding box center [287, 381] width 58 height 15
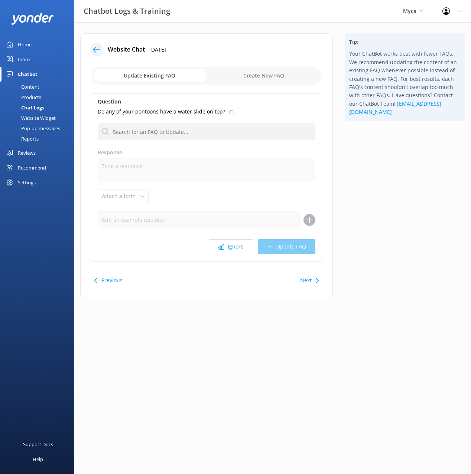
click at [382, 249] on div "Tip: Your ChatBot works best with fewer FAQs. We recommend updating the content…" at bounding box center [405, 170] width 132 height 274
drag, startPoint x: 400, startPoint y: 209, endPoint x: 395, endPoint y: 213, distance: 5.8
click at [400, 209] on div "Tip: Your ChatBot works best with fewer FAQs. We recommend updating the content…" at bounding box center [405, 170] width 132 height 274
drag, startPoint x: 398, startPoint y: 153, endPoint x: 391, endPoint y: 150, distance: 7.4
click at [398, 152] on div "Tip: Your ChatBot works best with fewer FAQs. We recommend updating the content…" at bounding box center [405, 170] width 132 height 274
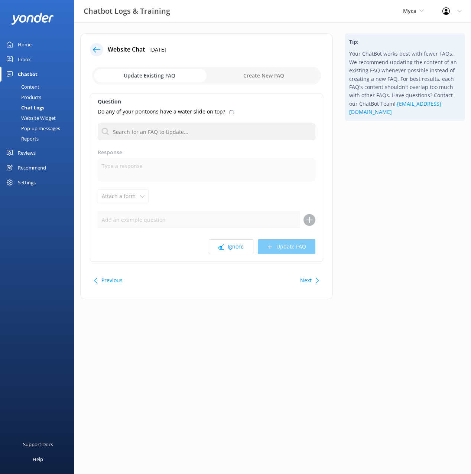
click at [100, 50] on icon at bounding box center [96, 49] width 7 height 7
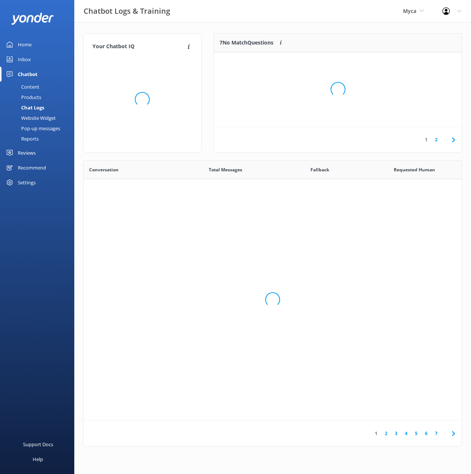
scroll to position [260, 378]
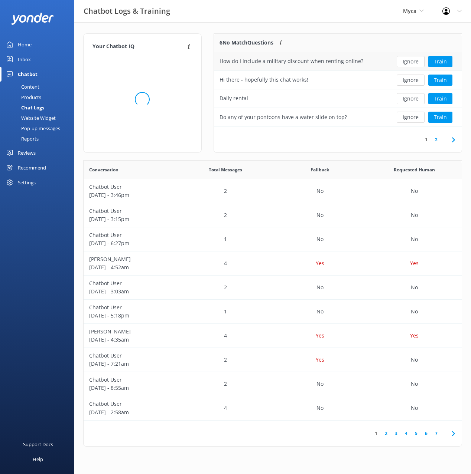
drag, startPoint x: 330, startPoint y: 21, endPoint x: 357, endPoint y: 64, distance: 50.4
click at [330, 21] on div "Chatbot Logs & Training Myca Black Cat Cruises Banff Airporter International An…" at bounding box center [235, 11] width 471 height 22
click at [435, 99] on button "Train" at bounding box center [440, 98] width 24 height 11
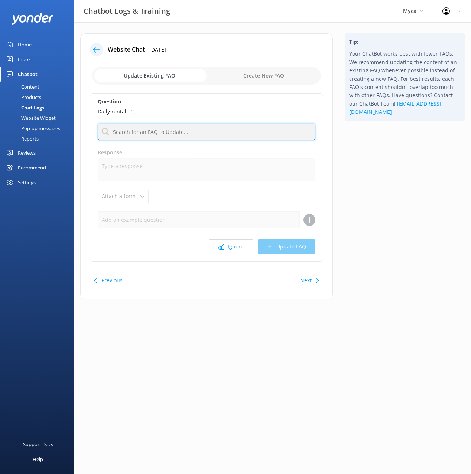
click at [160, 130] on input "text" at bounding box center [207, 132] width 218 height 17
type input "rent"
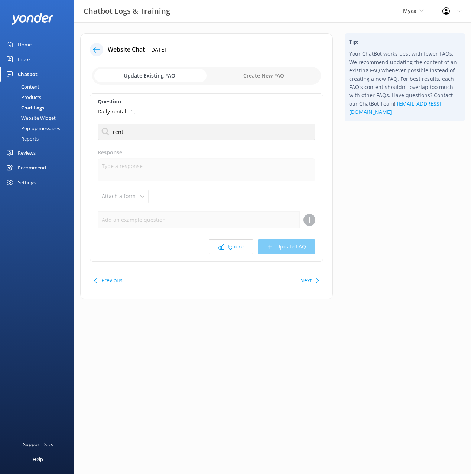
click at [369, 166] on div "Tip: Your ChatBot works best with fewer FAQs. We recommend updating the content…" at bounding box center [405, 170] width 132 height 274
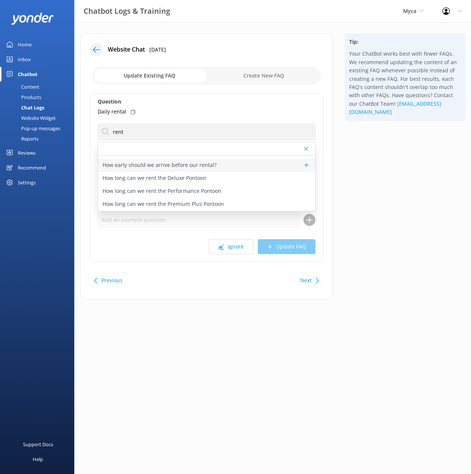
scroll to position [98, 0]
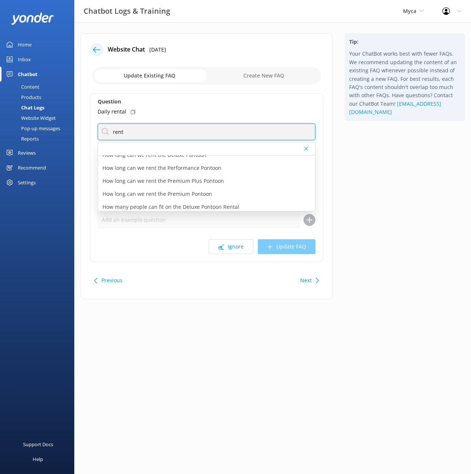
drag, startPoint x: 140, startPoint y: 131, endPoint x: 129, endPoint y: 131, distance: 10.4
click at [140, 131] on input "rent" at bounding box center [207, 132] width 218 height 17
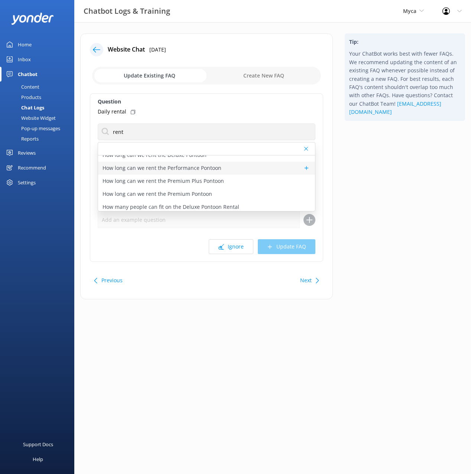
drag, startPoint x: 131, startPoint y: 111, endPoint x: 155, endPoint y: 164, distance: 58.7
click at [131, 111] on icon at bounding box center [133, 112] width 4 height 4
drag, startPoint x: 229, startPoint y: 247, endPoint x: 137, endPoint y: 139, distance: 141.9
click at [229, 246] on button "Ignore" at bounding box center [231, 246] width 45 height 15
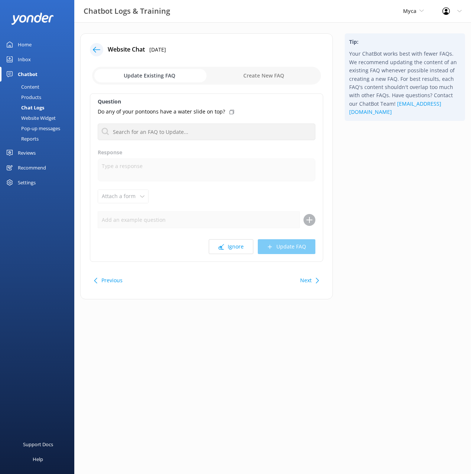
click at [34, 86] on div "Content" at bounding box center [21, 87] width 35 height 10
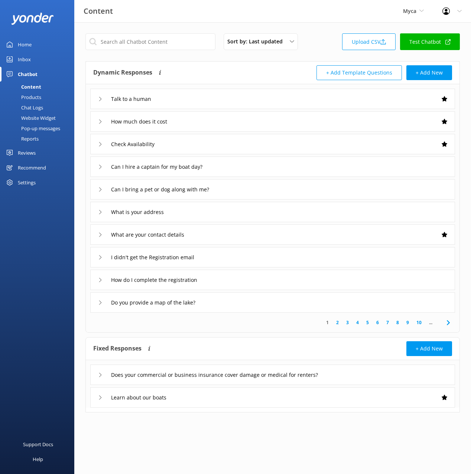
click at [224, 70] on div "Dynamic Responses The chatbot will generate a response based on the content inf…" at bounding box center [182, 72] width 179 height 15
click at [196, 143] on div "Check Availability" at bounding box center [272, 144] width 365 height 20
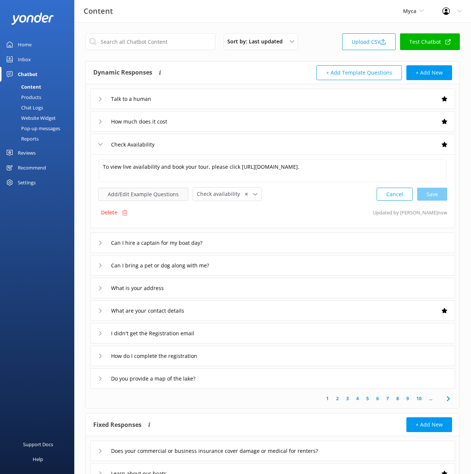
click at [156, 194] on button "Add/Edit Example Questions" at bounding box center [143, 194] width 90 height 13
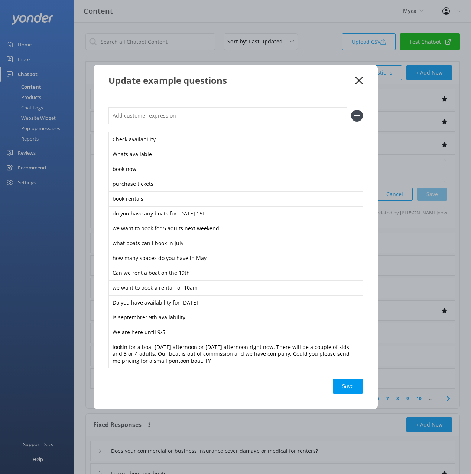
click at [188, 111] on input "text" at bounding box center [227, 115] width 239 height 17
paste input "Daily rental"
type input "Daily rental"
click at [351, 110] on button at bounding box center [357, 116] width 12 height 12
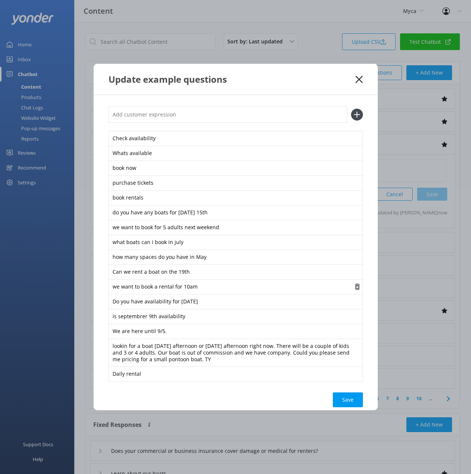
scroll to position [13, 0]
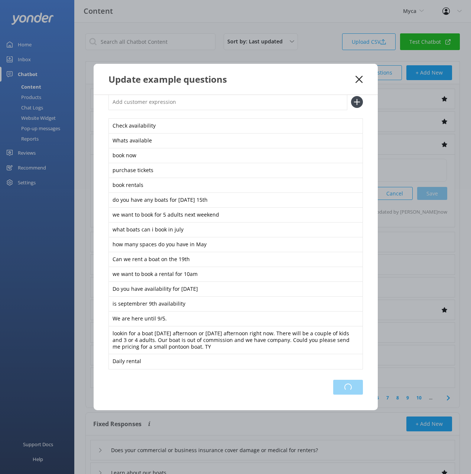
click at [346, 382] on div "Loading.." at bounding box center [348, 387] width 30 height 15
drag, startPoint x: 360, startPoint y: 80, endPoint x: 352, endPoint y: 80, distance: 7.8
click at [360, 80] on use at bounding box center [358, 79] width 7 height 7
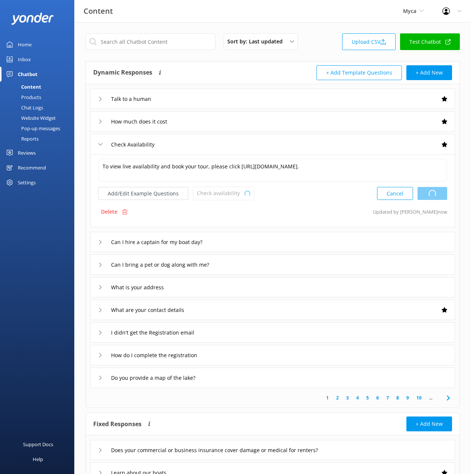
drag, startPoint x: 36, startPoint y: 108, endPoint x: 62, endPoint y: 102, distance: 26.5
click at [37, 108] on div "Chat Logs" at bounding box center [23, 107] width 39 height 10
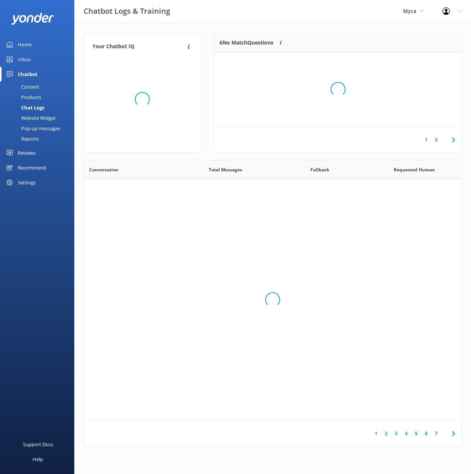
scroll to position [260, 378]
click at [340, 32] on div "Your Chatbot IQ Your Chatbot IQ is the percentage of trained FAQs against untra…" at bounding box center [272, 242] width 397 height 440
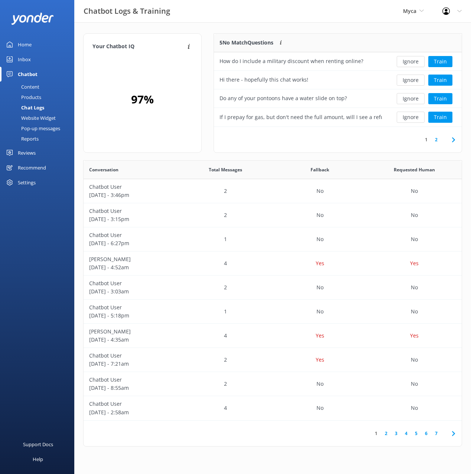
drag, startPoint x: 343, startPoint y: 29, endPoint x: 371, endPoint y: 49, distance: 33.9
click at [343, 29] on div "Your Chatbot IQ Your Chatbot IQ is the percentage of trained FAQs against untra…" at bounding box center [272, 242] width 397 height 440
click at [438, 80] on button "Train" at bounding box center [440, 80] width 24 height 11
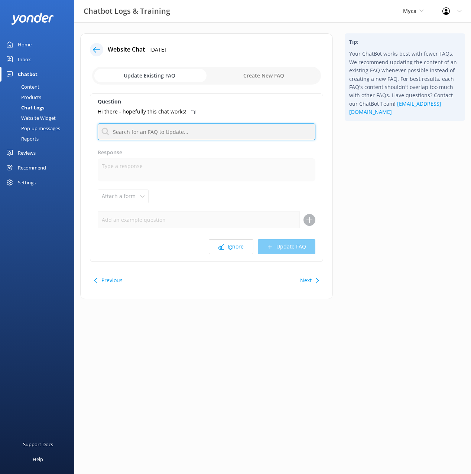
click at [193, 127] on input "text" at bounding box center [207, 132] width 218 height 17
type input "hello"
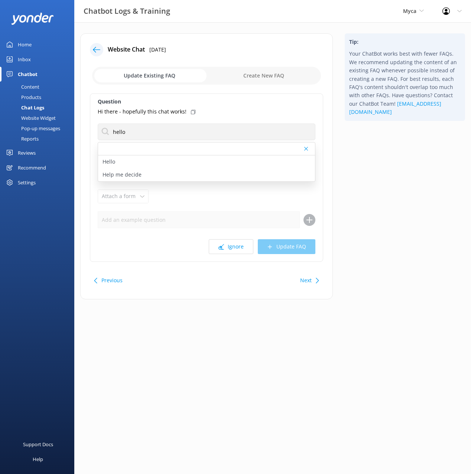
click at [191, 111] on icon at bounding box center [193, 112] width 4 height 4
click at [150, 160] on div "Hello" at bounding box center [206, 162] width 217 height 13
type textarea "Hi there! How can I help?"
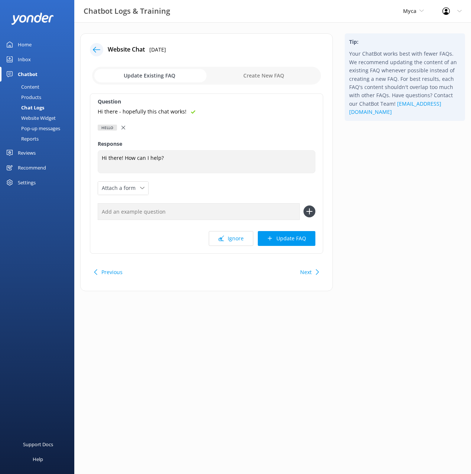
click at [232, 212] on input "text" at bounding box center [199, 211] width 202 height 17
paste input "Hi there - hopefully this chat works!"
type input "Hi there - hopefully this chat works!"
click at [303, 206] on button at bounding box center [309, 212] width 12 height 12
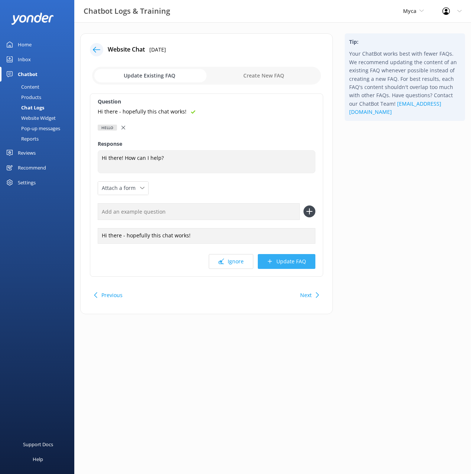
click at [299, 264] on button "Update FAQ" at bounding box center [287, 261] width 58 height 15
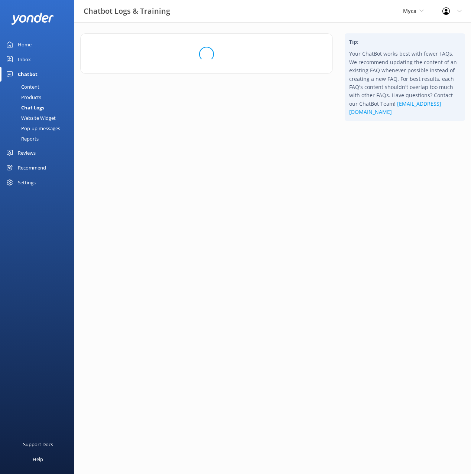
click at [404, 232] on html "Chatbot Logs & Training Myca Black Cat Cruises Banff Airporter International An…" at bounding box center [235, 237] width 471 height 474
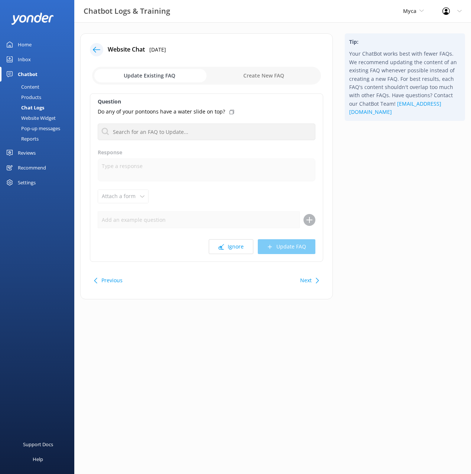
click at [393, 182] on div "Tip: Your ChatBot works best with fewer FAQs. We recommend updating the content…" at bounding box center [405, 170] width 132 height 274
click at [411, 177] on div "Tip: Your ChatBot works best with fewer FAQs. We recommend updating the content…" at bounding box center [405, 170] width 132 height 274
click at [313, 284] on div "Next" at bounding box center [308, 280] width 23 height 15
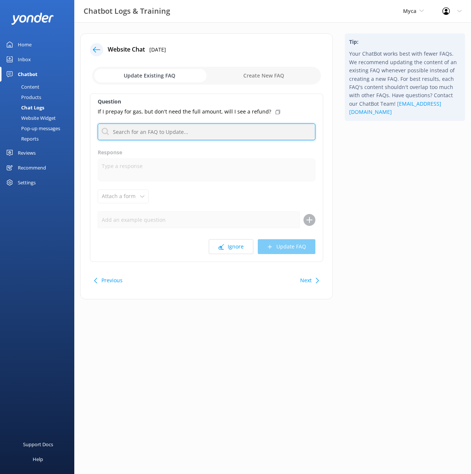
click at [188, 127] on input "text" at bounding box center [207, 132] width 218 height 17
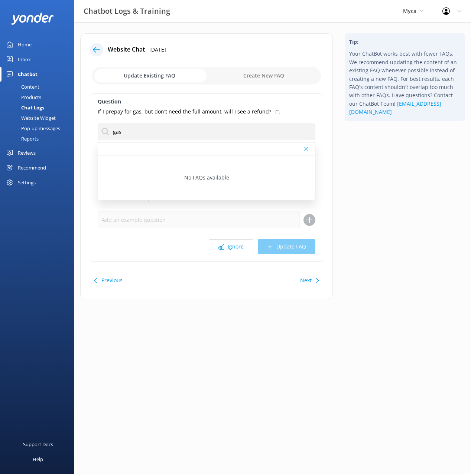
click at [385, 155] on div "Tip: Your ChatBot works best with fewer FAQs. We recommend updating the content…" at bounding box center [405, 170] width 132 height 274
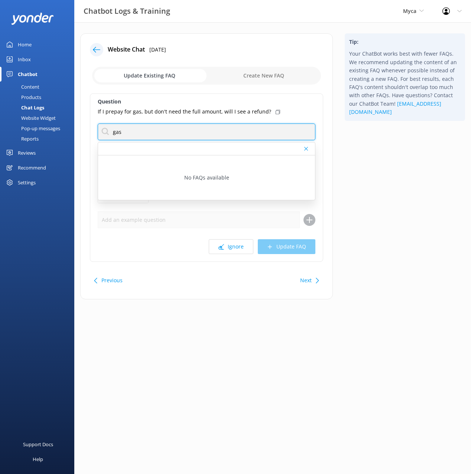
click at [177, 131] on input "gas" at bounding box center [207, 132] width 218 height 17
type input "fuel"
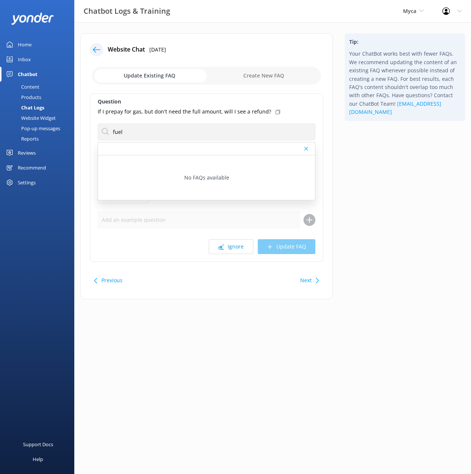
click at [368, 169] on div "Tip: Your ChatBot works best with fewer FAQs. We recommend updating the content…" at bounding box center [405, 170] width 132 height 274
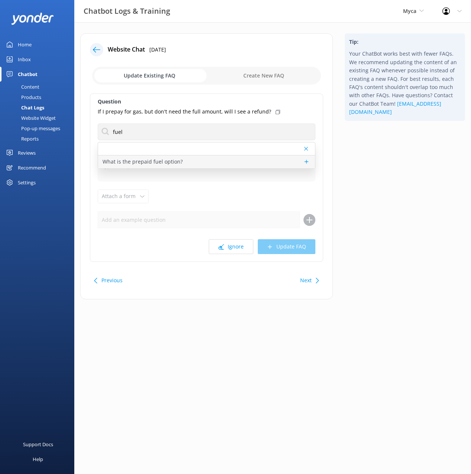
click at [213, 163] on div "What is the prepaid fuel option?" at bounding box center [206, 162] width 217 height 13
type textarea "Prepaid fuel makes renting a boat fun and easy. There are a few marinas on the …"
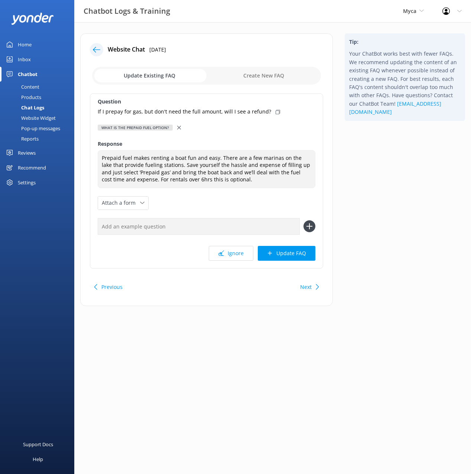
drag, startPoint x: 271, startPoint y: 110, endPoint x: 272, endPoint y: 117, distance: 7.1
click at [275, 110] on icon at bounding box center [277, 112] width 4 height 4
drag, startPoint x: 264, startPoint y: 227, endPoint x: 312, endPoint y: 228, distance: 47.5
click at [265, 227] on input "text" at bounding box center [199, 226] width 202 height 17
paste input "If I prepay for gas, but don't need the full amount, will I see a refund?"
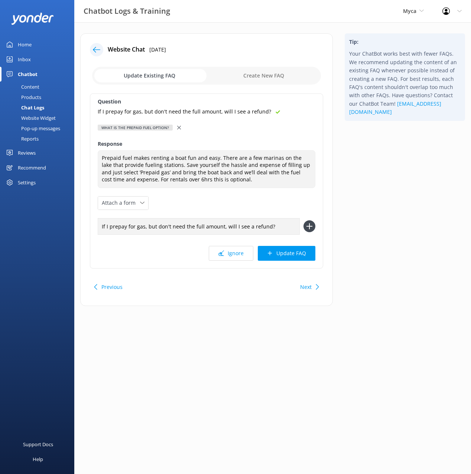
type input "If I prepay for gas, but don't need the full amount, will I see a refund?"
drag, startPoint x: 313, startPoint y: 223, endPoint x: 310, endPoint y: 242, distance: 19.4
click at [313, 223] on icon at bounding box center [309, 227] width 12 height 12
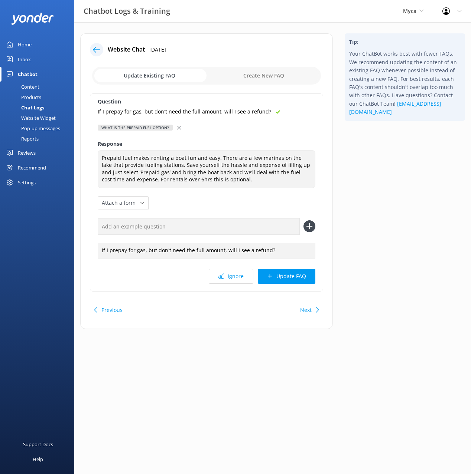
drag, startPoint x: 299, startPoint y: 277, endPoint x: 335, endPoint y: 271, distance: 36.6
click at [299, 277] on button "Update FAQ" at bounding box center [287, 276] width 58 height 15
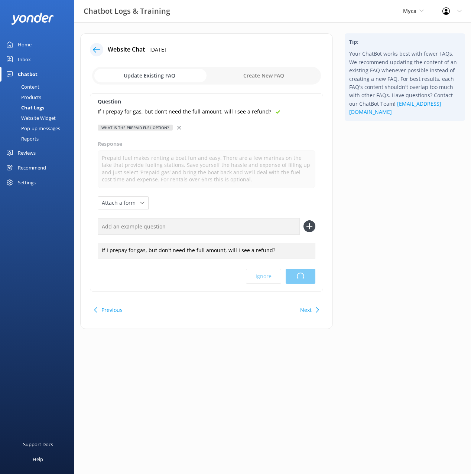
click at [388, 247] on div "Tip: Your ChatBot works best with fewer FAQs. We recommend updating the content…" at bounding box center [405, 184] width 132 height 303
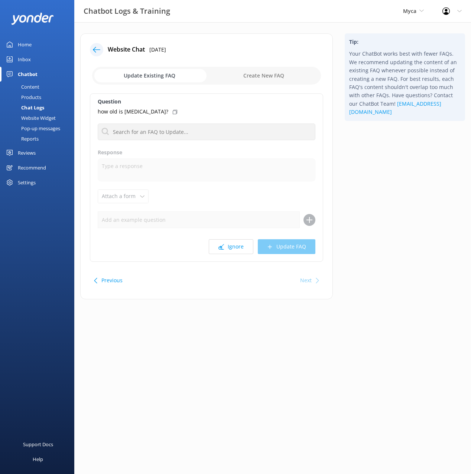
drag, startPoint x: 390, startPoint y: 247, endPoint x: 272, endPoint y: 190, distance: 130.5
click at [385, 245] on div "Tip: Your ChatBot works best with fewer FAQs. We recommend updating the content…" at bounding box center [405, 170] width 132 height 274
drag, startPoint x: 310, startPoint y: 274, endPoint x: 319, endPoint y: 267, distance: 10.8
click at [311, 274] on div "Next" at bounding box center [306, 280] width 12 height 15
click at [379, 221] on div "Tip: Your ChatBot works best with fewer FAQs. We recommend updating the content…" at bounding box center [405, 170] width 132 height 274
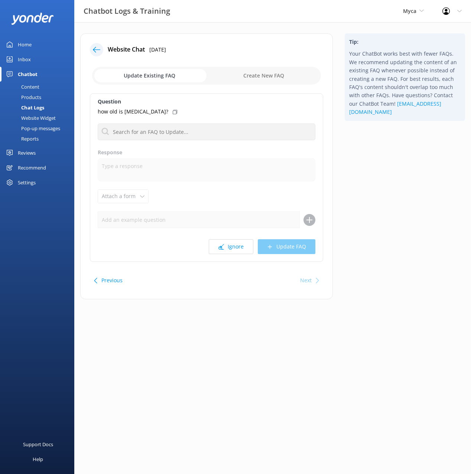
click at [31, 85] on div "Content" at bounding box center [21, 87] width 35 height 10
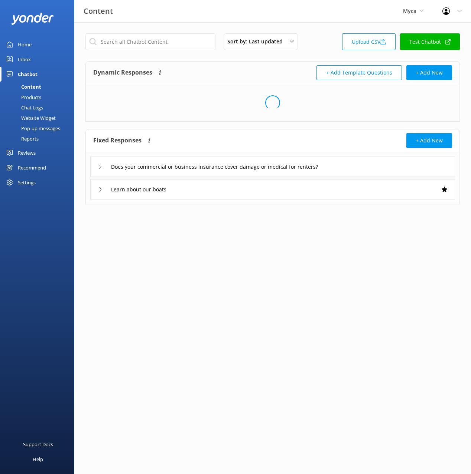
click at [242, 59] on div "Sort by: Last updated Title (A-Z) Last updated Upload CSV Test Chatbot Dynamic …" at bounding box center [272, 124] width 397 height 205
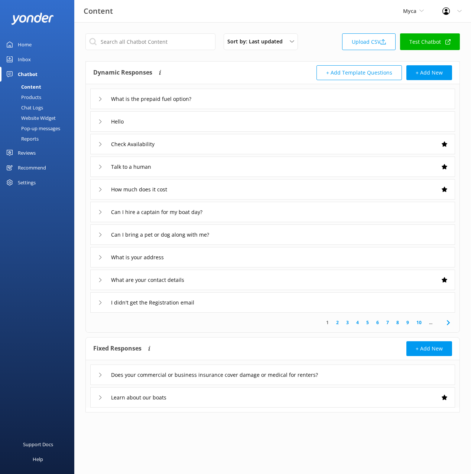
click at [218, 398] on div "Learn about our boats" at bounding box center [272, 398] width 365 height 20
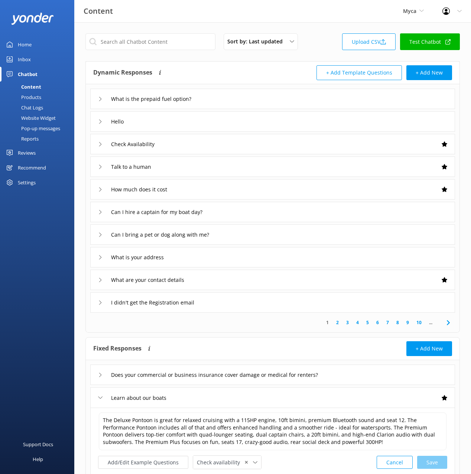
scroll to position [52, 0]
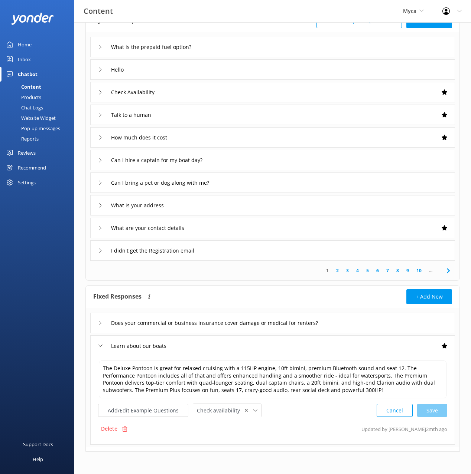
click at [29, 98] on div "Products" at bounding box center [22, 97] width 37 height 10
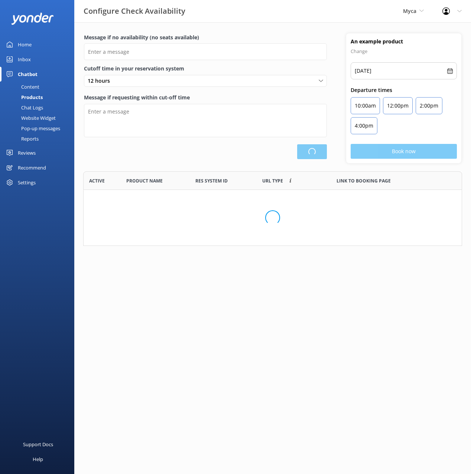
scroll to position [75, 379]
type input "There are no seats available, please check an alternative day"
type textarea "Our online booking system closes {hours} prior to departure. Please contact us …"
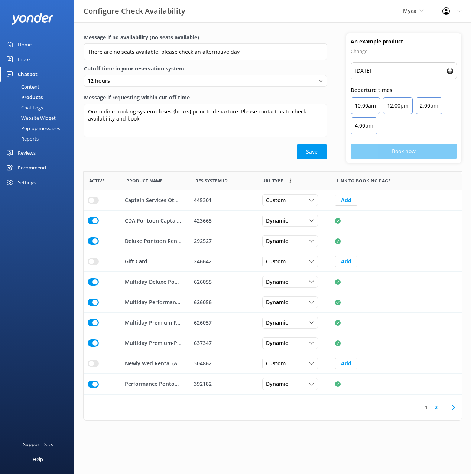
drag, startPoint x: 25, startPoint y: 61, endPoint x: 40, endPoint y: 63, distance: 15.1
click at [25, 61] on div "Inbox" at bounding box center [24, 59] width 13 height 15
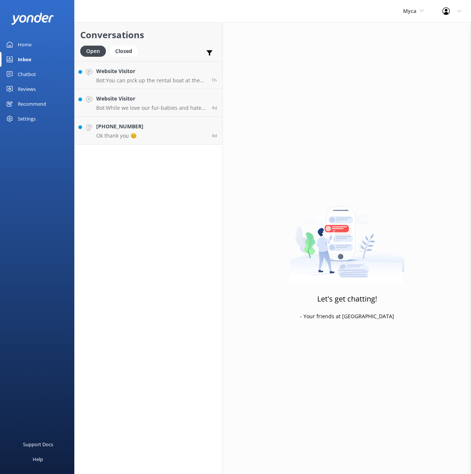
drag, startPoint x: 162, startPoint y: 31, endPoint x: 156, endPoint y: 39, distance: 10.4
click at [161, 31] on h2 "Conversations" at bounding box center [148, 35] width 137 height 14
click at [174, 48] on div "Open Closed Important Assigned to me Unassigned SMS" at bounding box center [148, 55] width 137 height 18
click at [131, 50] on div "Closed" at bounding box center [124, 51] width 28 height 11
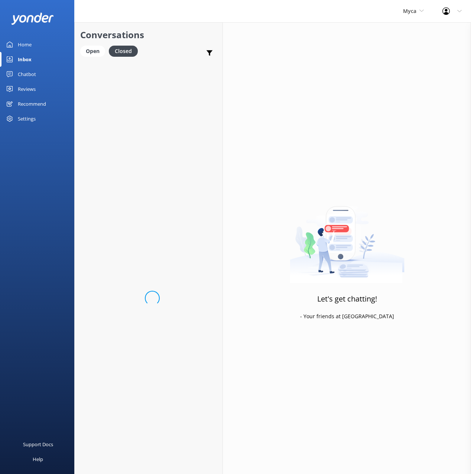
click at [176, 39] on h2 "Conversations" at bounding box center [148, 35] width 137 height 14
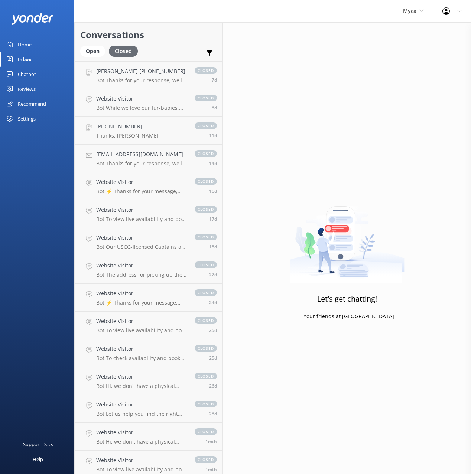
drag, startPoint x: 173, startPoint y: 39, endPoint x: 129, endPoint y: 50, distance: 45.5
click at [173, 39] on h2 "Conversations" at bounding box center [148, 35] width 137 height 14
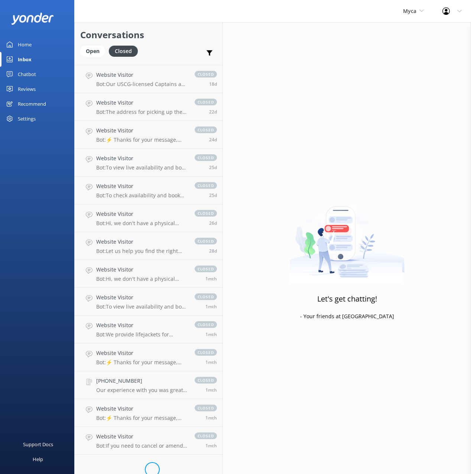
scroll to position [167, 0]
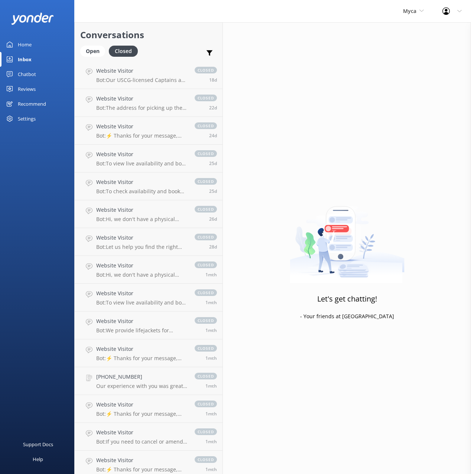
drag, startPoint x: 23, startPoint y: 74, endPoint x: 53, endPoint y: 78, distance: 30.3
click at [23, 74] on div "Chatbot" at bounding box center [27, 74] width 18 height 15
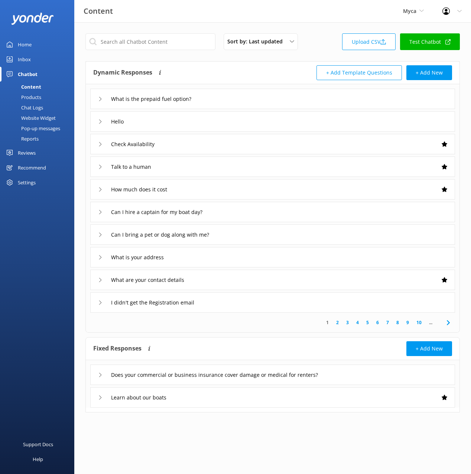
drag, startPoint x: 244, startPoint y: 74, endPoint x: 200, endPoint y: 75, distance: 43.8
click at [243, 74] on div "Dynamic Responses The chatbot will generate a response based on the content inf…" at bounding box center [182, 72] width 179 height 15
drag, startPoint x: 32, startPoint y: 108, endPoint x: 69, endPoint y: 108, distance: 37.5
click at [31, 108] on div "Chat Logs" at bounding box center [23, 107] width 39 height 10
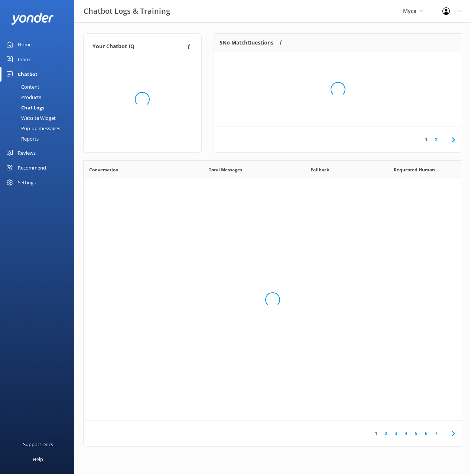
scroll to position [260, 378]
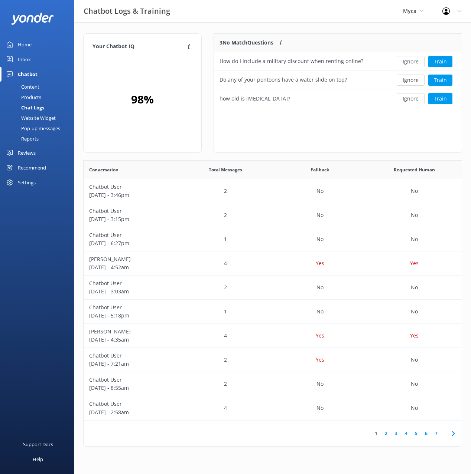
click at [208, 87] on div "3 No Match Questions Customers sometimes ask questions that don't fully match a…" at bounding box center [338, 96] width 260 height 127
drag, startPoint x: 48, startPoint y: 96, endPoint x: 57, endPoint y: 99, distance: 9.2
click at [48, 96] on link "Products" at bounding box center [39, 97] width 70 height 10
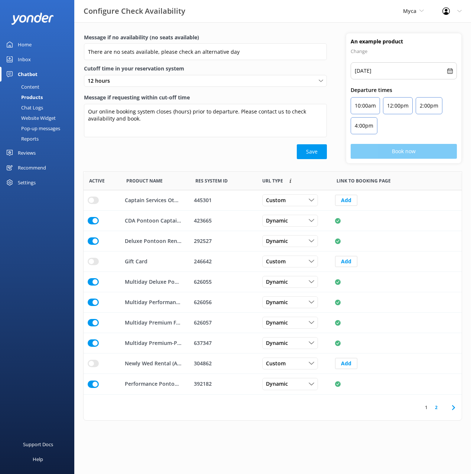
scroll to position [223, 378]
click at [211, 146] on div "Save" at bounding box center [205, 151] width 243 height 15
click at [29, 111] on div "Chat Logs" at bounding box center [23, 107] width 39 height 10
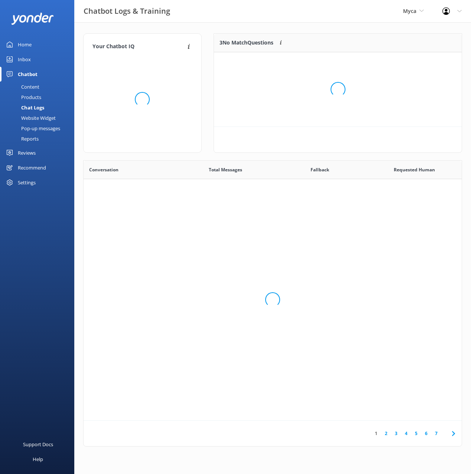
scroll to position [260, 378]
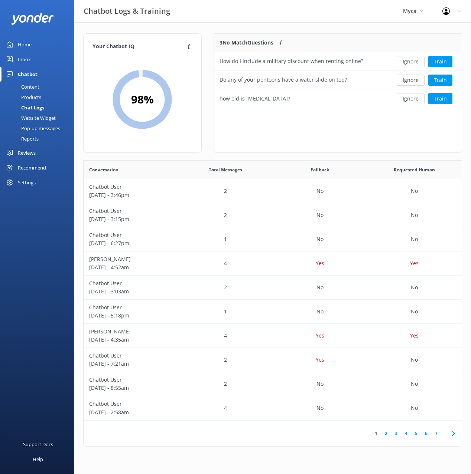
click at [38, 118] on div "Website Widget" at bounding box center [29, 118] width 51 height 10
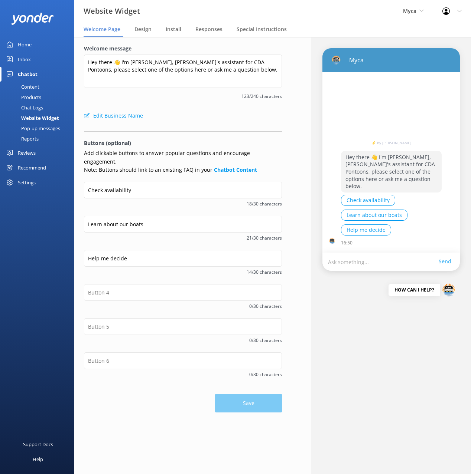
drag, startPoint x: 205, startPoint y: 124, endPoint x: 173, endPoint y: 137, distance: 35.2
click at [204, 124] on form "Welcome message Hey there 👋 I'm Myca, Gina's assistant for CDA Pontoons, please…" at bounding box center [183, 229] width 198 height 368
click at [43, 133] on div "Pop-up messages" at bounding box center [32, 128] width 56 height 10
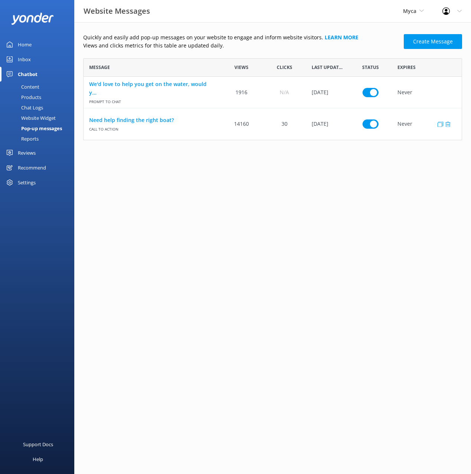
scroll to position [82, 379]
click at [187, 155] on html "Website Messages Myca Black Cat Cruises Banff Airporter International Antarctic…" at bounding box center [235, 237] width 471 height 474
click at [211, 178] on html "Website Messages Myca Black Cat Cruises Banff Airporter International Antarctic…" at bounding box center [235, 237] width 471 height 474
drag, startPoint x: 201, startPoint y: 184, endPoint x: 140, endPoint y: 175, distance: 61.6
click at [198, 184] on html "Website Messages Myca Black Cat Cruises Banff Airporter International Antarctic…" at bounding box center [235, 237] width 471 height 474
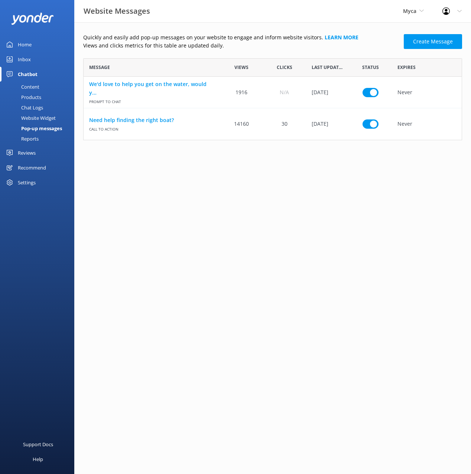
click at [38, 143] on div "Reports" at bounding box center [21, 139] width 34 height 10
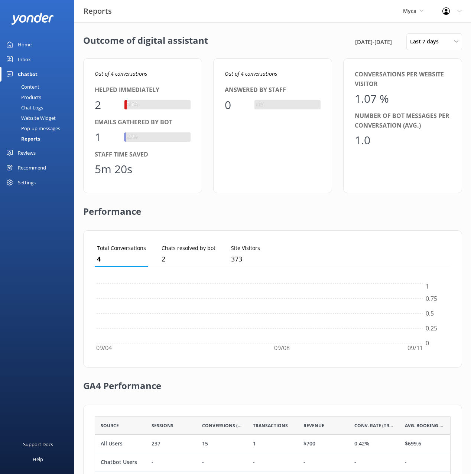
scroll to position [75, 356]
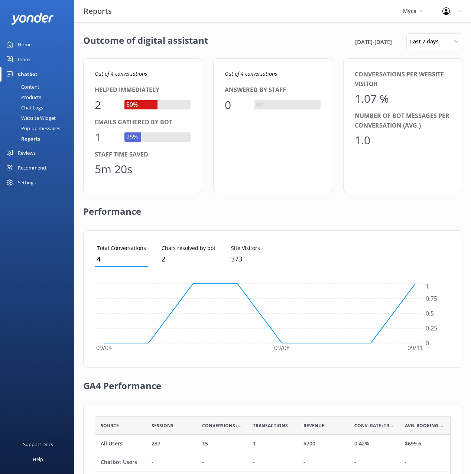
click at [290, 210] on div "Performance" at bounding box center [272, 211] width 379 height 37
click at [288, 210] on div "Performance" at bounding box center [272, 211] width 379 height 37
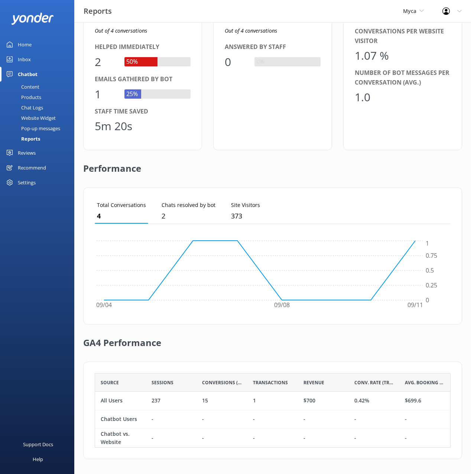
scroll to position [0, 0]
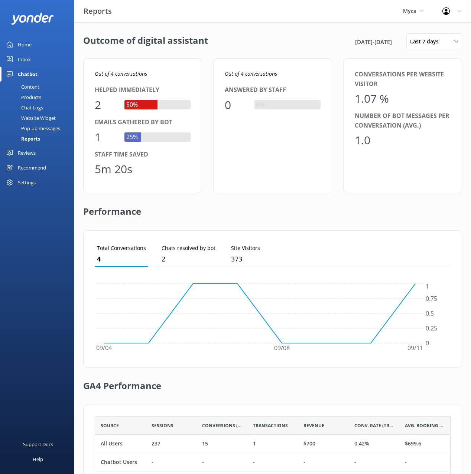
click at [435, 79] on div "Conversations per website visitor" at bounding box center [403, 79] width 96 height 19
drag, startPoint x: 427, startPoint y: 39, endPoint x: 429, endPoint y: 49, distance: 10.2
click at [427, 39] on span "Last 7 days" at bounding box center [426, 41] width 33 height 8
click at [429, 119] on div "Last 180 days" at bounding box center [424, 119] width 29 height 7
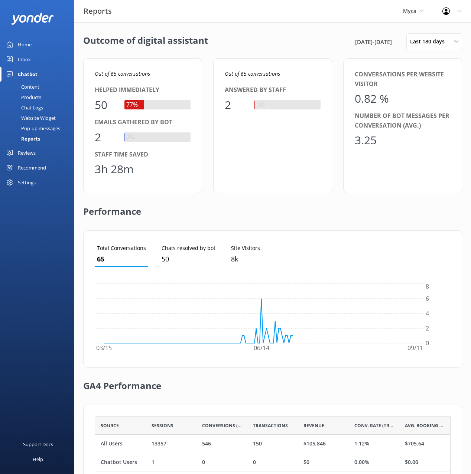
scroll to position [43, 0]
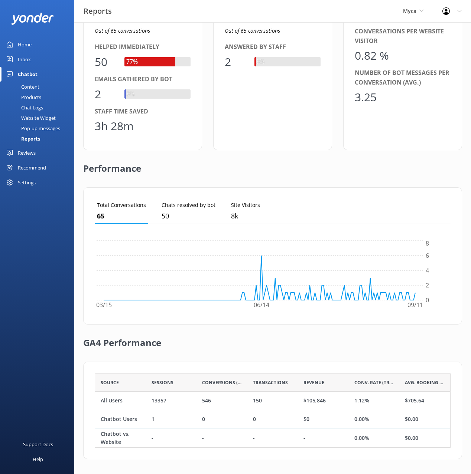
drag, startPoint x: 335, startPoint y: 188, endPoint x: 341, endPoint y: 199, distance: 12.5
click at [335, 188] on div "Total Conversations 65 Chats resolved by bot 50 Site Visitors 8k 03/15 06/14 09…" at bounding box center [272, 255] width 379 height 137
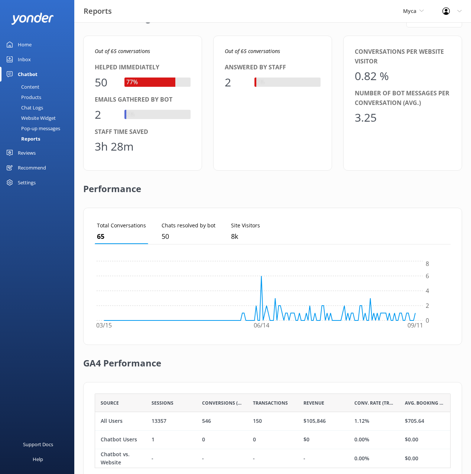
scroll to position [0, 0]
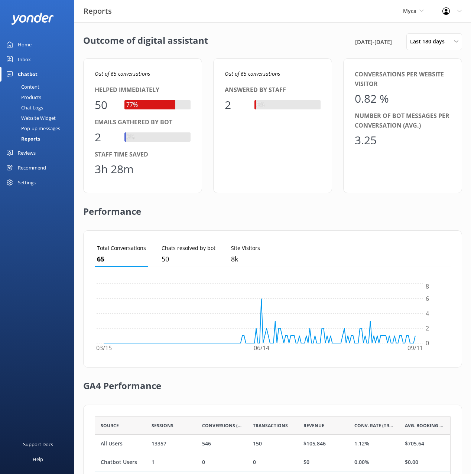
click at [202, 99] on div "Out of 65 conversations Helped immediately 50 77% Emails gathered by bot 2 3% S…" at bounding box center [272, 125] width 379 height 135
drag, startPoint x: 205, startPoint y: 99, endPoint x: 214, endPoint y: 105, distance: 10.5
click at [205, 99] on div "Out of 65 conversations Helped immediately 50 77% Emails gathered by bot 2 3% S…" at bounding box center [272, 125] width 379 height 135
drag, startPoint x: 138, startPoint y: 61, endPoint x: 74, endPoint y: 179, distance: 134.4
click at [138, 61] on div "Out of 65 conversations Helped immediately 50 77% Emails gathered by bot 2 3% S…" at bounding box center [142, 125] width 119 height 135
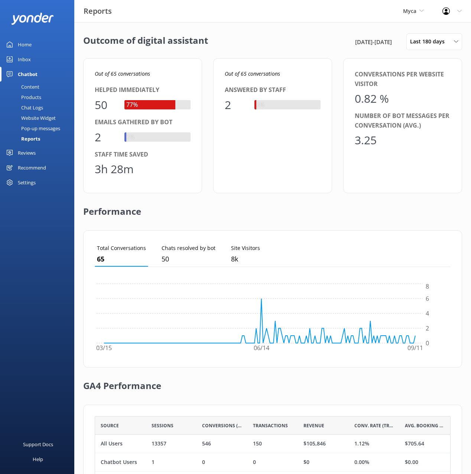
click at [34, 229] on div "Home Inbox Chatbot Content Products Chat Logs Website Widget Pop-up messages Re…" at bounding box center [37, 118] width 74 height 237
click at [29, 168] on div "Recommend" at bounding box center [32, 167] width 28 height 15
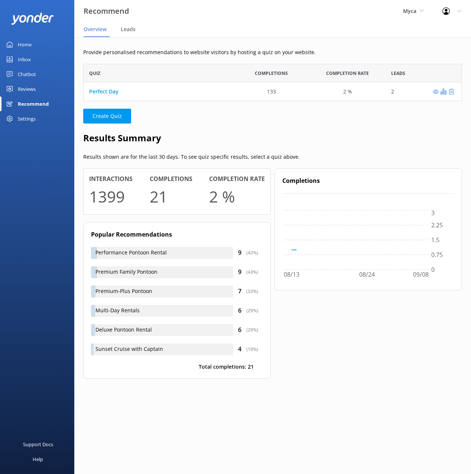
drag, startPoint x: 37, startPoint y: 261, endPoint x: 63, endPoint y: 257, distance: 26.4
click at [39, 261] on div "Support Docs Help" at bounding box center [37, 355] width 74 height 237
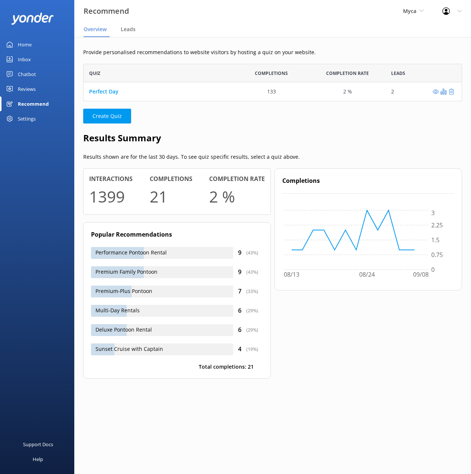
drag, startPoint x: 333, startPoint y: 129, endPoint x: 316, endPoint y: 120, distance: 18.9
click at [330, 128] on div "Provide personalised recommendations to website visitors by hosting a quiz on y…" at bounding box center [272, 219] width 397 height 364
drag, startPoint x: 316, startPoint y: 120, endPoint x: 314, endPoint y: 125, distance: 4.8
click at [316, 120] on p "Create Quiz" at bounding box center [272, 116] width 379 height 15
drag, startPoint x: 49, startPoint y: 162, endPoint x: 41, endPoint y: 131, distance: 31.2
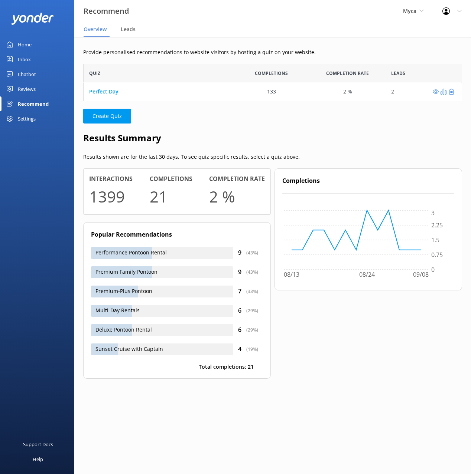
click at [49, 160] on div "Home Inbox Chatbot Content Products Chat Logs Website Widget Pop-up messages Re…" at bounding box center [37, 118] width 74 height 237
drag, startPoint x: 37, startPoint y: 121, endPoint x: 42, endPoint y: 152, distance: 31.1
click at [37, 121] on div "Settings" at bounding box center [37, 118] width 74 height 15
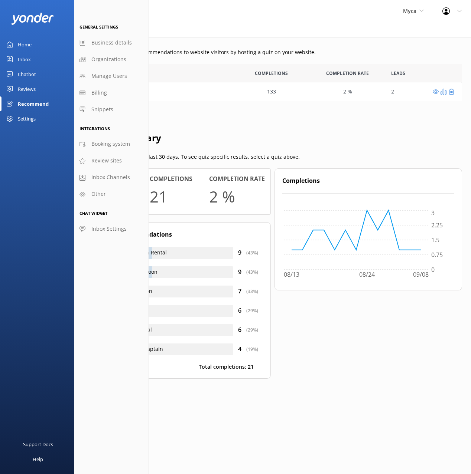
click at [32, 90] on div "Reviews" at bounding box center [27, 89] width 18 height 15
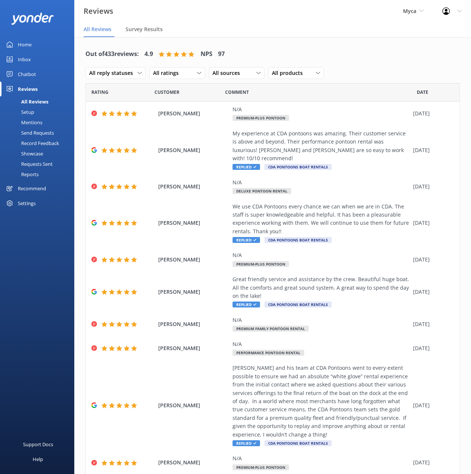
click at [361, 68] on div "Out of 433 reviews: 4.9 NPS 97 All reply statuses All reply statuses Needs a re…" at bounding box center [272, 64] width 374 height 39
click at [365, 61] on div "Out of 433 reviews: 4.9 NPS 97 All reply statuses All reply statuses Needs a re…" at bounding box center [272, 64] width 374 height 39
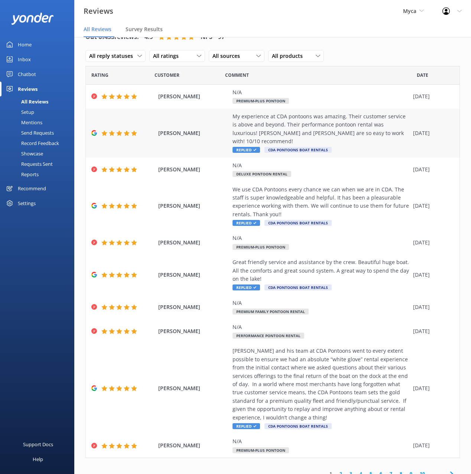
click at [299, 118] on div "My experience at CDA pontoons was amazing. Their customer service is above and …" at bounding box center [320, 128] width 177 height 33
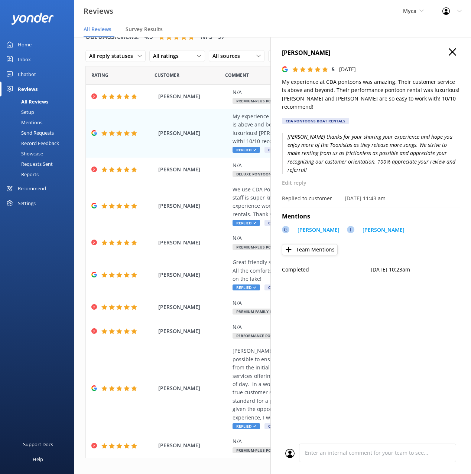
click at [452, 51] on use "button" at bounding box center [452, 51] width 7 height 7
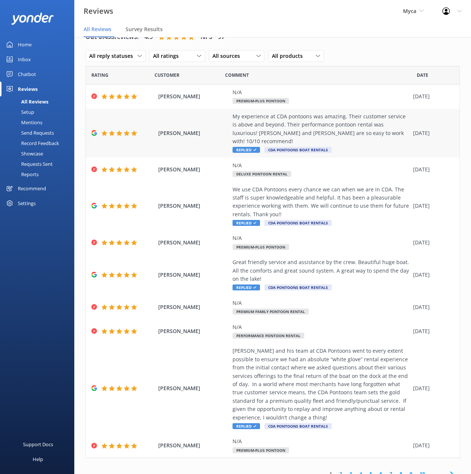
drag, startPoint x: 372, startPoint y: 59, endPoint x: 93, endPoint y: 127, distance: 287.3
click at [365, 61] on div "Out of 433 reviews: 4.9 NPS 97 All reply statuses All reply statuses Needs a re…" at bounding box center [272, 46] width 374 height 39
click at [32, 121] on div "Mentions" at bounding box center [23, 122] width 38 height 10
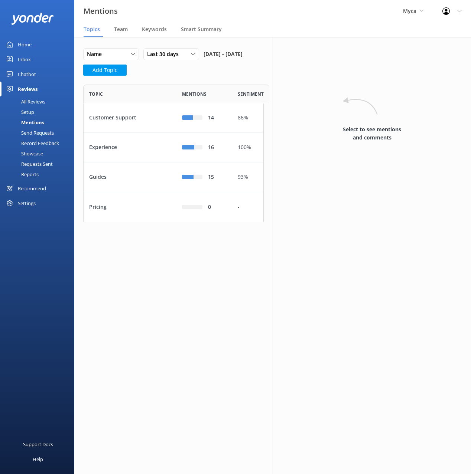
click at [200, 85] on div "Name Name Highest mentions Last 30 days Last 7 days Last 30 days Last 90 days L…" at bounding box center [173, 66] width 180 height 36
drag, startPoint x: 200, startPoint y: 92, endPoint x: 196, endPoint y: 102, distance: 10.9
click at [200, 80] on div "Name Name Highest mentions Last 30 days Last 7 days Last 30 days Last 90 days L…" at bounding box center [173, 64] width 180 height 32
click at [199, 80] on div "Name Name Highest mentions Last 30 days Last 7 days Last 30 days Last 90 days L…" at bounding box center [173, 64] width 180 height 32
drag, startPoint x: 117, startPoint y: 29, endPoint x: 147, endPoint y: 30, distance: 30.1
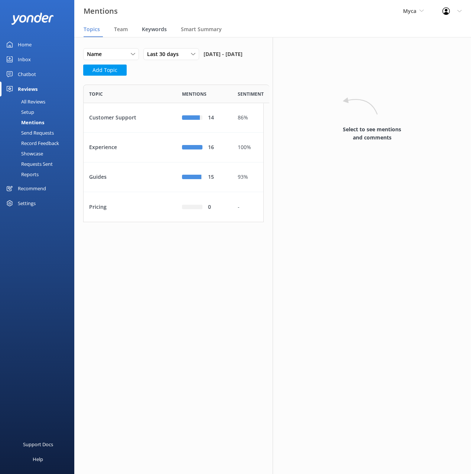
click at [118, 29] on span "Team" at bounding box center [121, 29] width 14 height 7
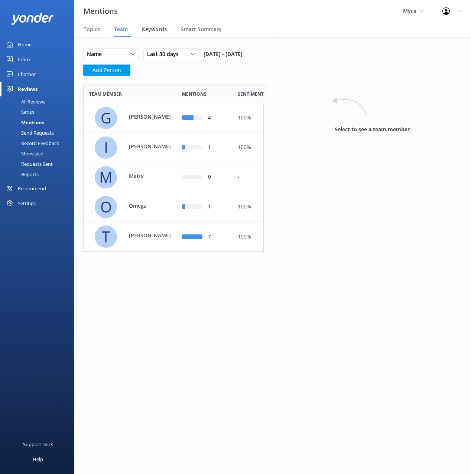
click at [166, 27] on div "Keywords" at bounding box center [156, 29] width 28 height 15
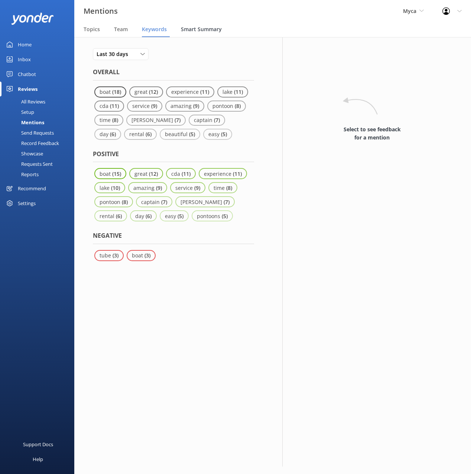
click at [197, 28] on span "Smart Summary" at bounding box center [201, 29] width 41 height 7
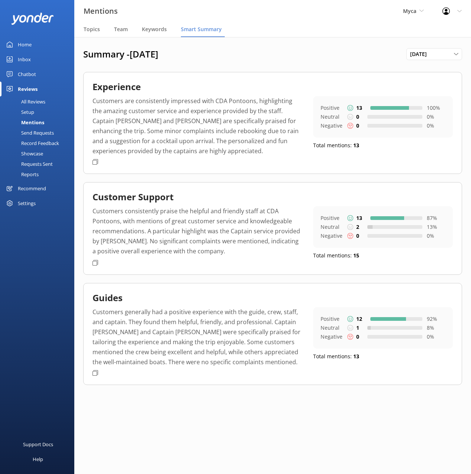
click at [239, 58] on h1 "Summary - August 2025" at bounding box center [244, 54] width 323 height 11
drag, startPoint x: 236, startPoint y: 64, endPoint x: 215, endPoint y: 59, distance: 22.1
click at [236, 64] on div "Summary - August 2025 August 2025 January 2023 February 2023 March 2023 April 2…" at bounding box center [272, 222] width 397 height 371
drag, startPoint x: 100, startPoint y: 27, endPoint x: 98, endPoint y: 32, distance: 5.0
click at [100, 27] on div "Topics" at bounding box center [93, 29] width 19 height 15
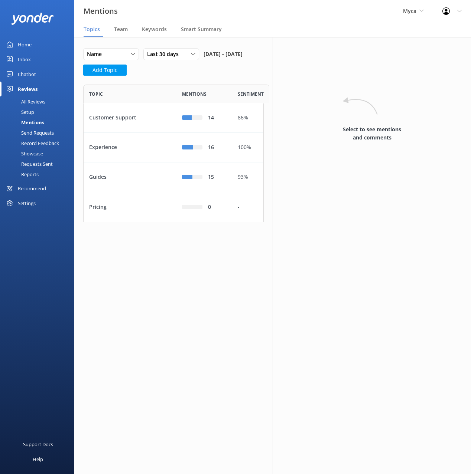
click at [46, 133] on div "Send Requests" at bounding box center [28, 133] width 49 height 10
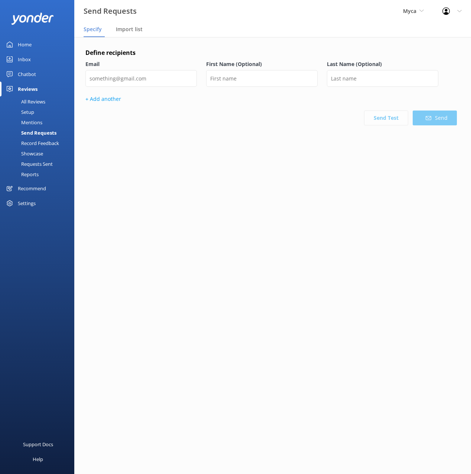
click at [43, 144] on div "Record Feedback" at bounding box center [31, 143] width 55 height 10
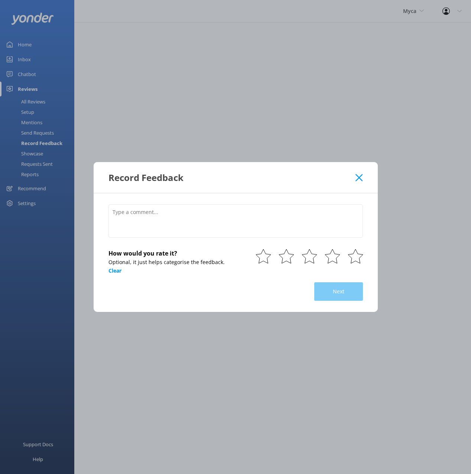
click at [359, 177] on use at bounding box center [358, 177] width 7 height 7
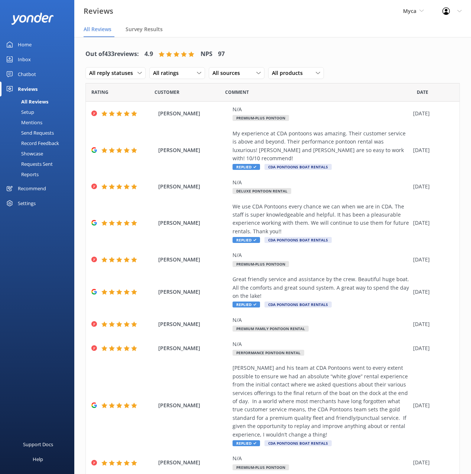
click at [33, 153] on div "Showcase" at bounding box center [23, 154] width 39 height 10
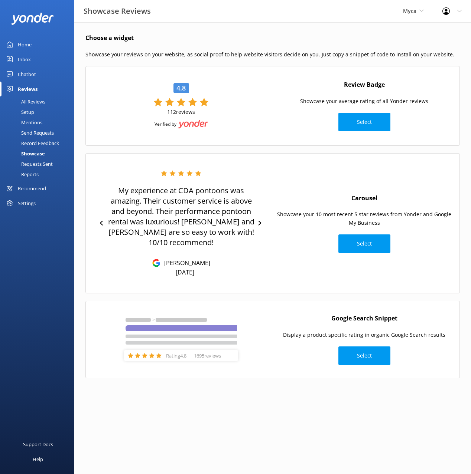
click at [240, 151] on div "Choose a widget Showcase your reviews on your website, as social proof to help …" at bounding box center [272, 209] width 397 height 375
drag, startPoint x: 241, startPoint y: 150, endPoint x: 151, endPoint y: 152, distance: 89.5
click at [240, 150] on div "Choose a widget Showcase your reviews on your website, as social proof to help …" at bounding box center [272, 209] width 397 height 375
click at [32, 163] on div "Requests Sent" at bounding box center [28, 164] width 48 height 10
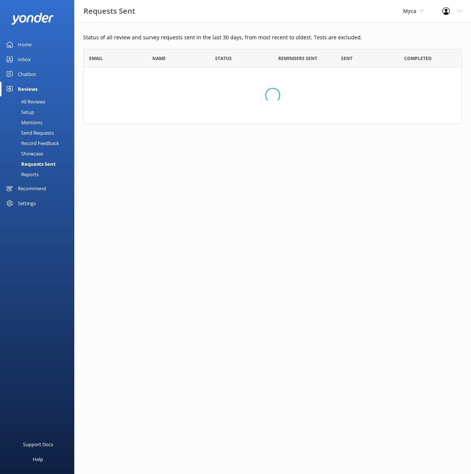
scroll to position [205, 379]
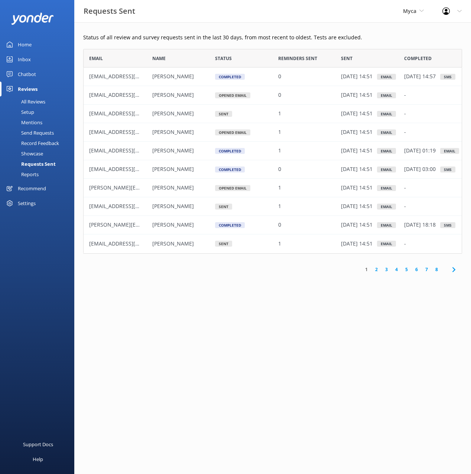
click at [30, 174] on div "Reports" at bounding box center [21, 174] width 34 height 10
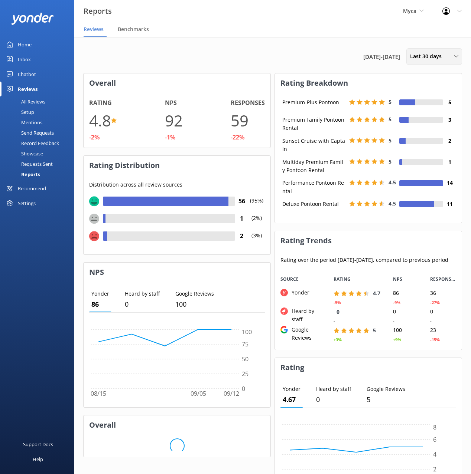
click at [415, 62] on div "Last 30 days Last 7 days Last 30 days Last 90 days Last 180 days Custom" at bounding box center [434, 56] width 56 height 17
click at [430, 123] on div "Last 180 days" at bounding box center [424, 118] width 29 height 7
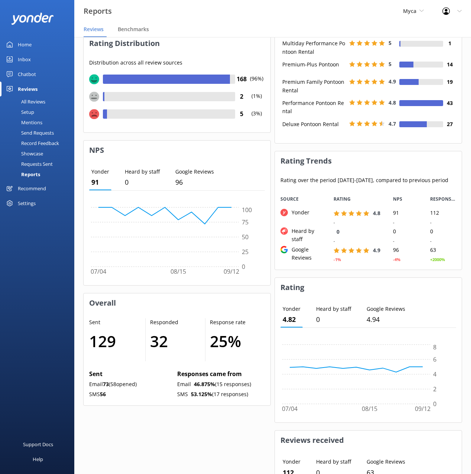
scroll to position [255, 0]
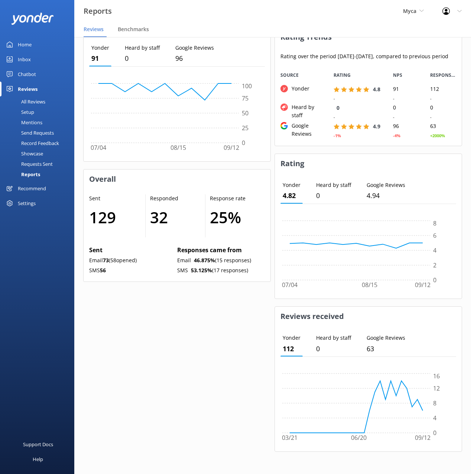
click at [215, 333] on div "Overall Rating 4.9 -3% NPS 93 -7% Responses 175 +5733% Rating Distribution Dist…" at bounding box center [176, 143] width 187 height 633
drag, startPoint x: 235, startPoint y: 321, endPoint x: 236, endPoint y: 238, distance: 83.2
click at [235, 320] on div "Overall Rating 4.9 -3% NPS 93 -7% Responses 175 +5733% Rating Distribution Dist…" at bounding box center [176, 143] width 187 height 633
drag, startPoint x: 224, startPoint y: 208, endPoint x: 209, endPoint y: 208, distance: 14.9
click at [215, 208] on h1 "25 %" at bounding box center [234, 217] width 48 height 25
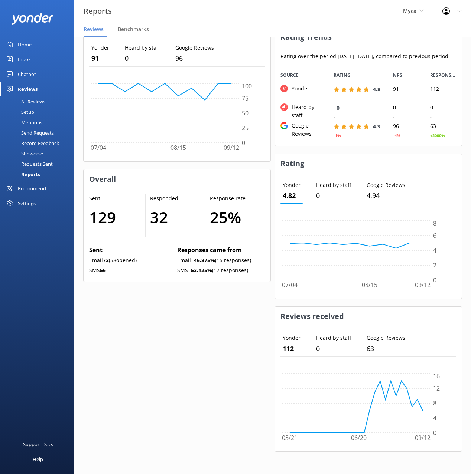
drag, startPoint x: 208, startPoint y: 208, endPoint x: 211, endPoint y: 221, distance: 13.3
click at [208, 208] on div "Response rate 25 %" at bounding box center [234, 216] width 59 height 43
click at [26, 111] on div "Setup" at bounding box center [19, 112] width 30 height 10
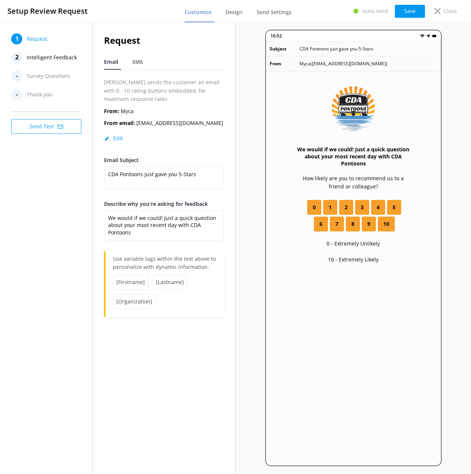
click at [53, 57] on span "Intelligent Feedback" at bounding box center [52, 57] width 50 height 11
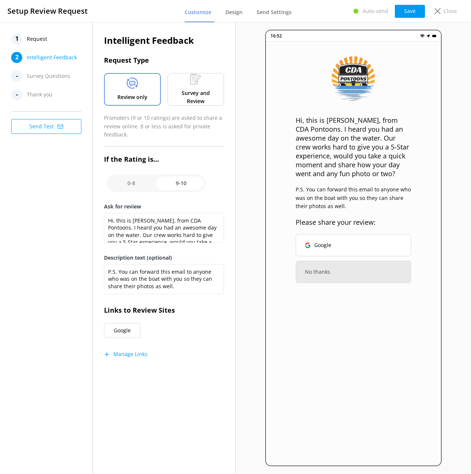
drag, startPoint x: 43, startPoint y: 41, endPoint x: 77, endPoint y: 53, distance: 36.4
click at [43, 41] on span "Request" at bounding box center [37, 38] width 20 height 11
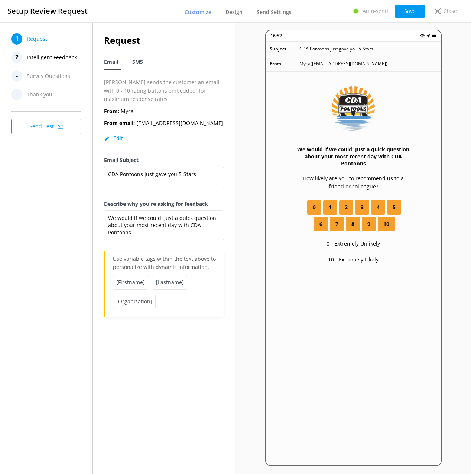
click at [140, 61] on span "SMS" at bounding box center [137, 61] width 11 height 7
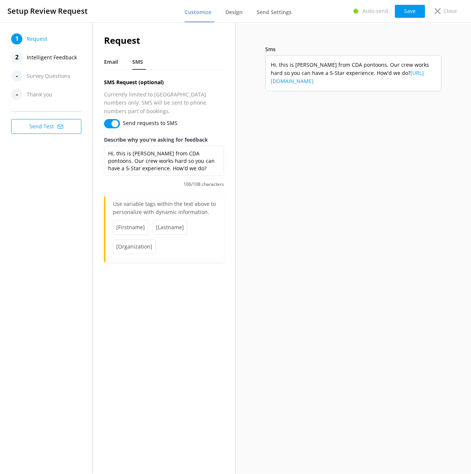
click at [112, 60] on span "Email" at bounding box center [111, 61] width 14 height 7
type textarea "We would if we could! Just a quick question about your most recent day with CDA…"
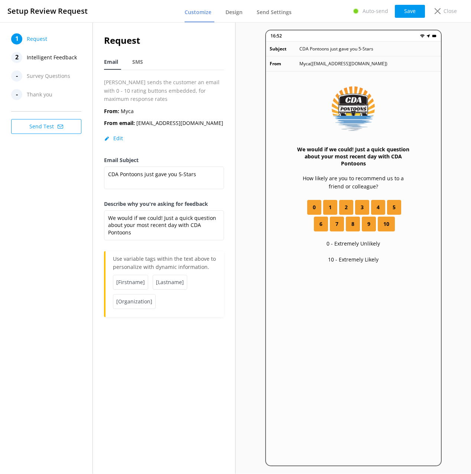
click at [43, 55] on span "Intelligent Feedback" at bounding box center [52, 57] width 50 height 11
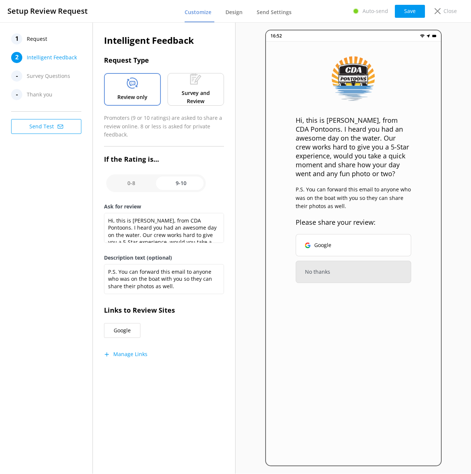
click at [46, 172] on div "1 Request 2 Intelligent Feedback - Survey Questions - Thank you Send Test" at bounding box center [46, 248] width 93 height 452
click at [52, 240] on div "1 Request 2 Intelligent Feedback - Survey Questions - Thank you Send Test" at bounding box center [46, 248] width 93 height 452
click at [129, 330] on button "Google" at bounding box center [122, 330] width 36 height 15
click at [130, 351] on button "Manage Links" at bounding box center [125, 354] width 43 height 7
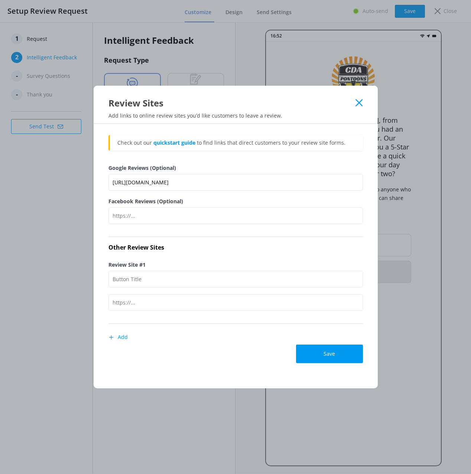
click at [359, 101] on icon at bounding box center [358, 102] width 7 height 7
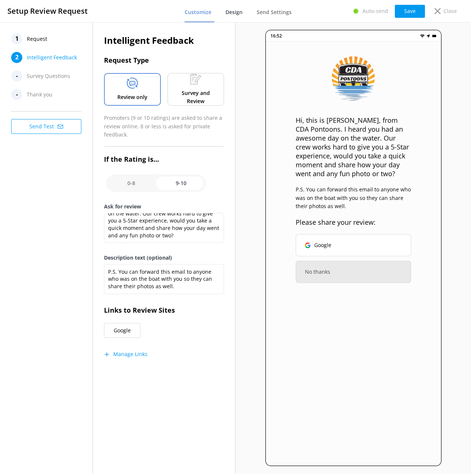
click at [230, 12] on span "Design" at bounding box center [233, 12] width 17 height 7
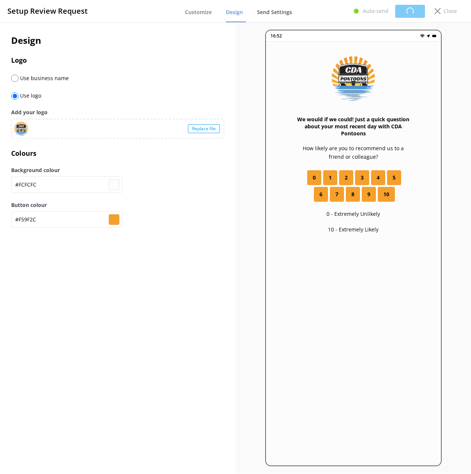
type input "#fcfcfc"
type input "#f59f2c"
click at [272, 16] on link "Send Settings" at bounding box center [276, 12] width 38 height 19
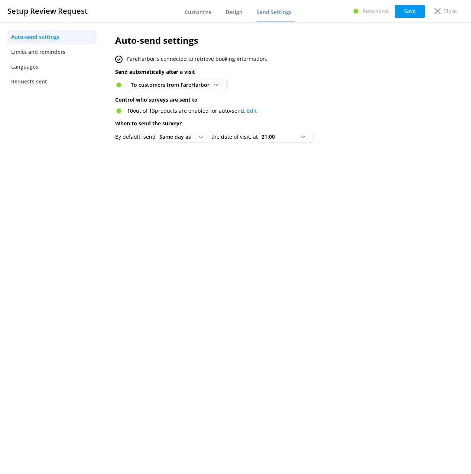
click at [77, 153] on nav "Auto-send settings Limits and reminders Languages Requests sent" at bounding box center [52, 248] width 104 height 452
drag, startPoint x: 40, startPoint y: 51, endPoint x: 40, endPoint y: 68, distance: 16.7
click at [40, 51] on span "Limits and reminders" at bounding box center [38, 52] width 54 height 8
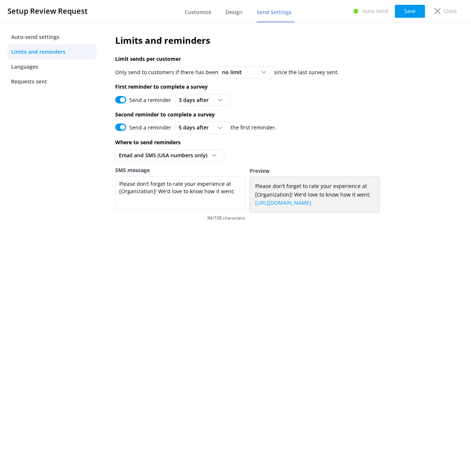
drag, startPoint x: 52, startPoint y: 167, endPoint x: 45, endPoint y: 93, distance: 75.0
click at [52, 167] on nav "Auto-send settings Limits and reminders Languages Requests sent" at bounding box center [52, 248] width 104 height 452
drag, startPoint x: 36, startPoint y: 66, endPoint x: 42, endPoint y: 75, distance: 11.4
click at [36, 66] on span "Languages" at bounding box center [24, 67] width 27 height 8
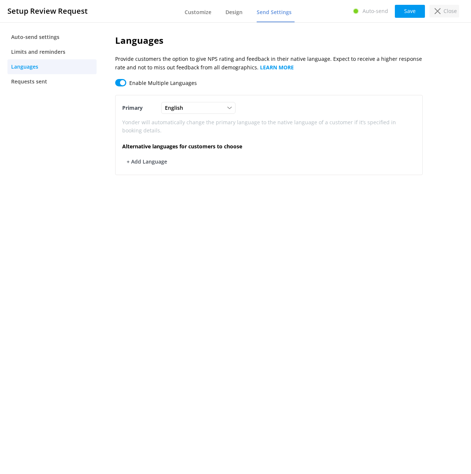
click at [448, 9] on p "Close" at bounding box center [449, 11] width 13 height 8
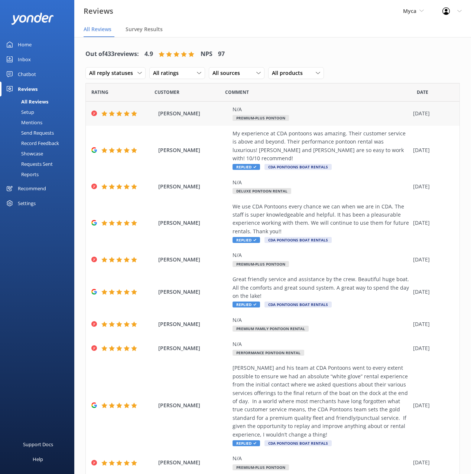
drag, startPoint x: 319, startPoint y: 50, endPoint x: 221, endPoint y: 107, distance: 113.7
click at [319, 50] on div "Out of 433 reviews: 4.9 NPS 97 All reply statuses All reply statuses Needs a re…" at bounding box center [272, 64] width 374 height 39
click at [367, 70] on div "Out of 433 reviews: 4.9 NPS 97 All reply statuses All reply statuses Needs a re…" at bounding box center [272, 64] width 374 height 39
click at [361, 75] on div "Out of 433 reviews: 4.9 NPS 97 All reply statuses All reply statuses Needs a re…" at bounding box center [272, 64] width 374 height 39
click at [119, 52] on h4 "Out of 433 reviews:" at bounding box center [111, 54] width 53 height 10
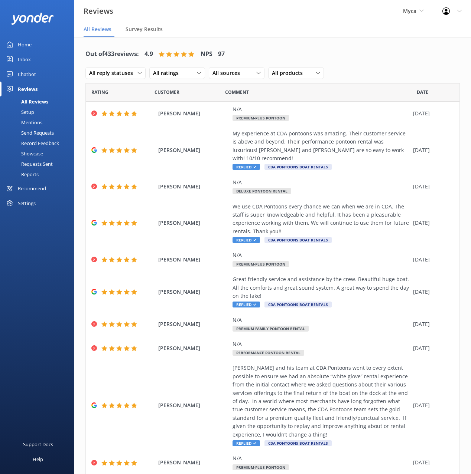
drag, startPoint x: 102, startPoint y: 47, endPoint x: 45, endPoint y: 73, distance: 62.5
click at [102, 47] on div "Out of 433 reviews: 4.9 NPS 97" at bounding box center [154, 54] width 139 height 19
click at [27, 76] on div "Chatbot" at bounding box center [27, 74] width 18 height 15
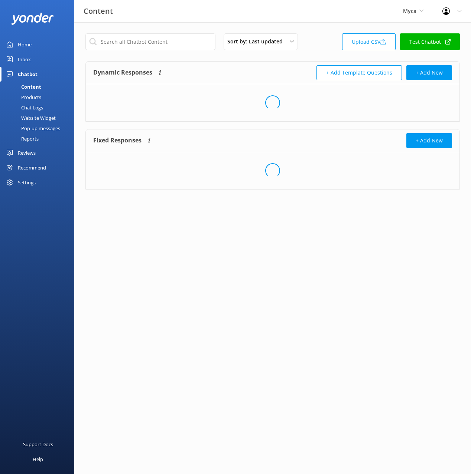
click at [32, 45] on link "Home" at bounding box center [37, 44] width 74 height 15
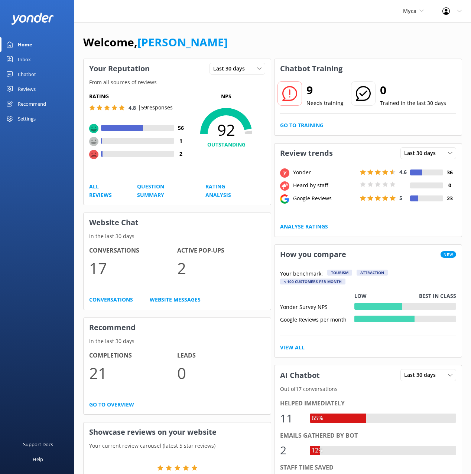
drag, startPoint x: 256, startPoint y: 50, endPoint x: 407, endPoint y: 99, distance: 158.7
click at [256, 50] on div "Welcome, [PERSON_NAME]" at bounding box center [272, 45] width 379 height 25
click at [209, 49] on div "Welcome, [PERSON_NAME]" at bounding box center [272, 45] width 379 height 25
drag, startPoint x: 28, startPoint y: 90, endPoint x: 67, endPoint y: 120, distance: 49.2
click at [28, 90] on div "Reviews" at bounding box center [27, 89] width 18 height 15
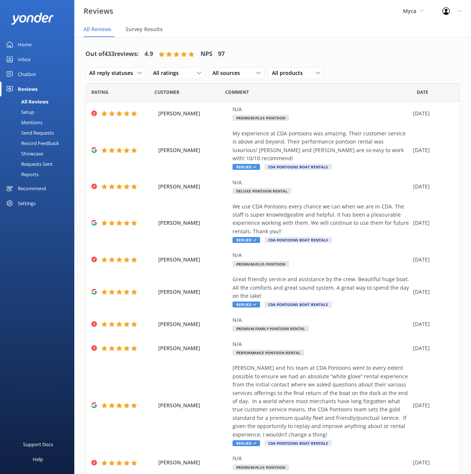
click at [53, 229] on div "Home Inbox Chatbot Content Products Chat Logs Website Widget Pop-up messages Re…" at bounding box center [37, 118] width 74 height 237
click at [239, 57] on div "Out of 433 reviews: 4.9 NPS 97 All reply statuses All reply statuses Needs a re…" at bounding box center [272, 64] width 374 height 39
click at [34, 43] on link "Home" at bounding box center [37, 44] width 74 height 15
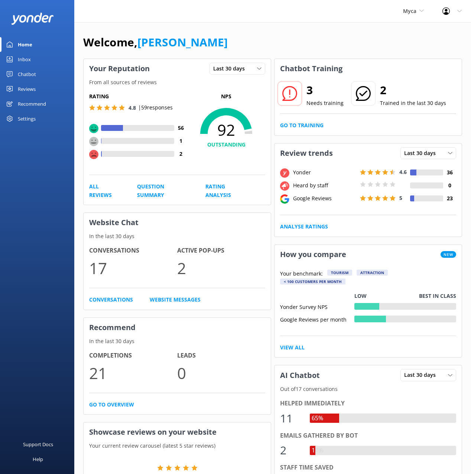
click at [276, 42] on div "Welcome, [PERSON_NAME]" at bounding box center [272, 45] width 379 height 25
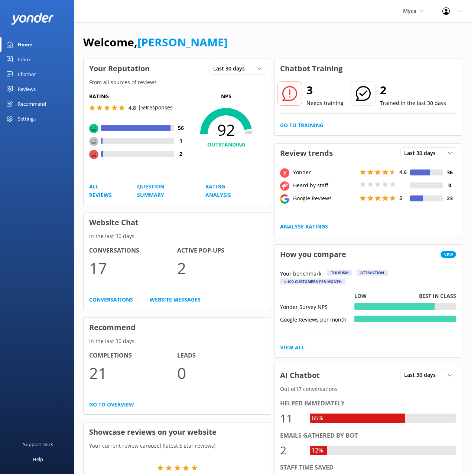
click at [276, 42] on div "Welcome, [PERSON_NAME]" at bounding box center [272, 45] width 379 height 25
click at [254, 41] on div "Welcome, [PERSON_NAME]" at bounding box center [272, 45] width 379 height 25
drag, startPoint x: 37, startPoint y: 159, endPoint x: 25, endPoint y: 127, distance: 33.7
click at [36, 156] on div "Home Inbox Chatbot Content Products Chat Logs Website Widget Pop-up messages Re…" at bounding box center [37, 118] width 74 height 237
click at [24, 125] on div "Settings" at bounding box center [27, 118] width 18 height 15
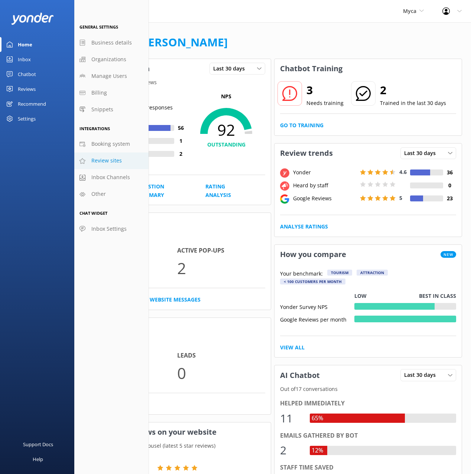
click at [125, 160] on link "Review sites" at bounding box center [111, 161] width 74 height 17
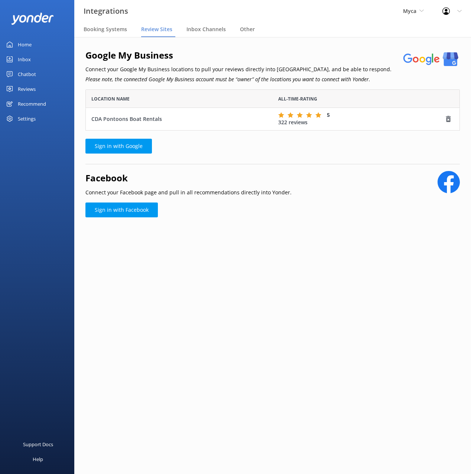
scroll to position [41, 374]
click at [198, 30] on span "Inbox Channels" at bounding box center [205, 29] width 39 height 7
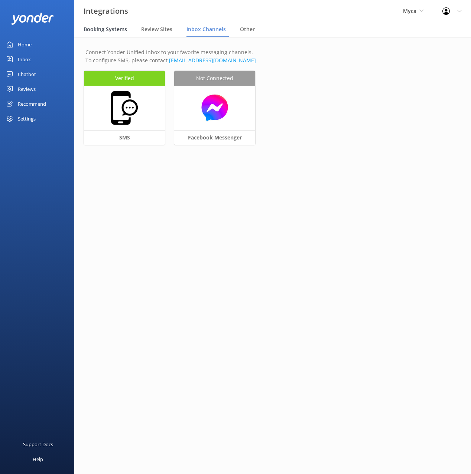
click at [113, 32] on span "Booking Systems" at bounding box center [105, 29] width 43 height 7
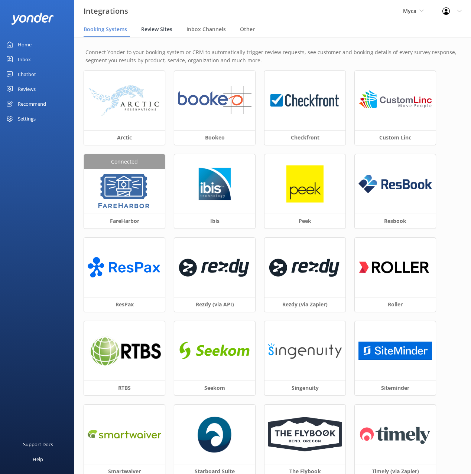
click at [162, 30] on span "Review Sites" at bounding box center [156, 29] width 31 height 7
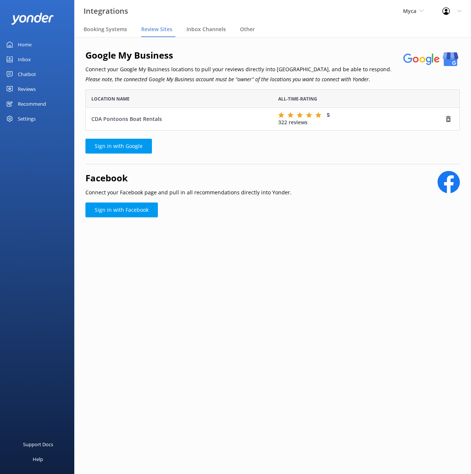
scroll to position [41, 374]
click at [246, 30] on span "Other" at bounding box center [247, 29] width 15 height 7
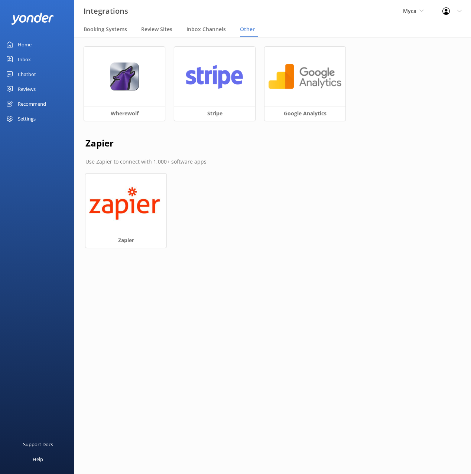
click at [43, 163] on div "Home Inbox Chatbot Content Products Chat Logs Website Widget Pop-up messages Re…" at bounding box center [37, 118] width 74 height 237
drag, startPoint x: 45, startPoint y: 41, endPoint x: 70, endPoint y: 45, distance: 25.6
click at [45, 41] on link "Home" at bounding box center [37, 44] width 74 height 15
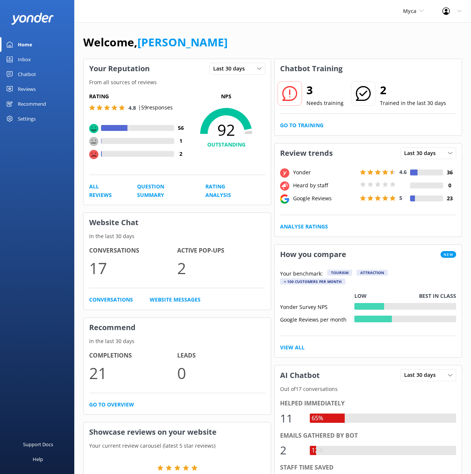
click at [282, 45] on div "Welcome, [PERSON_NAME]" at bounding box center [272, 45] width 379 height 25
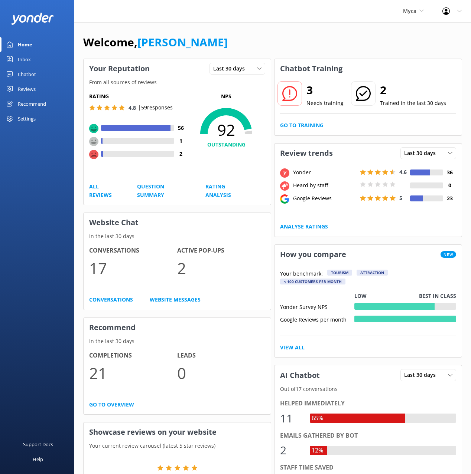
click at [29, 75] on div "Chatbot" at bounding box center [27, 74] width 18 height 15
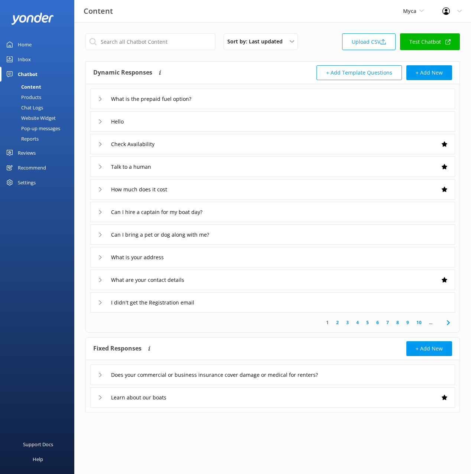
click at [40, 130] on div "Pop-up messages" at bounding box center [32, 128] width 56 height 10
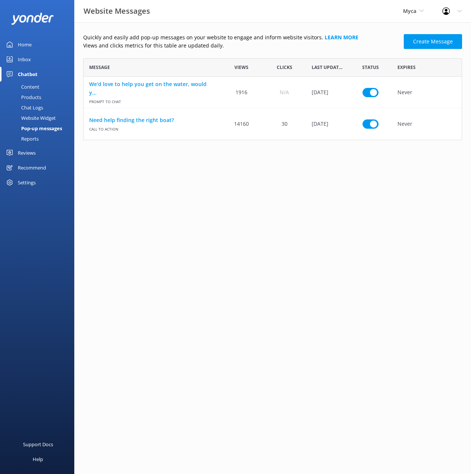
scroll to position [82, 379]
drag, startPoint x: 33, startPoint y: 44, endPoint x: 37, endPoint y: 45, distance: 3.9
click at [33, 44] on link "Home" at bounding box center [37, 44] width 74 height 15
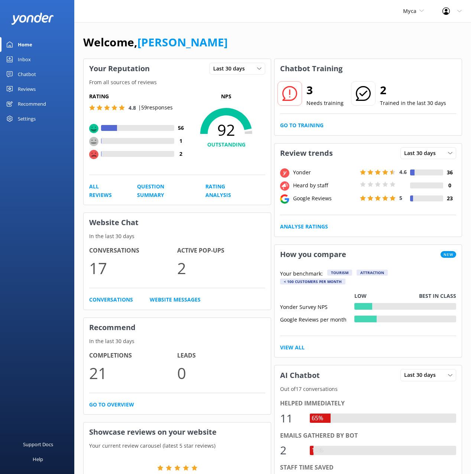
drag, startPoint x: 246, startPoint y: 49, endPoint x: 238, endPoint y: 48, distance: 7.9
click at [244, 49] on div "Welcome, [PERSON_NAME]" at bounding box center [272, 45] width 379 height 25
click at [225, 46] on div "Welcome, [PERSON_NAME]" at bounding box center [272, 45] width 379 height 25
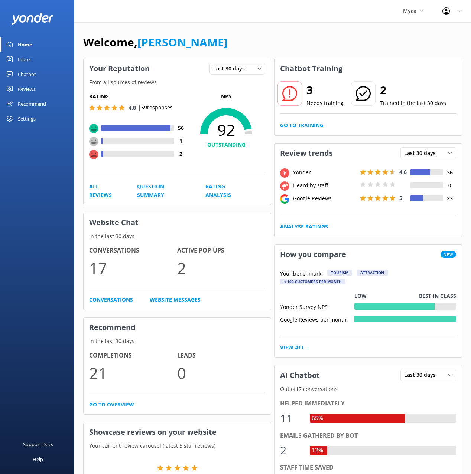
drag, startPoint x: 224, startPoint y: 47, endPoint x: 177, endPoint y: 5, distance: 62.6
click at [222, 46] on div "Welcome, [PERSON_NAME]" at bounding box center [272, 45] width 379 height 25
drag, startPoint x: 221, startPoint y: 27, endPoint x: 323, endPoint y: 12, distance: 102.8
click at [225, 26] on div "Welcome, Mikayla Your Reputation Last 30 days Last 7 days Last 30 days From all…" at bounding box center [272, 405] width 397 height 767
click at [289, 52] on div "Welcome, [PERSON_NAME]" at bounding box center [272, 45] width 379 height 25
